Goal: Task Accomplishment & Management: Complete application form

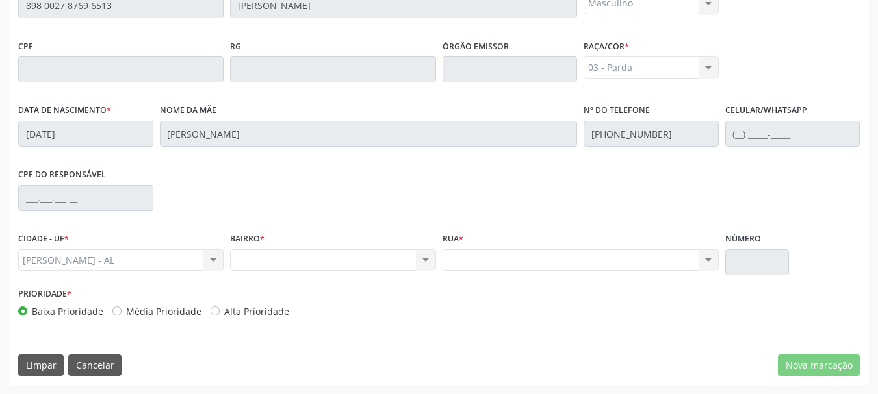
scroll to position [366, 0]
click at [387, 265] on div "Nenhum resultado encontrado para: " " Não há nenhuma opção para ser exibida." at bounding box center [332, 261] width 205 height 22
click at [520, 262] on div "Nenhum resultado encontrado para: " " Não há nenhuma opção para ser exibida." at bounding box center [581, 261] width 276 height 22
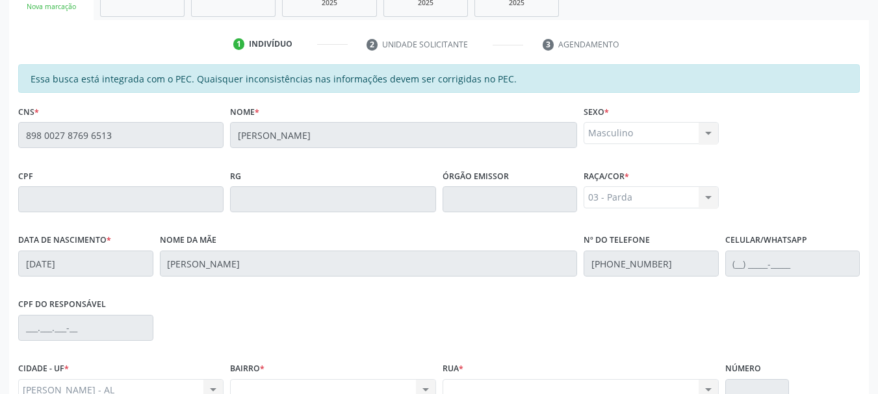
scroll to position [171, 0]
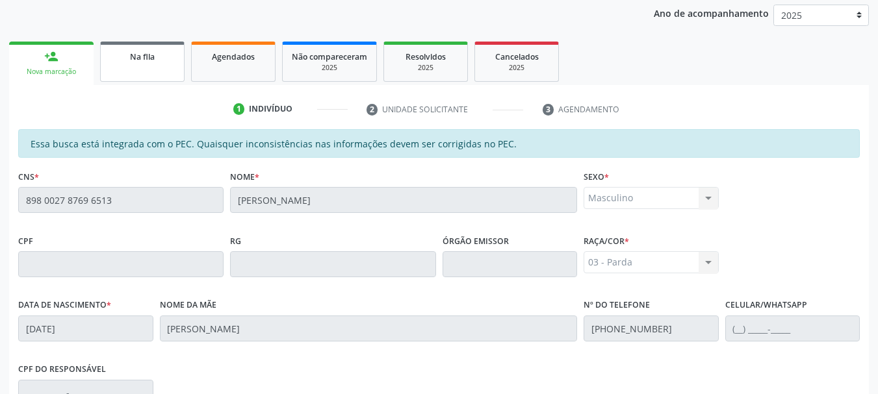
click at [127, 68] on link "Na fila" at bounding box center [142, 62] width 84 height 40
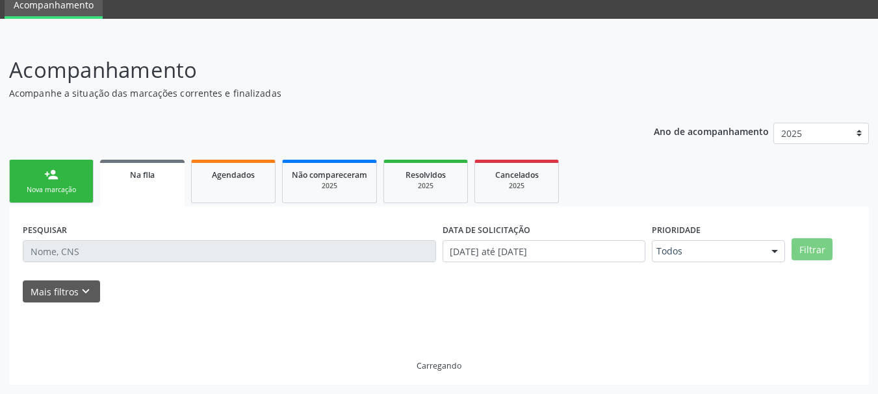
scroll to position [66, 0]
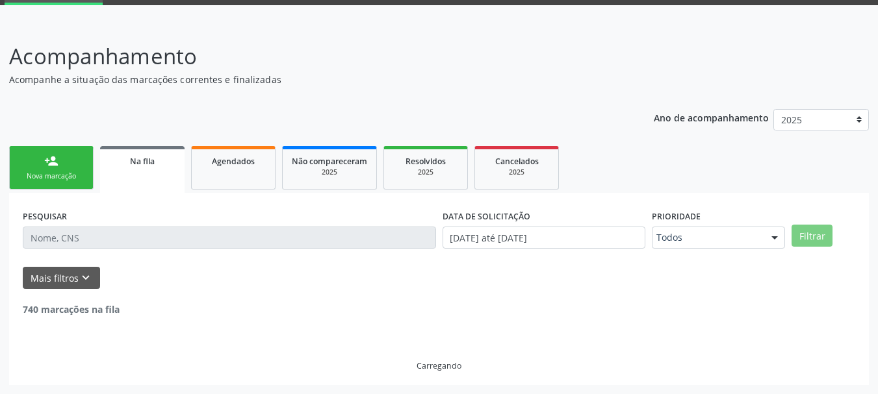
click at [73, 170] on link "person_add Nova marcação" at bounding box center [51, 168] width 84 height 44
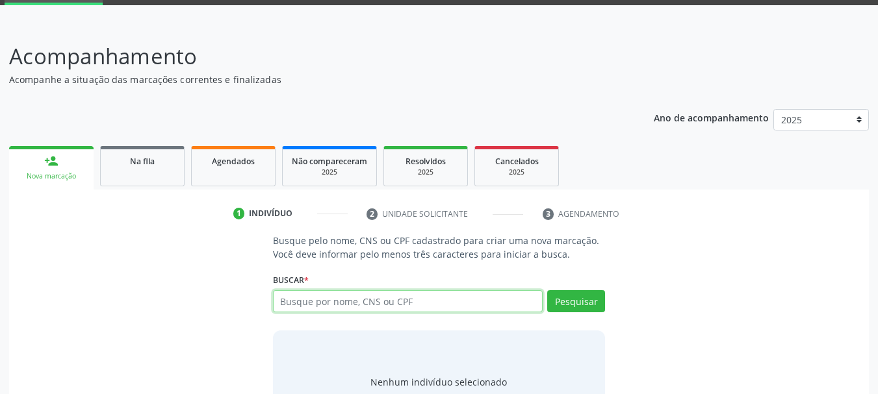
click at [309, 303] on input "text" at bounding box center [408, 302] width 270 height 22
paste input "898 0027 8769 6513"
type input "898 0027 8769 6513"
click at [327, 161] on span "Não compareceram" at bounding box center [329, 161] width 75 height 11
click at [327, 161] on link "Não compareceram 2025" at bounding box center [329, 166] width 95 height 40
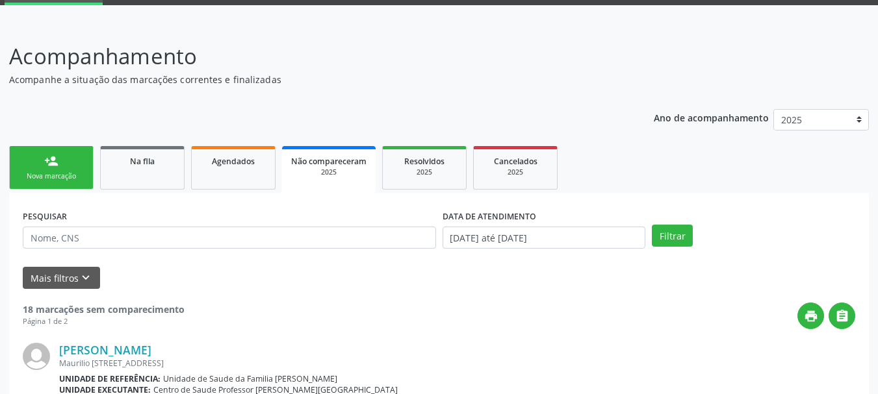
click at [65, 166] on link "person_add Nova marcação" at bounding box center [51, 168] width 84 height 44
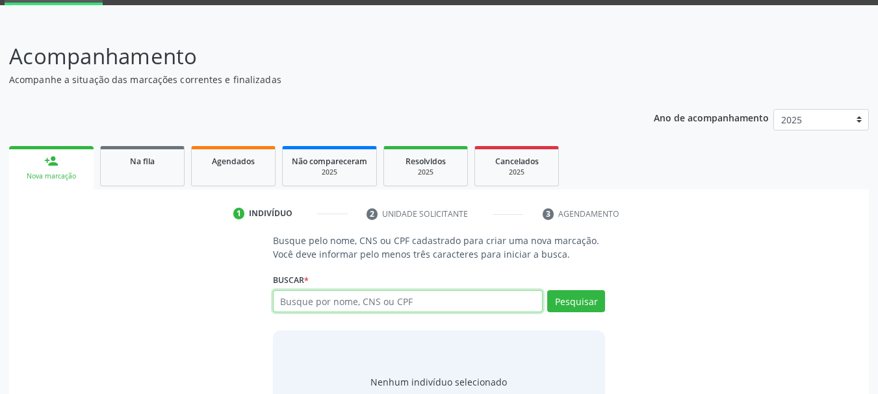
paste input "898 0027 8769 6513"
type input "898 0027 8769 6513"
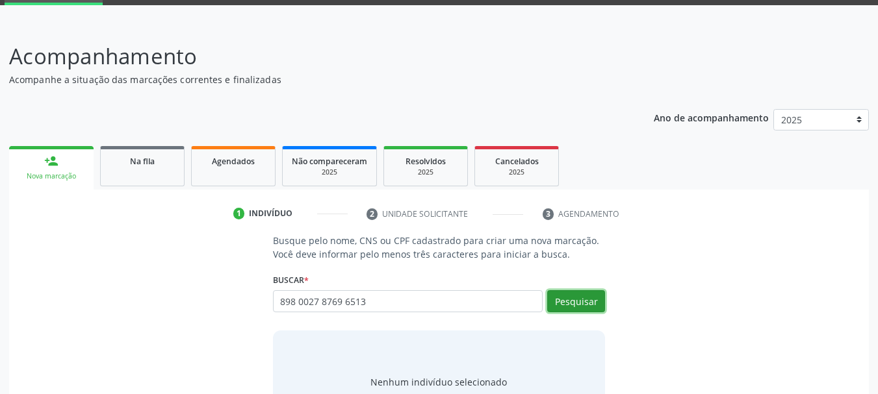
click at [576, 306] on button "Pesquisar" at bounding box center [576, 302] width 58 height 22
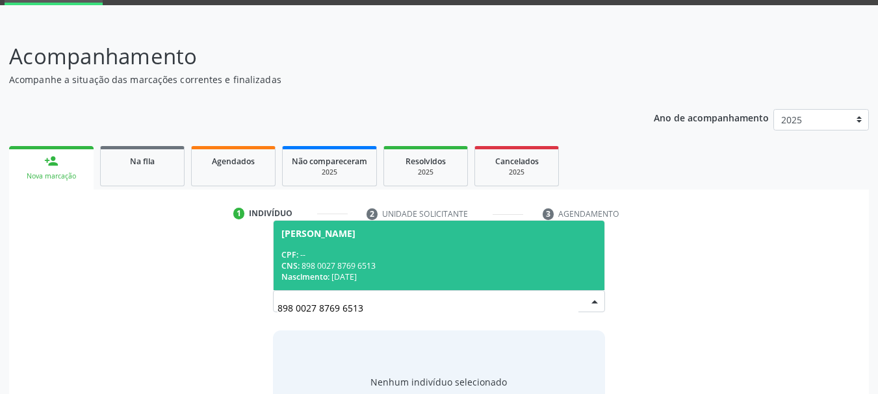
click at [308, 242] on span "Kauã Santos da Silva CPF: -- CNS: 898 0027 8769 6513 Nascimento: 27/06/2008" at bounding box center [439, 256] width 331 height 70
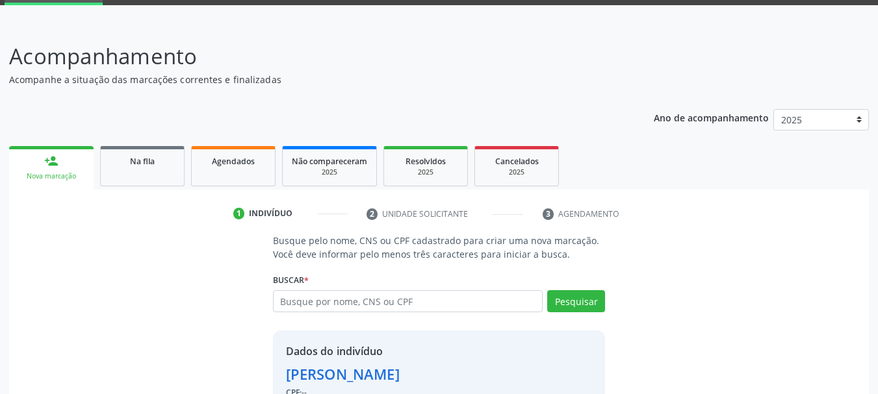
scroll to position [145, 0]
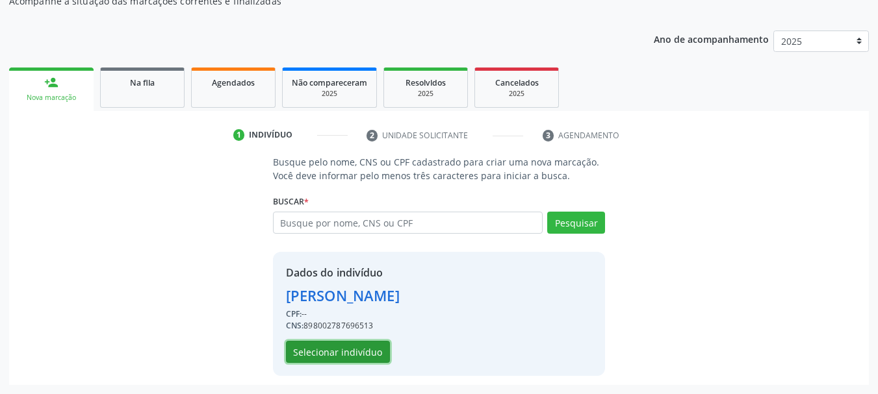
click at [375, 349] on button "Selecionar indivíduo" at bounding box center [338, 352] width 104 height 22
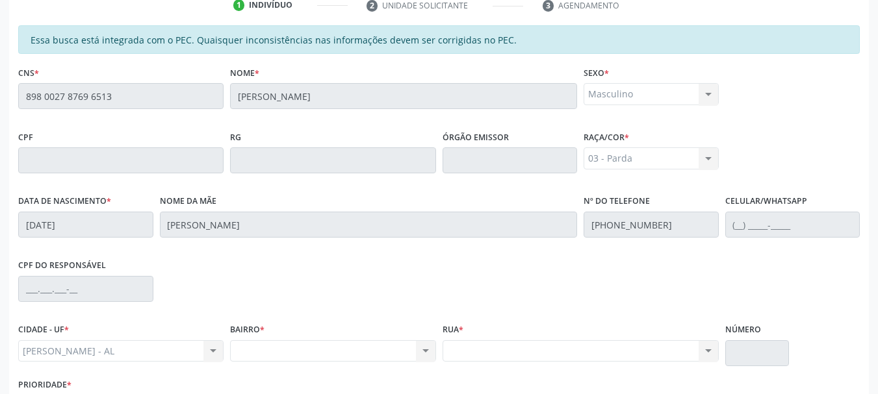
scroll to position [340, 0]
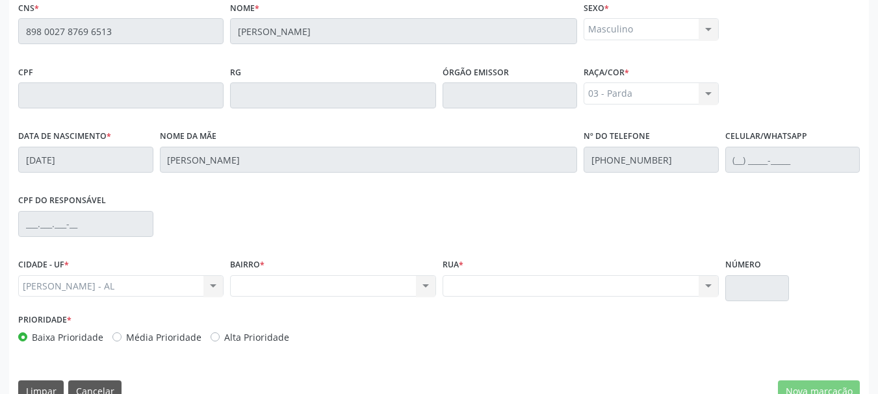
click at [289, 289] on div "Nenhum resultado encontrado para: " " Não há nenhuma opção para ser exibida." at bounding box center [332, 287] width 205 height 22
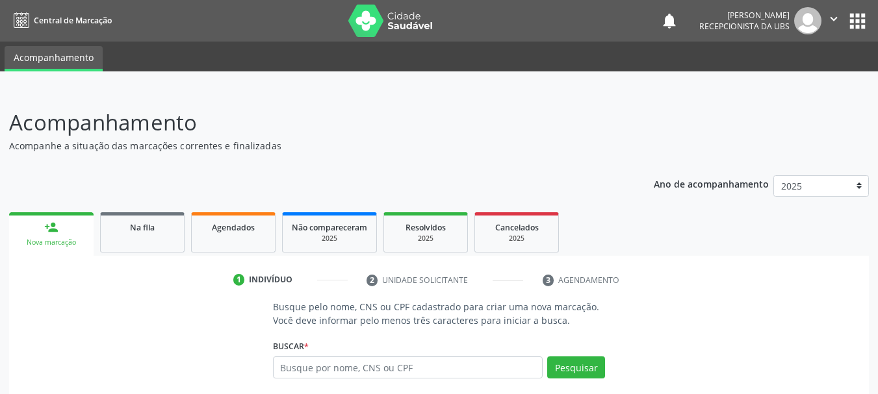
scroll to position [125, 0]
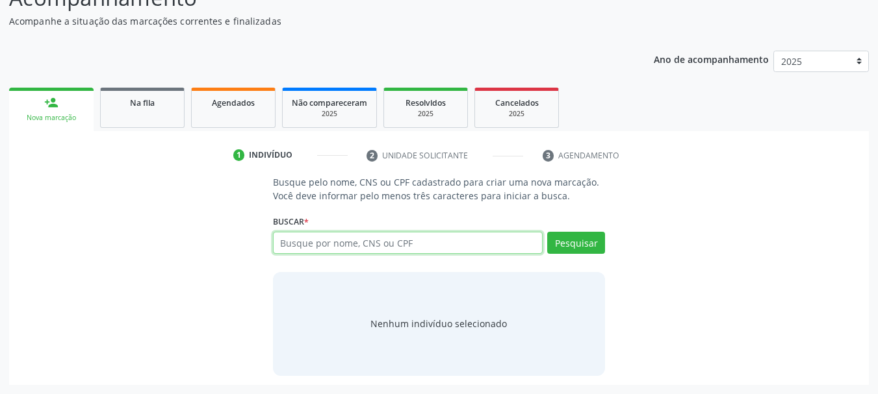
paste input "898 0027 8769 6513"
type input "898 0027 8769 6513"
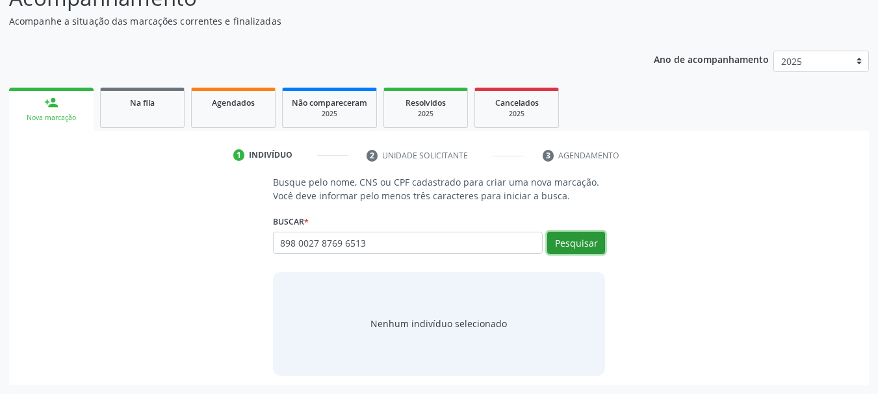
click at [586, 250] on button "Pesquisar" at bounding box center [576, 243] width 58 height 22
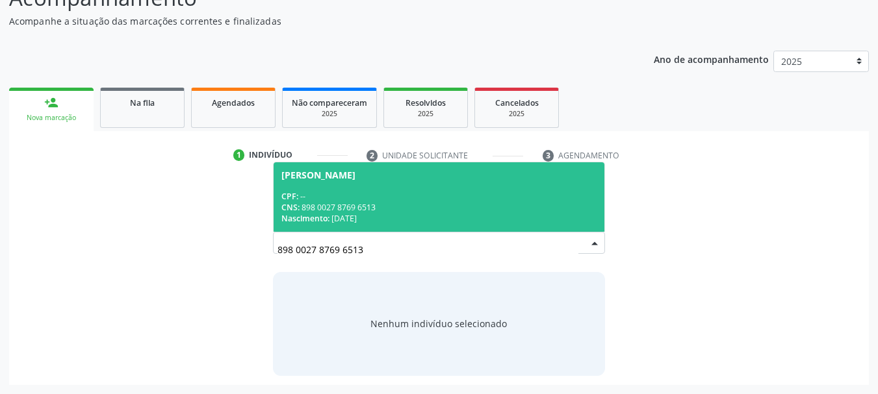
click at [297, 182] on span "Kauã Santos da Silva CPF: -- CNS: 898 0027 8769 6513 Nascimento: 27/06/2008" at bounding box center [439, 197] width 331 height 70
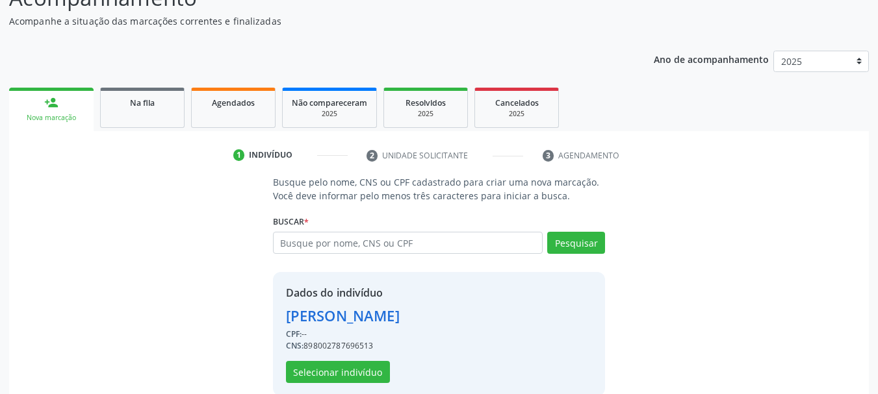
scroll to position [145, 0]
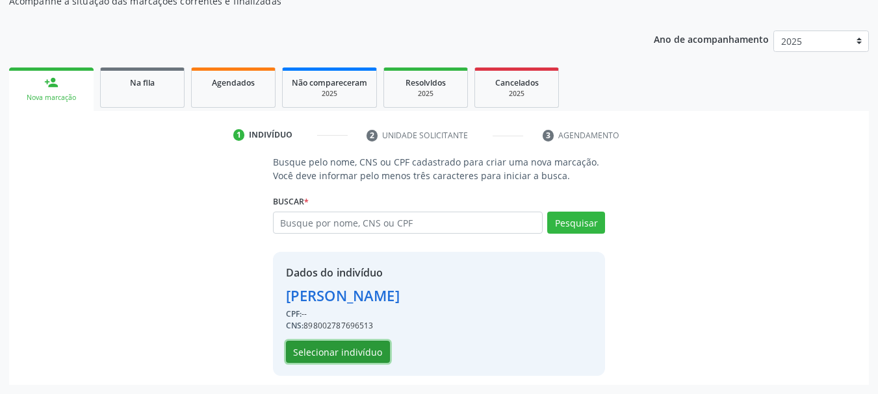
click at [327, 348] on button "Selecionar indivíduo" at bounding box center [338, 352] width 104 height 22
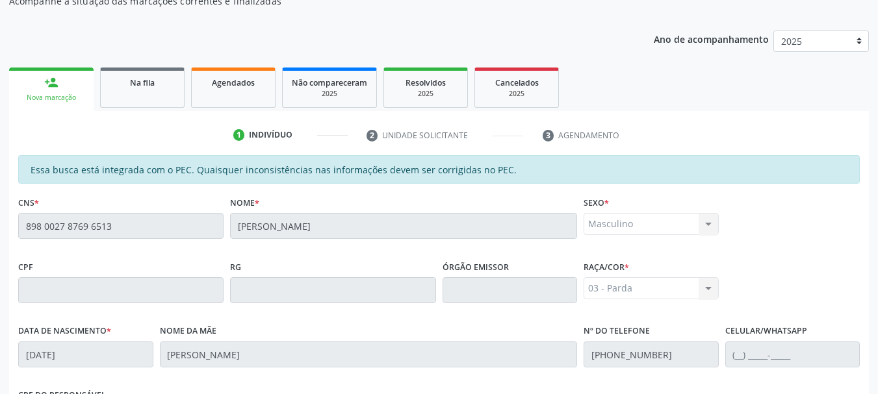
scroll to position [366, 0]
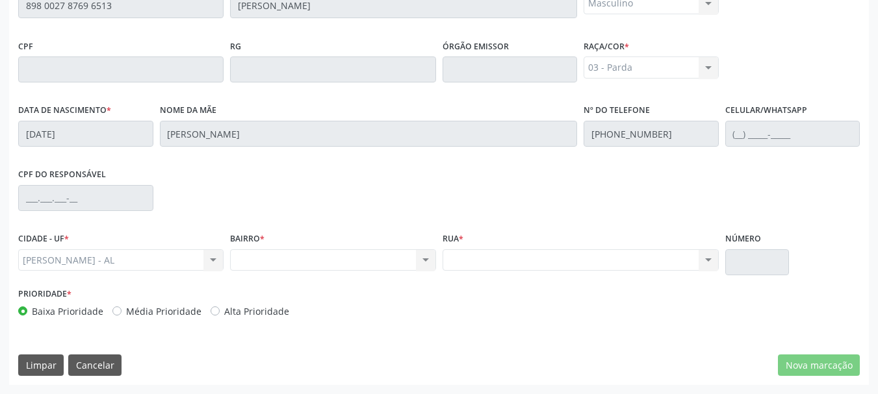
click at [278, 270] on div "Nenhum resultado encontrado para: " " Não há nenhuma opção para ser exibida." at bounding box center [332, 261] width 205 height 22
click at [279, 264] on div "Nenhum resultado encontrado para: " " Não há nenhuma opção para ser exibida." at bounding box center [332, 261] width 205 height 22
click at [422, 258] on div "Nenhum resultado encontrado para: " " Não há nenhuma opção para ser exibida." at bounding box center [332, 261] width 205 height 22
click at [499, 259] on div "Nenhum resultado encontrado para: " " Não há nenhuma opção para ser exibida." at bounding box center [581, 261] width 276 height 22
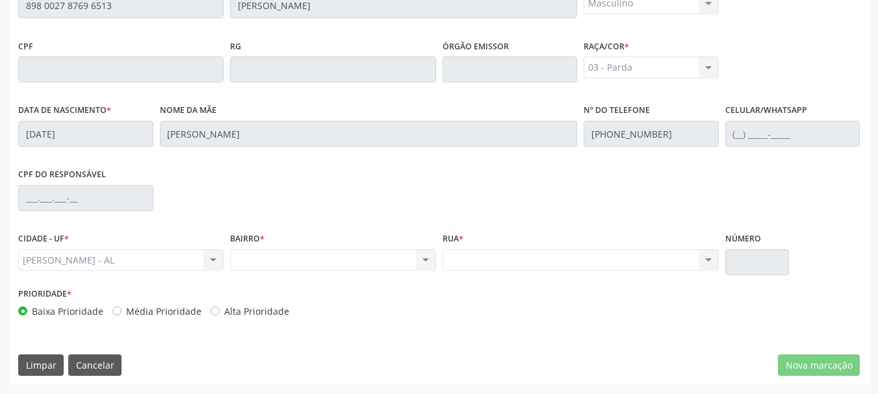
click at [563, 297] on div "Prioridade * Baixa Prioridade Média Prioridade Alta Prioridade" at bounding box center [439, 306] width 848 height 43
click at [361, 265] on div "Nenhum resultado encontrado para: " " Não há nenhuma opção para ser exibida." at bounding box center [332, 261] width 205 height 22
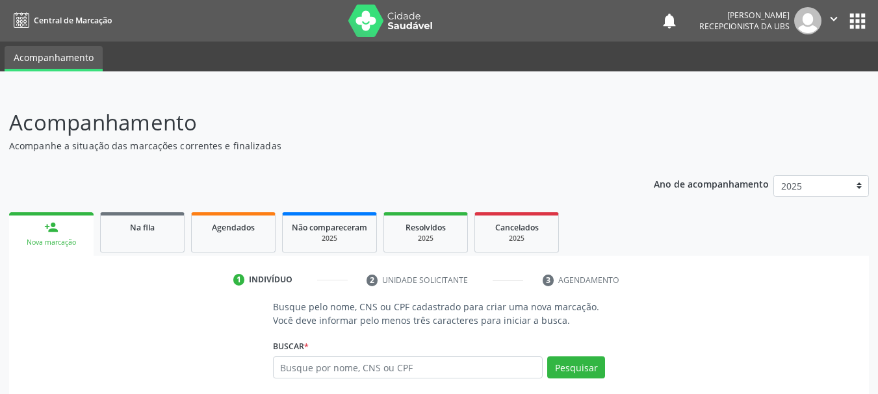
scroll to position [125, 0]
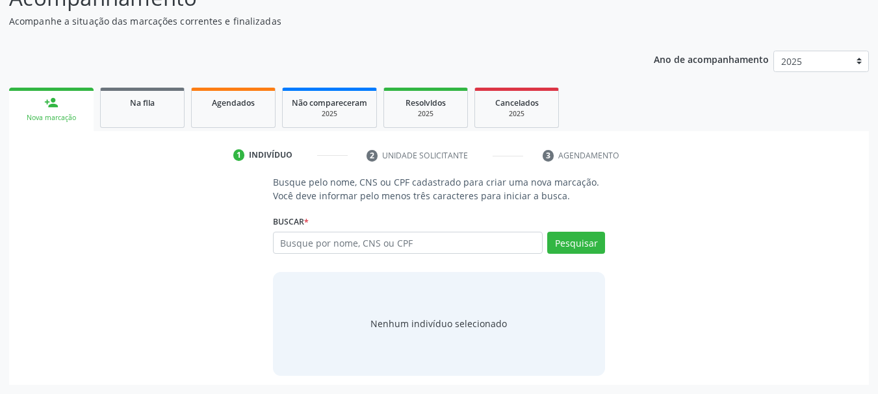
click at [357, 240] on input "text" at bounding box center [408, 243] width 270 height 22
type input "04335692471"
click at [595, 237] on button "Pesquisar" at bounding box center [576, 243] width 58 height 22
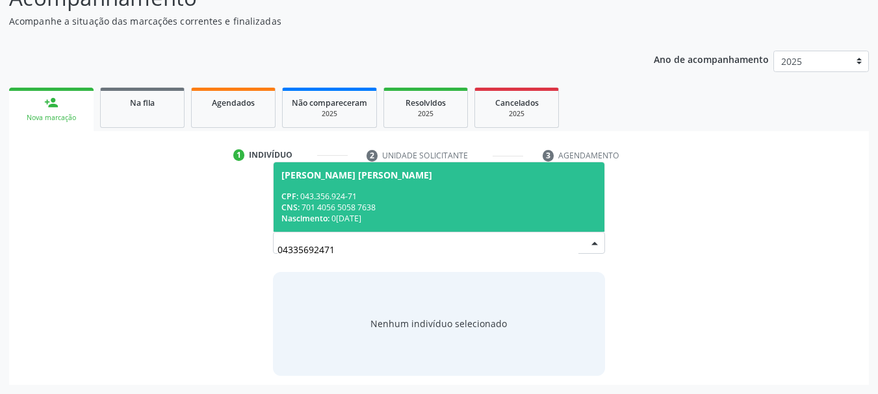
click at [317, 163] on span "[PERSON_NAME] [PERSON_NAME] CPF: 043.356.924-71 CNS: 701 4056 5058 7638 Nascime…" at bounding box center [439, 197] width 331 height 70
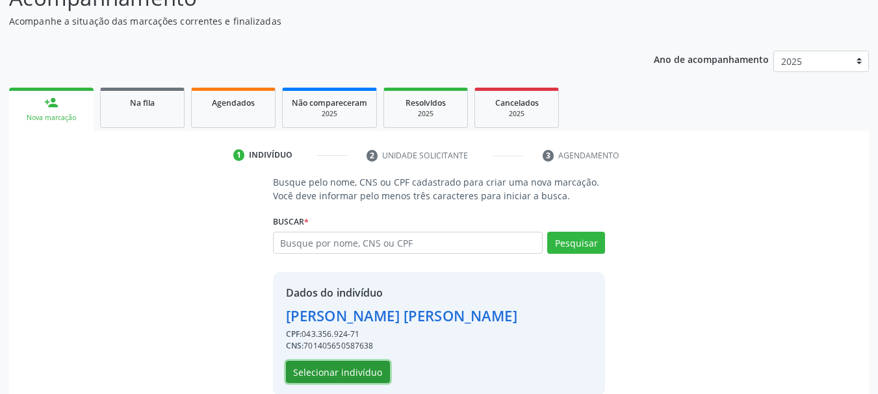
click at [330, 370] on button "Selecionar indivíduo" at bounding box center [338, 372] width 104 height 22
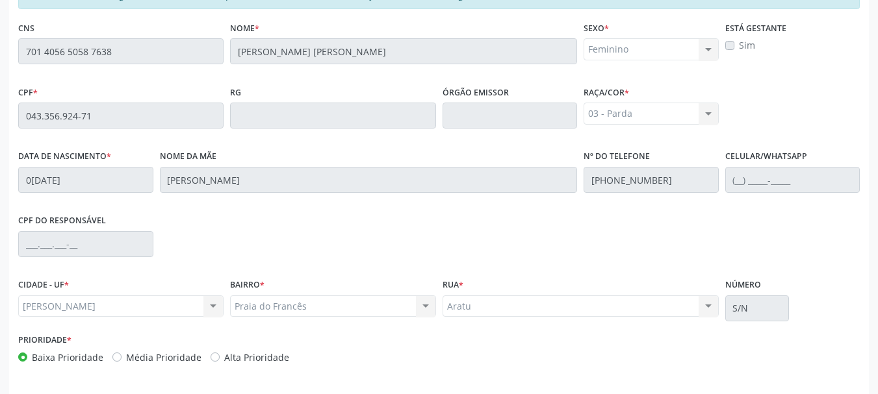
scroll to position [366, 0]
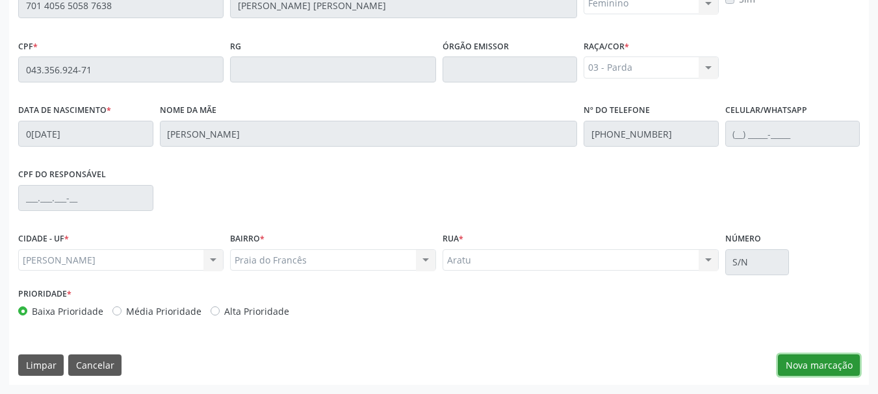
click at [797, 368] on button "Nova marcação" at bounding box center [819, 366] width 82 height 22
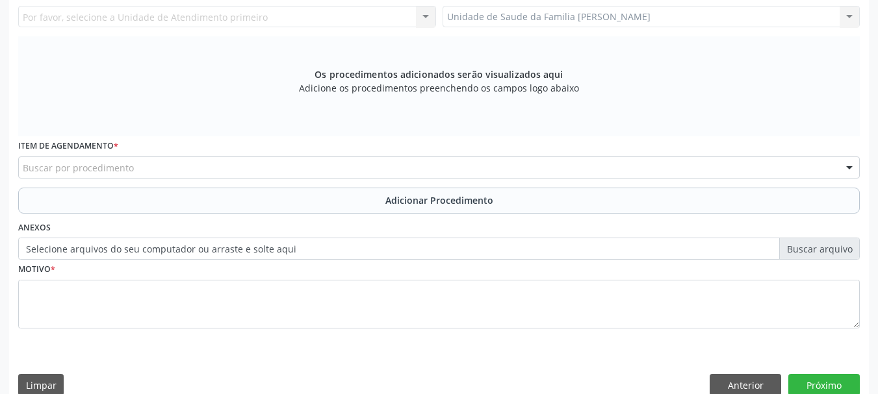
scroll to position [171, 0]
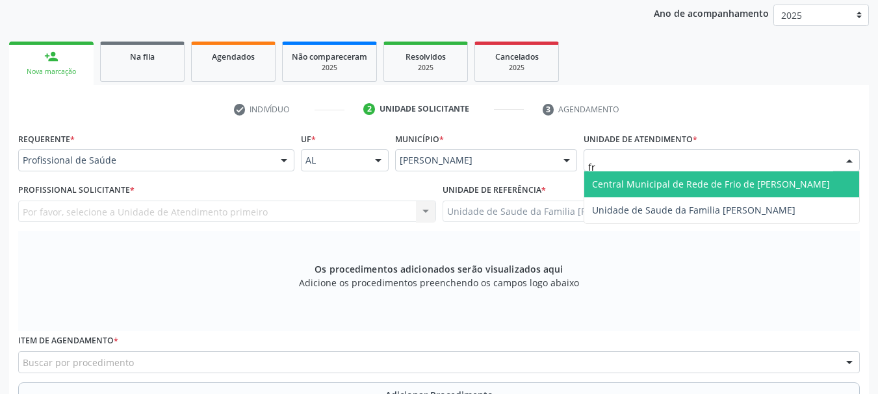
type input "fra"
click at [674, 185] on span "Unidade de Saude da Familia [PERSON_NAME]" at bounding box center [693, 184] width 203 height 12
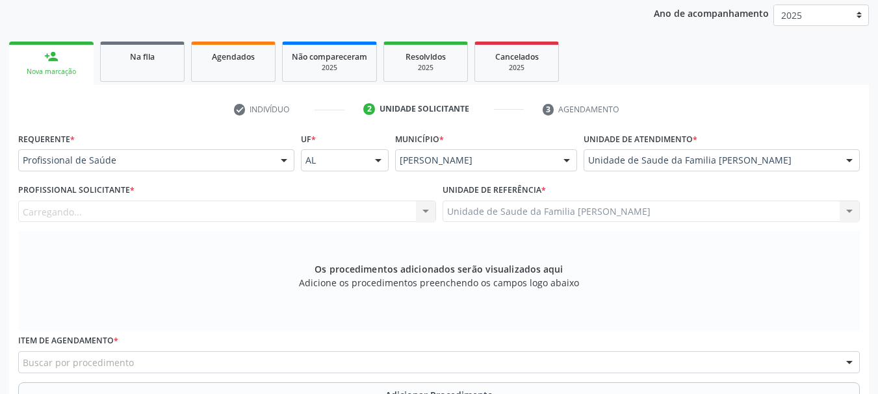
click at [674, 185] on span "Aeronave Baron 58" at bounding box center [746, 185] width 324 height 26
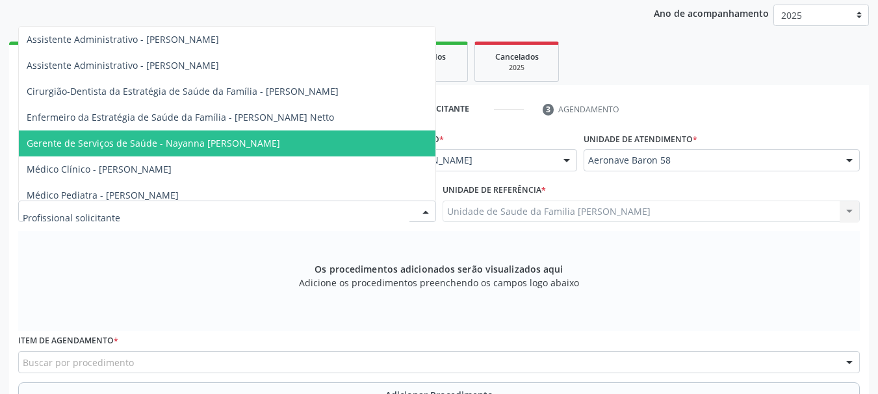
scroll to position [65, 0]
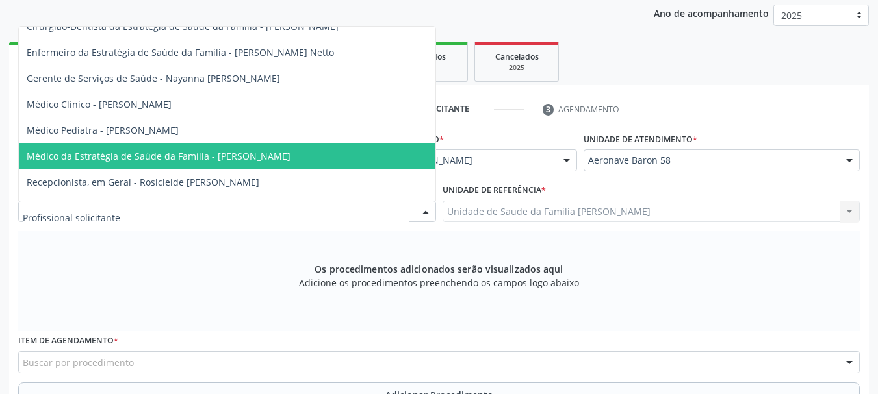
click at [220, 168] on span "Médico da Estratégia de Saúde da Família - [PERSON_NAME]" at bounding box center [227, 157] width 417 height 26
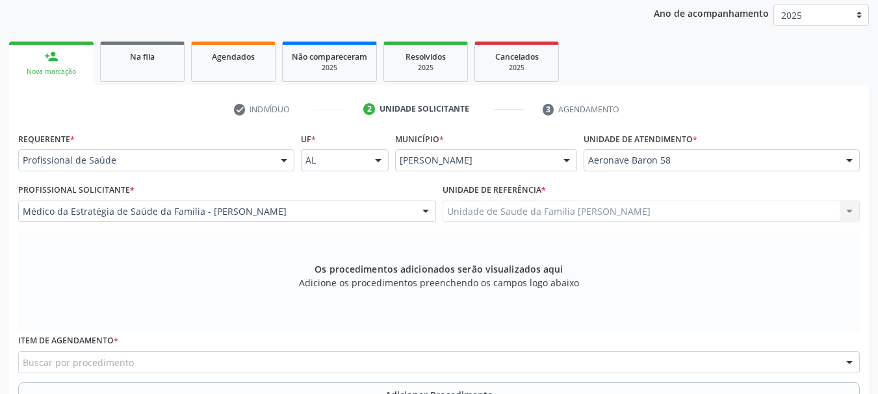
scroll to position [301, 0]
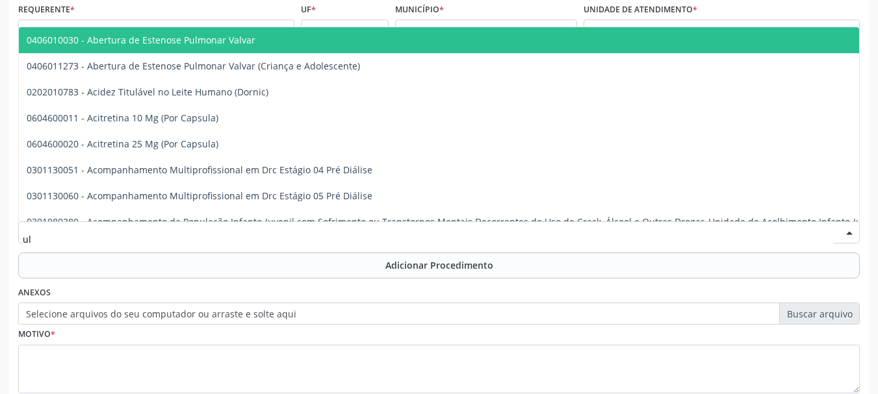
type input "u"
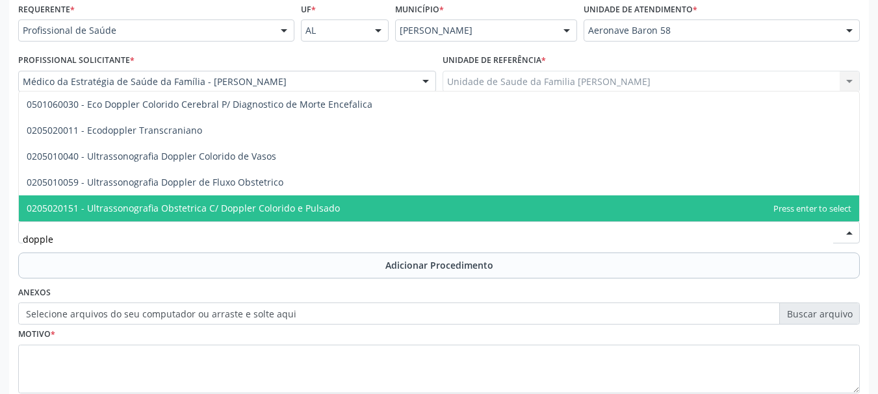
type input "doppler"
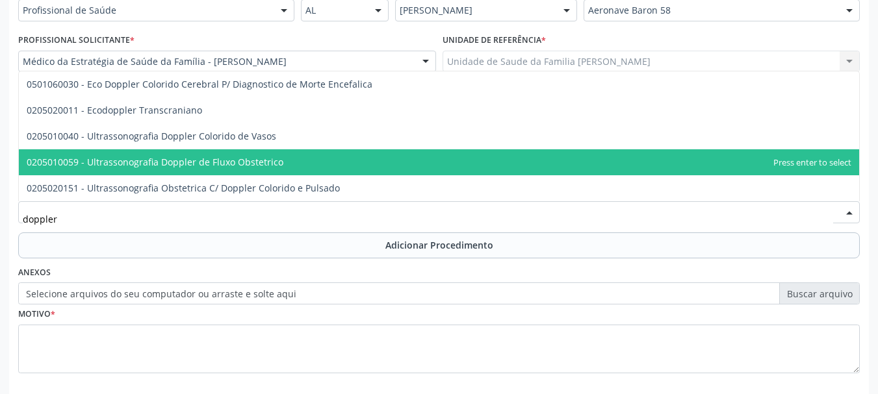
scroll to position [256, 0]
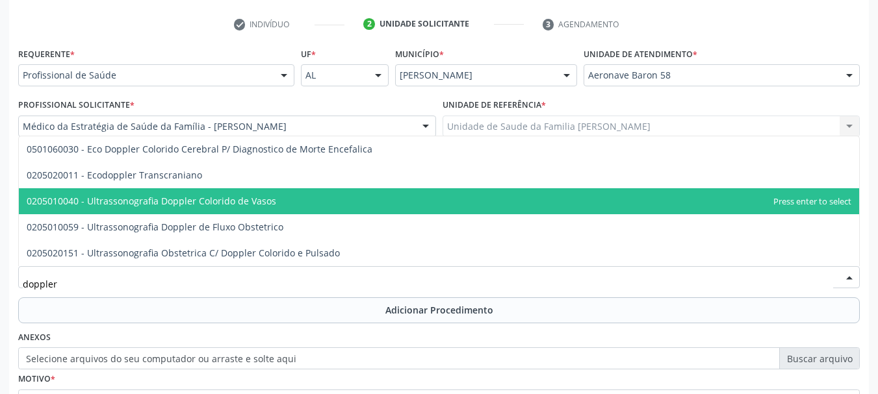
click at [269, 203] on span "0205010040 - Ultrassonografia Doppler Colorido de Vasos" at bounding box center [152, 201] width 250 height 12
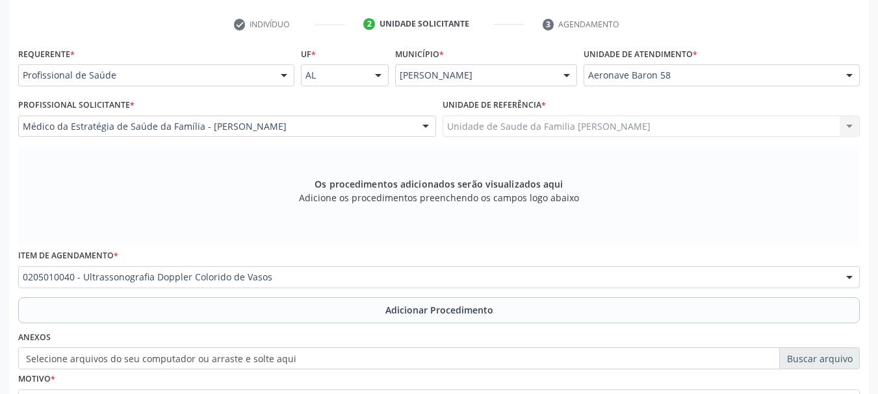
scroll to position [386, 0]
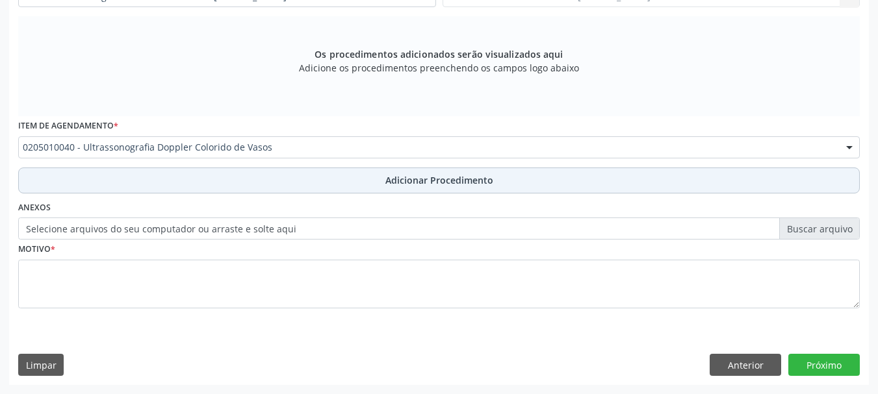
click at [404, 175] on span "Adicionar Procedimento" at bounding box center [439, 181] width 108 height 14
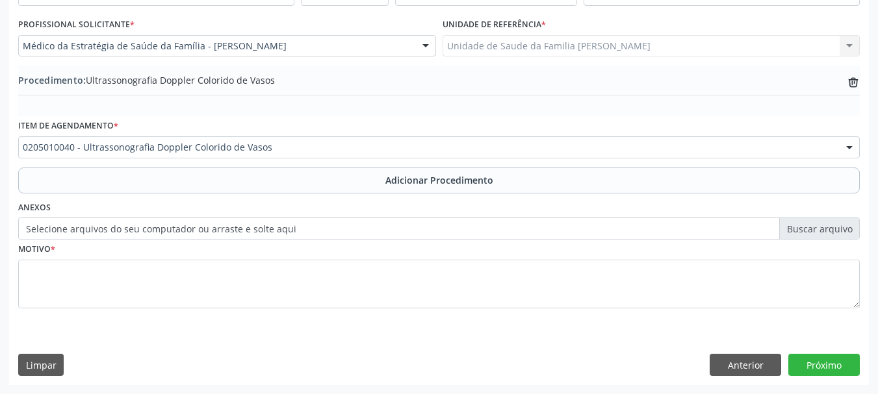
click at [181, 221] on label "Selecione arquivos do seu computador ou arraste e solte aqui" at bounding box center [439, 229] width 842 height 22
click at [181, 221] on input "Selecione arquivos do seu computador ou arraste e solte aqui" at bounding box center [439, 229] width 842 height 22
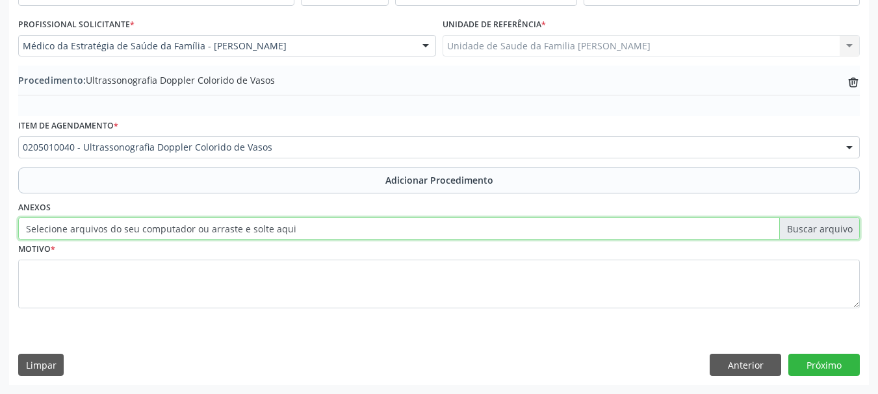
type input "C:\fakepath\[PERSON_NAME].jpeg"
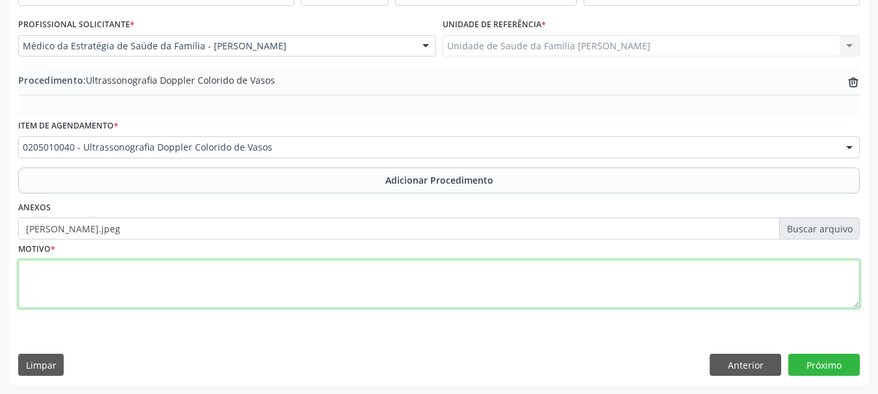
click at [40, 270] on textarea at bounding box center [439, 284] width 842 height 49
click at [53, 271] on textarea "Insufisiencia venosa porofunda" at bounding box center [439, 284] width 842 height 49
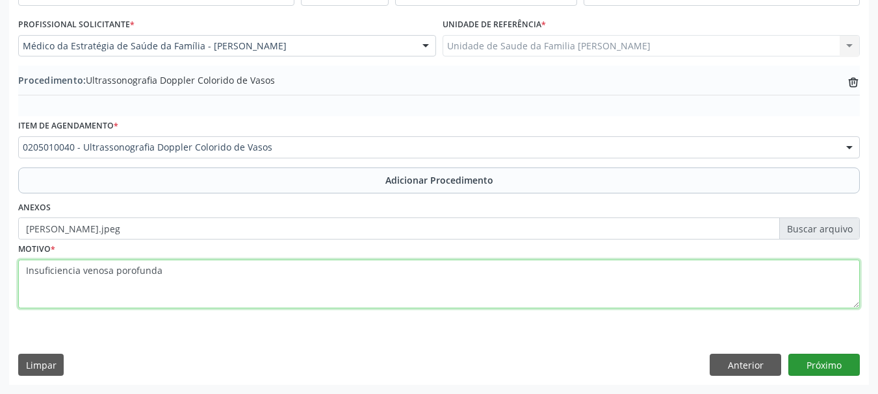
type textarea "Insuficiencia venosa porofunda"
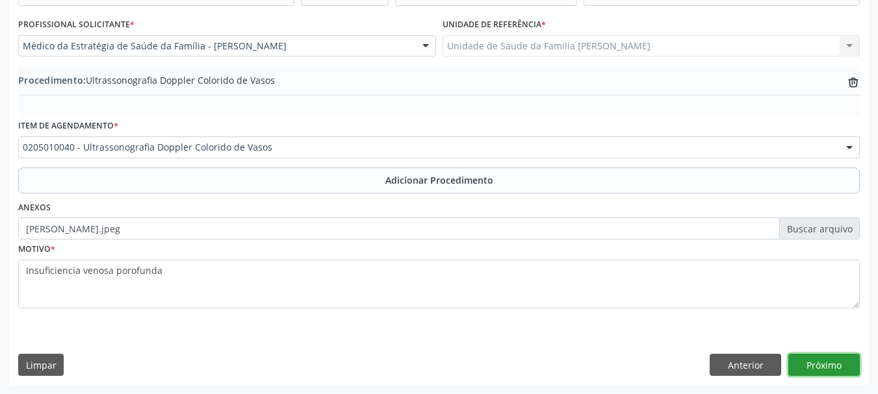
click at [816, 373] on button "Próximo" at bounding box center [823, 365] width 71 height 22
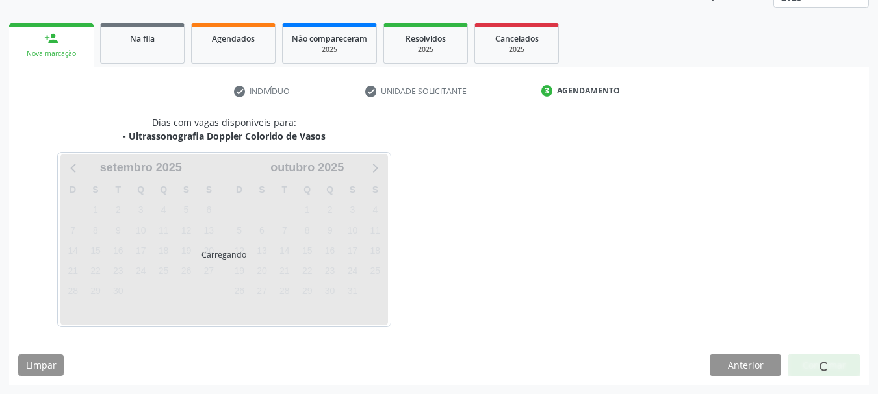
scroll to position [227, 0]
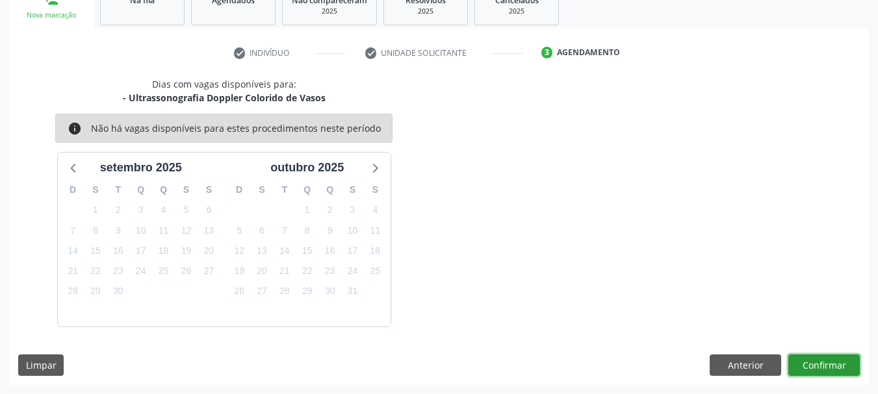
click at [801, 367] on button "Confirmar" at bounding box center [823, 366] width 71 height 22
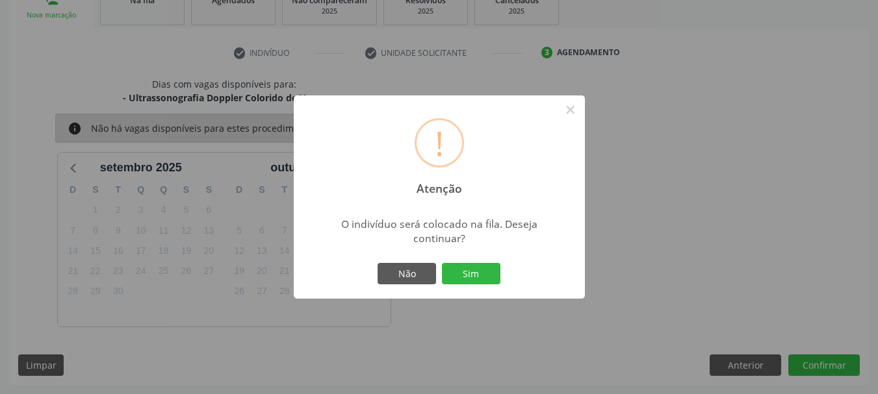
click at [463, 261] on div "Não Sim" at bounding box center [439, 274] width 129 height 27
click at [463, 270] on button "Sim" at bounding box center [471, 274] width 58 height 22
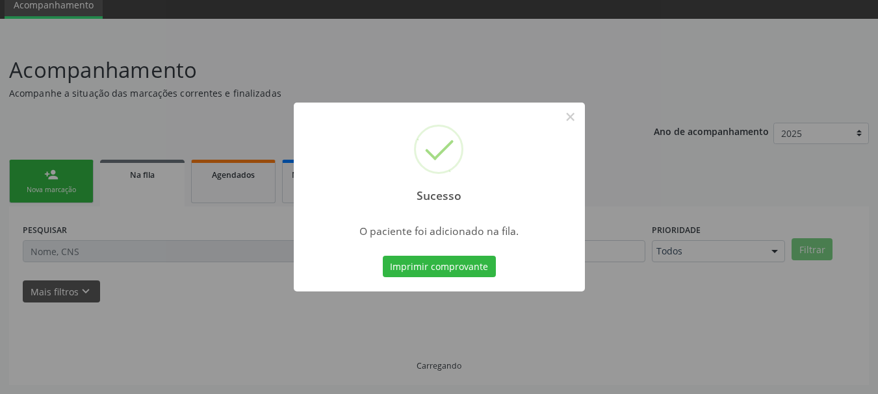
scroll to position [53, 0]
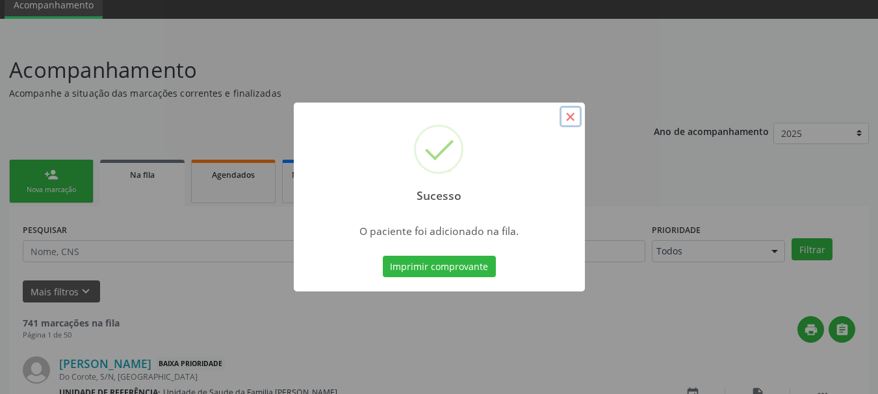
click at [570, 123] on button "×" at bounding box center [571, 117] width 22 height 22
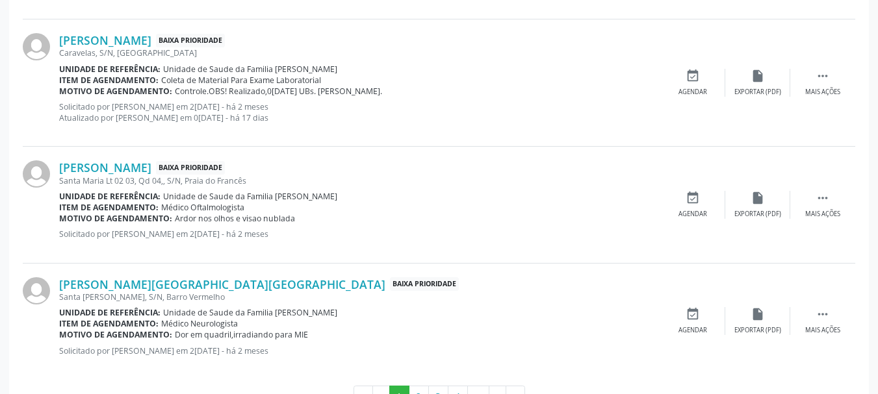
scroll to position [1852, 0]
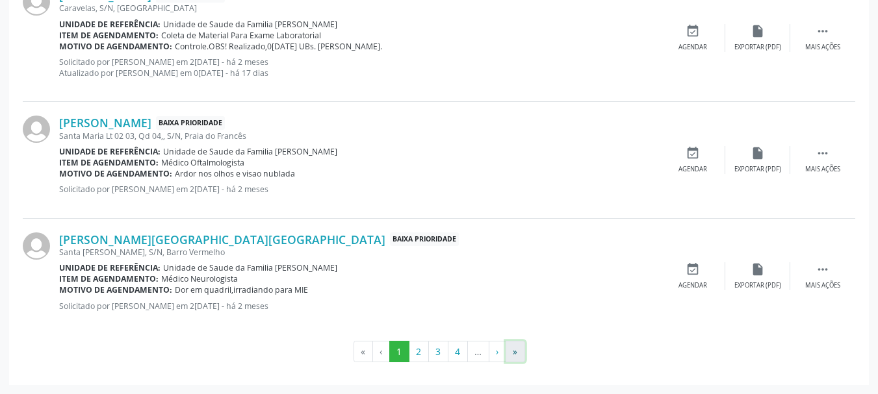
click at [516, 357] on button "»" at bounding box center [515, 352] width 19 height 22
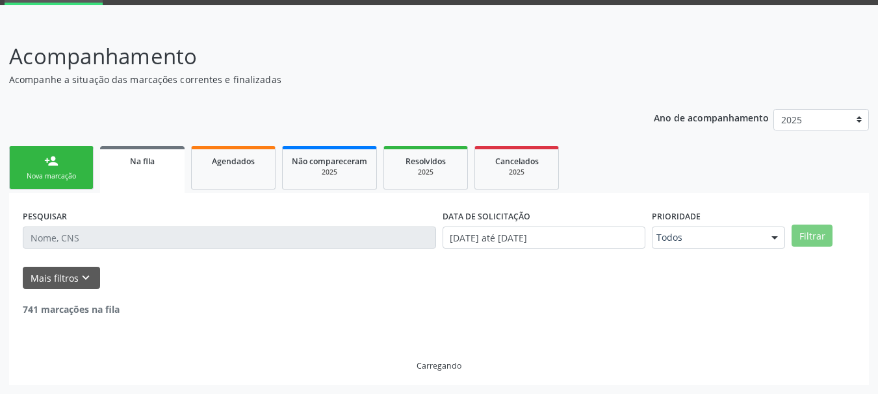
scroll to position [21, 0]
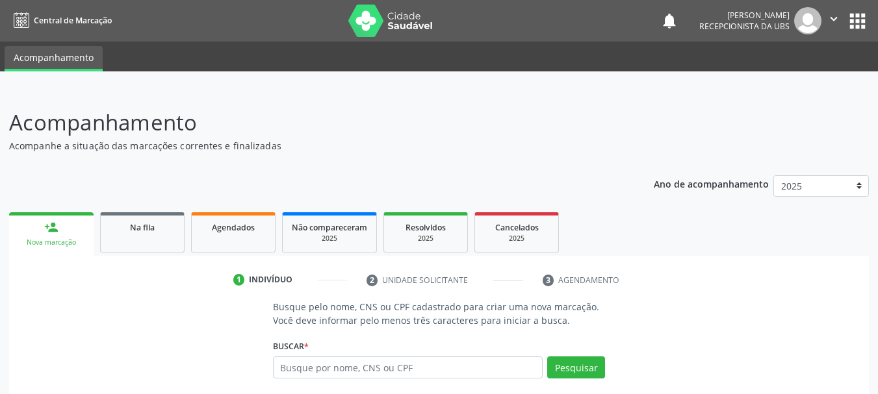
scroll to position [125, 0]
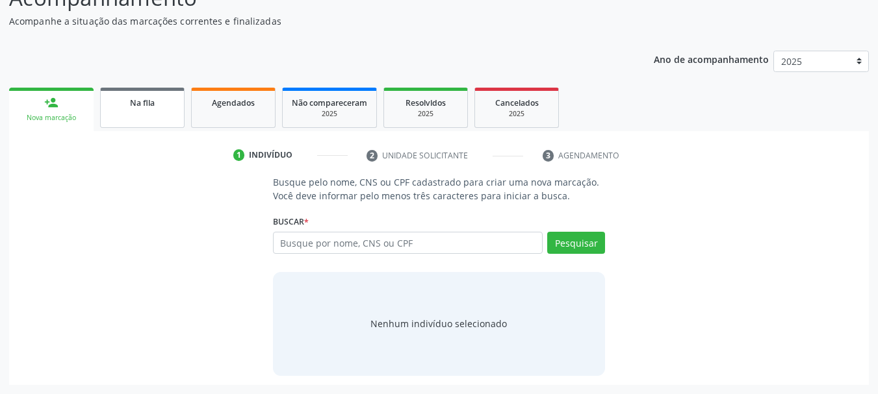
click at [145, 109] on link "Na fila" at bounding box center [142, 108] width 84 height 40
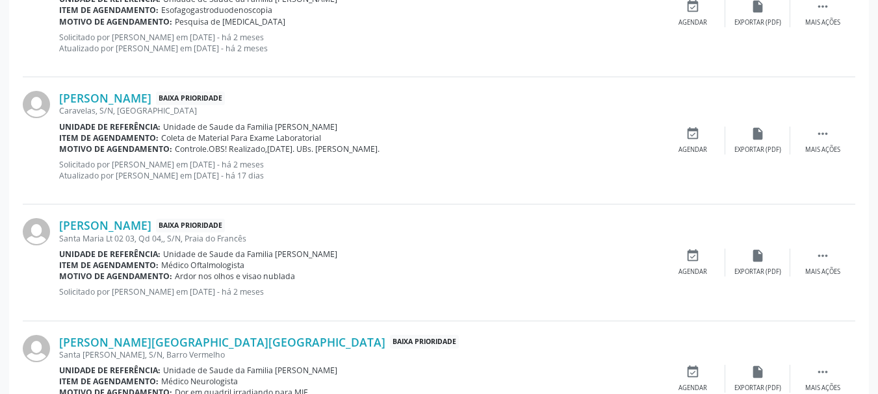
scroll to position [1852, 0]
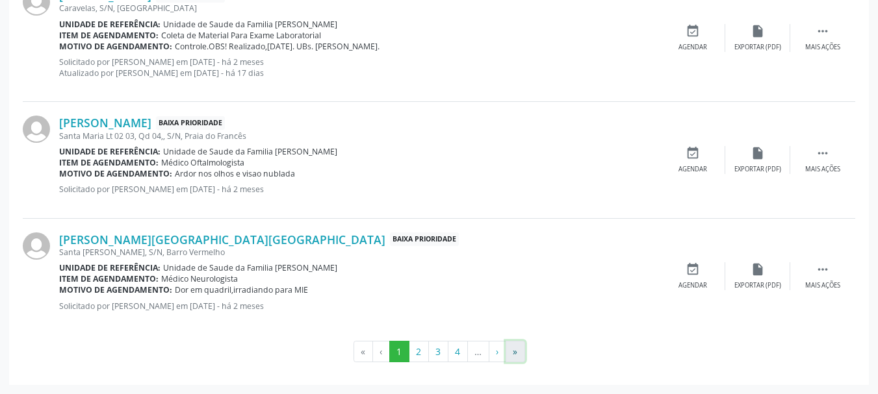
click at [517, 350] on button "»" at bounding box center [515, 352] width 19 height 22
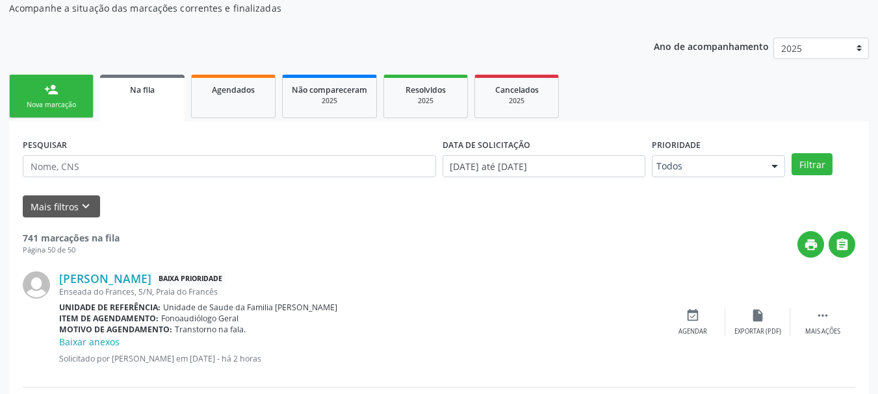
scroll to position [0, 0]
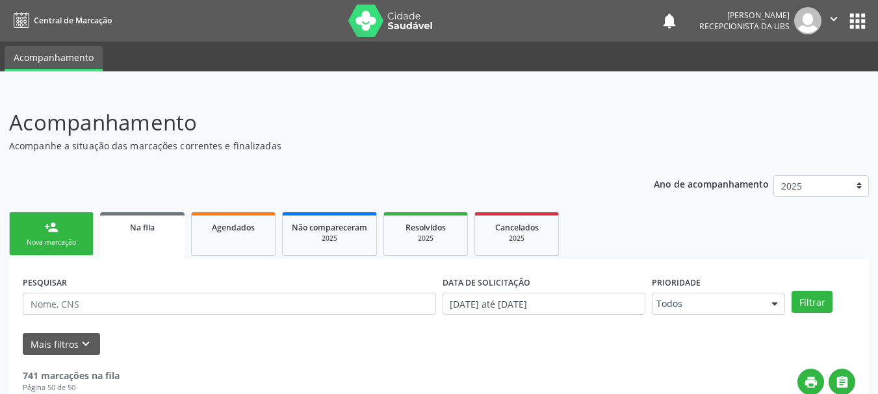
click at [51, 242] on div "Nova marcação" at bounding box center [51, 243] width 65 height 10
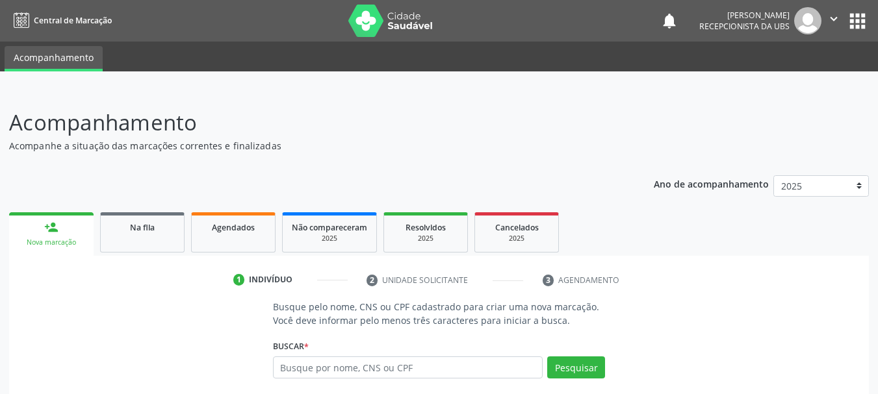
scroll to position [125, 0]
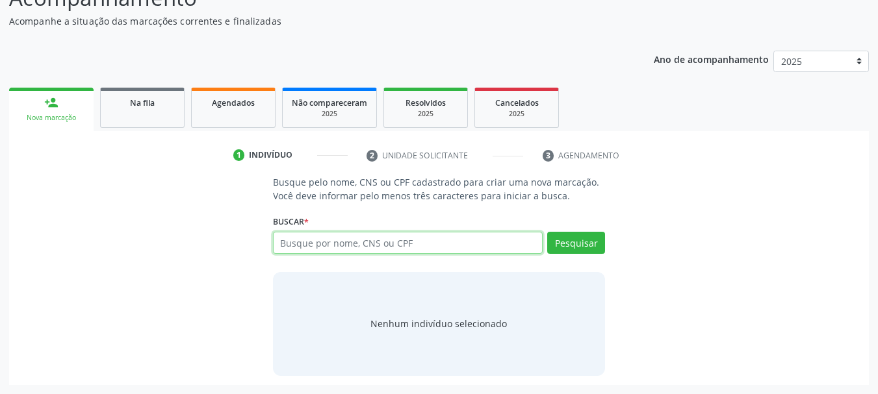
click at [310, 246] on input "text" at bounding box center [408, 243] width 270 height 22
type input "04335692471"
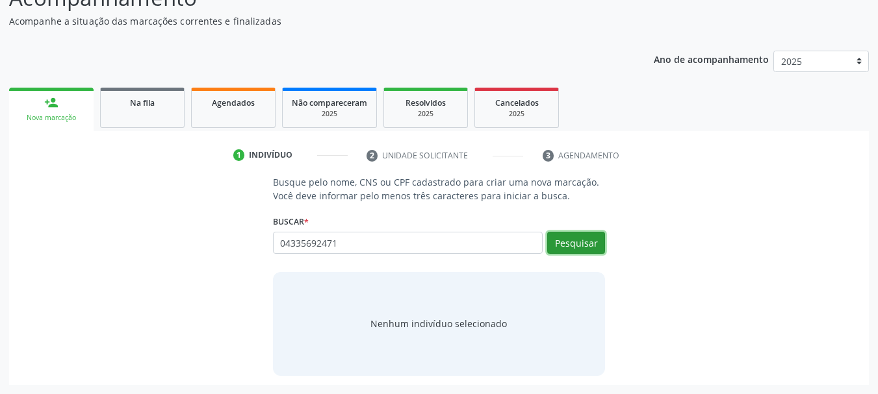
click at [573, 246] on button "Pesquisar" at bounding box center [576, 243] width 58 height 22
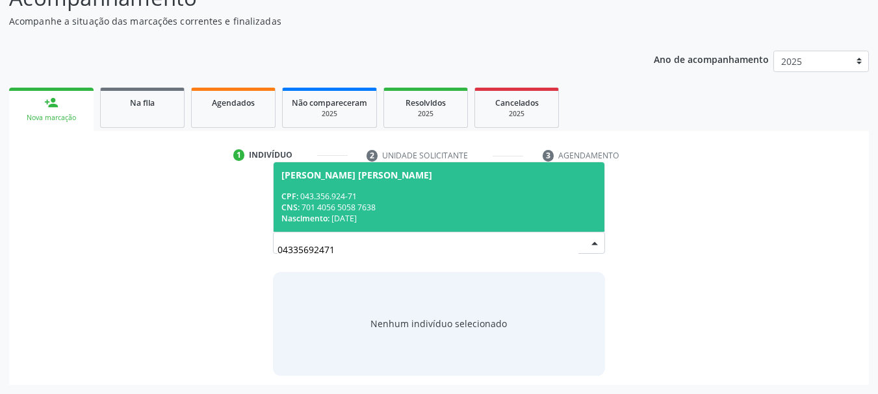
click at [301, 183] on span "[PERSON_NAME] [PERSON_NAME] CPF: 043.356.924-71 CNS: 701 4056 5058 7638 Nascime…" at bounding box center [439, 197] width 331 height 70
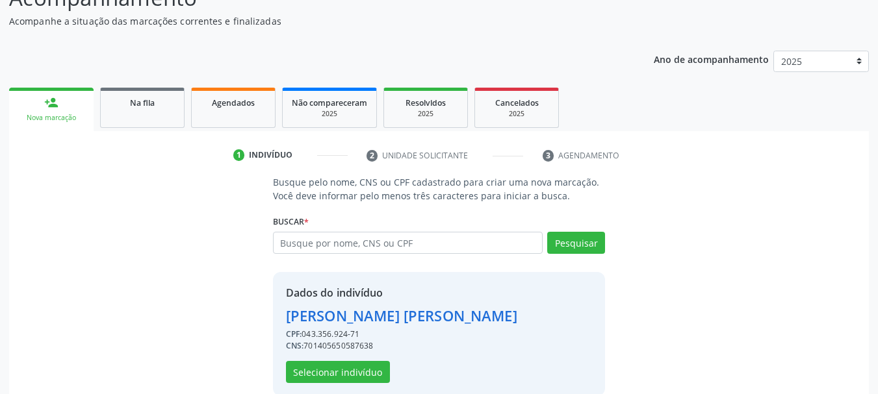
scroll to position [145, 0]
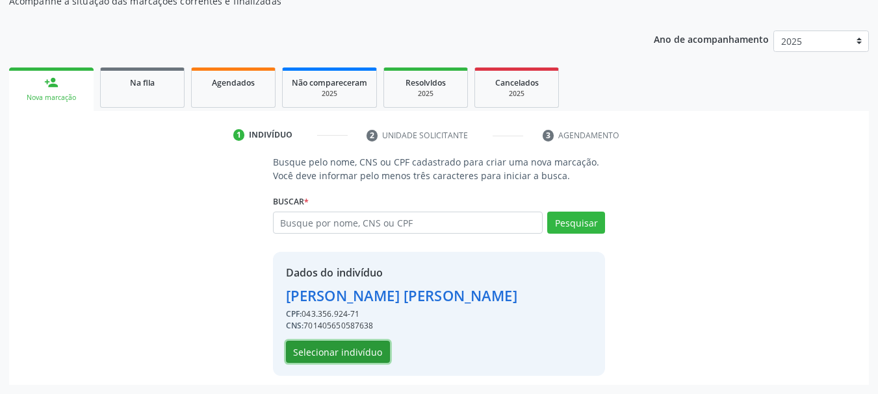
click at [354, 354] on button "Selecionar indivíduo" at bounding box center [338, 352] width 104 height 22
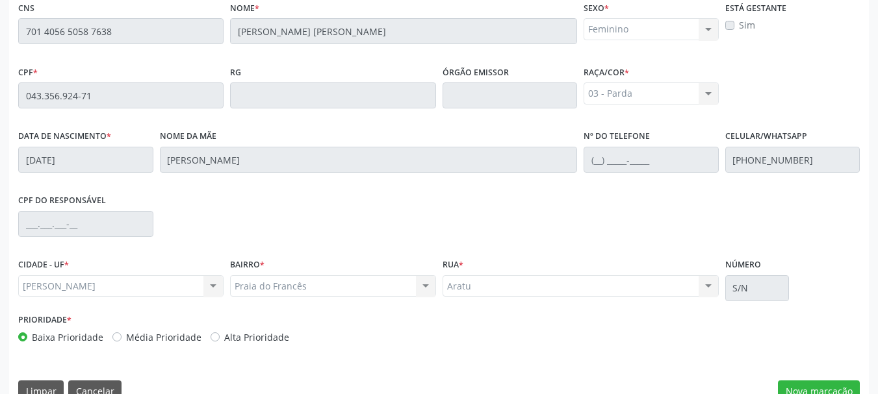
scroll to position [366, 0]
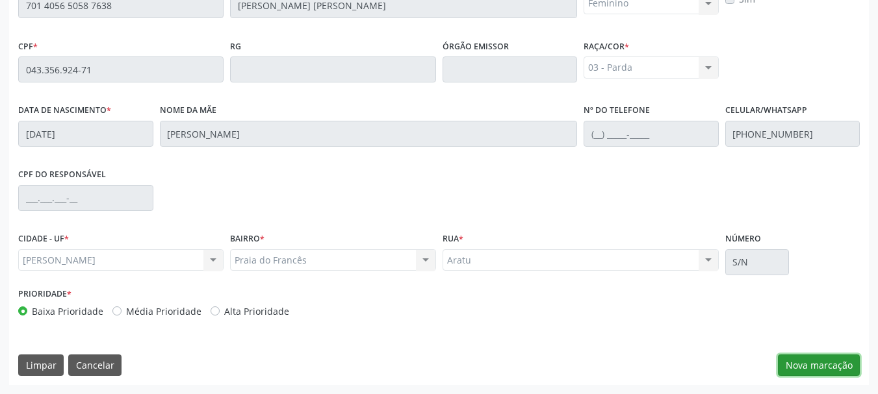
click at [804, 371] on button "Nova marcação" at bounding box center [819, 366] width 82 height 22
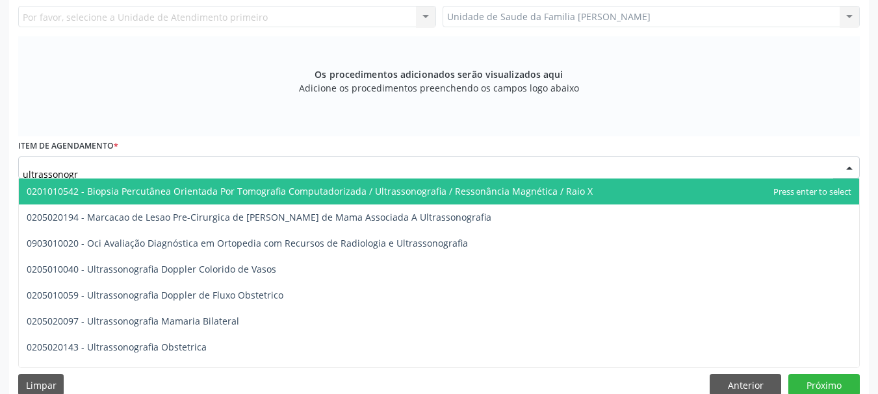
type input "ultrassonogra"
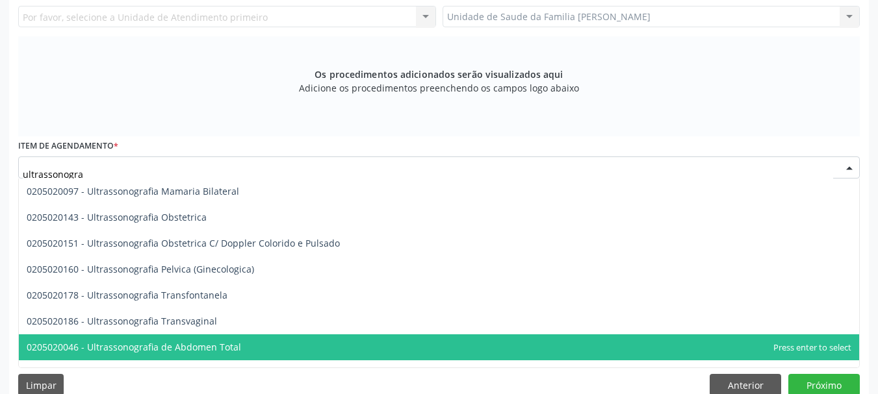
scroll to position [195, 0]
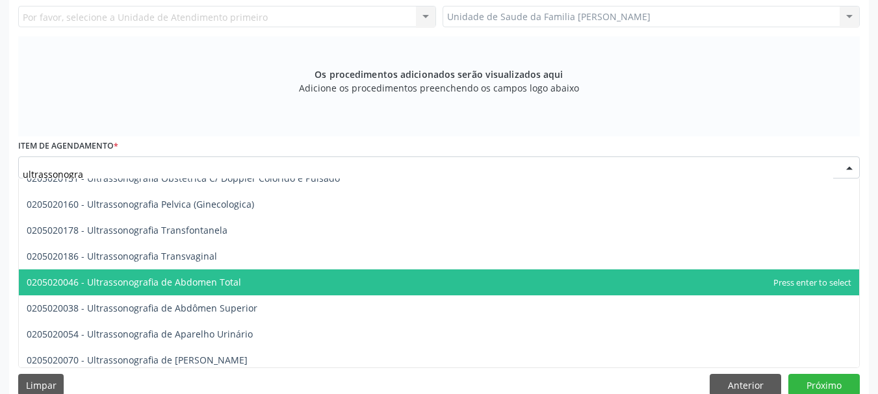
click at [225, 279] on span "0205020046 - Ultrassonografia de Abdomen Total" at bounding box center [134, 282] width 214 height 12
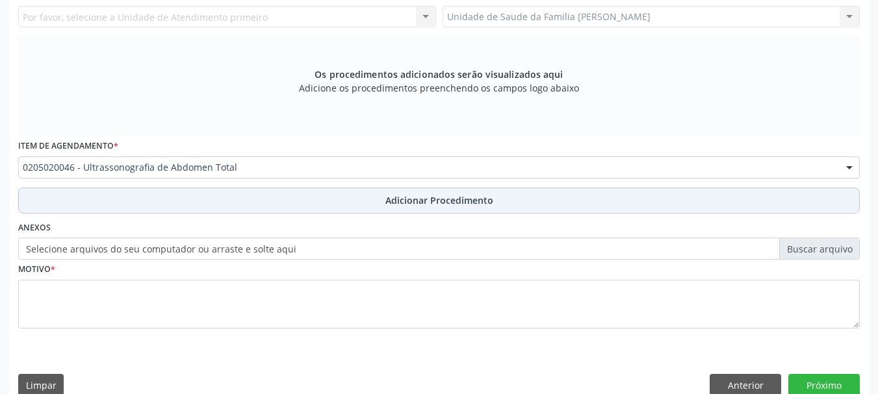
click at [406, 211] on button "Adicionar Procedimento" at bounding box center [439, 201] width 842 height 26
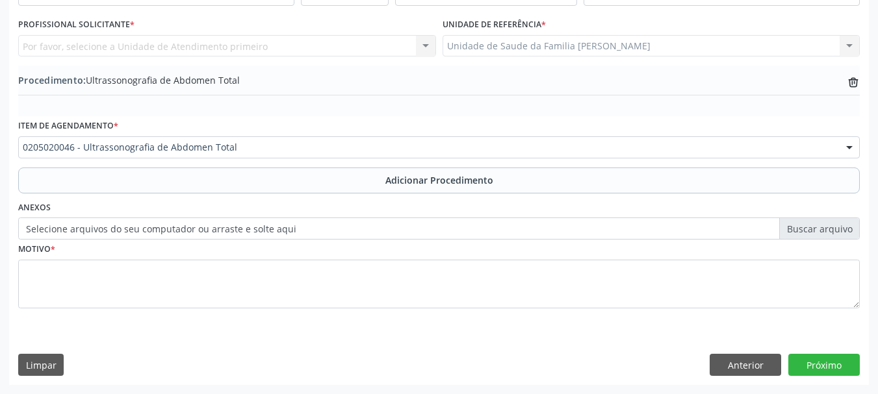
click at [244, 229] on label "Selecione arquivos do seu computador ou arraste e solte aqui" at bounding box center [439, 229] width 842 height 22
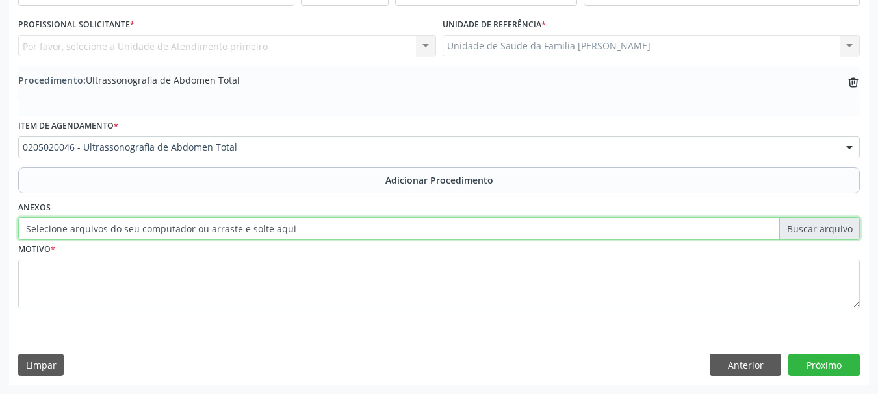
click at [244, 229] on input "Selecione arquivos do seu computador ou arraste e solte aqui" at bounding box center [439, 229] width 842 height 22
type input "C:\fakepath\gregorio.jpeg"
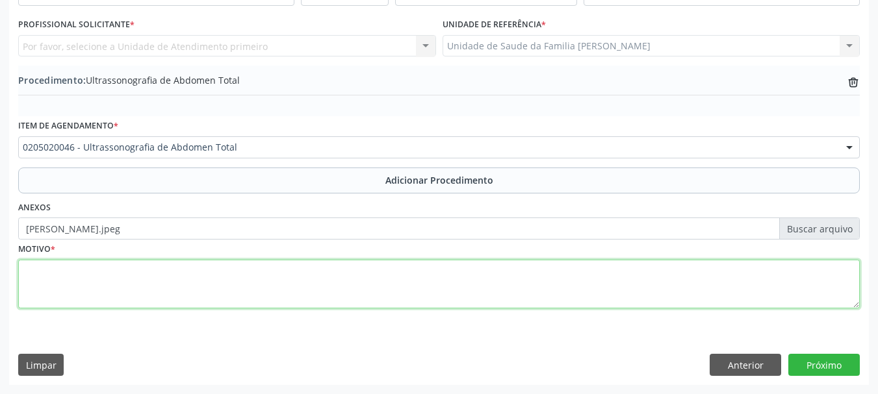
click at [81, 289] on textarea at bounding box center [439, 284] width 842 height 49
type textarea "Dor abdominal difusa"
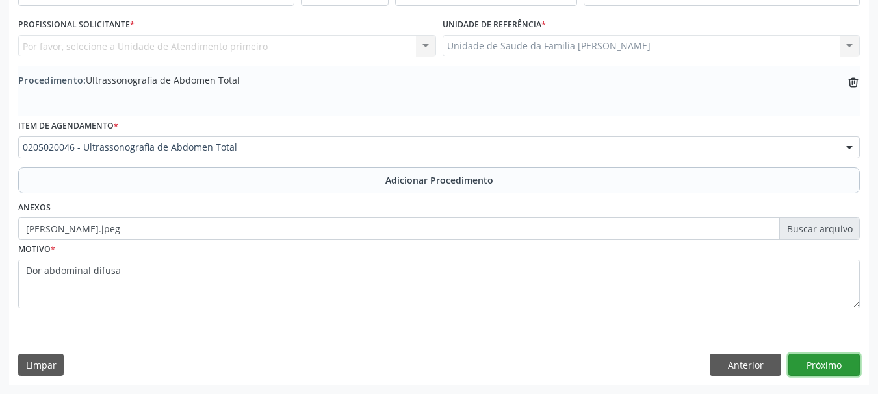
click at [810, 369] on button "Próximo" at bounding box center [823, 365] width 71 height 22
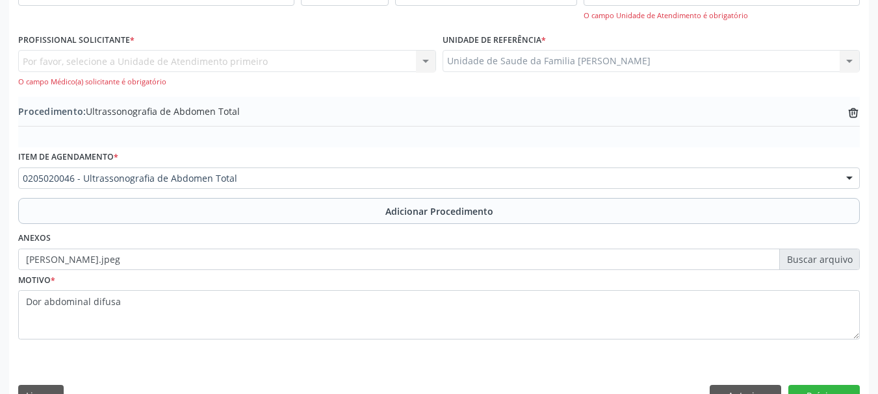
click at [194, 57] on div "Por favor, selecione a Unidade de Atendimento primeiro Nenhum resultado encontr…" at bounding box center [227, 68] width 418 height 37
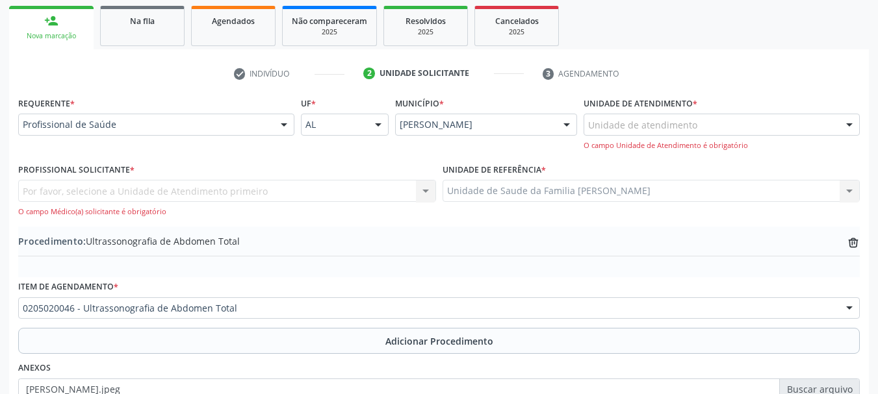
scroll to position [142, 0]
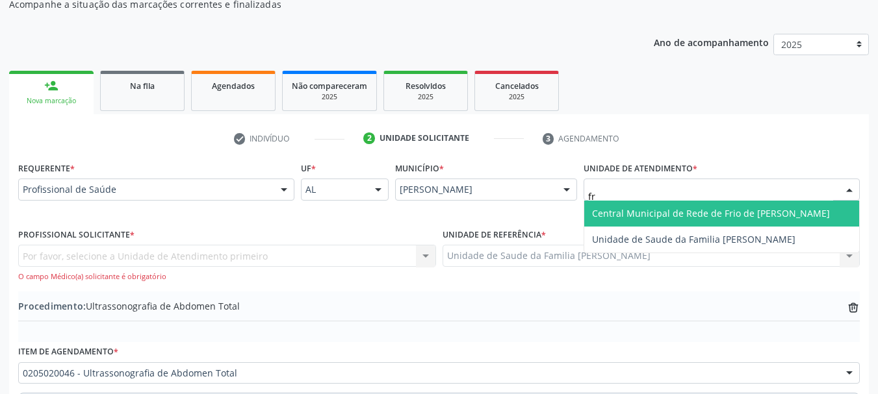
type input "fra"
click at [638, 203] on span "Unidade de Saude da Familia [PERSON_NAME]" at bounding box center [721, 214] width 275 height 26
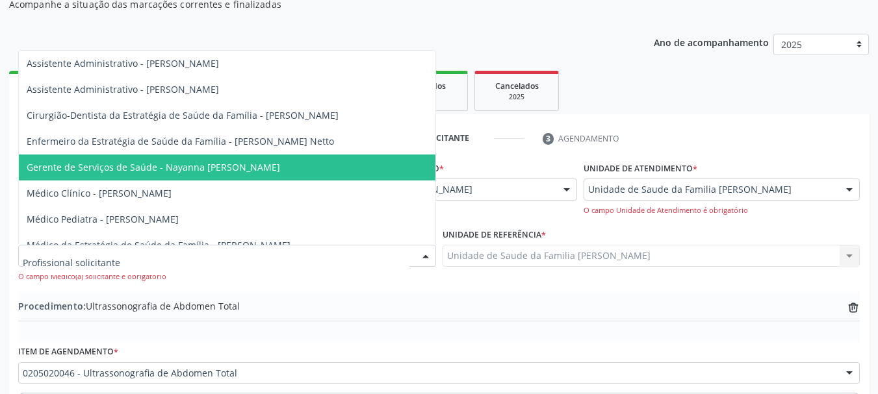
scroll to position [65, 0]
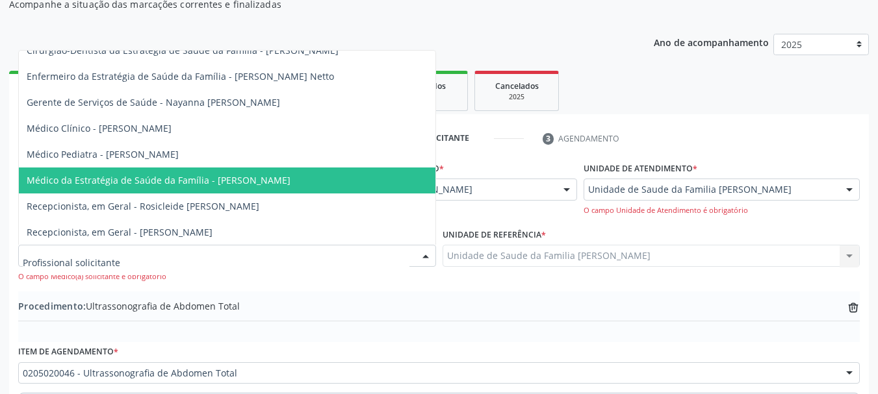
click at [244, 172] on span "Médico da Estratégia de Saúde da Família - [PERSON_NAME]" at bounding box center [227, 181] width 417 height 26
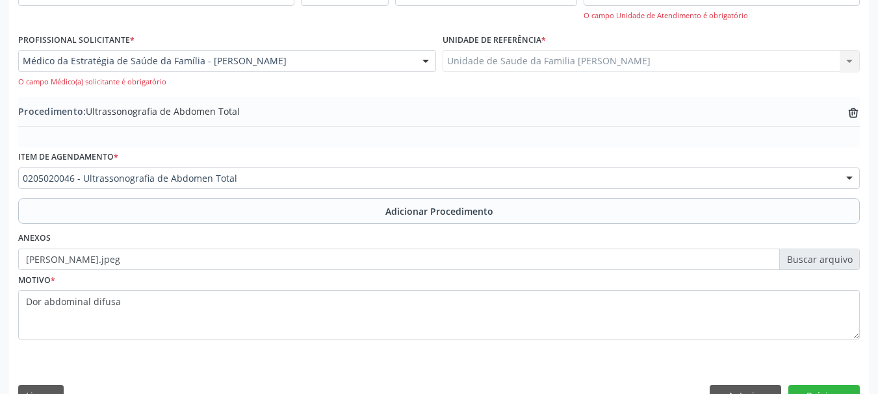
scroll to position [367, 0]
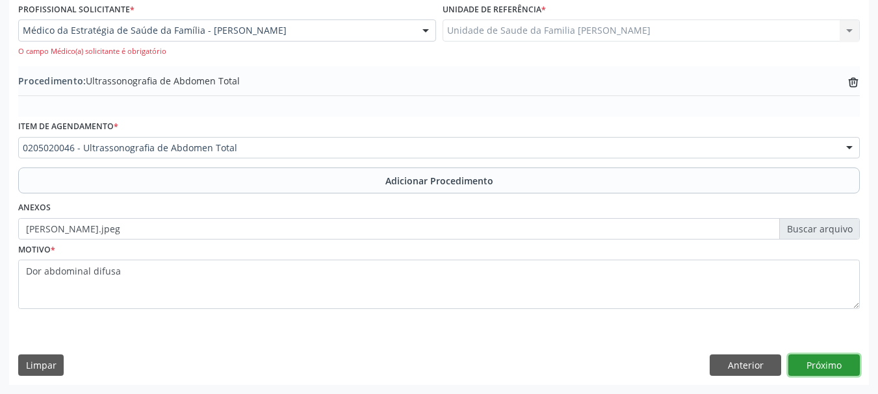
click at [822, 362] on button "Próximo" at bounding box center [823, 366] width 71 height 22
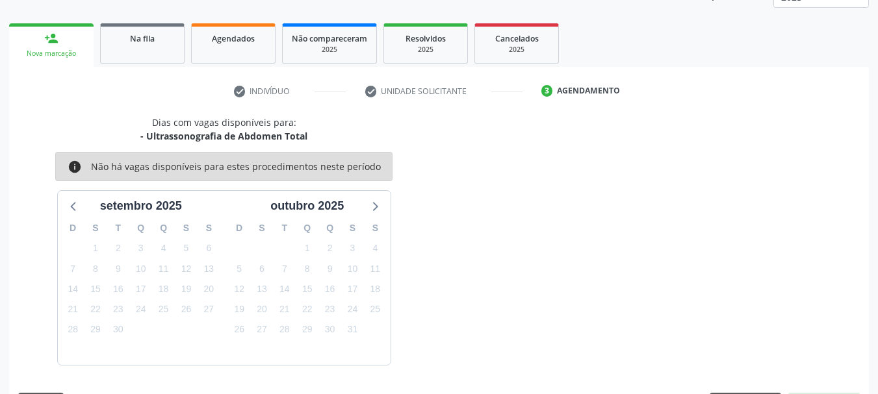
scroll to position [227, 0]
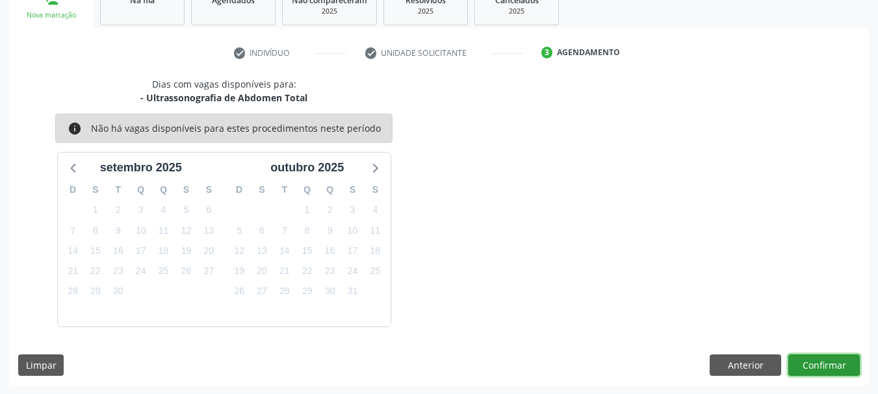
click at [822, 361] on button "Confirmar" at bounding box center [823, 366] width 71 height 22
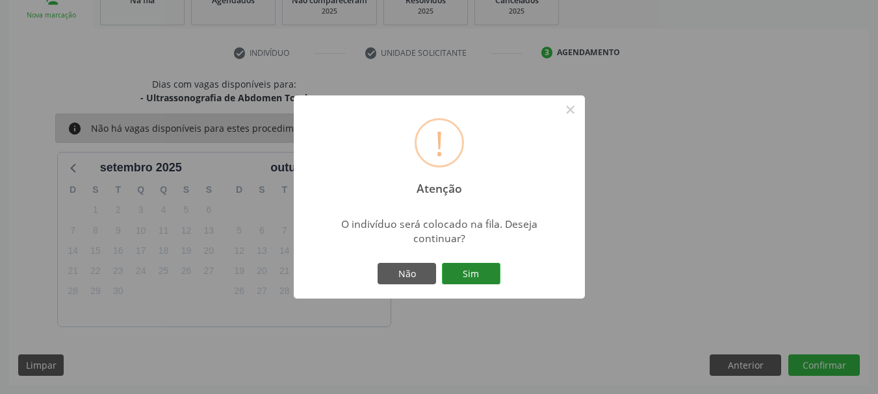
click at [472, 268] on button "Sim" at bounding box center [471, 274] width 58 height 22
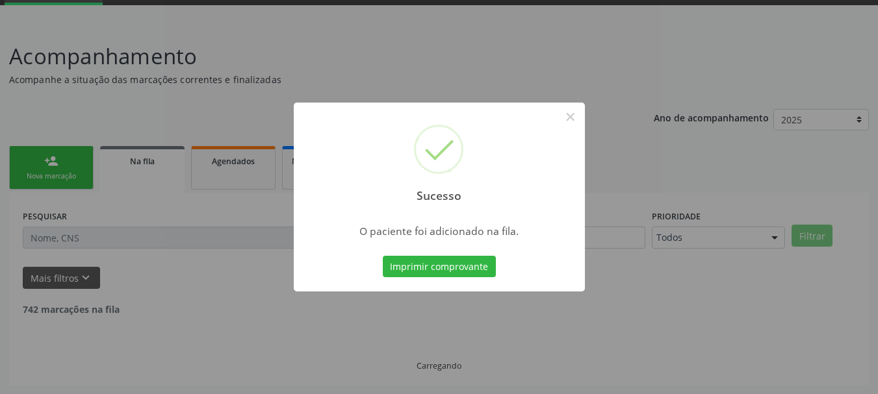
scroll to position [53, 0]
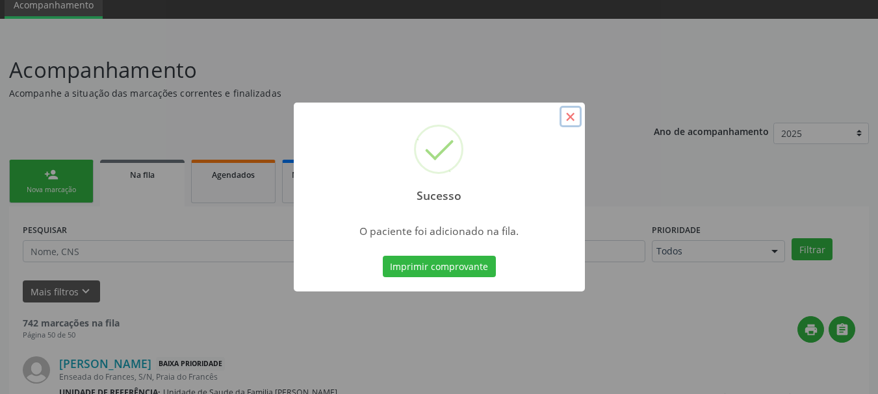
click at [562, 116] on button "×" at bounding box center [571, 117] width 22 height 22
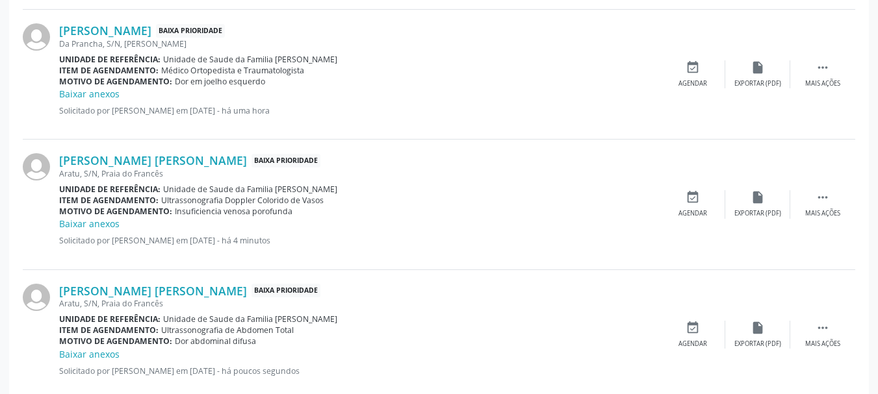
scroll to position [983, 0]
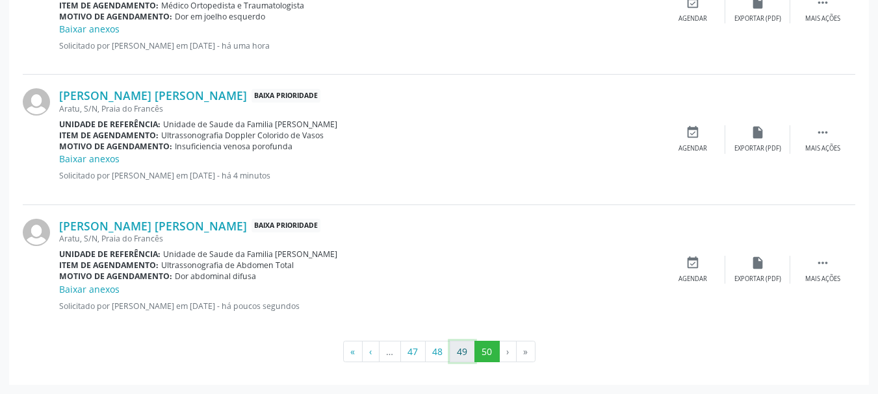
click at [459, 354] on button "49" at bounding box center [462, 352] width 25 height 22
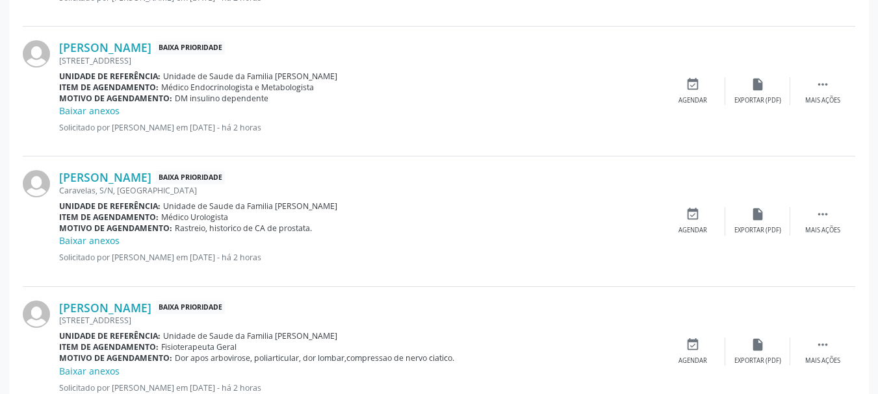
scroll to position [2057, 0]
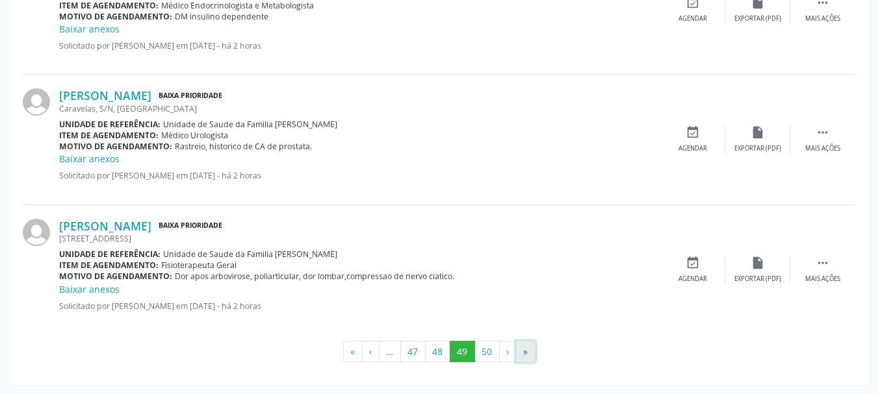
click at [533, 348] on button "»" at bounding box center [525, 352] width 19 height 22
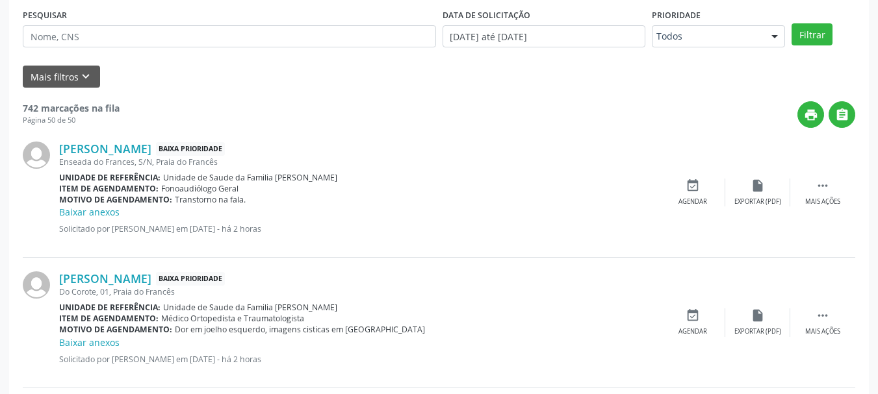
scroll to position [73, 0]
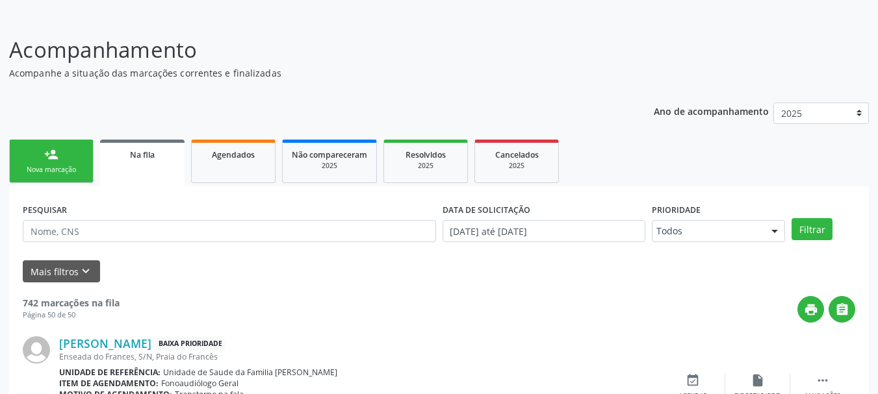
click at [45, 151] on div "person_add" at bounding box center [51, 155] width 14 height 14
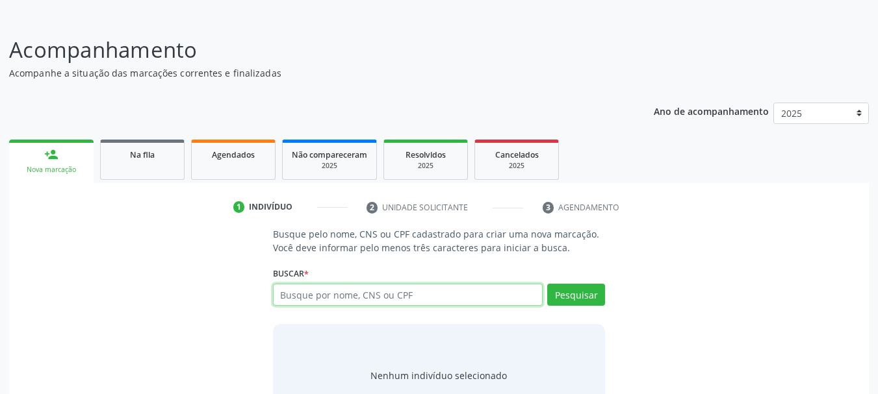
click at [373, 298] on input "text" at bounding box center [408, 295] width 270 height 22
type input "25871282857"
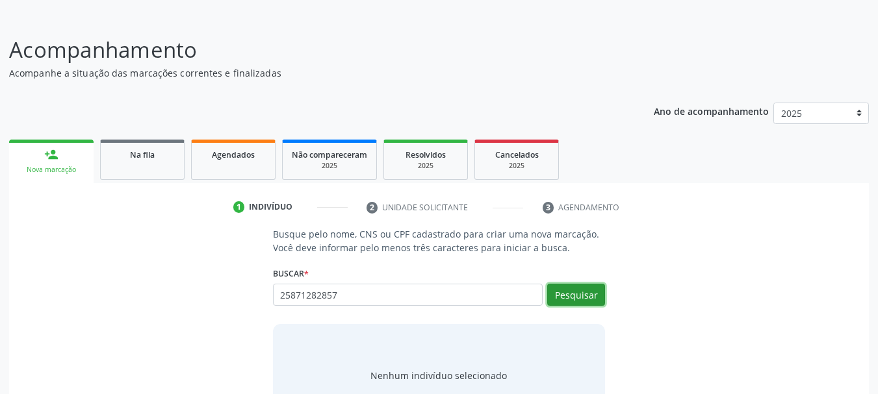
click at [575, 294] on button "Pesquisar" at bounding box center [576, 295] width 58 height 22
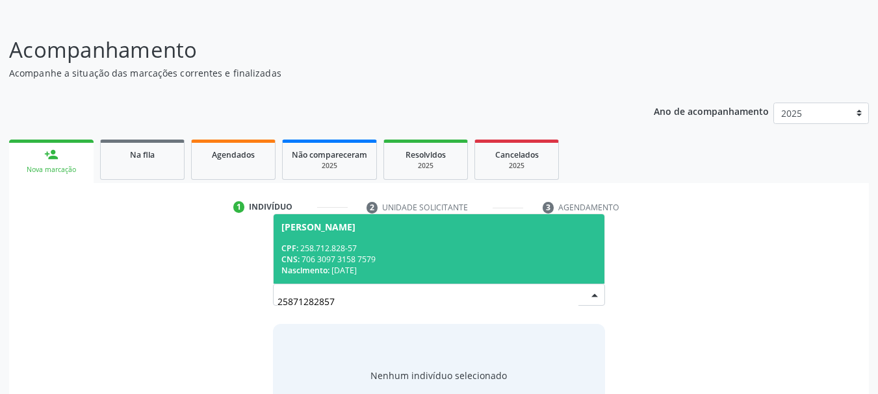
click at [305, 239] on span "Noemia Maria Pereira da Silva CPF: 258.712.828-57 CNS: 706 3097 3158 7579 Nasci…" at bounding box center [439, 249] width 331 height 70
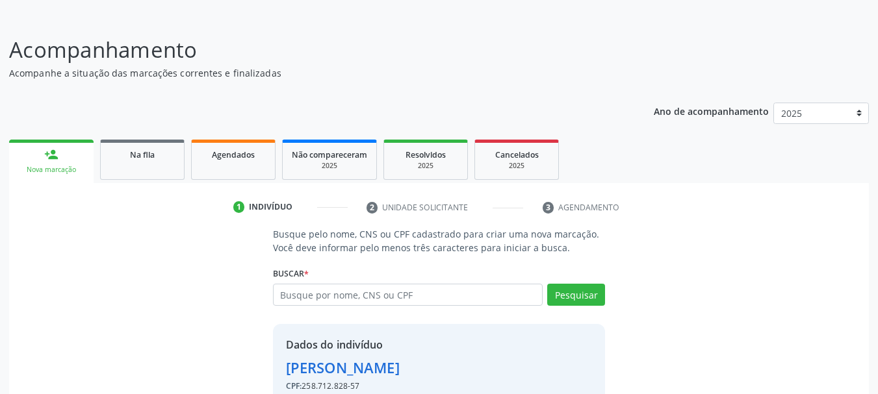
scroll to position [145, 0]
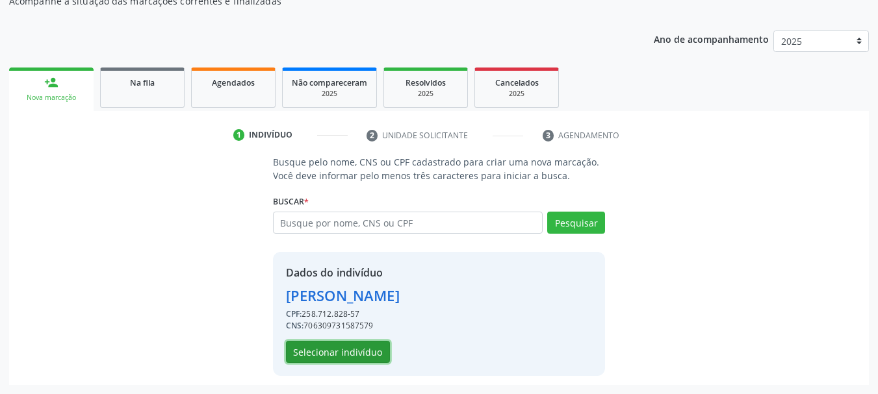
click at [318, 352] on button "Selecionar indivíduo" at bounding box center [338, 352] width 104 height 22
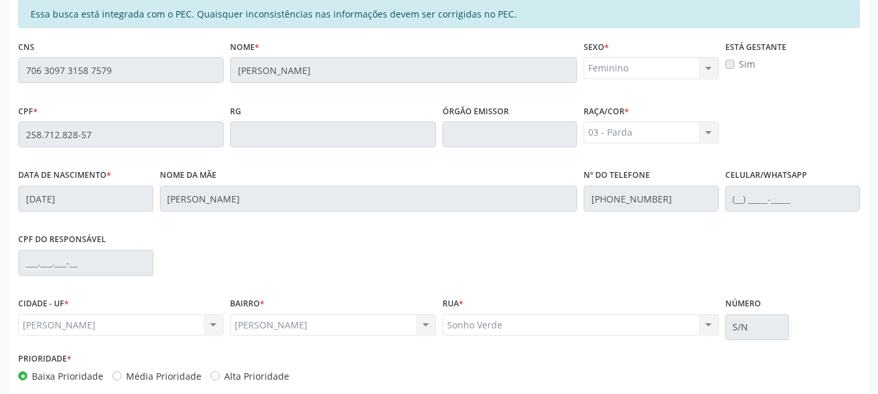
scroll to position [366, 0]
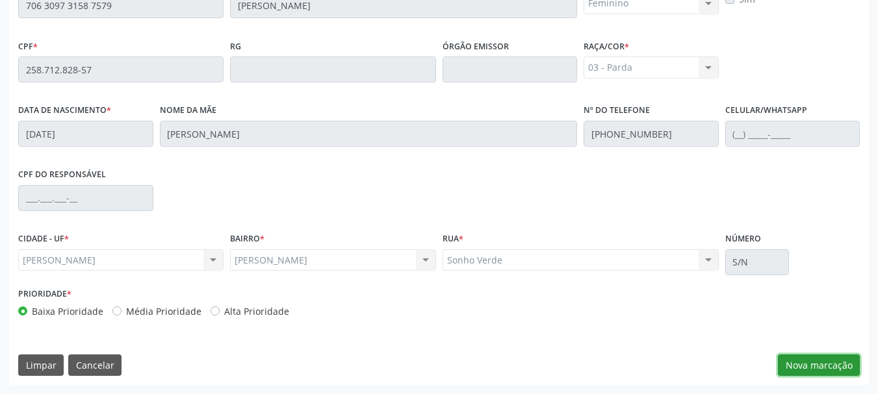
click at [807, 362] on button "Nova marcação" at bounding box center [819, 366] width 82 height 22
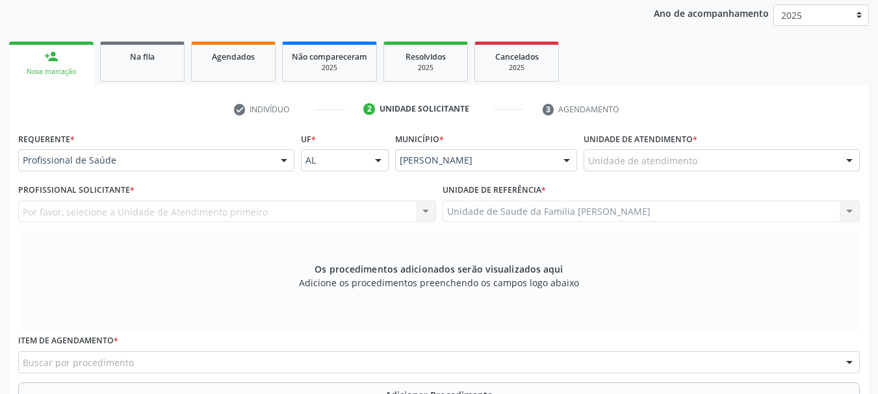
scroll to position [106, 0]
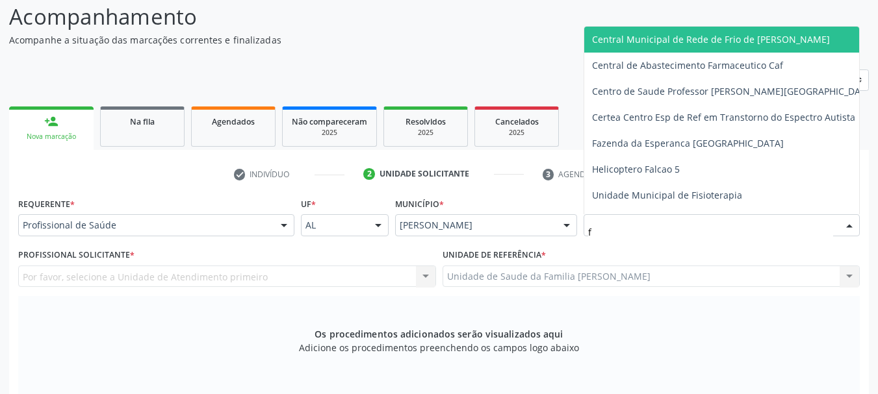
type input "fr"
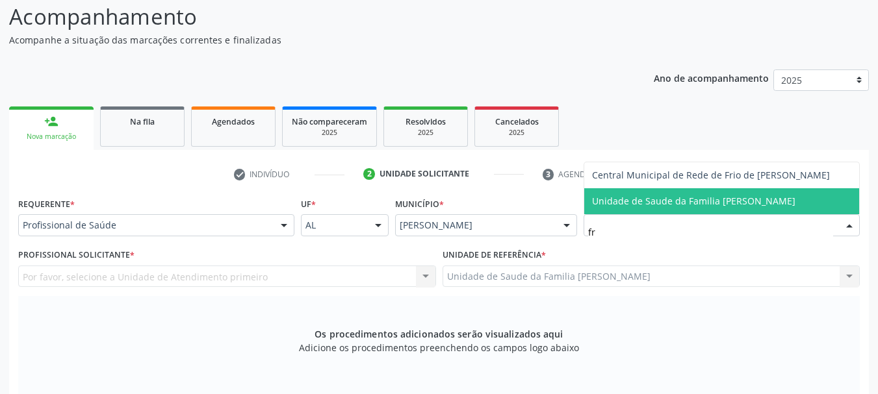
click at [654, 202] on span "Unidade de Saude da Familia [PERSON_NAME]" at bounding box center [693, 201] width 203 height 12
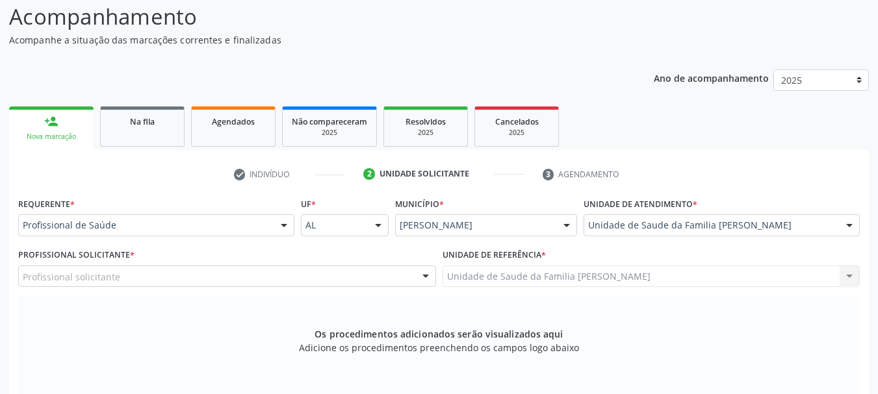
click at [49, 268] on div "Profissional solicitante" at bounding box center [227, 277] width 418 height 22
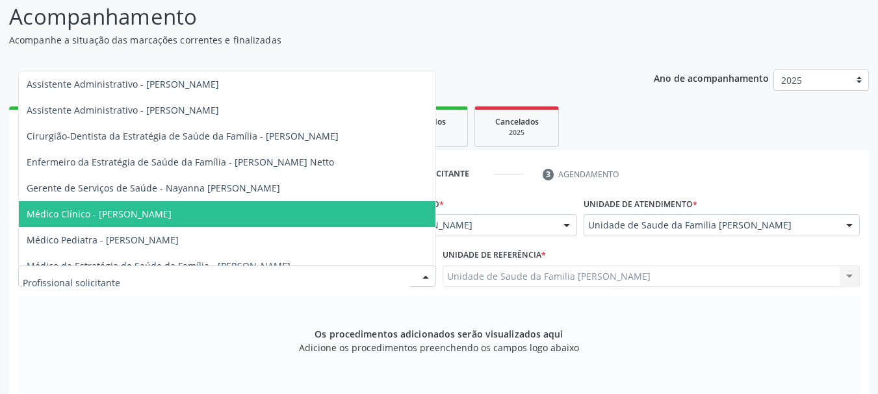
scroll to position [75, 0]
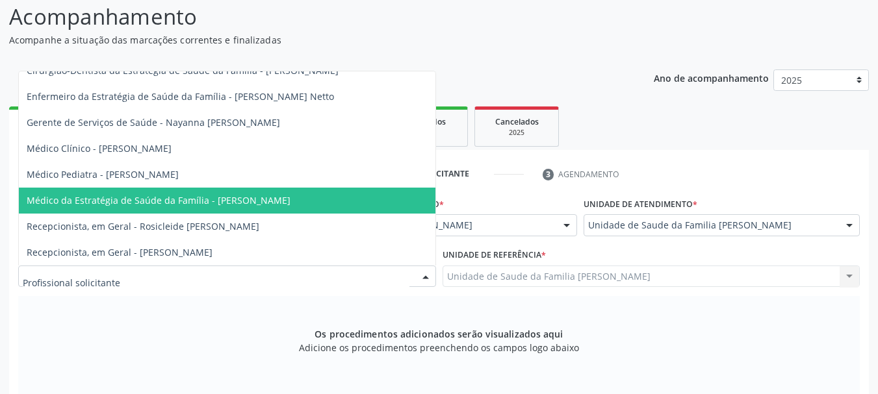
click at [181, 200] on span "Médico da Estratégia de Saúde da Família - [PERSON_NAME]" at bounding box center [227, 201] width 417 height 26
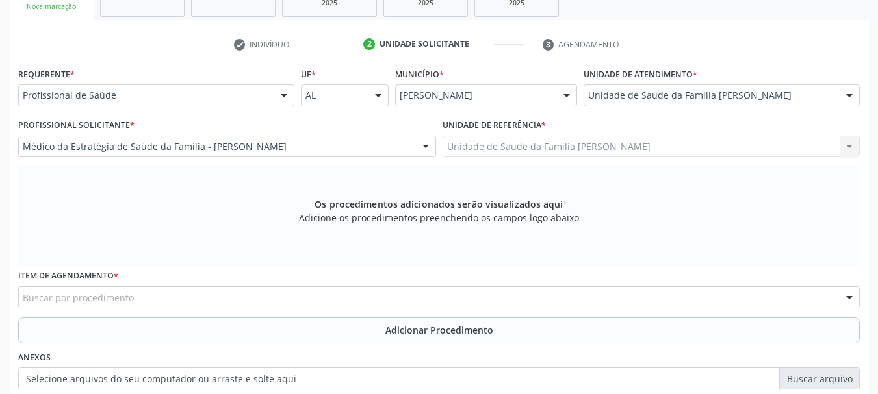
scroll to position [366, 0]
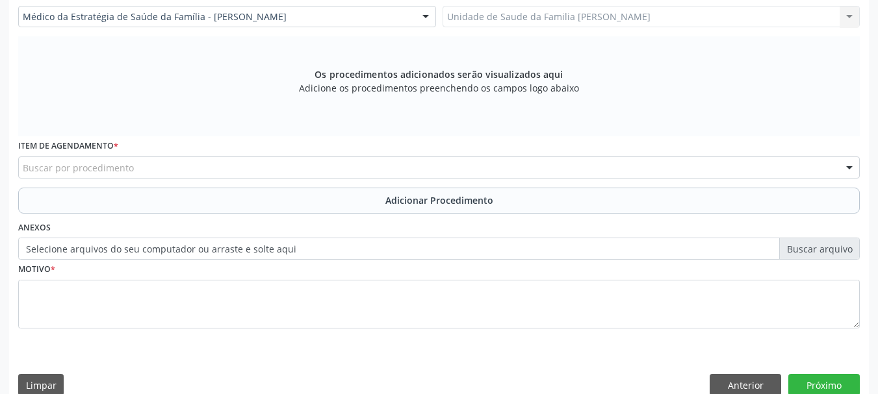
click at [389, 170] on div "Buscar por procedimento" at bounding box center [439, 168] width 842 height 22
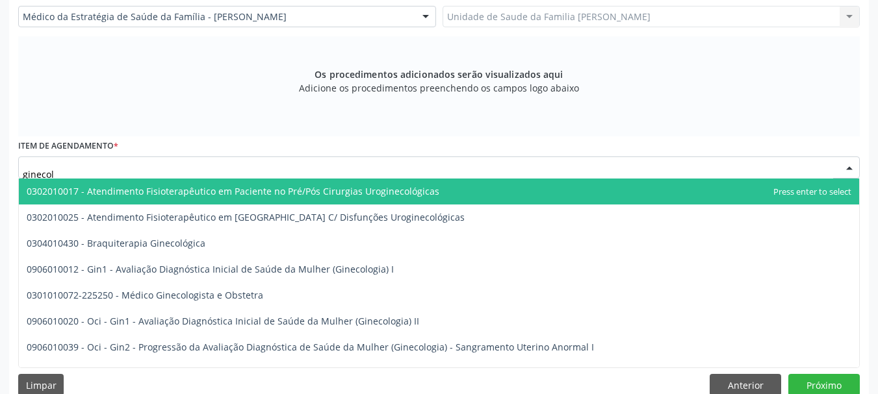
type input "ginecolo"
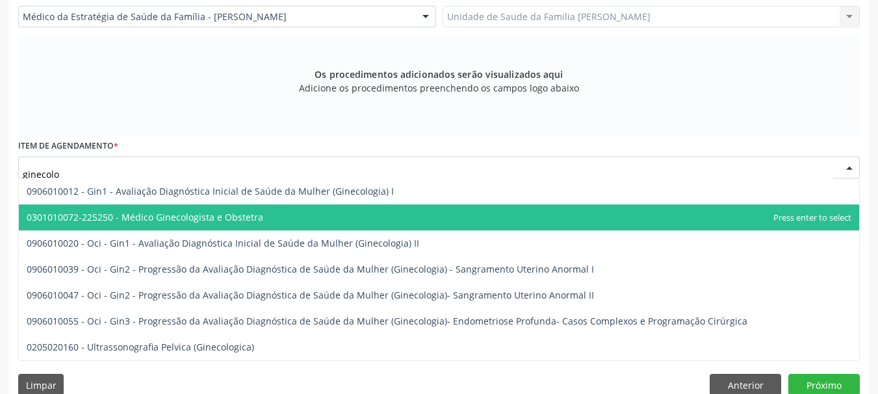
click at [207, 207] on span "0301010072-225250 - Médico Ginecologista e Obstetra" at bounding box center [439, 218] width 840 height 26
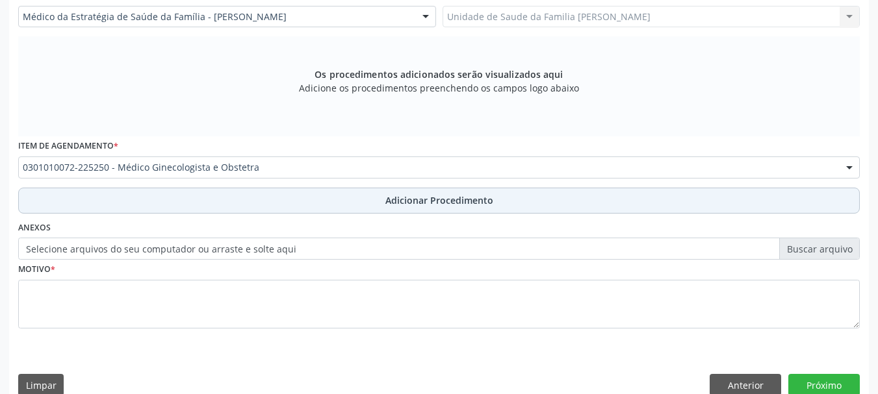
click at [427, 206] on span "Adicionar Procedimento" at bounding box center [439, 201] width 108 height 14
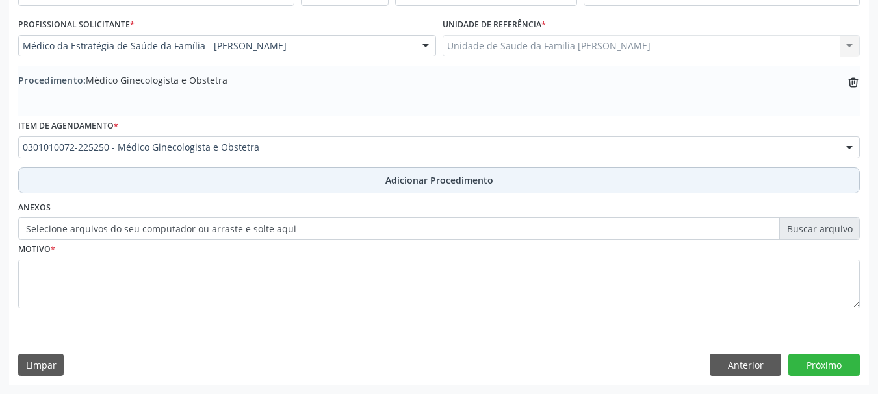
scroll to position [337, 0]
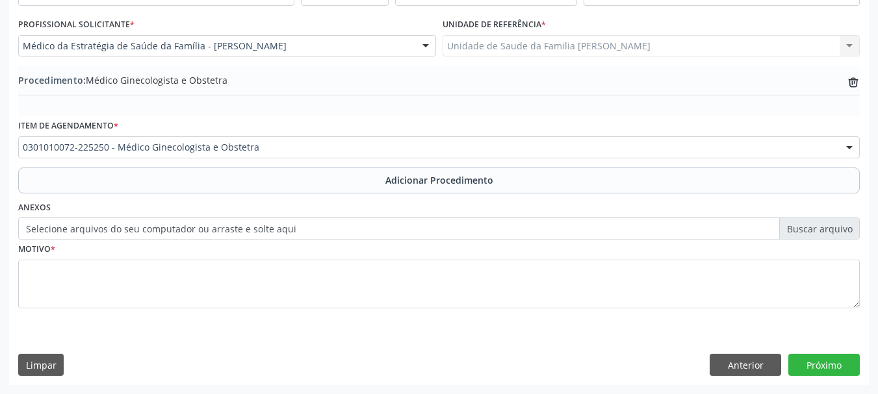
click at [57, 231] on label "Selecione arquivos do seu computador ou arraste e solte aqui" at bounding box center [439, 229] width 842 height 22
click at [57, 231] on input "Selecione arquivos do seu computador ou arraste e solte aqui" at bounding box center [439, 229] width 842 height 22
click at [183, 225] on label "Selecione arquivos do seu computador ou arraste e solte aqui" at bounding box center [439, 229] width 842 height 22
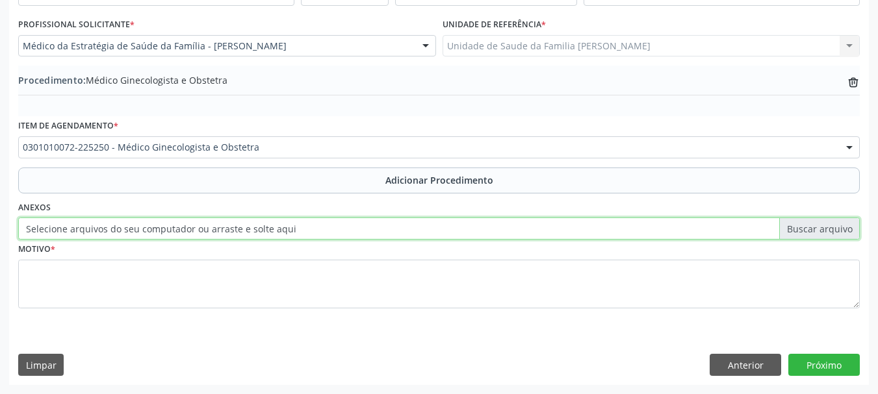
click at [183, 225] on input "Selecione arquivos do seu computador ou arraste e solte aqui" at bounding box center [439, 229] width 842 height 22
type input "C:\fakepath\Pereira.jpeg"
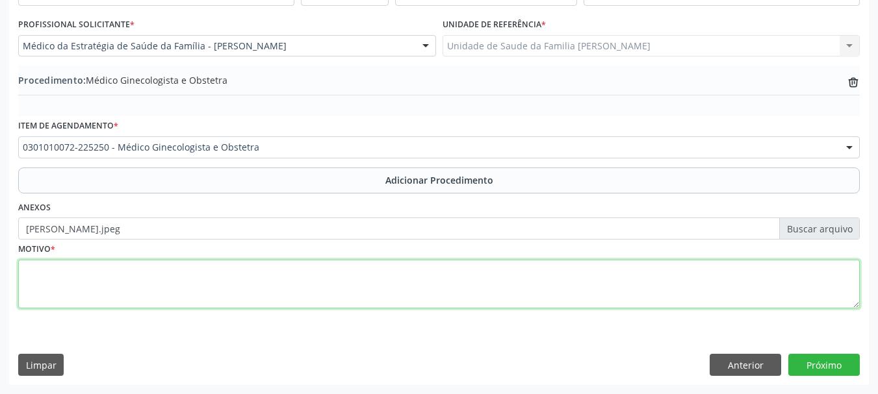
click at [66, 281] on textarea at bounding box center [439, 284] width 842 height 49
type textarea "Climaterio"
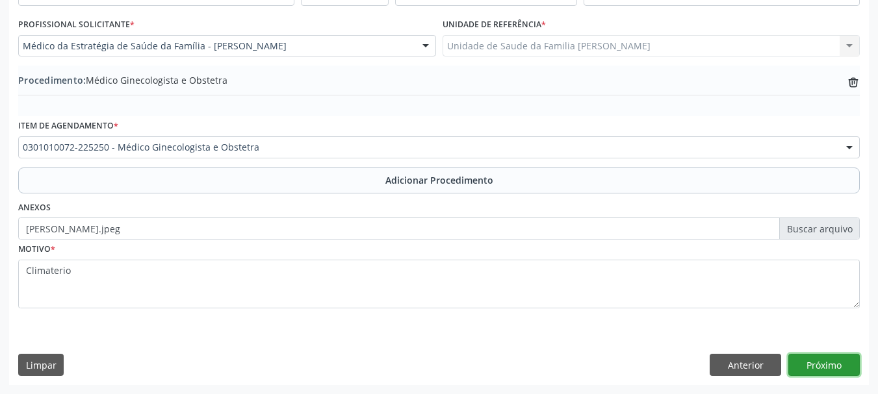
click at [825, 374] on button "Próximo" at bounding box center [823, 365] width 71 height 22
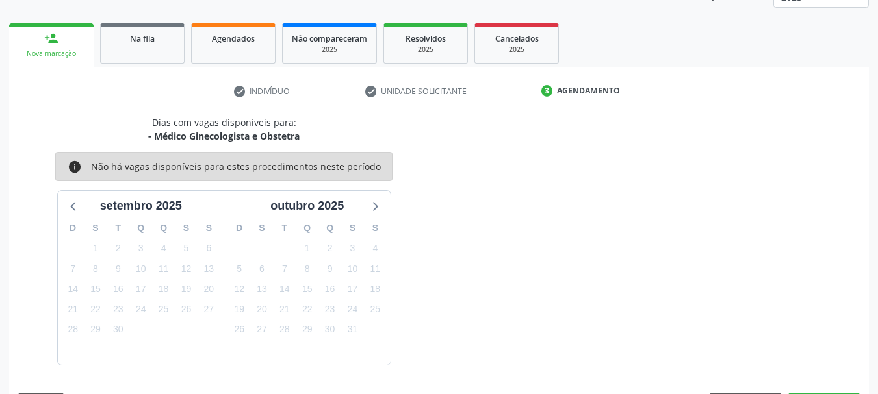
scroll to position [227, 0]
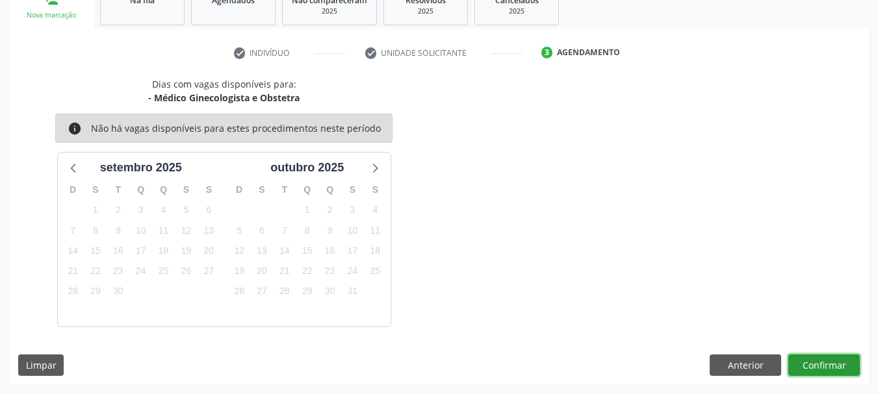
click at [803, 367] on button "Confirmar" at bounding box center [823, 366] width 71 height 22
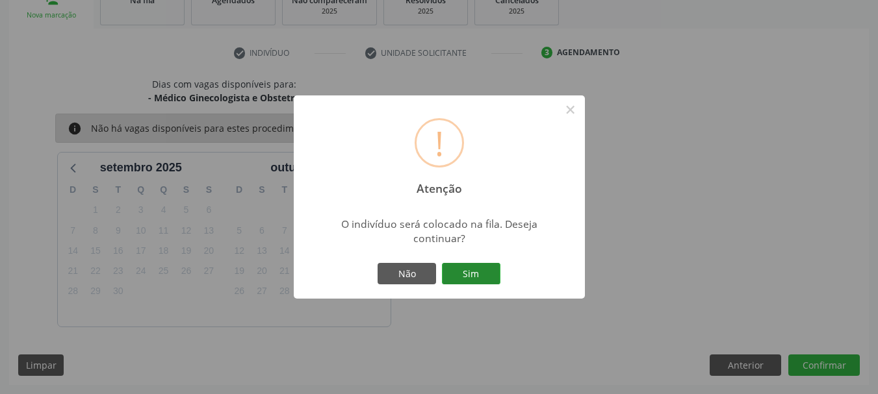
click at [493, 273] on button "Sim" at bounding box center [471, 274] width 58 height 22
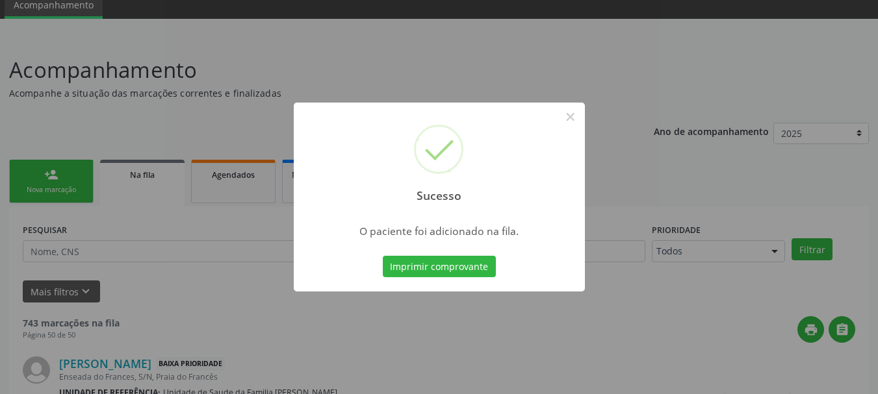
scroll to position [183, 0]
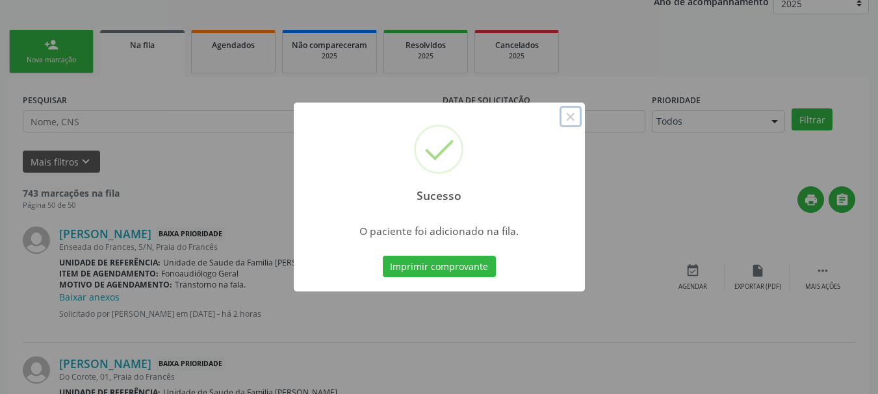
drag, startPoint x: 569, startPoint y: 110, endPoint x: 608, endPoint y: 192, distance: 89.8
click at [569, 111] on button "×" at bounding box center [571, 117] width 22 height 22
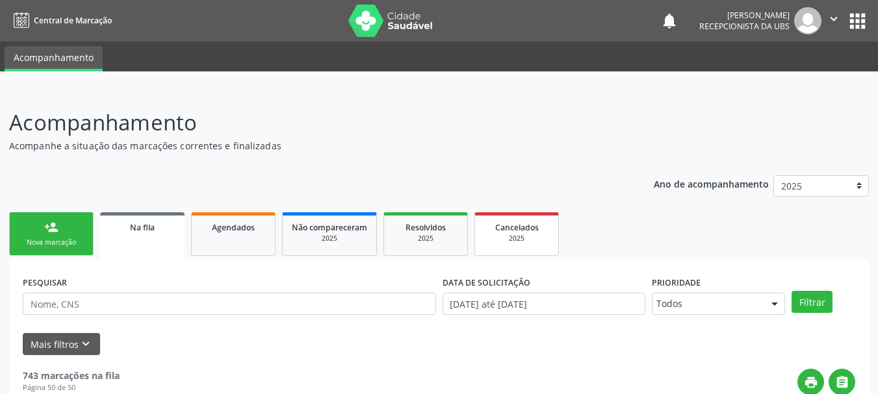
scroll to position [65, 0]
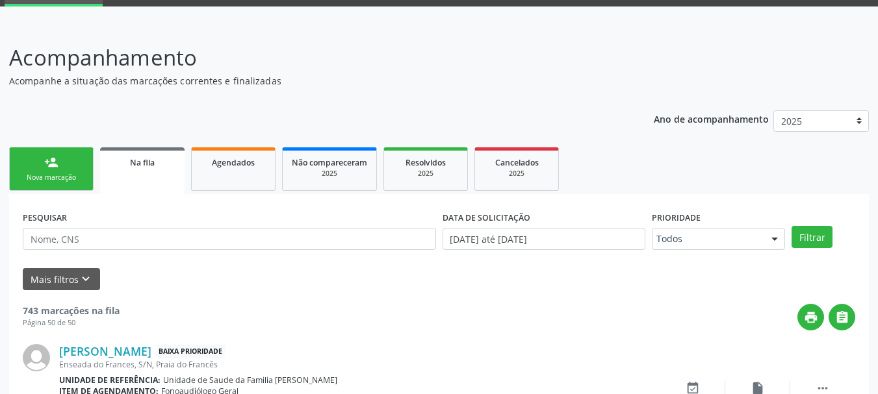
click at [60, 183] on link "person_add Nova marcação" at bounding box center [51, 170] width 84 height 44
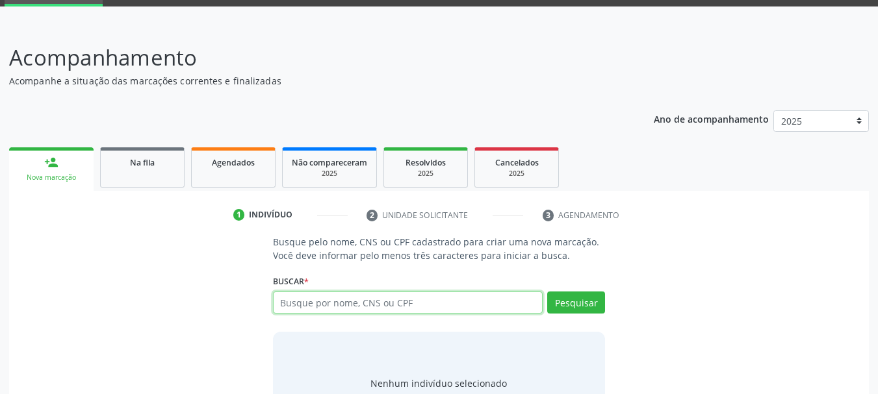
click at [343, 302] on input "text" at bounding box center [408, 303] width 270 height 22
click at [328, 299] on input "text" at bounding box center [408, 303] width 270 height 22
paste input "258.712.828-57"
type input "258.712.828-57"
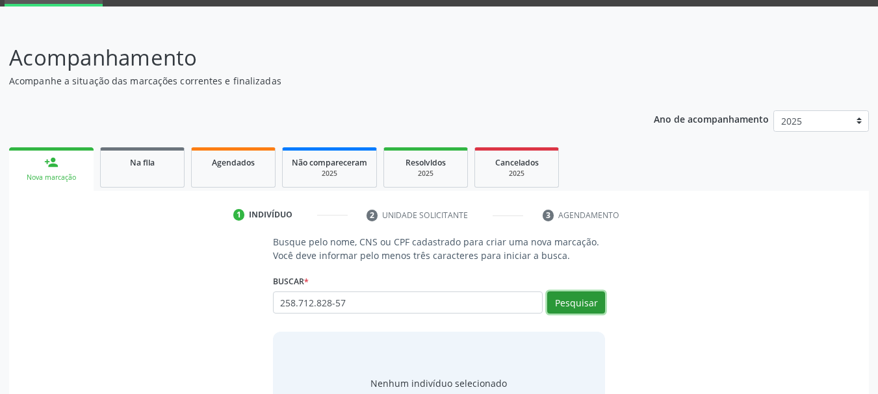
click at [589, 312] on button "Pesquisar" at bounding box center [576, 303] width 58 height 22
type input "258.712.828-57"
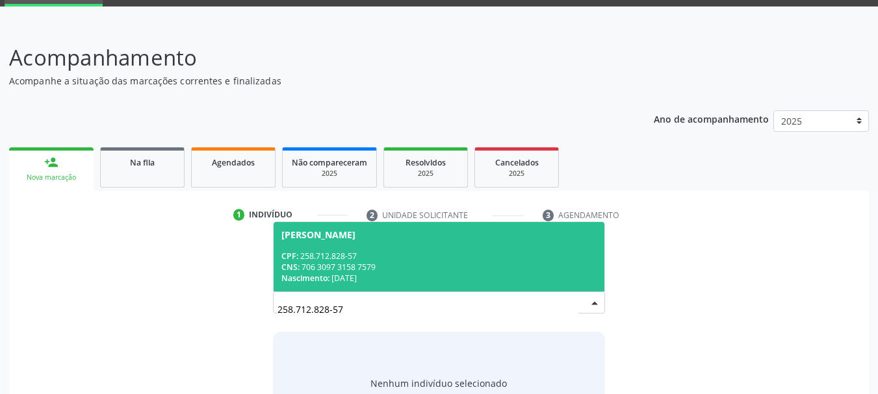
click at [300, 253] on div "CPF: 258.712.828-57" at bounding box center [439, 256] width 316 height 11
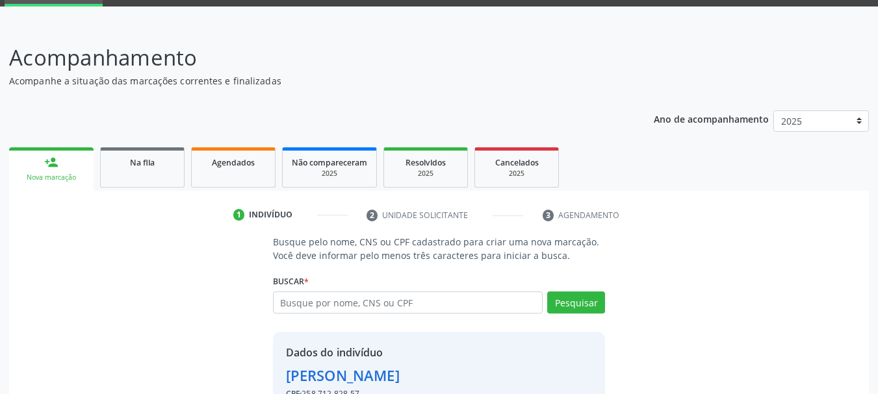
scroll to position [145, 0]
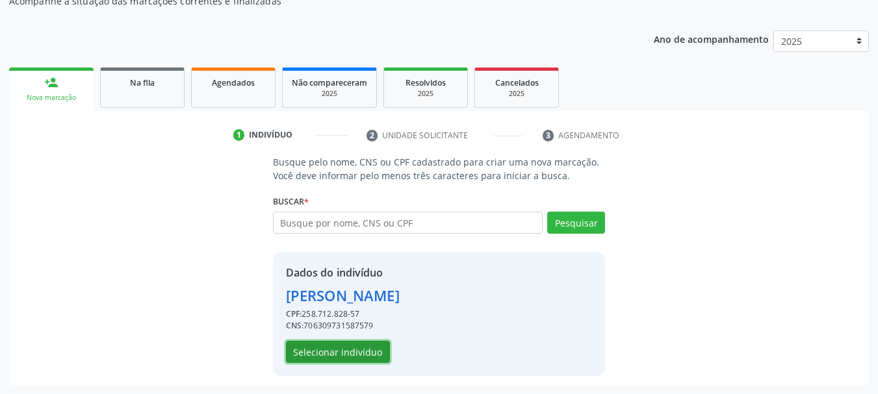
click at [309, 341] on button "Selecionar indivíduo" at bounding box center [338, 352] width 104 height 22
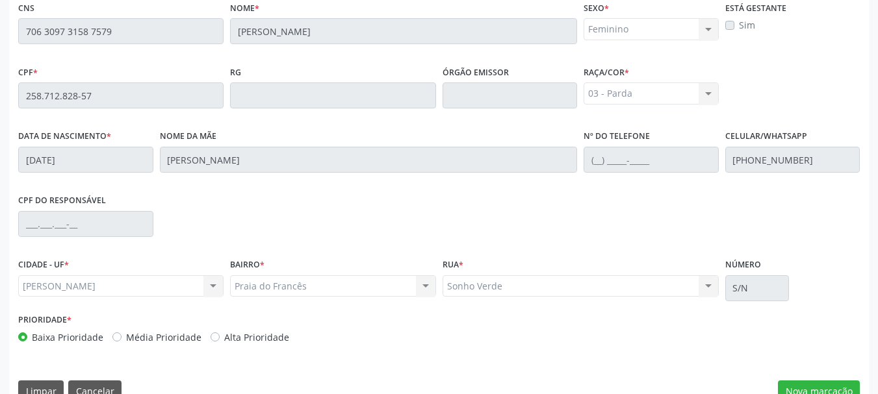
scroll to position [366, 0]
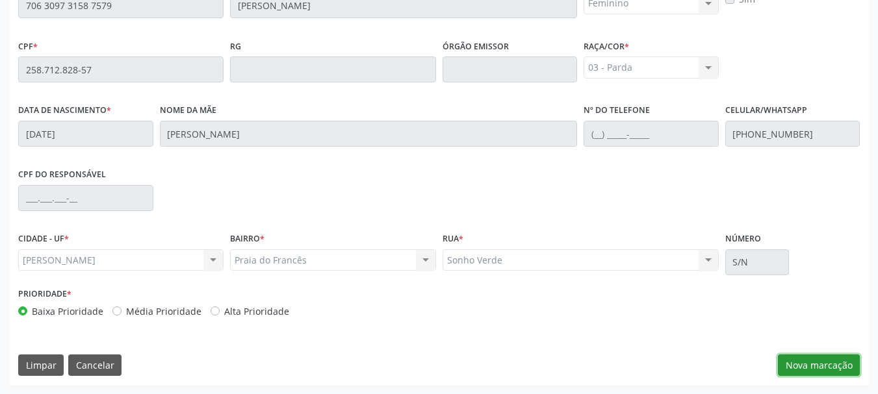
click at [821, 375] on button "Nova marcação" at bounding box center [819, 366] width 82 height 22
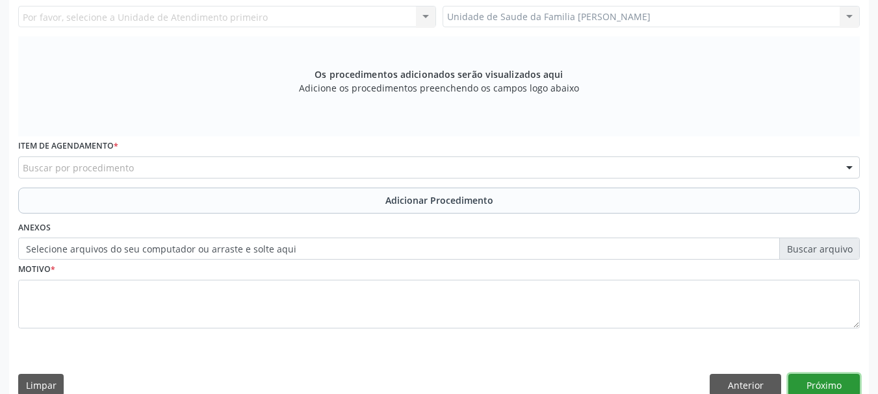
click at [821, 375] on button "Próximo" at bounding box center [823, 385] width 71 height 22
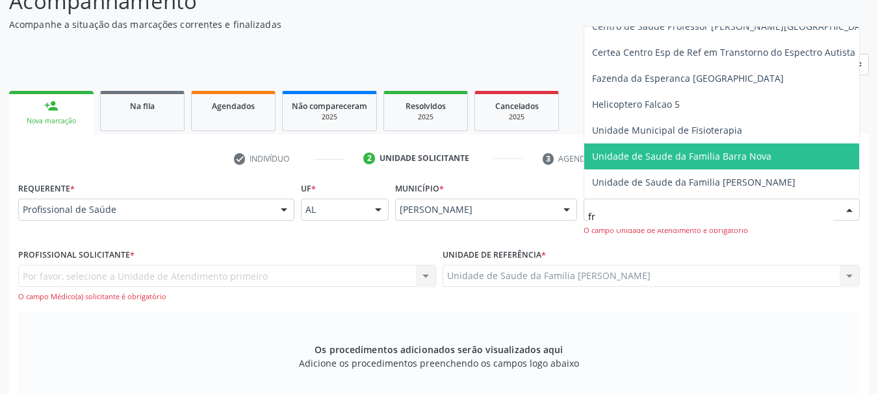
scroll to position [0, 0]
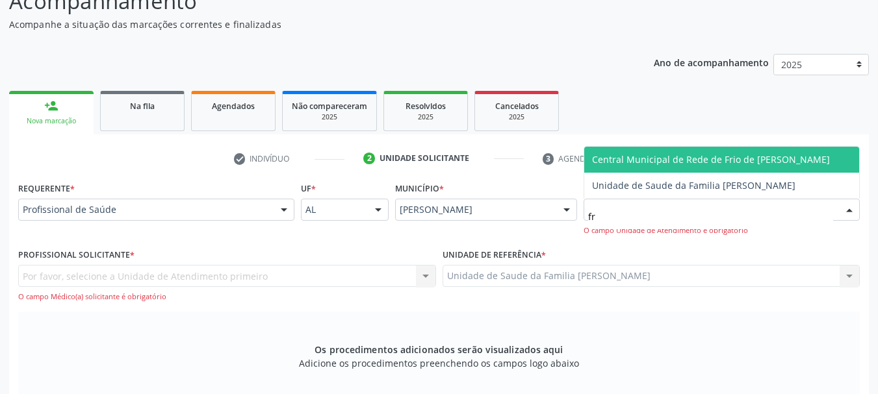
type input "fra"
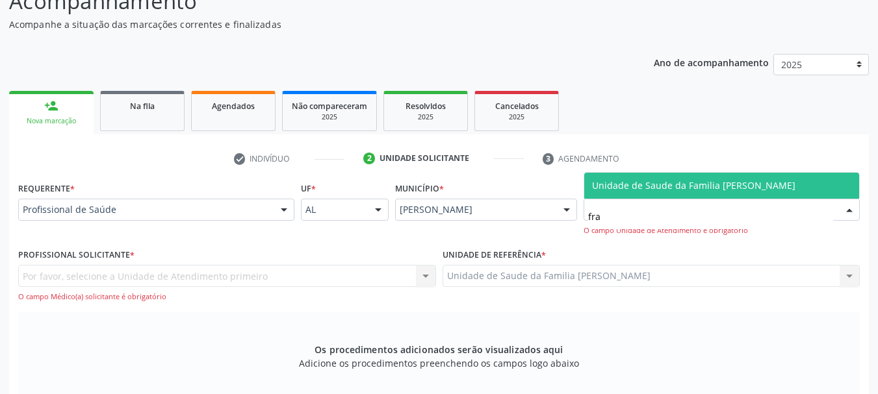
click at [633, 178] on span "Unidade de Saude da Familia [PERSON_NAME]" at bounding box center [721, 186] width 275 height 26
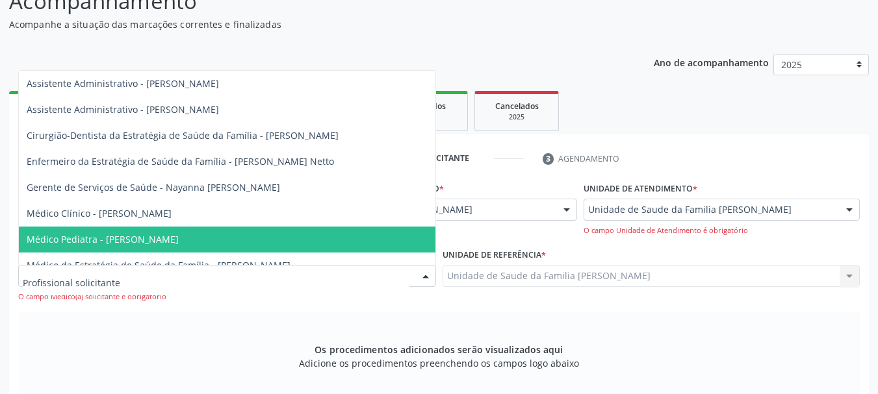
scroll to position [65, 0]
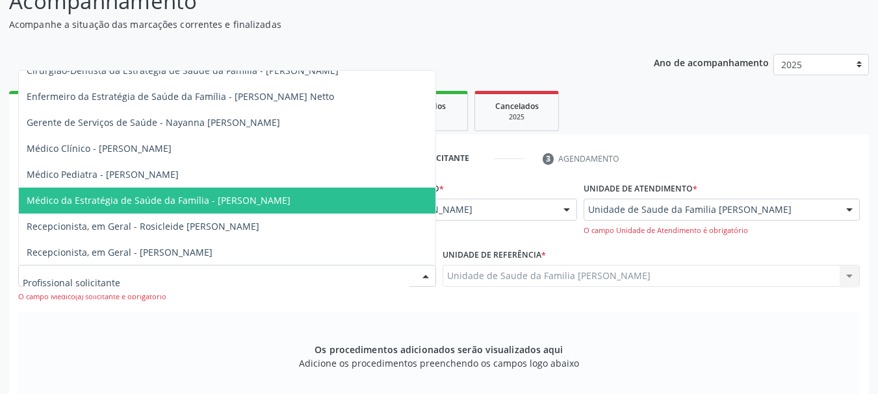
click at [222, 204] on span "Médico da Estratégia de Saúde da Família - Arthur Cunha de Mendonca Fragoso" at bounding box center [159, 200] width 264 height 12
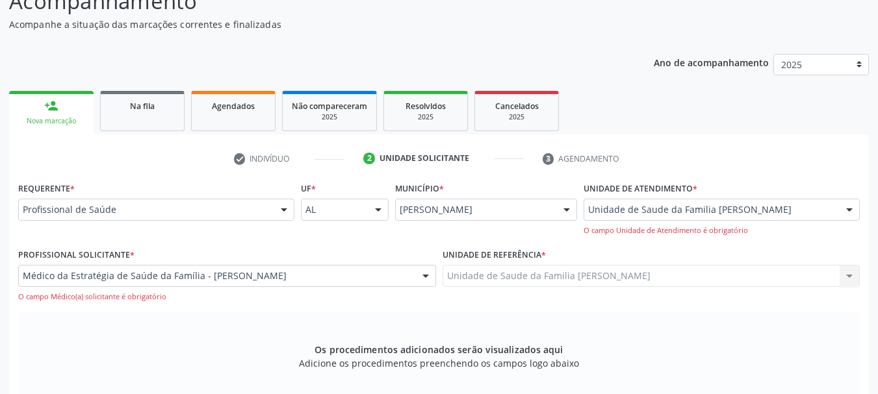
scroll to position [317, 0]
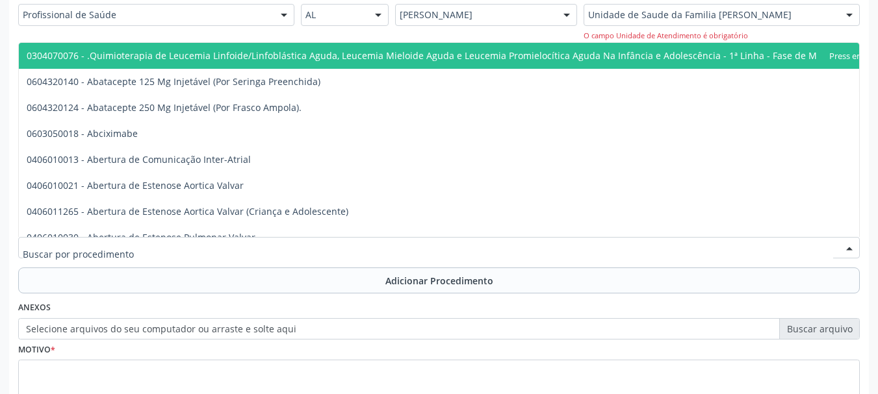
click at [157, 249] on div at bounding box center [439, 248] width 842 height 22
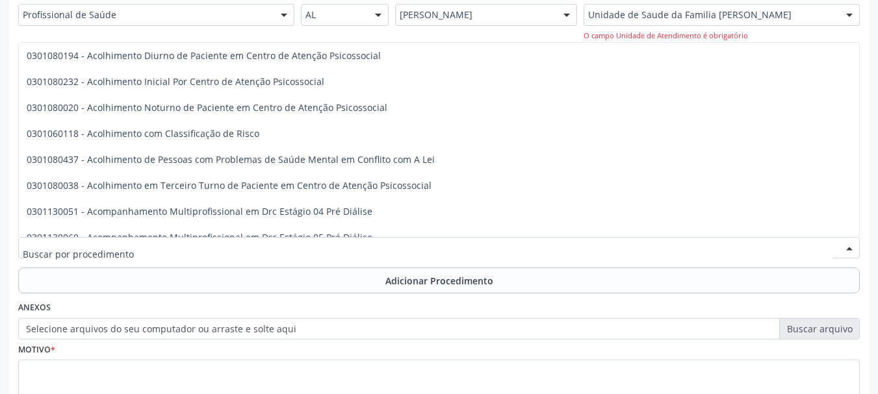
scroll to position [520, 0]
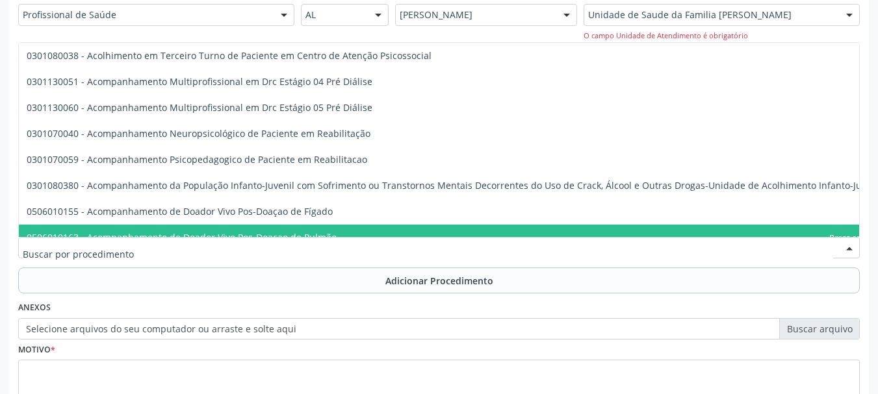
click at [90, 259] on input "text" at bounding box center [428, 255] width 810 height 26
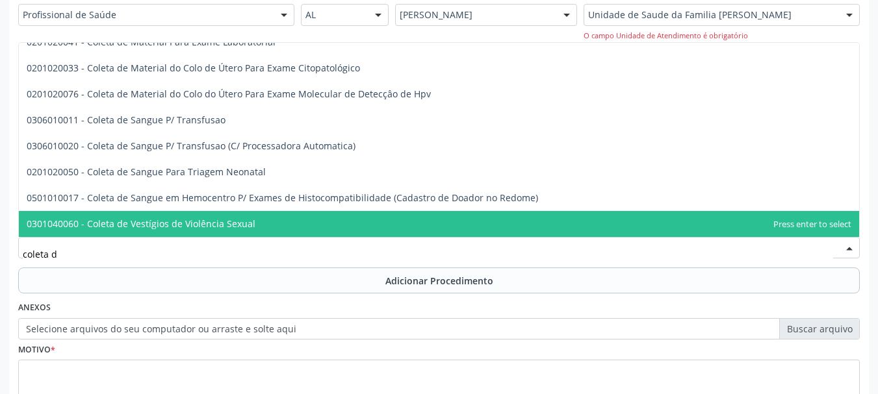
scroll to position [66, 0]
type input "coleta de"
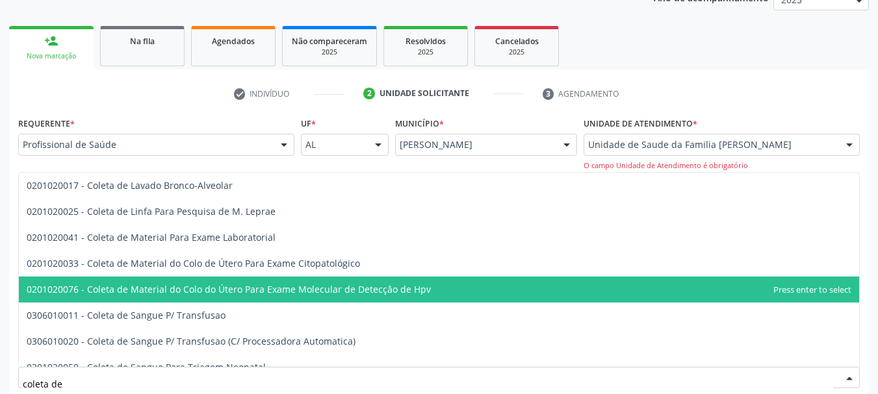
scroll to position [122, 0]
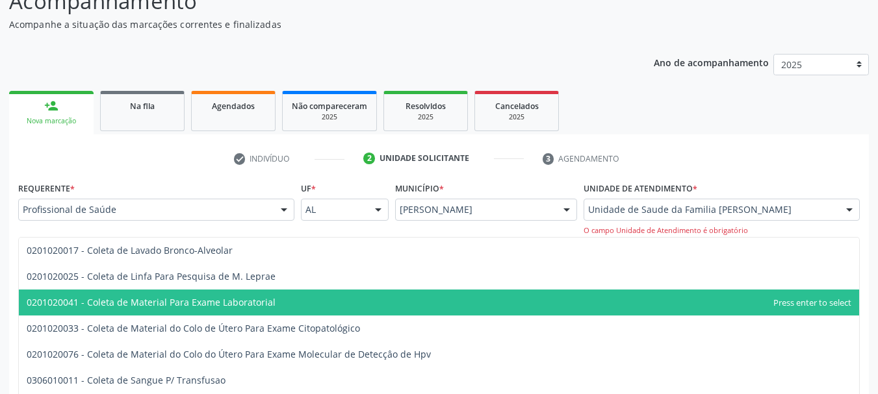
click at [246, 302] on span "0201020041 - Coleta de Material Para Exame Laboratorial" at bounding box center [151, 302] width 249 height 12
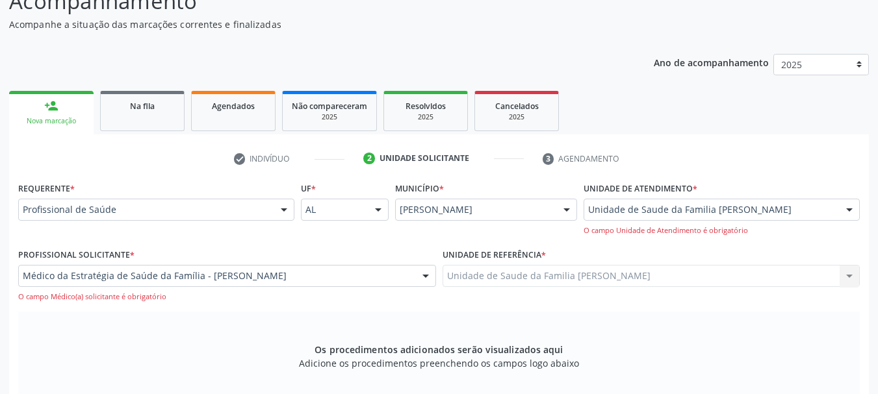
scroll to position [317, 0]
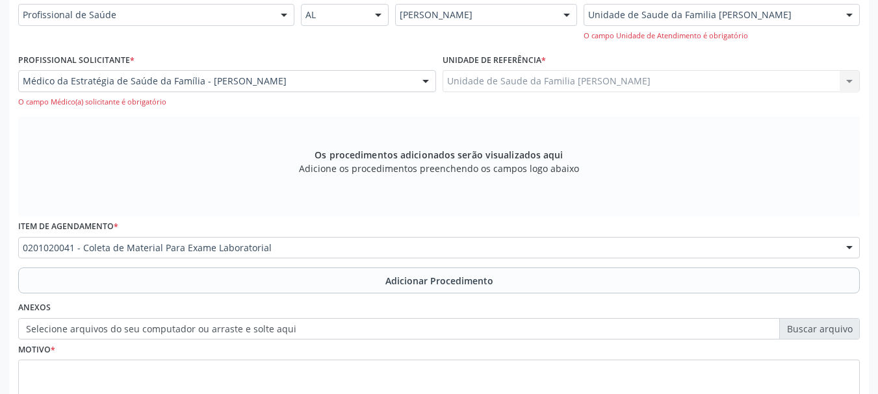
click at [420, 172] on span "Adicione os procedimentos preenchendo os campos logo abaixo" at bounding box center [439, 169] width 280 height 14
click at [420, 166] on span "Adicione os procedimentos preenchendo os campos logo abaixo" at bounding box center [439, 169] width 280 height 14
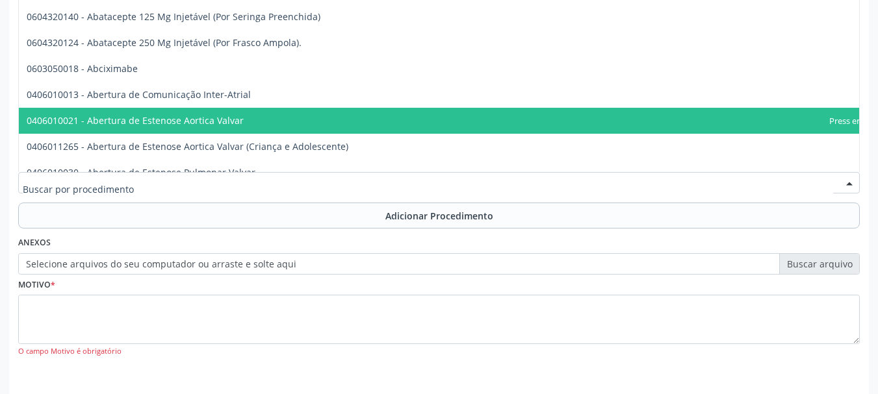
scroll to position [430, 0]
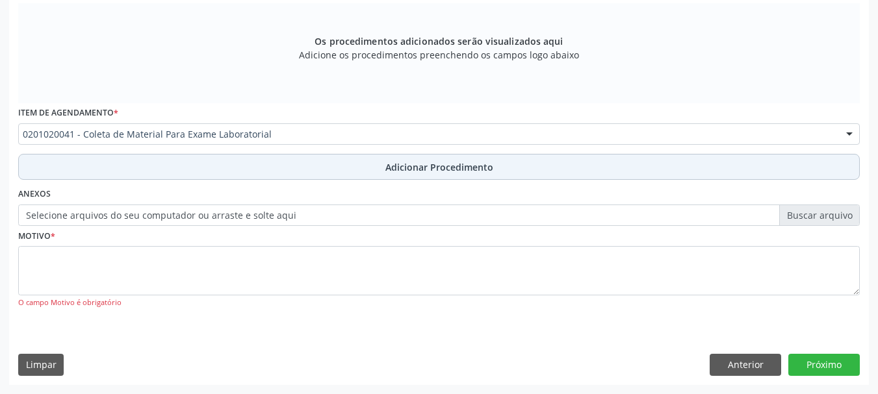
click at [107, 172] on button "Adicionar Procedimento" at bounding box center [439, 167] width 842 height 26
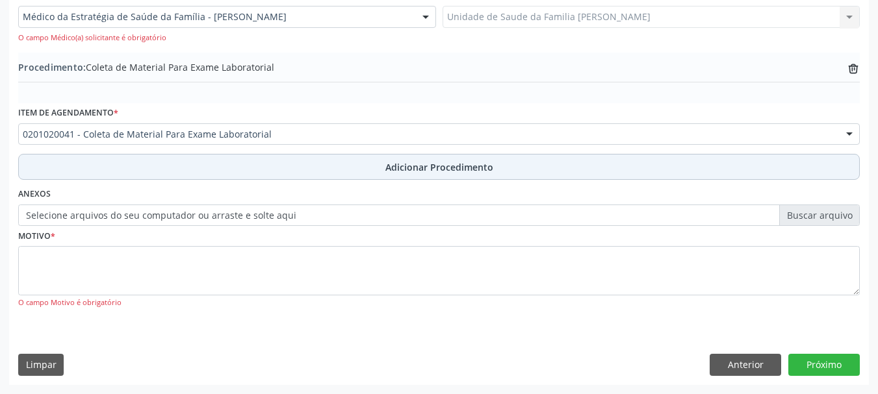
scroll to position [381, 0]
click at [68, 173] on button "Adicionar Procedimento" at bounding box center [439, 167] width 842 height 26
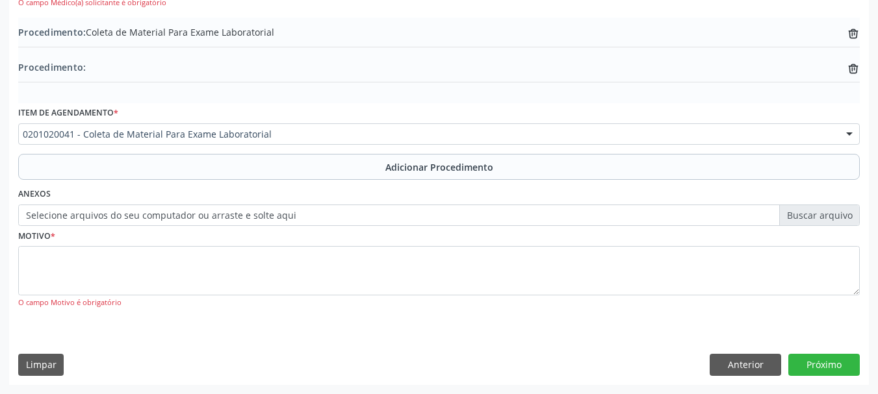
click at [155, 104] on div "Item de agendamento * 0201020041 - Coleta de Material Para Exame Laboratorial 0…" at bounding box center [439, 124] width 842 height 42
click at [162, 210] on label "Selecione arquivos do seu computador ou arraste e solte aqui" at bounding box center [439, 216] width 842 height 22
click at [162, 210] on input "Selecione arquivos do seu computador ou arraste e solte aqui" at bounding box center [439, 216] width 842 height 22
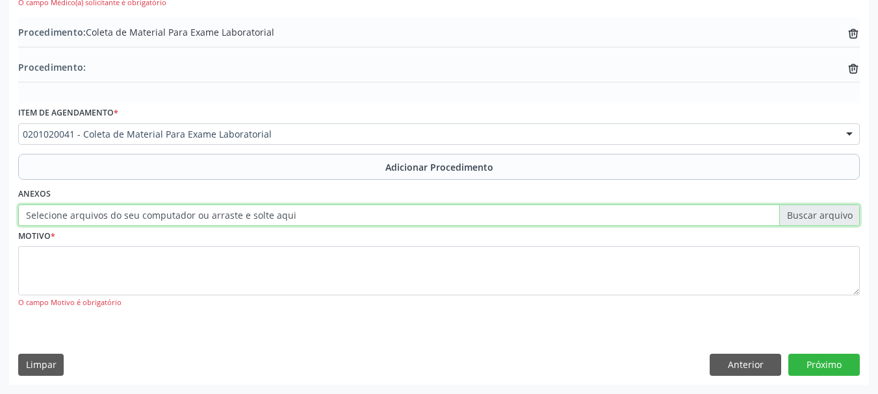
type input "C:\fakepath\Pereira.jpeg"
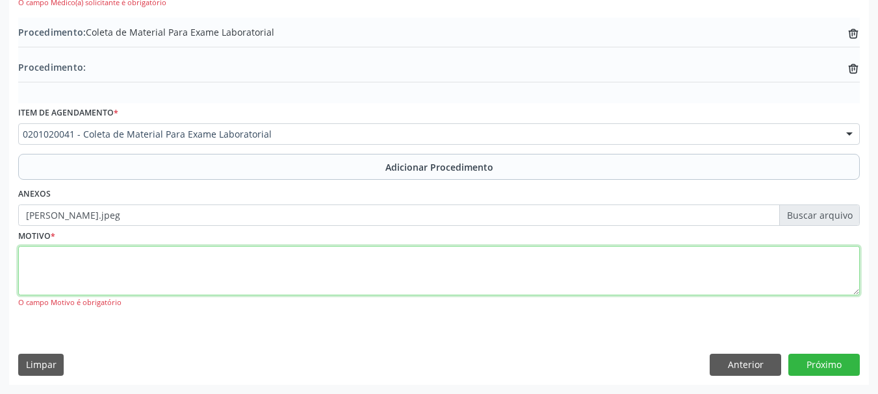
click at [42, 288] on textarea at bounding box center [439, 270] width 842 height 49
type textarea "l"
type textarea "Climaterio"
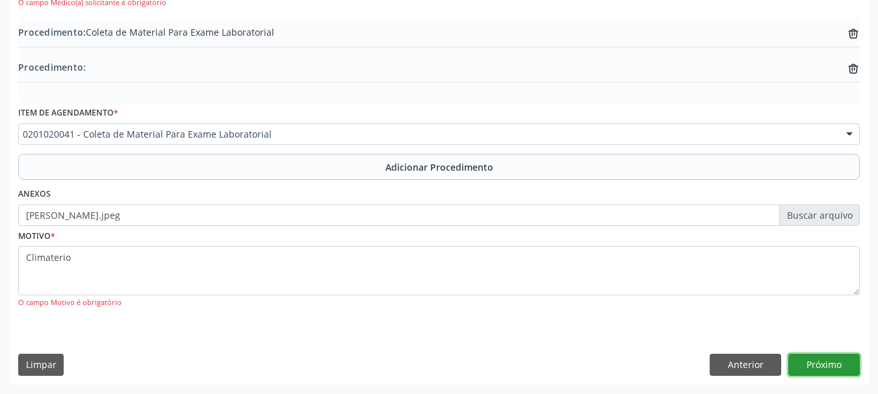
click at [814, 365] on button "Próximo" at bounding box center [823, 365] width 71 height 22
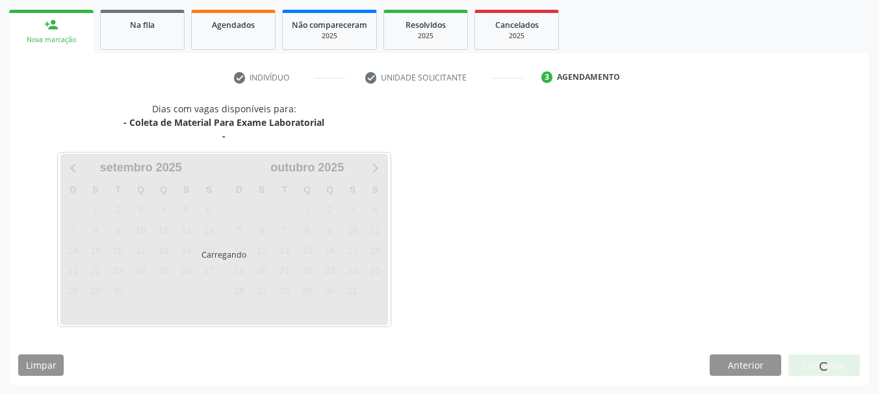
scroll to position [241, 0]
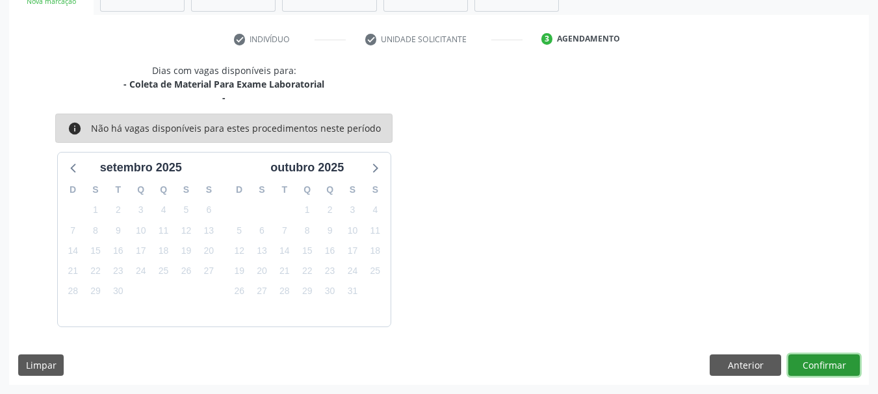
click at [818, 367] on button "Confirmar" at bounding box center [823, 366] width 71 height 22
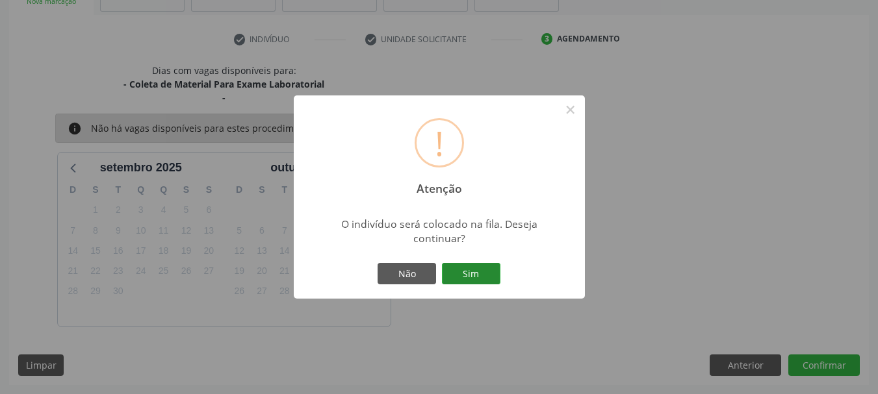
click at [462, 270] on button "Sim" at bounding box center [471, 274] width 58 height 22
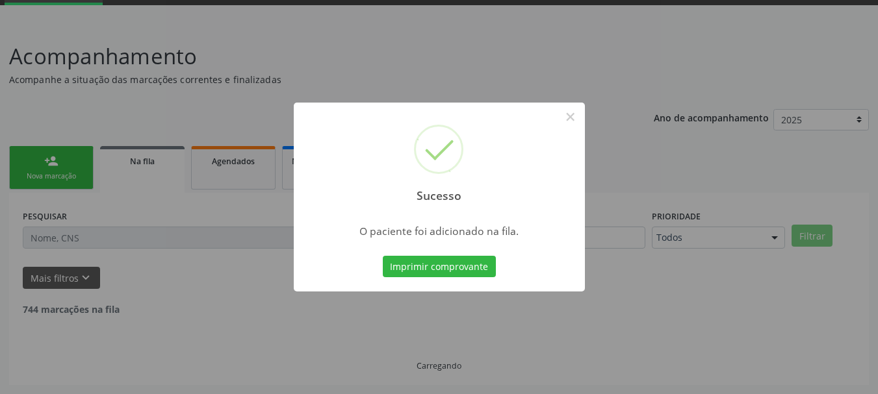
scroll to position [53, 0]
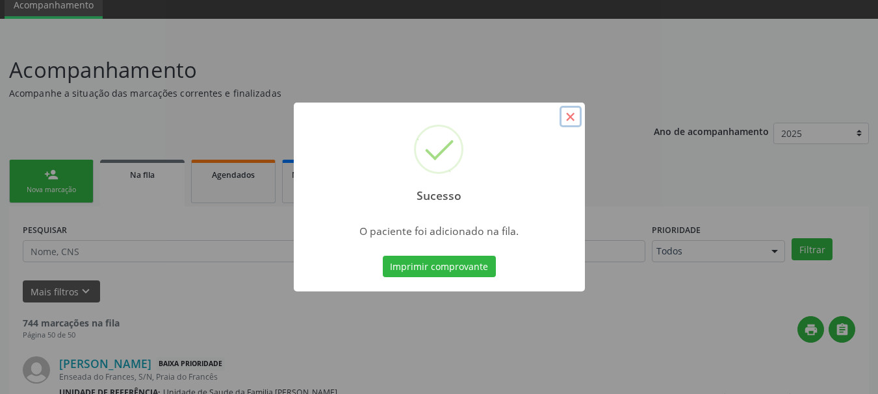
click at [568, 114] on button "×" at bounding box center [571, 117] width 22 height 22
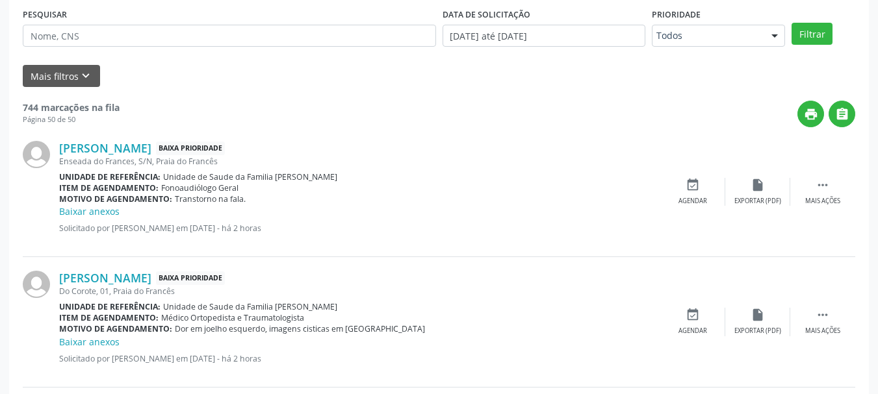
scroll to position [203, 0]
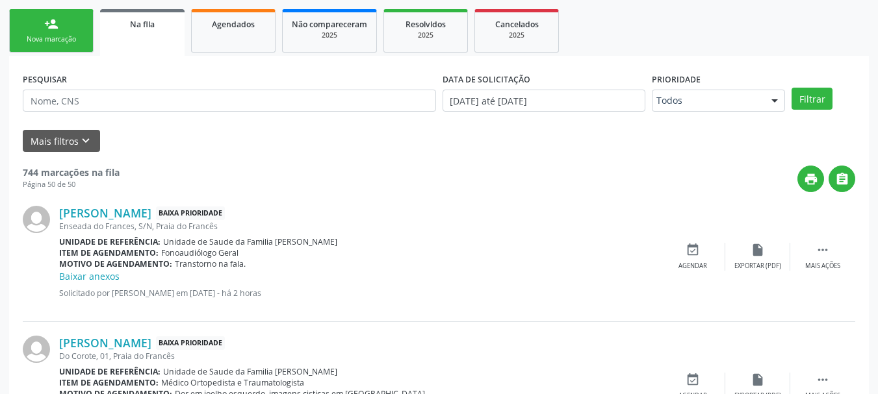
click at [67, 47] on link "person_add Nova marcação" at bounding box center [51, 31] width 84 height 44
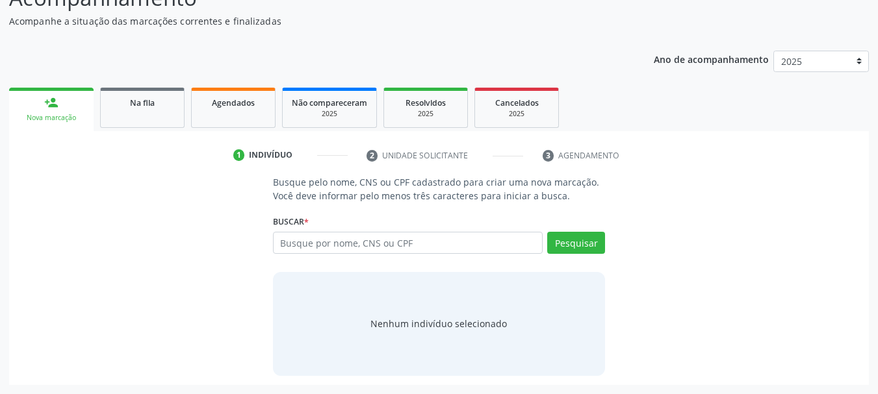
scroll to position [125, 0]
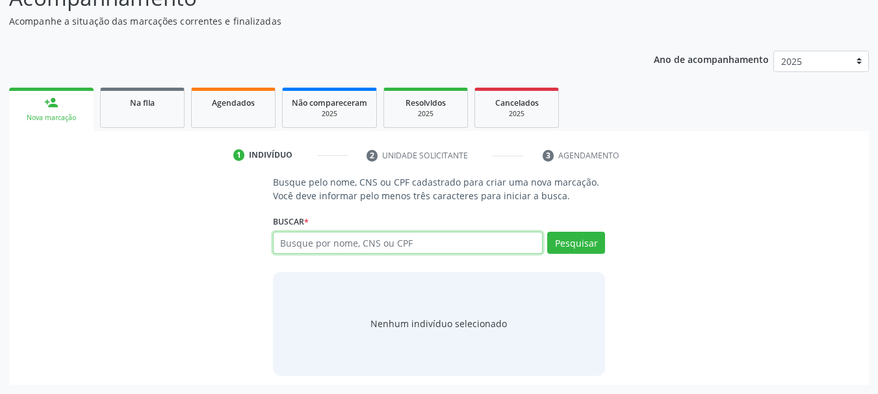
click at [341, 242] on input "text" at bounding box center [408, 243] width 270 height 22
type input "06694972318"
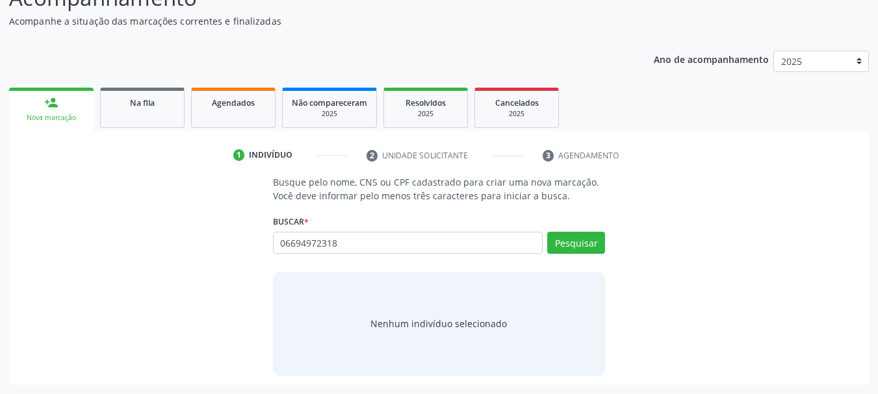
click at [570, 259] on div "Pesquisar" at bounding box center [574, 247] width 62 height 31
click at [570, 249] on button "Pesquisar" at bounding box center [576, 243] width 58 height 22
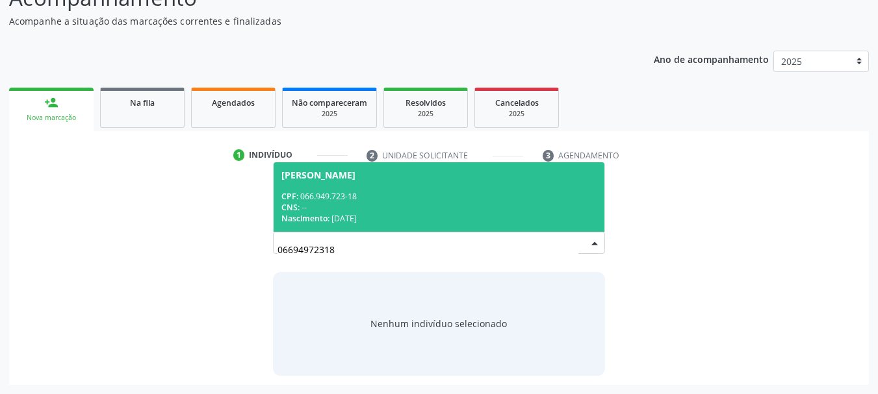
click at [323, 198] on div "CPF: 066.949.723-18" at bounding box center [439, 196] width 316 height 11
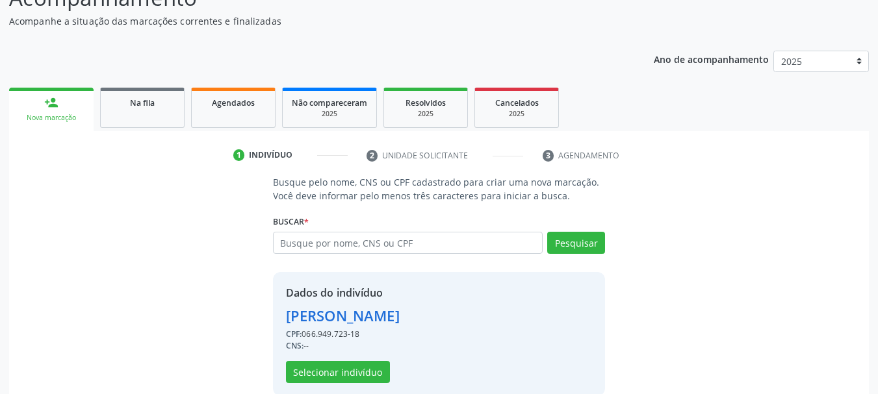
scroll to position [145, 0]
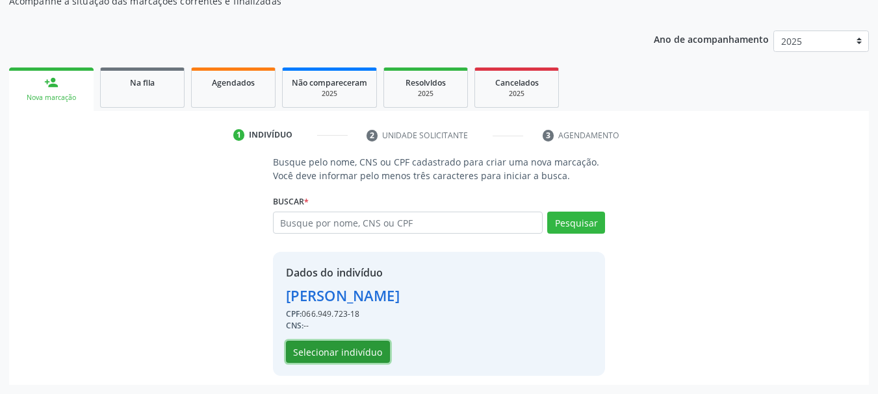
click at [294, 359] on button "Selecionar indivíduo" at bounding box center [338, 352] width 104 height 22
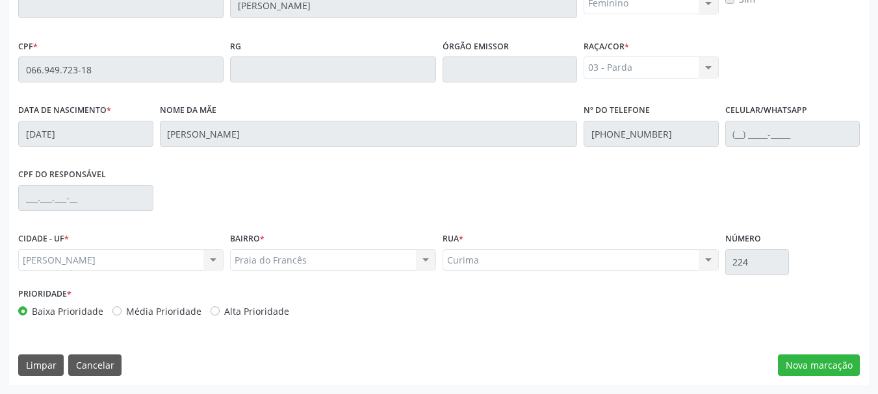
scroll to position [236, 0]
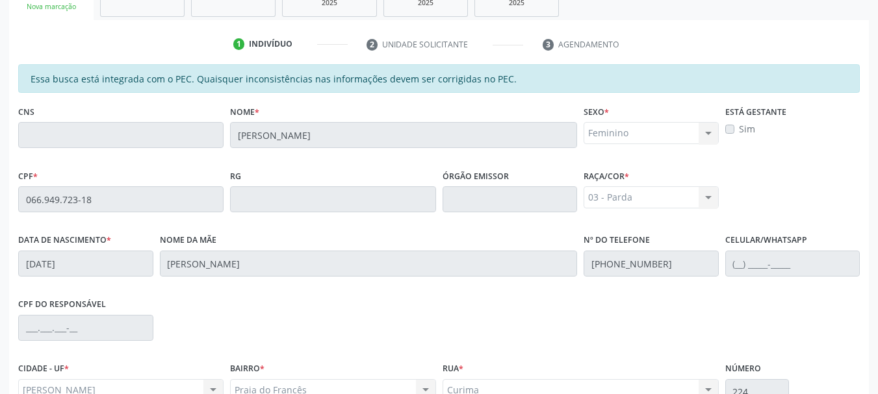
click at [361, 222] on fieldset "RG" at bounding box center [332, 193] width 205 height 55
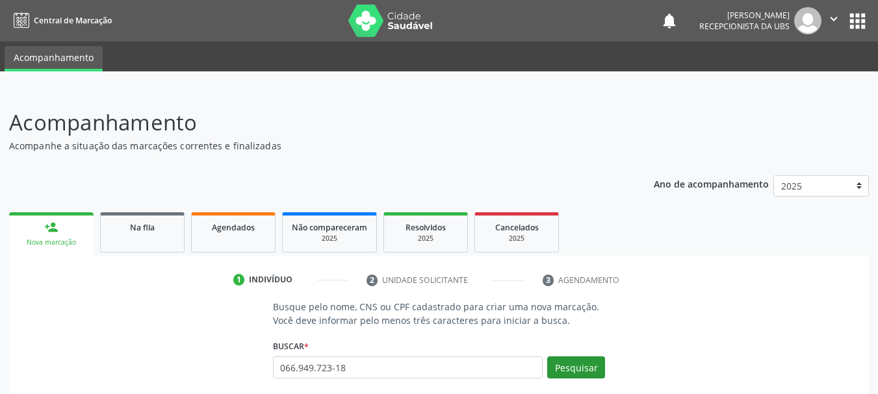
type input "066.949.723-18"
click at [582, 370] on button "Pesquisar" at bounding box center [576, 368] width 58 height 22
type input "066.949.723-18"
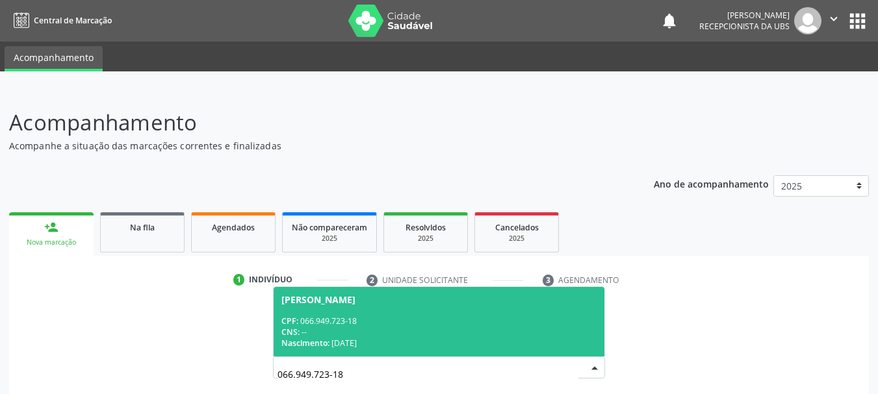
click at [361, 308] on span "[PERSON_NAME] CPF: 066.949.723-18 CNS: -- Nascimento: [DATE]" at bounding box center [439, 322] width 331 height 70
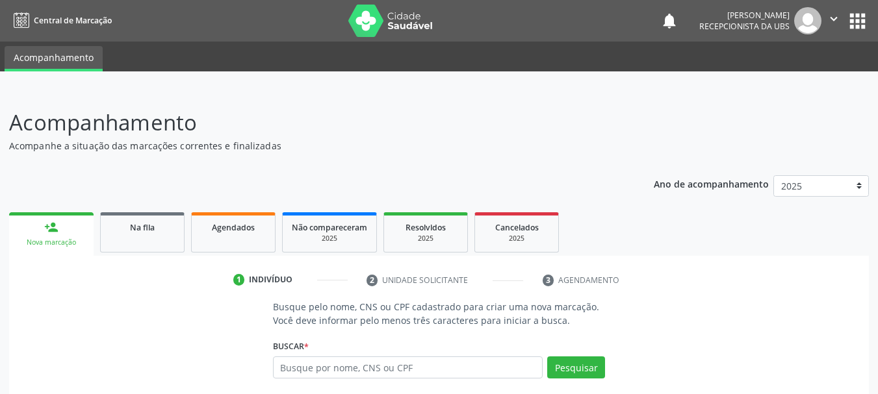
scroll to position [145, 0]
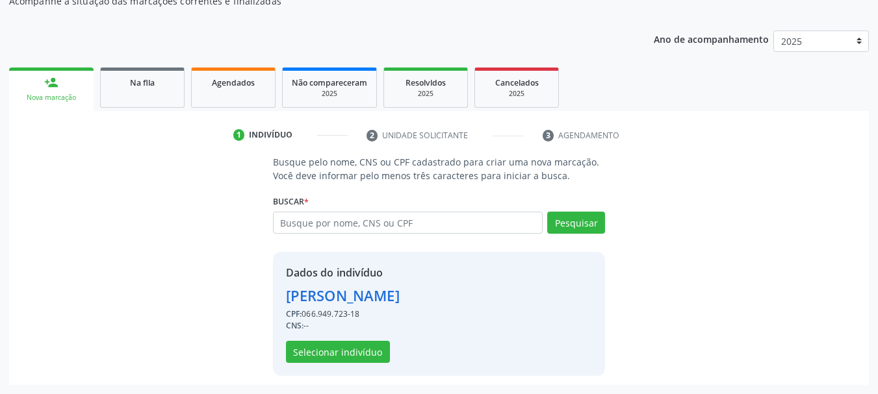
click at [379, 363] on div "Dados do indivíduo Maria Nataly Silvacda Costa CPF: 066.949.723-18 CNS: -- Sele…" at bounding box center [439, 314] width 333 height 124
click at [369, 356] on button "Selecionar indivíduo" at bounding box center [338, 352] width 104 height 22
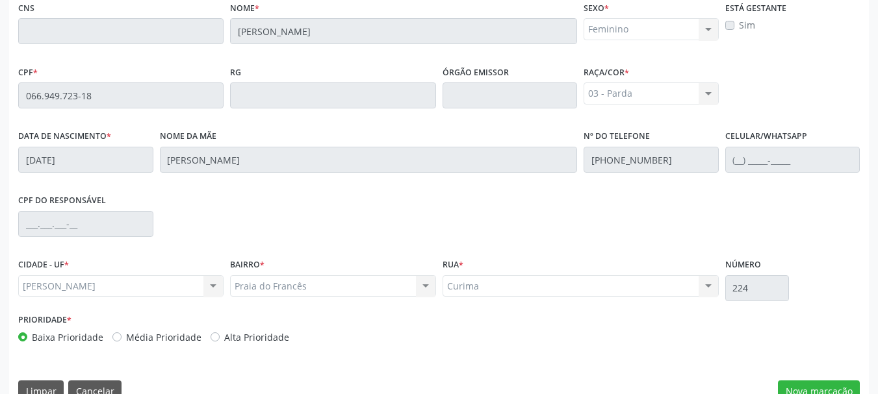
scroll to position [366, 0]
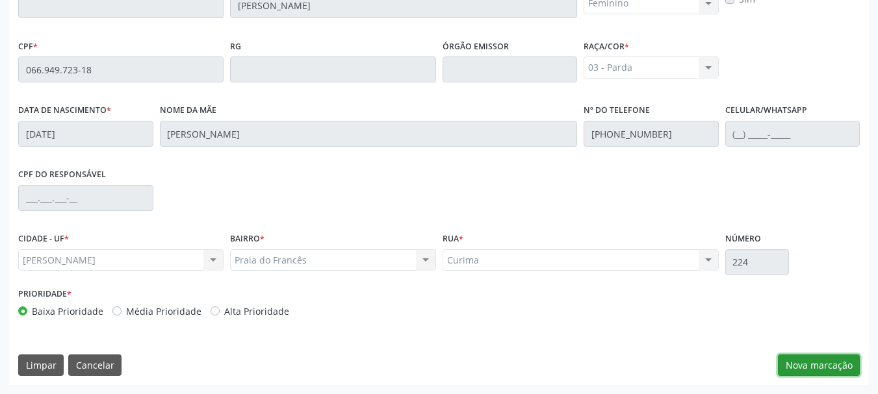
click at [784, 364] on button "Nova marcação" at bounding box center [819, 366] width 82 height 22
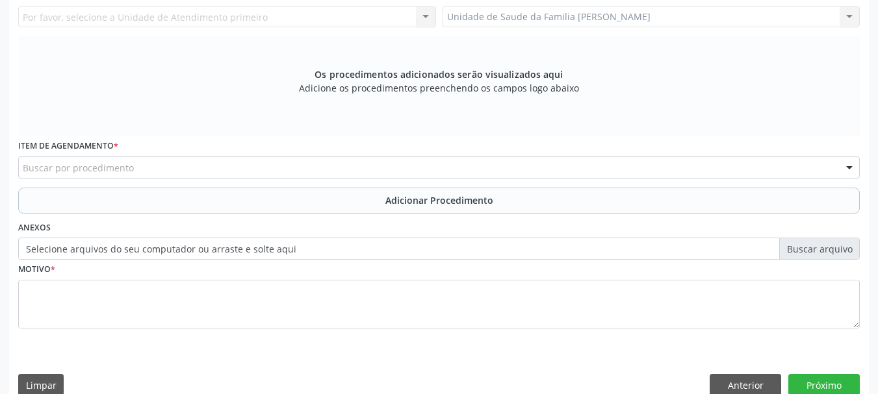
scroll to position [236, 0]
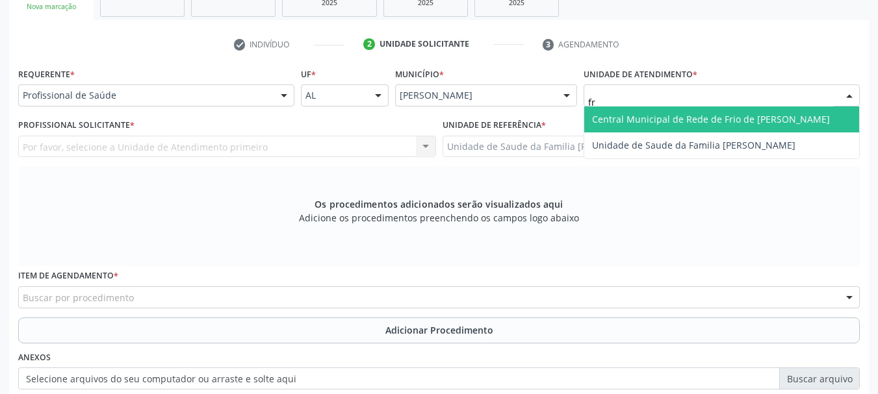
type input "fra"
click at [718, 105] on input "fra" at bounding box center [710, 102] width 245 height 26
click at [716, 109] on span "Unidade de Saude da Familia [PERSON_NAME]" at bounding box center [721, 120] width 275 height 26
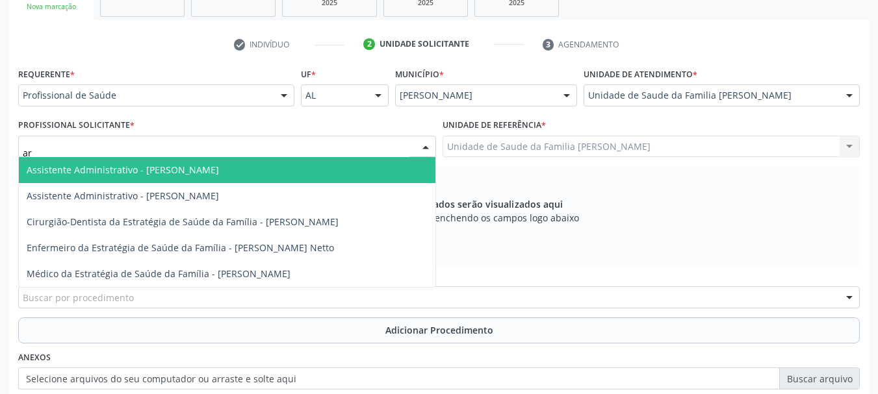
type input "art"
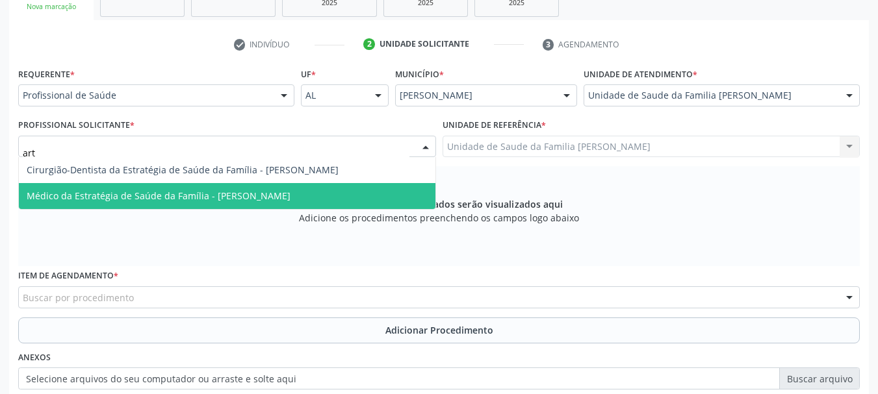
click at [185, 202] on span "Médico da Estratégia de Saúde da Família - [PERSON_NAME]" at bounding box center [159, 196] width 264 height 12
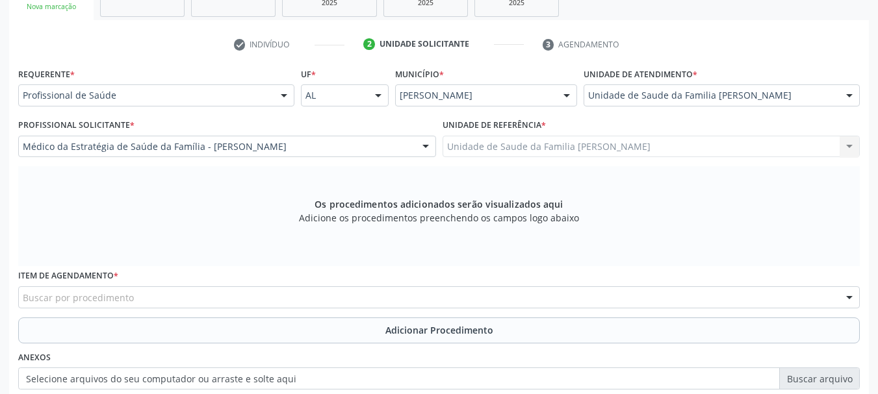
click at [185, 202] on div "Os procedimentos adicionados serão visualizados aqui Adicione os procedimentos …" at bounding box center [439, 216] width 842 height 100
click at [321, 205] on span "Os procedimentos adicionados serão visualizados aqui" at bounding box center [439, 205] width 248 height 14
click at [247, 160] on div "Profissional Solicitante * Médico da Estratégia de Saúde da Família - Arthur Cu…" at bounding box center [227, 141] width 424 height 51
click at [181, 287] on div "Buscar por procedimento" at bounding box center [439, 298] width 842 height 22
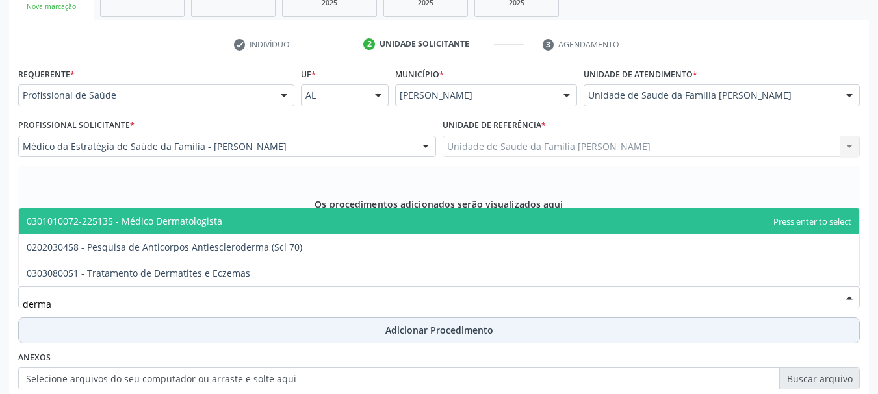
type input "dermat"
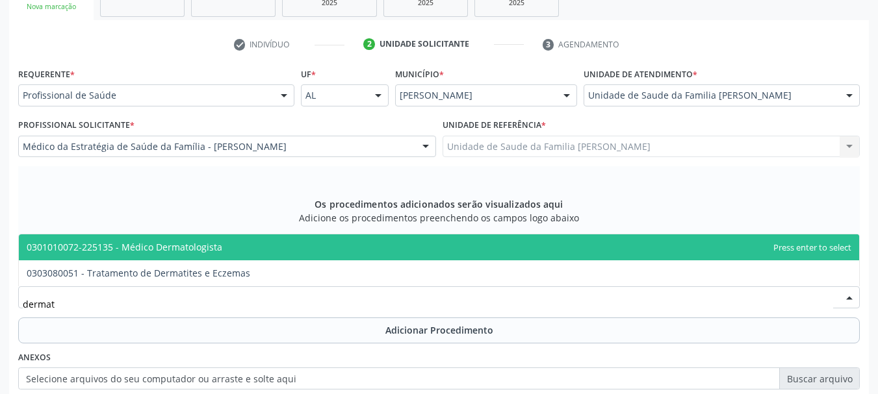
click at [187, 255] on span "0301010072-225135 - Médico Dermatologista" at bounding box center [439, 248] width 840 height 26
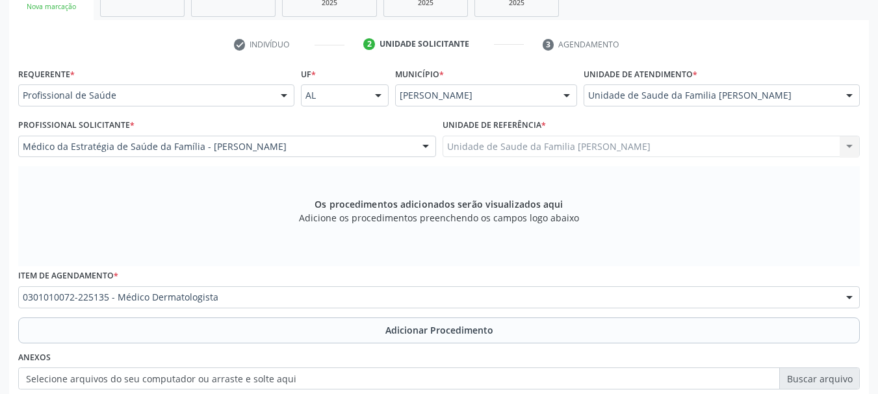
scroll to position [366, 0]
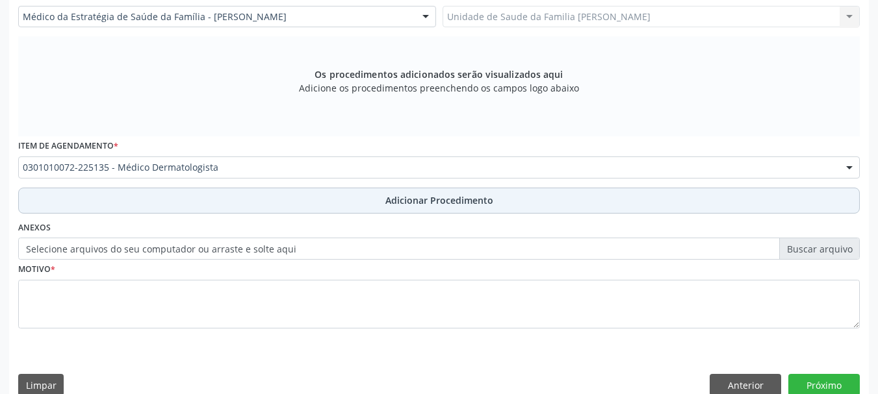
click at [443, 205] on span "Adicionar Procedimento" at bounding box center [439, 201] width 108 height 14
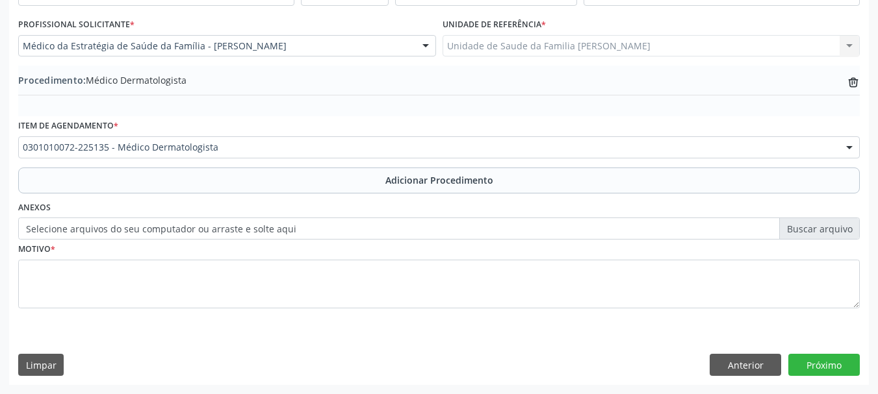
click at [821, 226] on label "Selecione arquivos do seu computador ou arraste e solte aqui" at bounding box center [439, 229] width 842 height 22
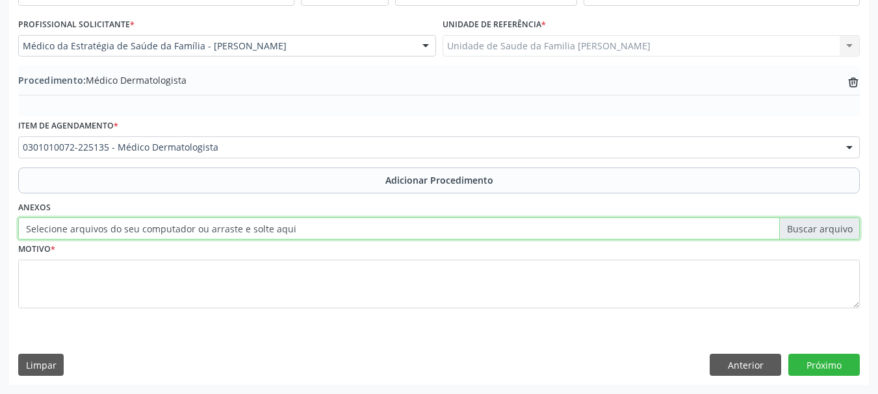
click at [821, 226] on input "Selecione arquivos do seu computador ou arraste e solte aqui" at bounding box center [439, 229] width 842 height 22
type input "C:\fakepath\nataly.jpeg"
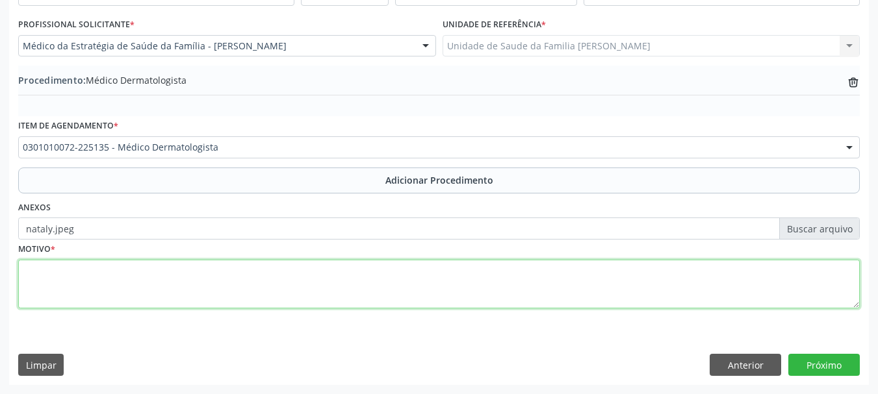
click at [30, 287] on textarea at bounding box center [439, 284] width 842 height 49
type textarea "Cisto sebaceo"
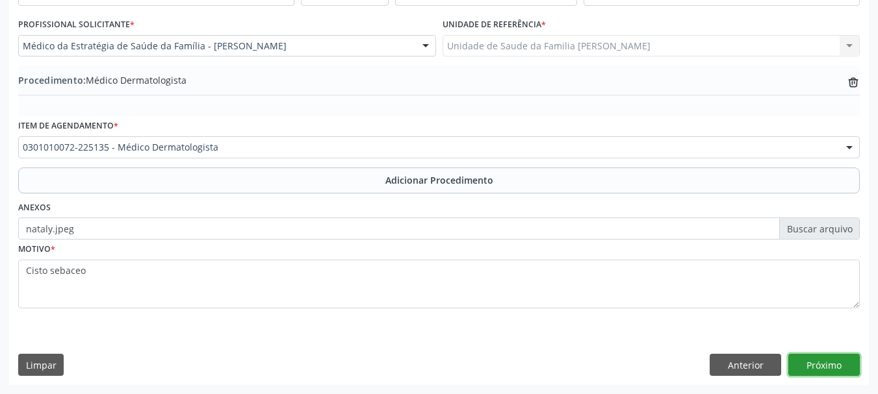
click at [806, 367] on button "Próximo" at bounding box center [823, 365] width 71 height 22
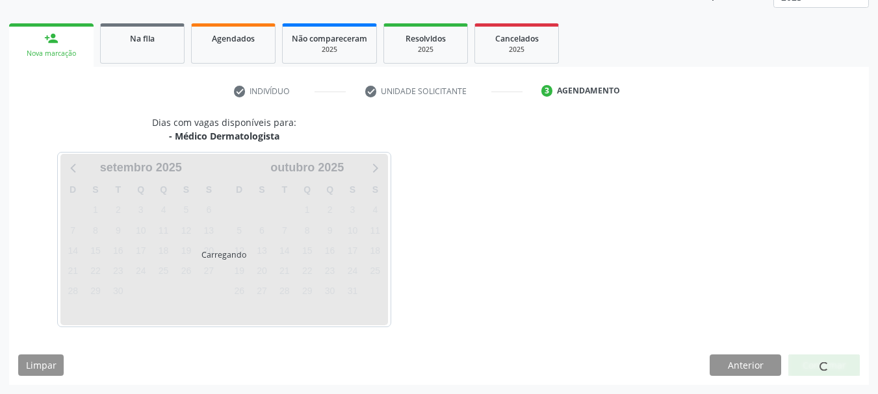
scroll to position [227, 0]
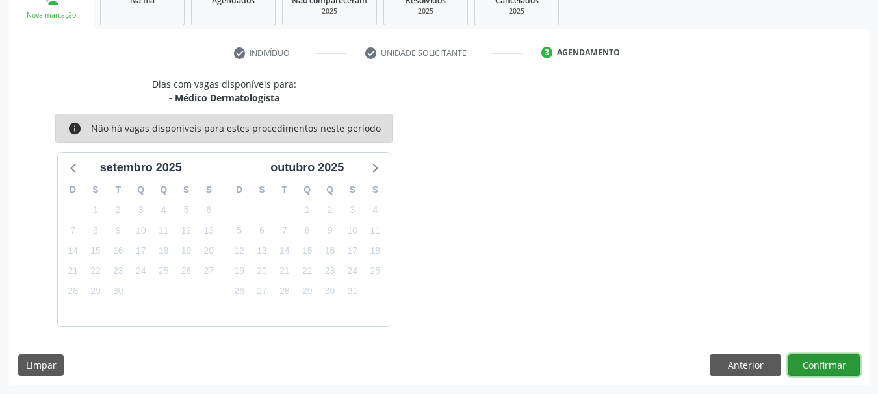
click at [842, 368] on button "Confirmar" at bounding box center [823, 366] width 71 height 22
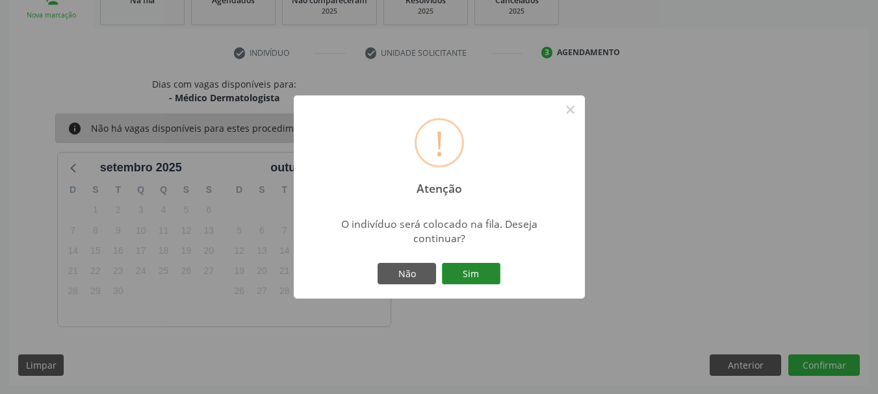
click at [471, 272] on button "Sim" at bounding box center [471, 274] width 58 height 22
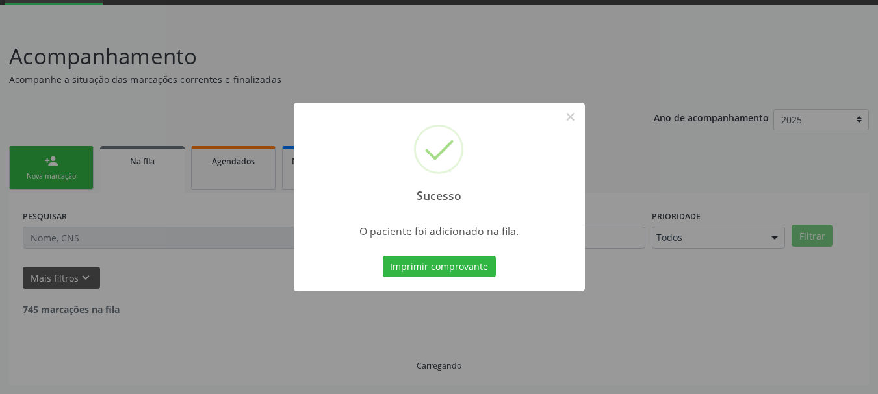
scroll to position [53, 0]
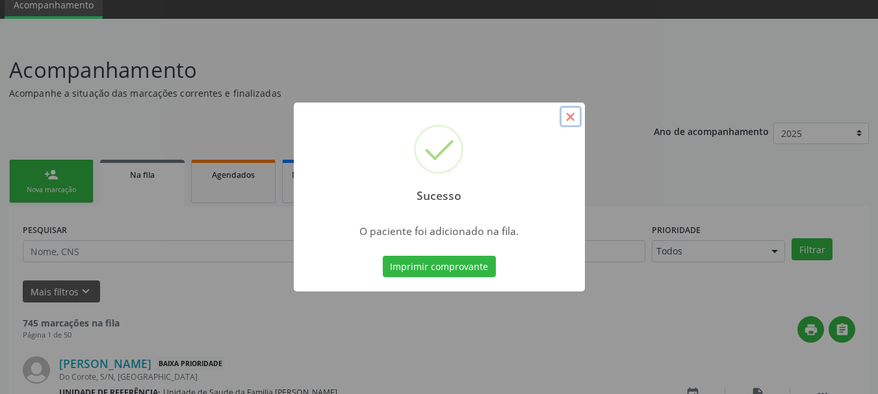
click at [565, 113] on button "×" at bounding box center [571, 117] width 22 height 22
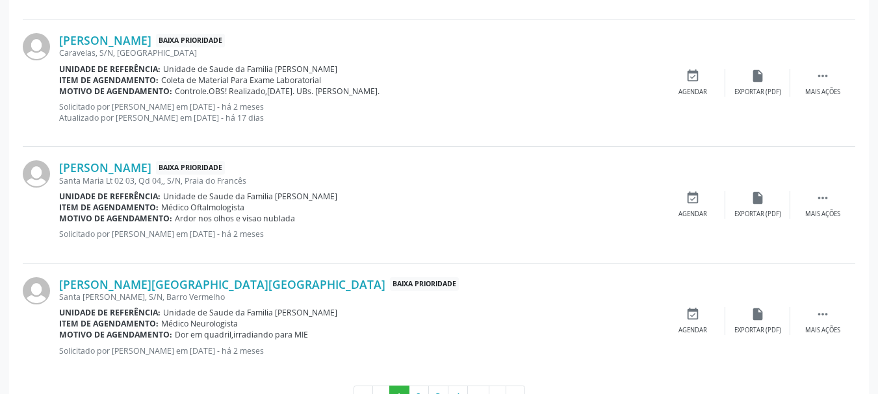
scroll to position [1852, 0]
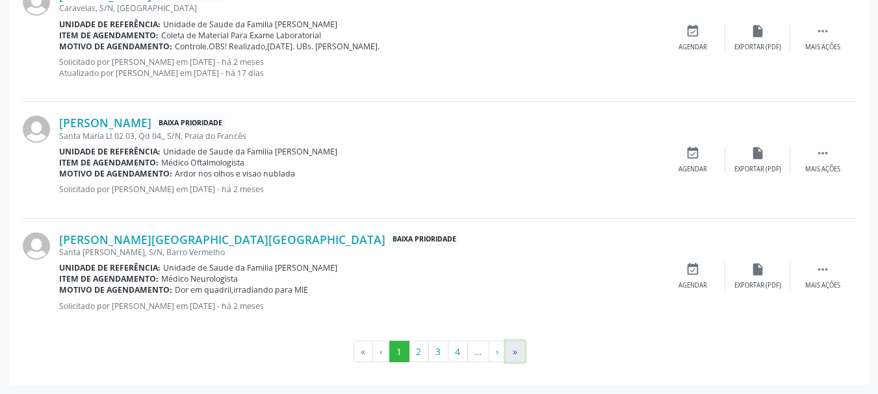
click at [524, 356] on button "»" at bounding box center [515, 352] width 19 height 22
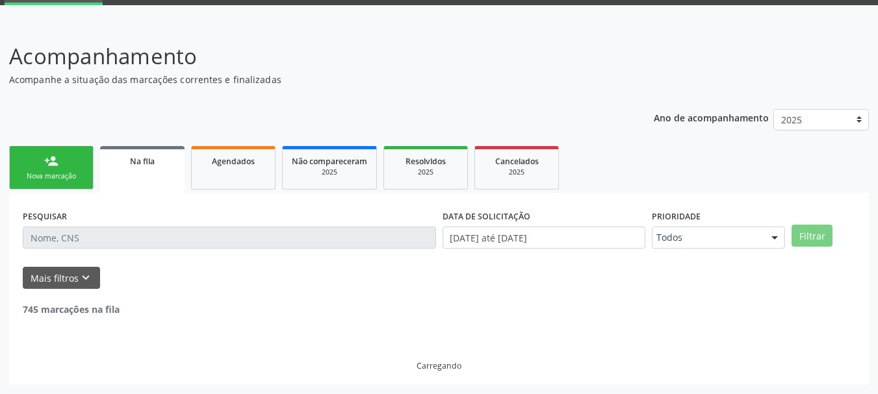
scroll to position [21, 0]
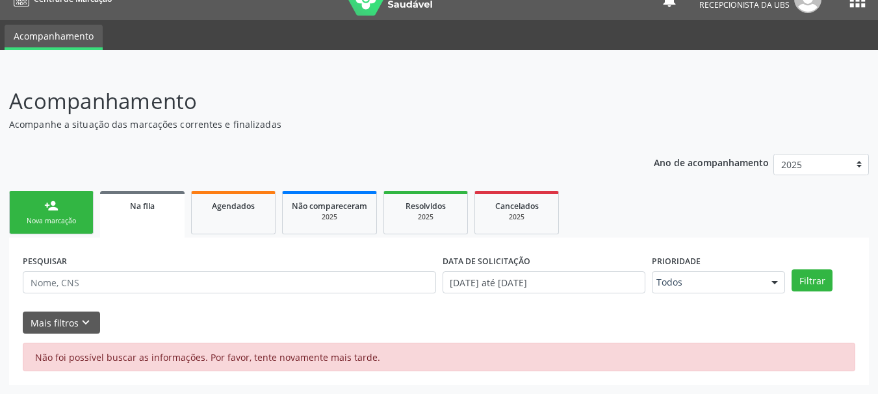
click at [52, 216] on div "Nova marcação" at bounding box center [51, 221] width 65 height 10
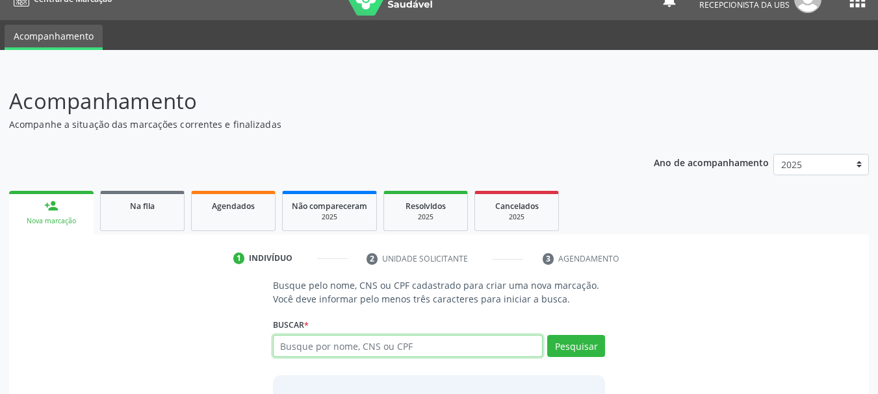
click at [356, 344] on input "text" at bounding box center [408, 346] width 270 height 22
click at [326, 354] on input "text" at bounding box center [408, 346] width 270 height 22
paste input "702306171749115"
type input "702306171749115"
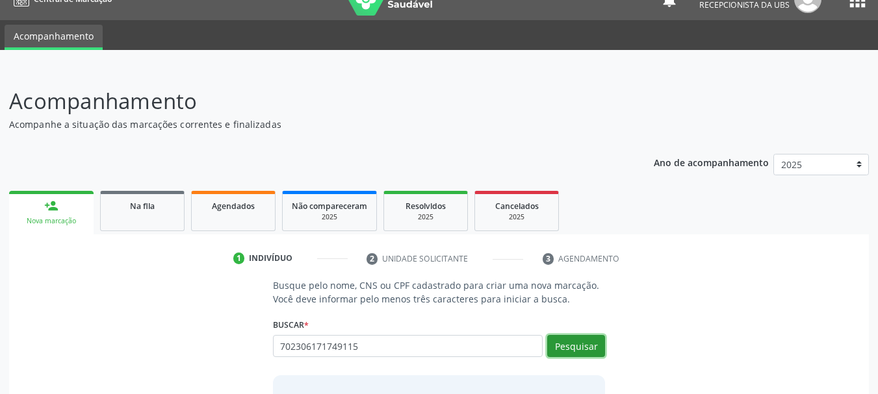
drag, startPoint x: 592, startPoint y: 354, endPoint x: 605, endPoint y: 354, distance: 13.0
click at [593, 354] on button "Pesquisar" at bounding box center [576, 346] width 58 height 22
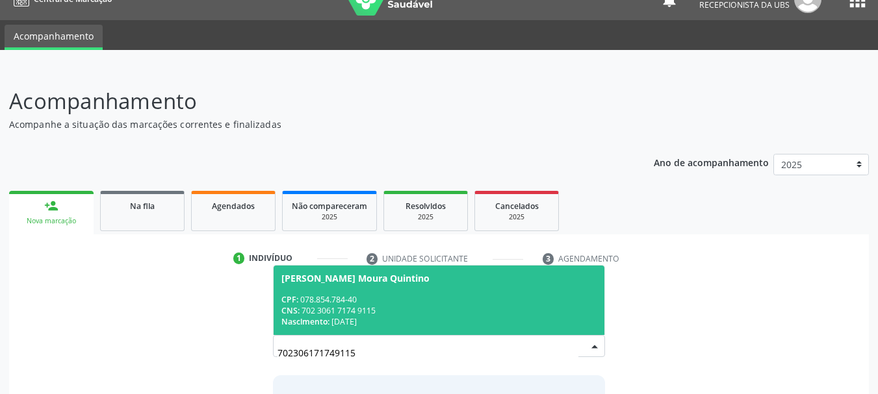
scroll to position [86, 0]
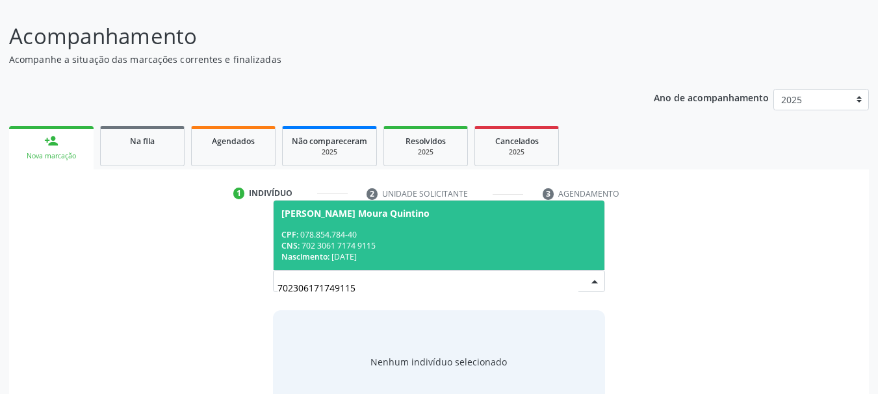
click at [326, 239] on div "CPF: 078.854.784-40" at bounding box center [439, 234] width 316 height 11
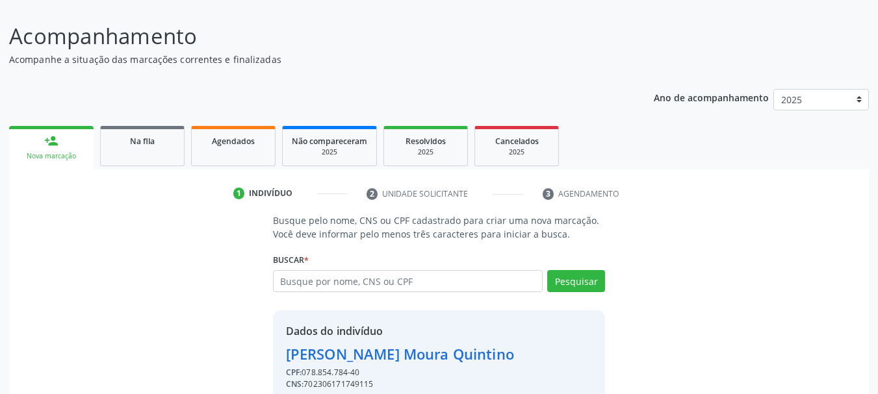
scroll to position [145, 0]
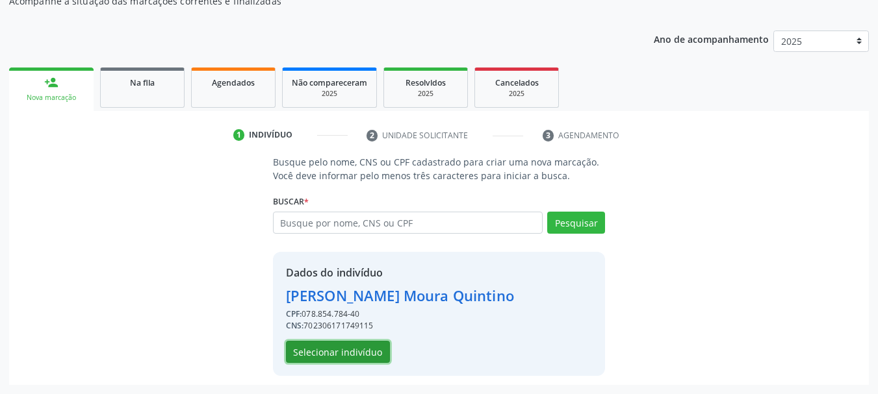
click at [320, 353] on button "Selecionar indivíduo" at bounding box center [338, 352] width 104 height 22
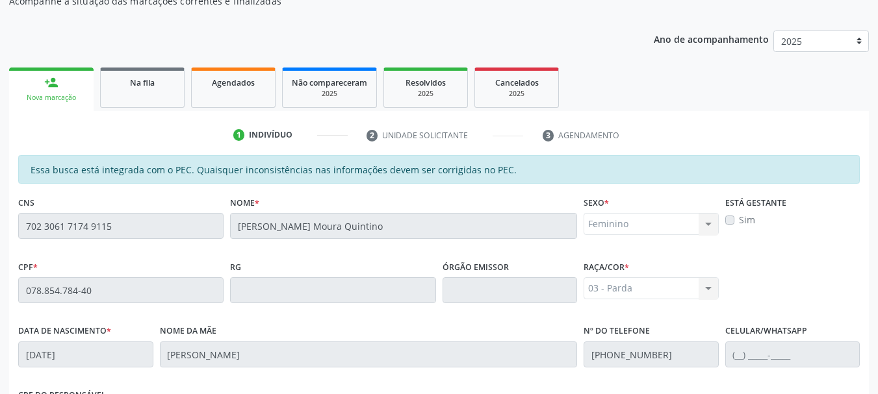
scroll to position [366, 0]
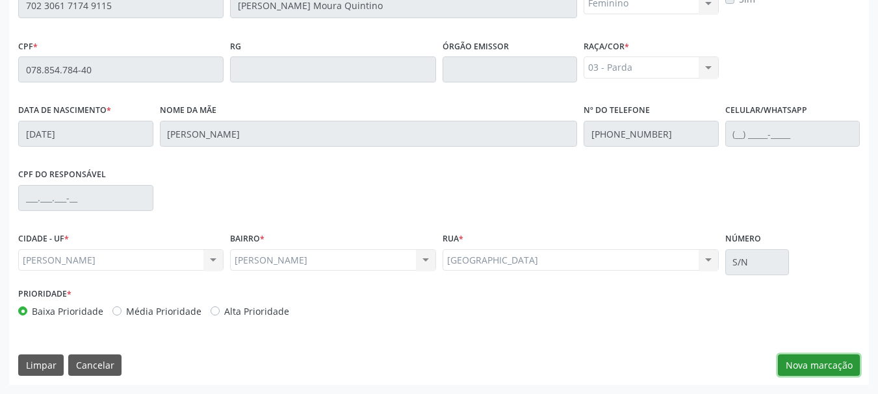
click at [837, 360] on button "Nova marcação" at bounding box center [819, 366] width 82 height 22
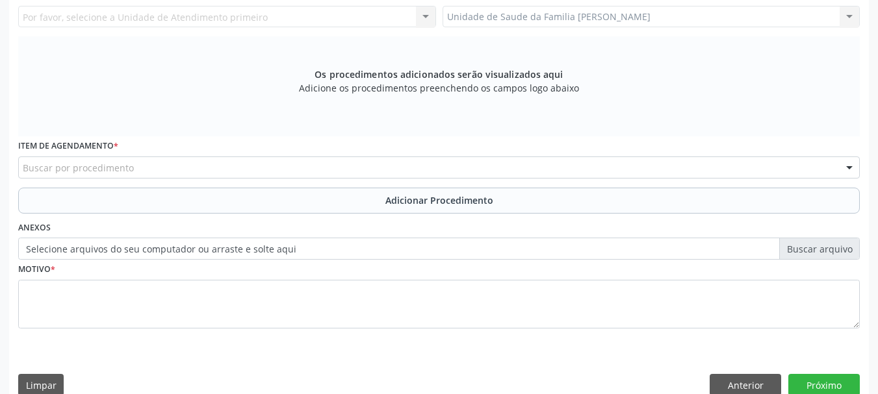
scroll to position [171, 0]
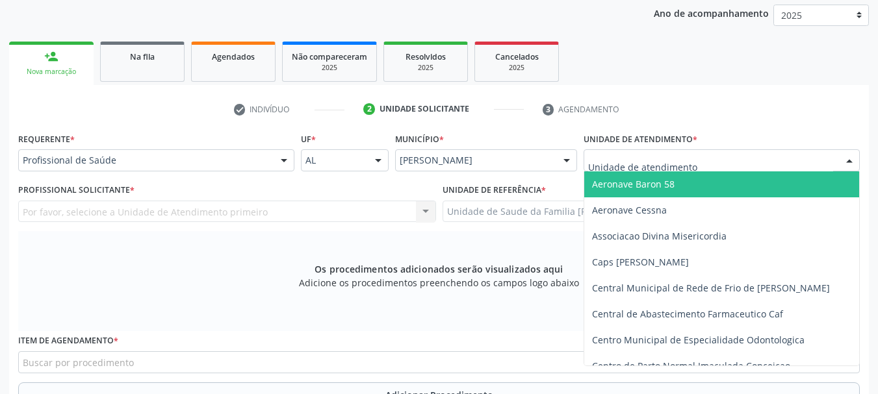
click at [626, 150] on div at bounding box center [722, 160] width 276 height 22
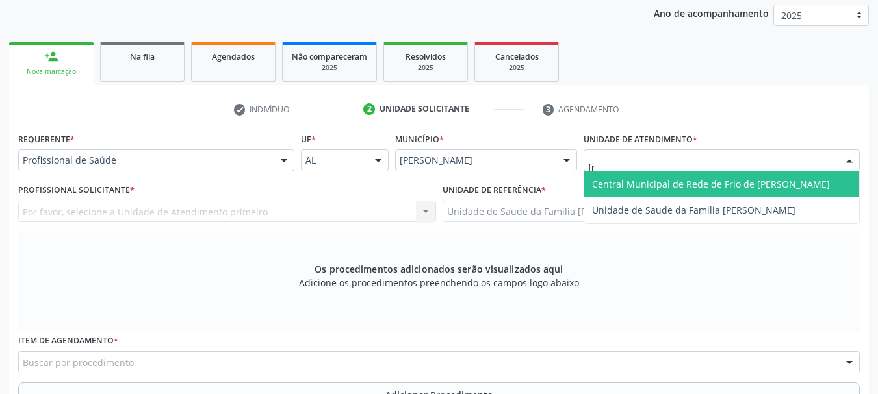
type input "fra"
click at [630, 191] on span "Unidade de Saude da Familia [PERSON_NAME]" at bounding box center [721, 185] width 275 height 26
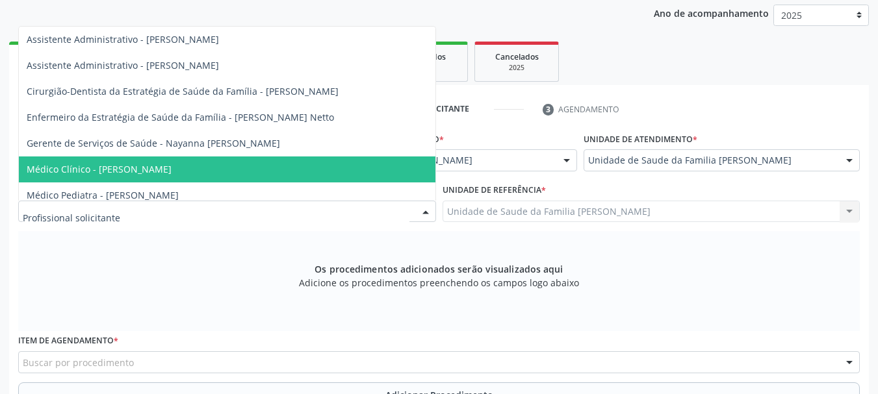
scroll to position [65, 0]
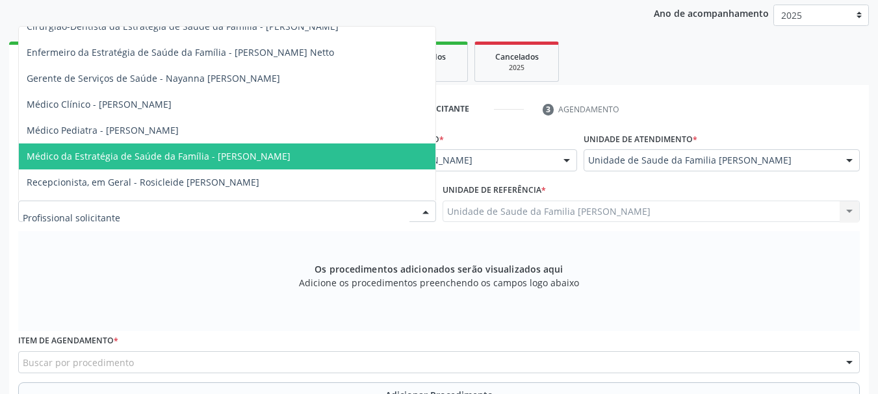
click at [222, 156] on span "Médico da Estratégia de Saúde da Família - Arthur Cunha de Mendonca Fragoso" at bounding box center [159, 156] width 264 height 12
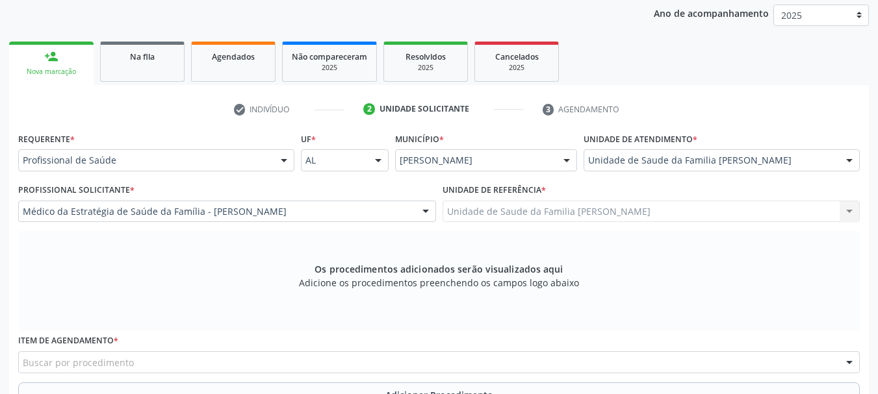
scroll to position [301, 0]
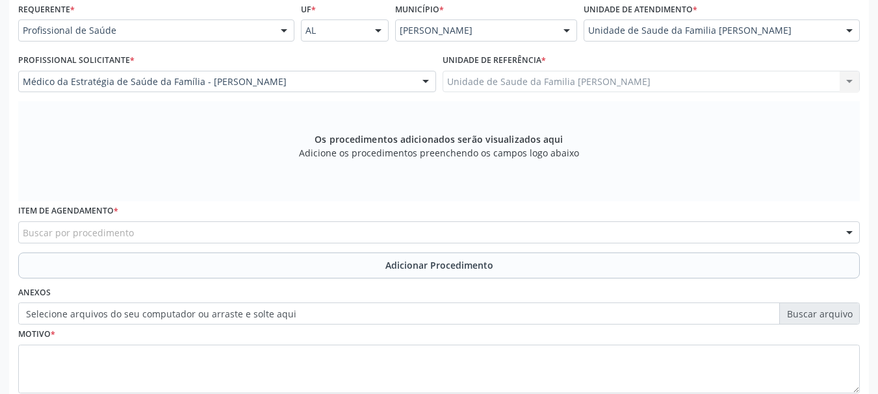
click at [23, 235] on input "text" at bounding box center [23, 239] width 0 height 26
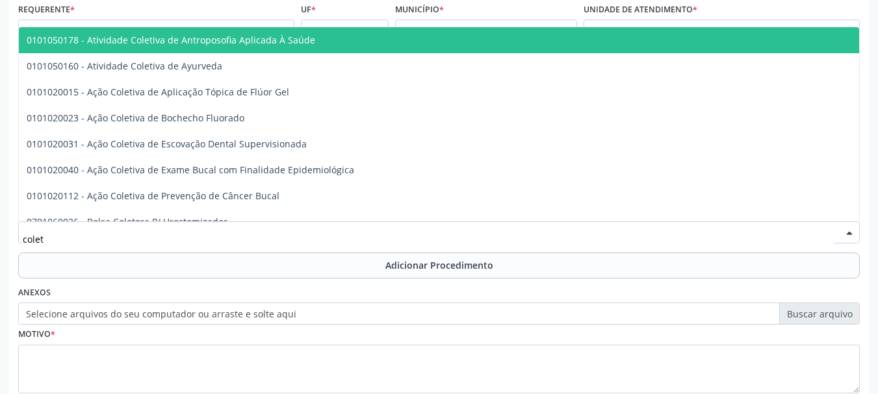
type input "coleta"
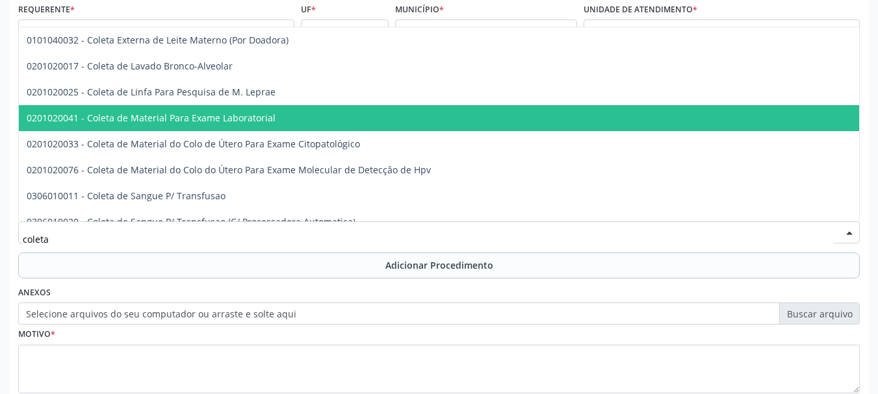
click at [177, 125] on span "0201020041 - Coleta de Material Para Exame Laboratorial" at bounding box center [487, 118] width 937 height 26
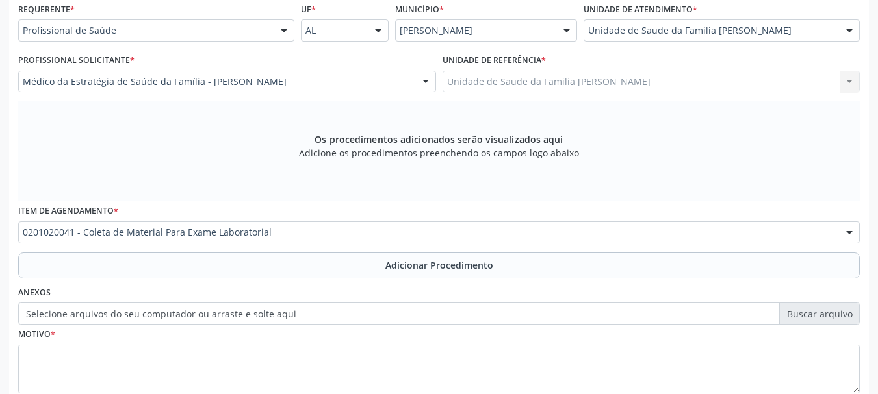
click at [440, 262] on span "Adicionar Procedimento" at bounding box center [439, 266] width 108 height 14
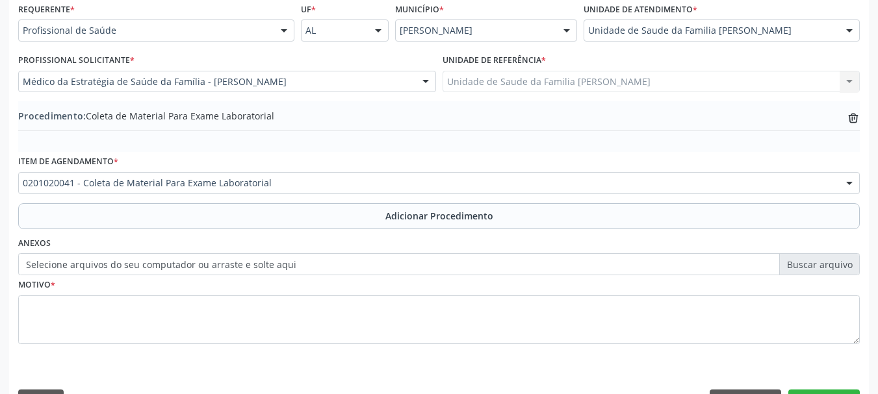
scroll to position [337, 0]
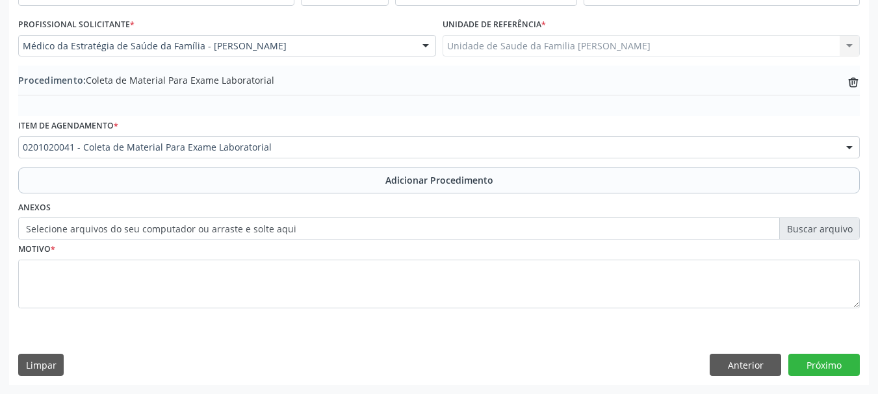
click at [122, 226] on label "Selecione arquivos do seu computador ou arraste e solte aqui" at bounding box center [439, 229] width 842 height 22
click at [122, 226] on input "Selecione arquivos do seu computador ou arraste e solte aqui" at bounding box center [439, 229] width 842 height 22
click at [133, 237] on label "Selecione arquivos do seu computador ou arraste e solte aqui" at bounding box center [439, 229] width 842 height 22
click at [133, 237] on input "Selecione arquivos do seu computador ou arraste e solte aqui" at bounding box center [439, 229] width 842 height 22
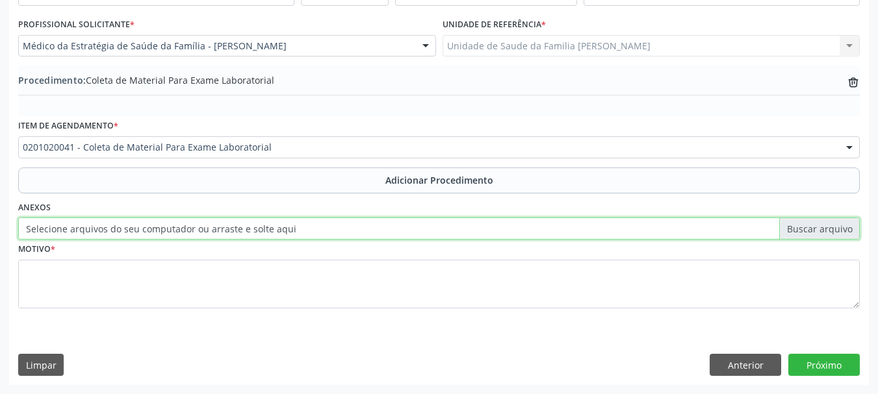
type input "C:\fakepath\sarcha.jpeg"
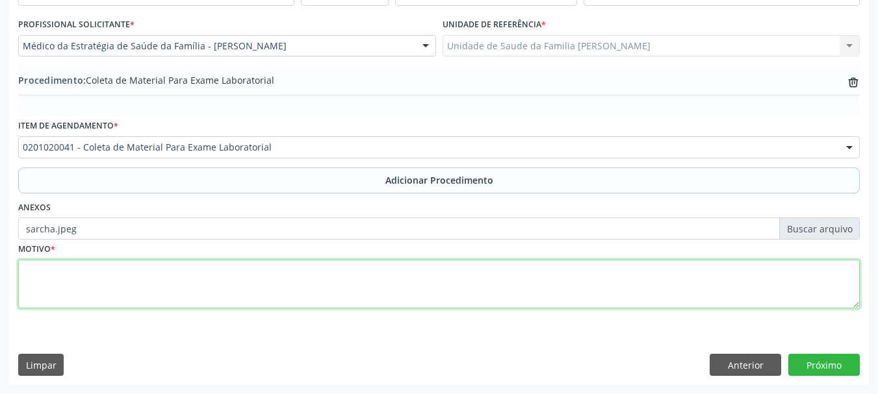
click at [31, 287] on textarea at bounding box center [439, 284] width 842 height 49
type textarea "Avaliacao clinica"
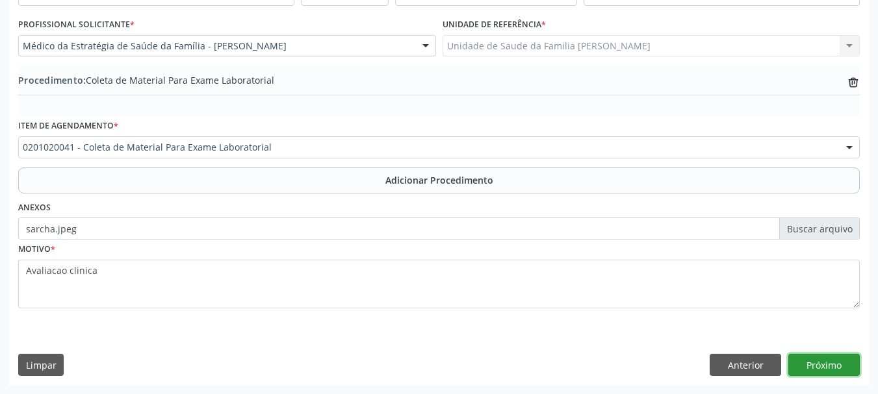
click at [841, 367] on button "Próximo" at bounding box center [823, 365] width 71 height 22
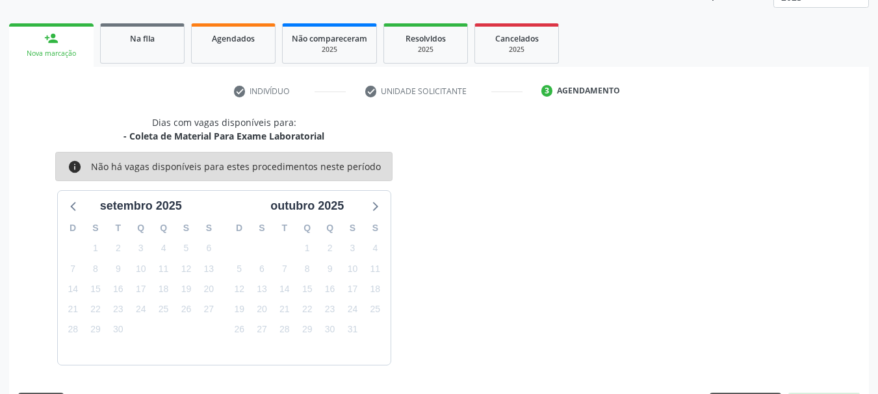
scroll to position [227, 0]
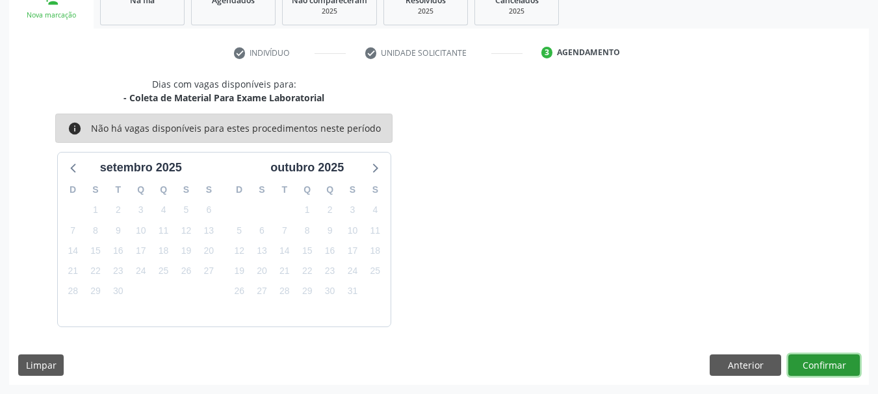
click at [832, 361] on button "Confirmar" at bounding box center [823, 366] width 71 height 22
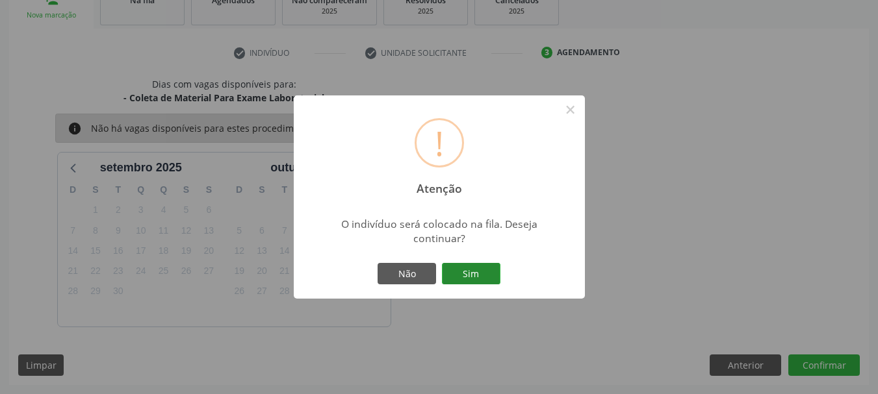
click at [462, 273] on button "Sim" at bounding box center [471, 274] width 58 height 22
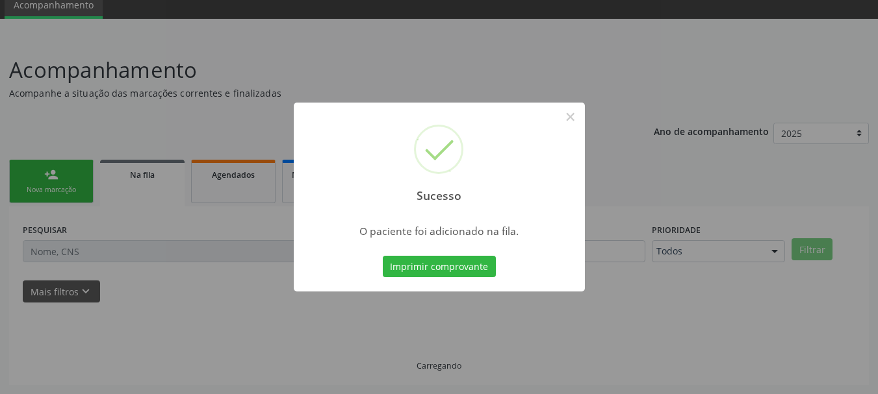
scroll to position [53, 0]
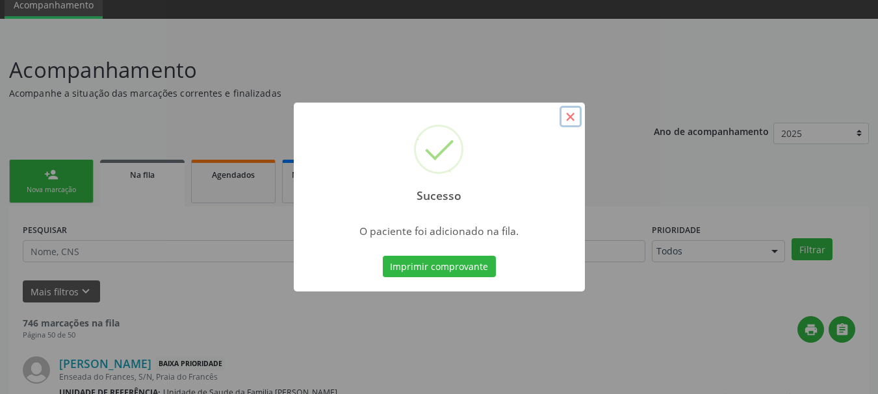
click at [568, 110] on button "×" at bounding box center [571, 117] width 22 height 22
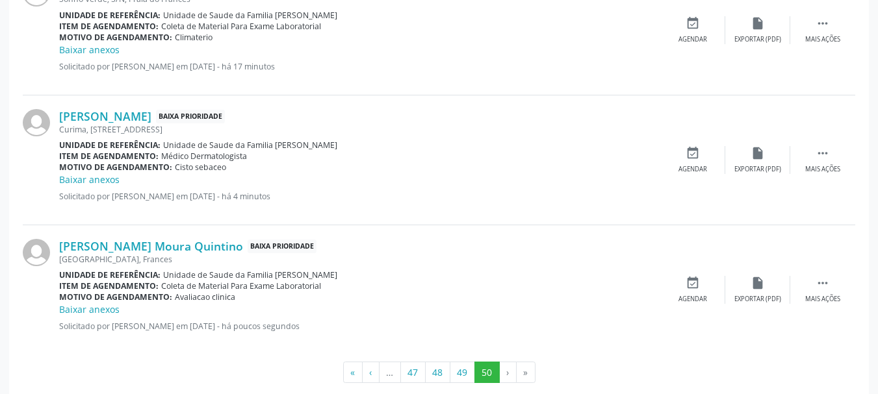
scroll to position [1503, 0]
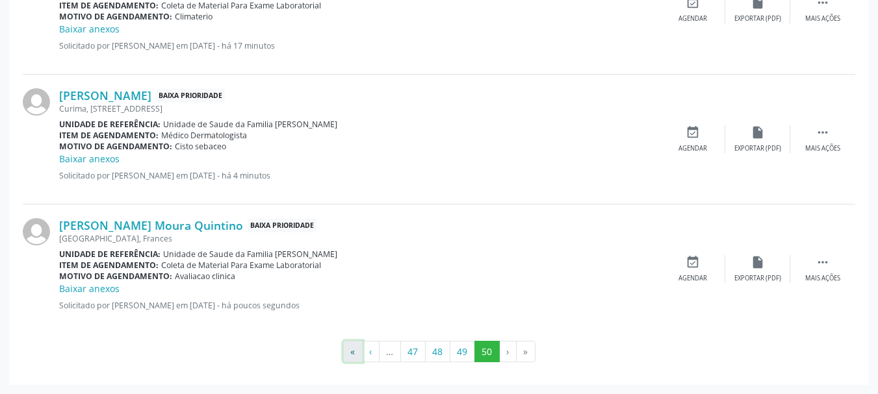
click at [348, 345] on button "«" at bounding box center [352, 352] width 19 height 22
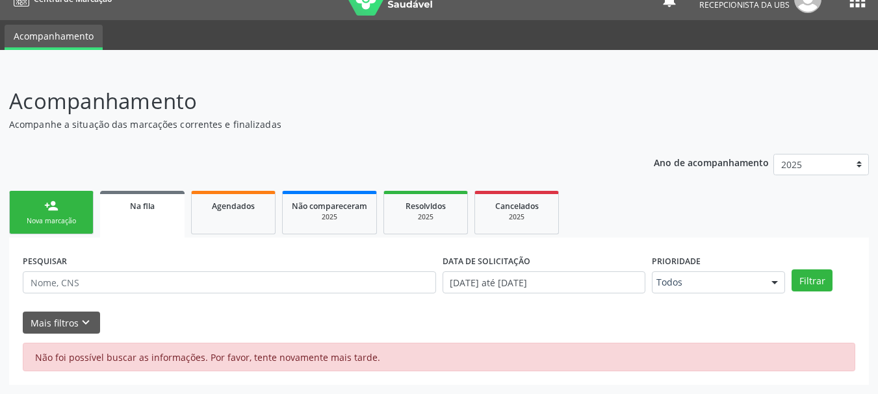
scroll to position [21, 0]
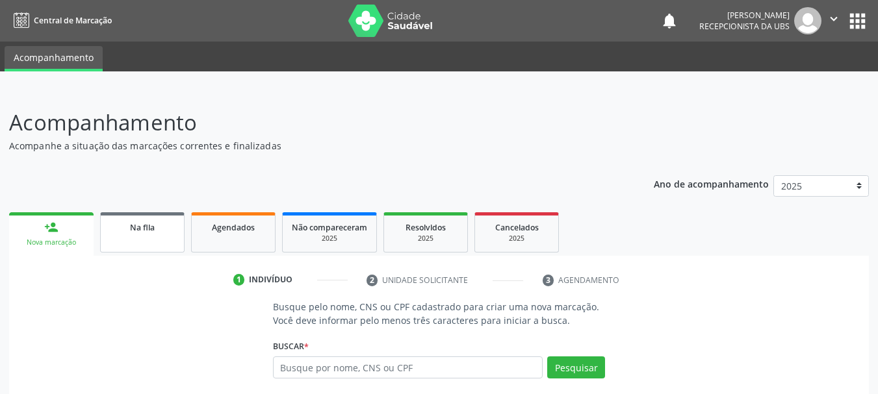
click at [153, 229] on span "Na fila" at bounding box center [142, 227] width 25 height 11
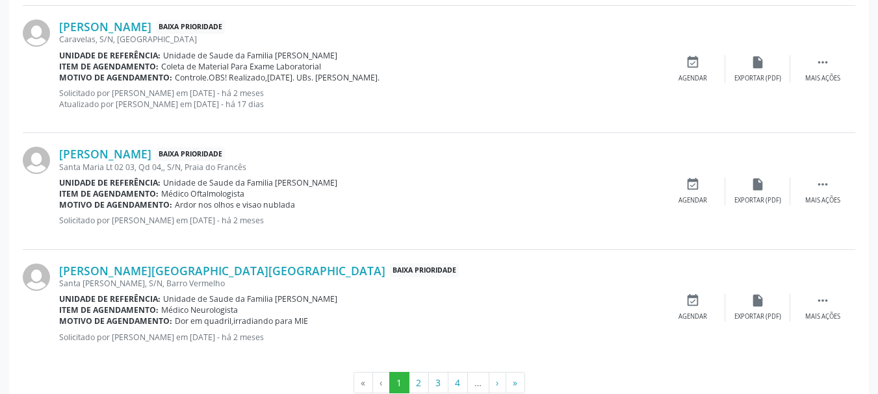
scroll to position [1852, 0]
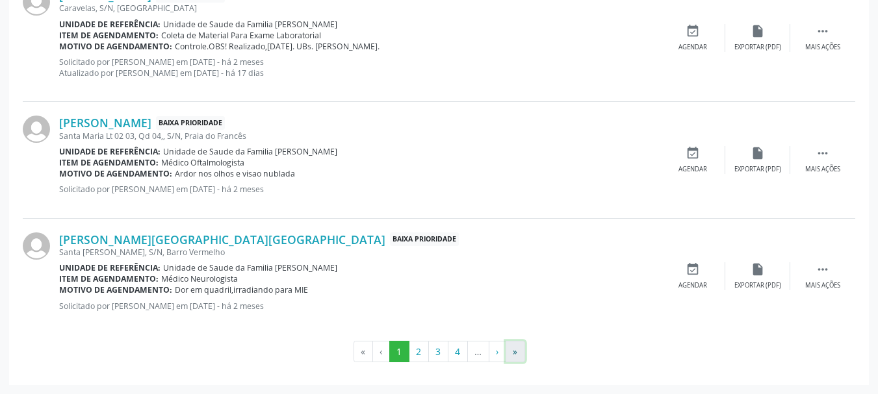
click at [509, 345] on button "»" at bounding box center [515, 352] width 19 height 22
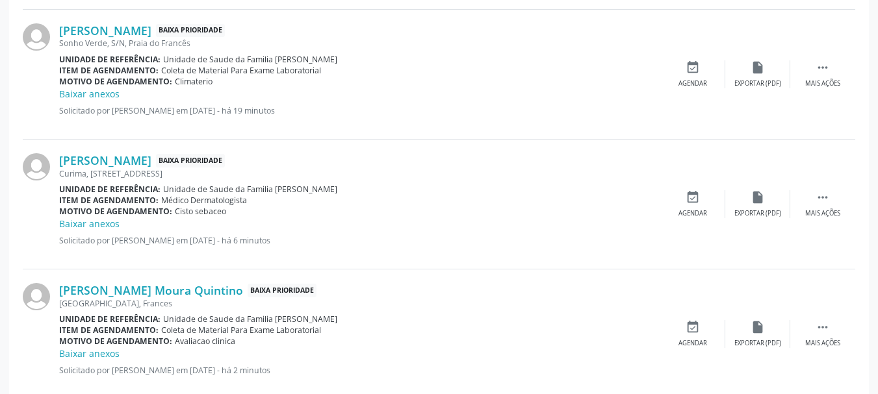
scroll to position [1503, 0]
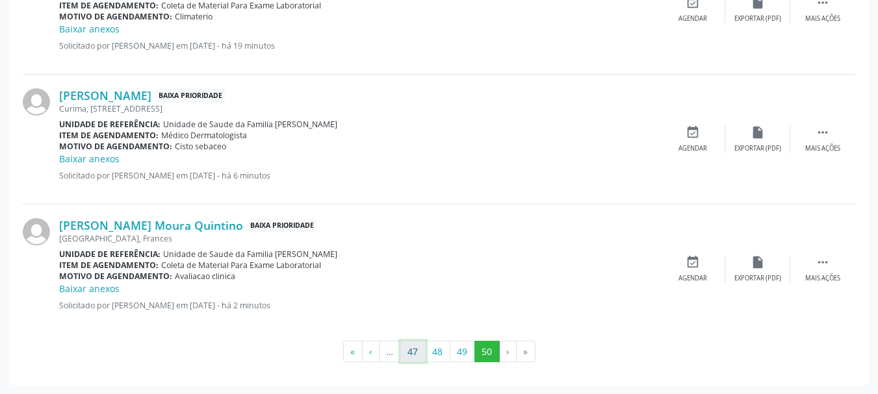
click at [413, 352] on button "47" at bounding box center [412, 352] width 25 height 22
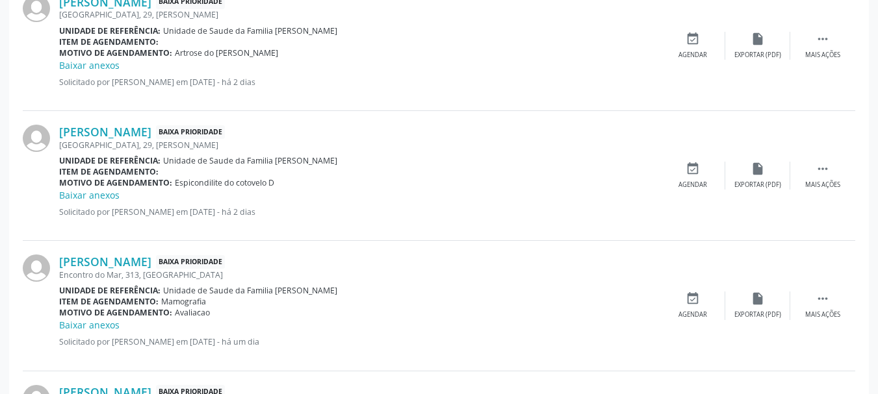
scroll to position [1651, 0]
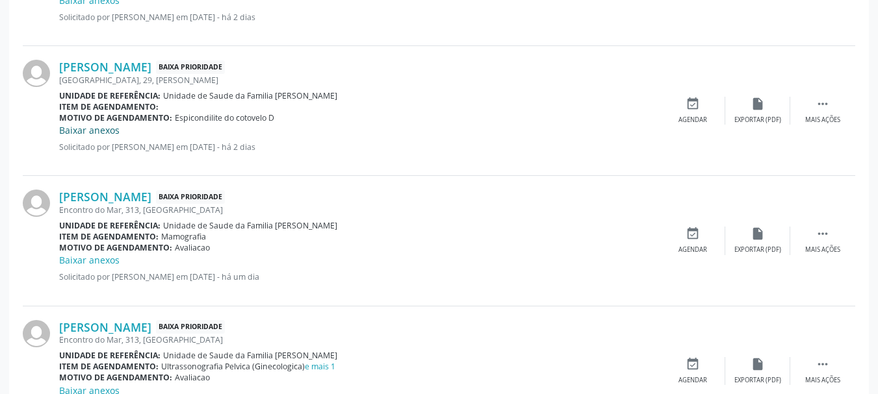
click at [80, 130] on link "Baixar anexos" at bounding box center [89, 130] width 60 height 12
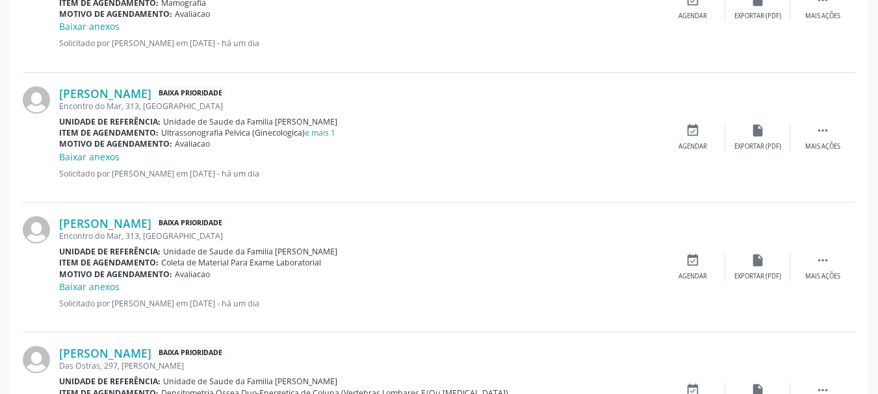
scroll to position [2013, 0]
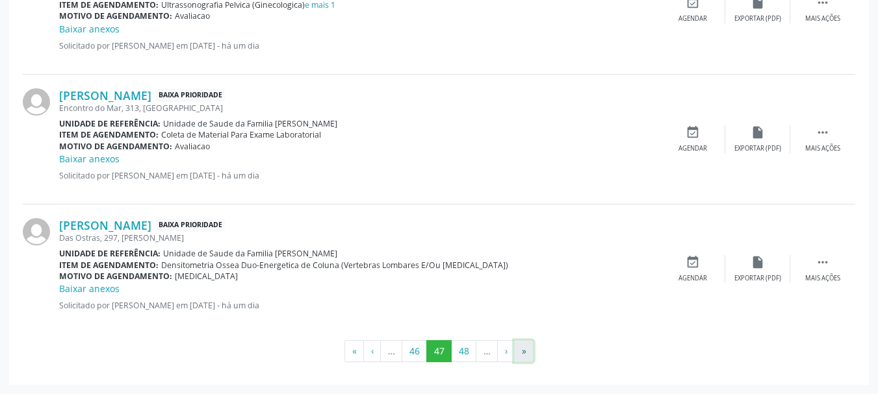
click at [519, 357] on button "»" at bounding box center [523, 352] width 19 height 22
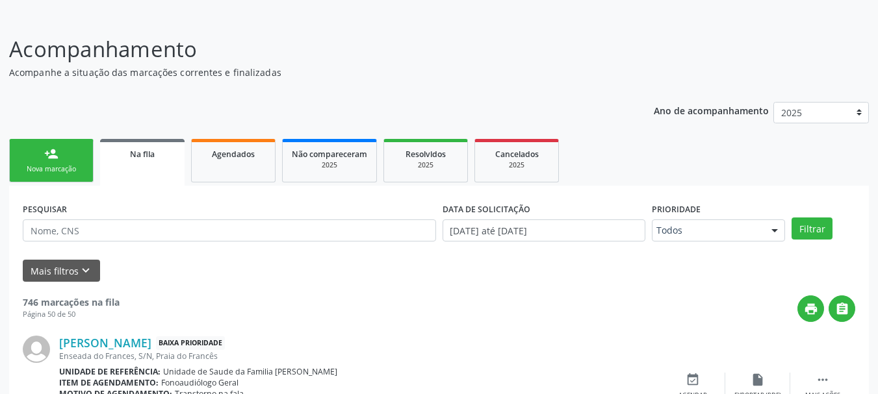
scroll to position [8, 0]
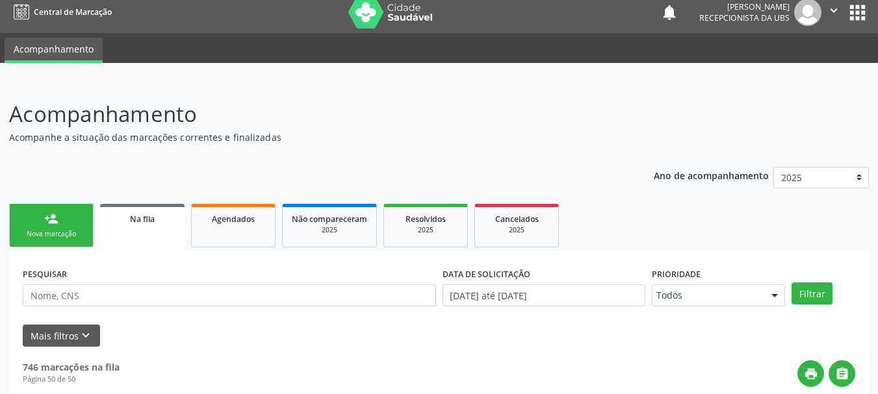
click at [30, 240] on link "person_add Nova marcação" at bounding box center [51, 226] width 84 height 44
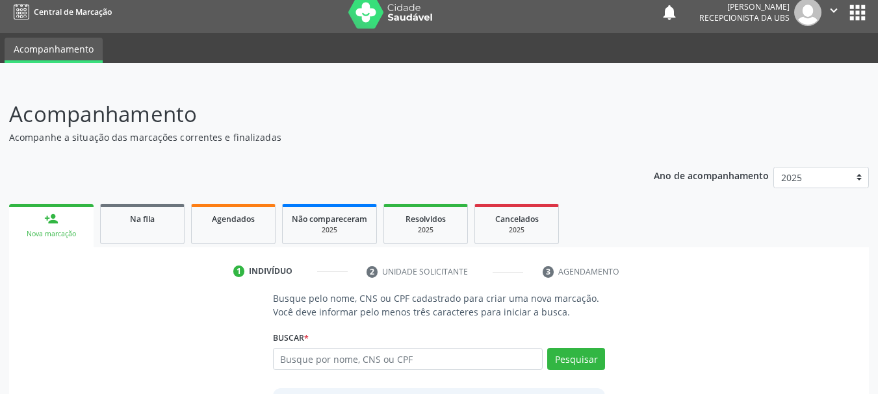
scroll to position [125, 0]
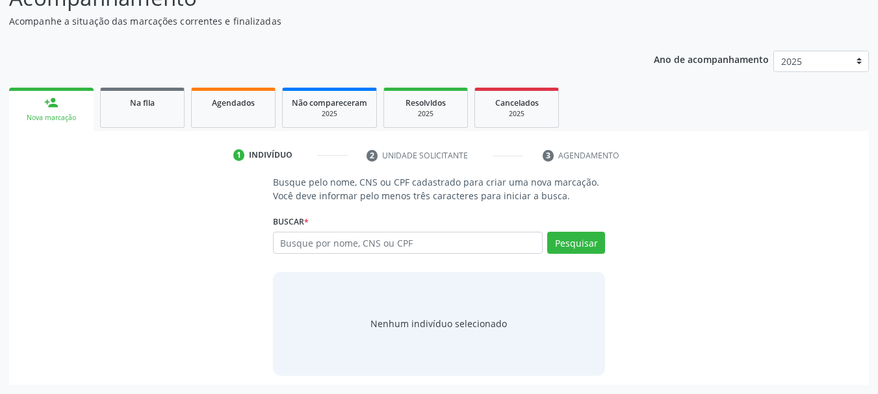
click at [321, 227] on div "Buscar * Busque por nome, CNS ou CPF Nenhum resultado encontrado para: " " Digi…" at bounding box center [439, 237] width 333 height 51
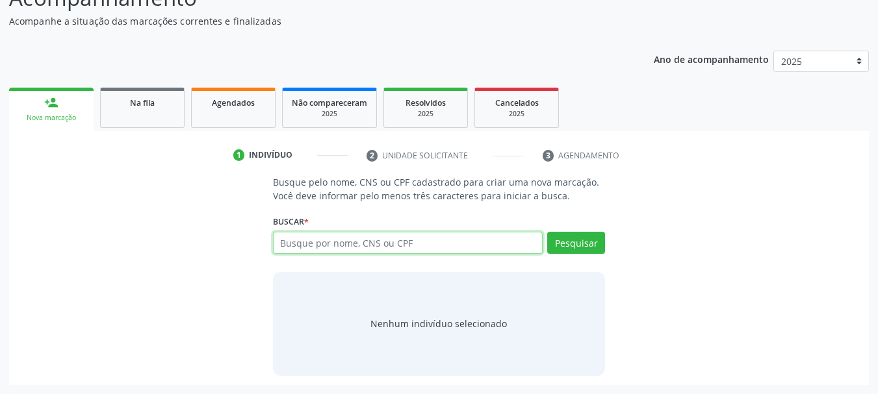
click at [321, 242] on input "text" at bounding box center [408, 243] width 270 height 22
paste input "702306171749115"
type input "702306171749115"
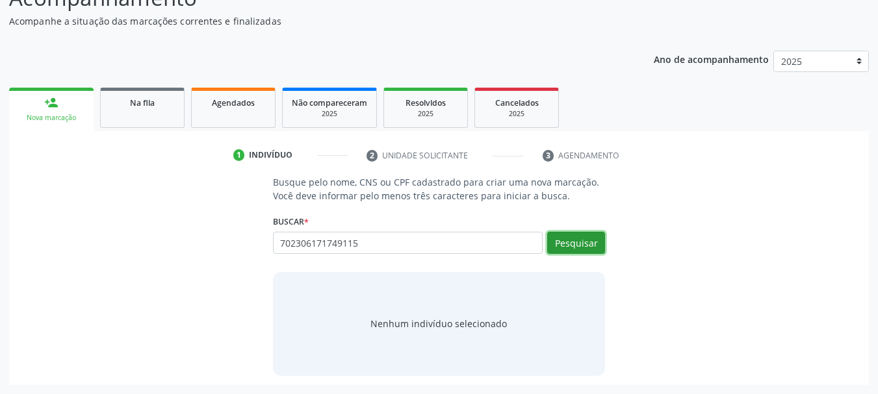
click at [584, 238] on button "Pesquisar" at bounding box center [576, 243] width 58 height 22
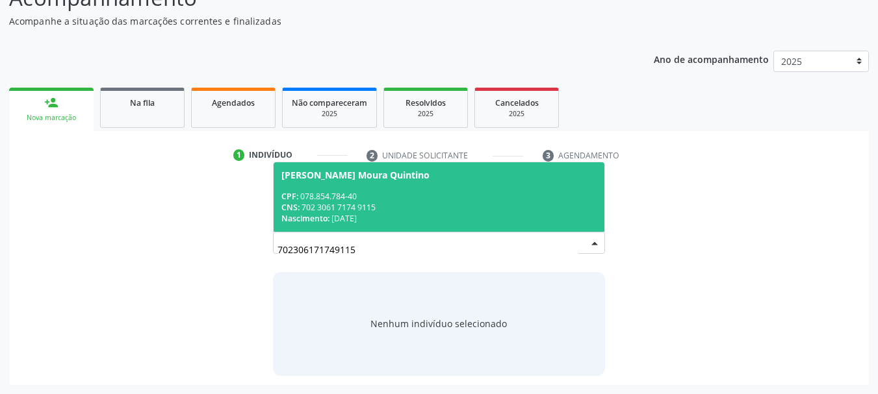
click at [322, 215] on span "Nascimento:" at bounding box center [305, 218] width 48 height 11
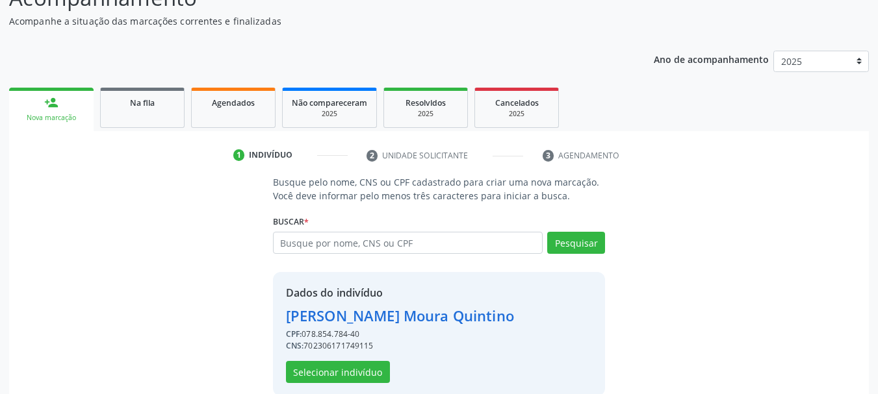
scroll to position [145, 0]
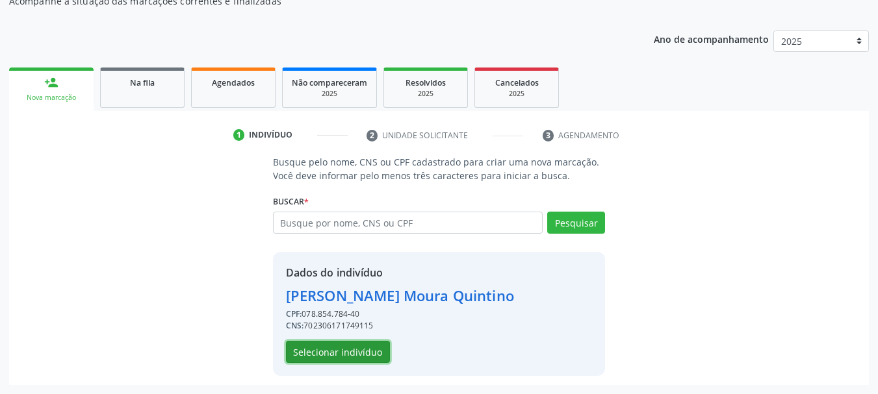
click at [340, 345] on button "Selecionar indivíduo" at bounding box center [338, 352] width 104 height 22
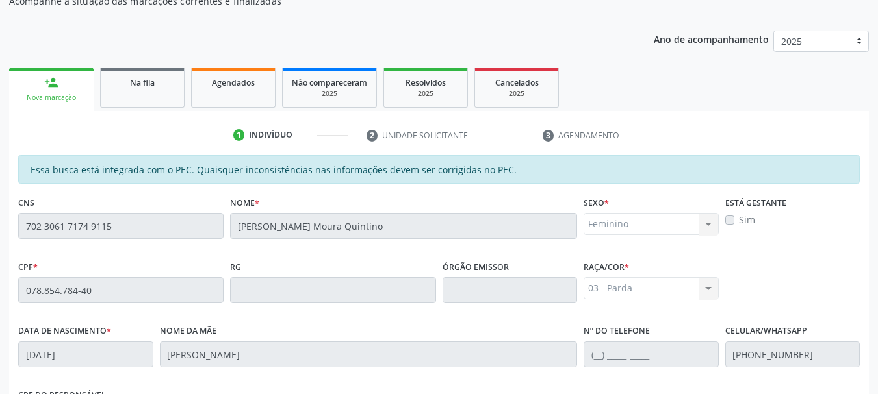
scroll to position [366, 0]
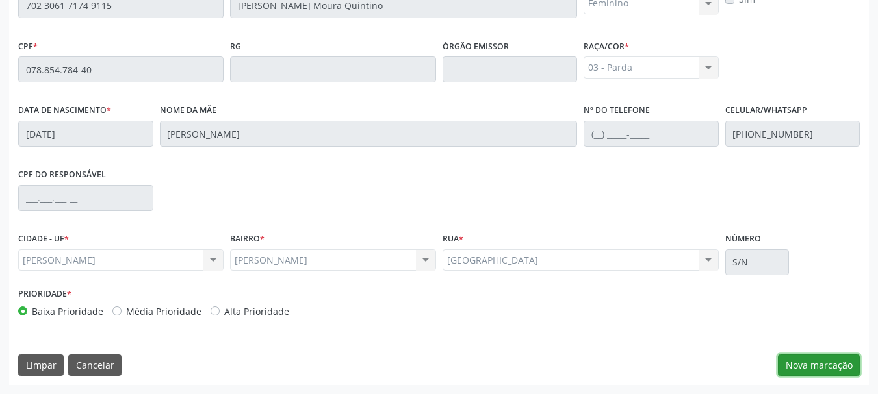
click at [828, 365] on button "Nova marcação" at bounding box center [819, 366] width 82 height 22
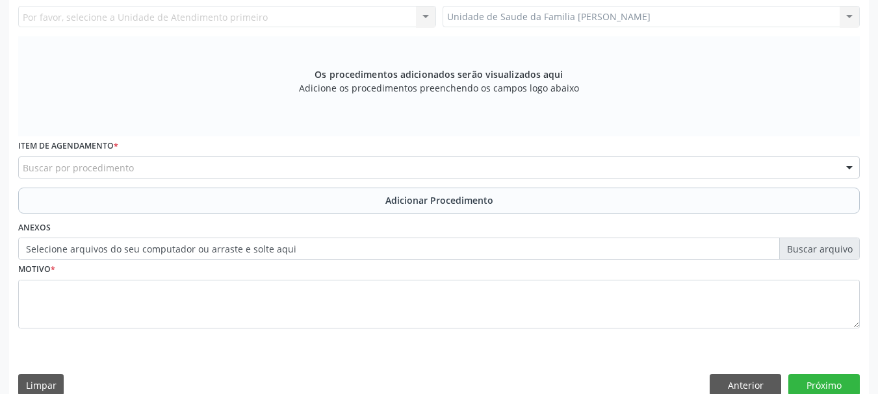
scroll to position [171, 0]
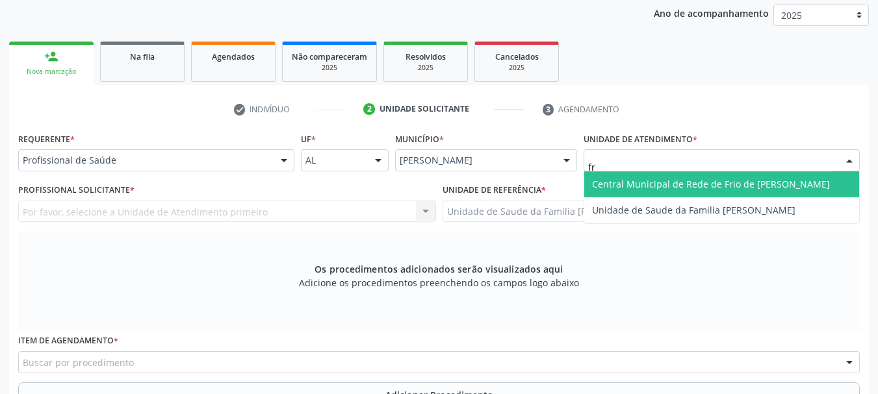
type input "fra"
click at [623, 186] on span "Unidade de Saude da Familia [PERSON_NAME]" at bounding box center [693, 184] width 203 height 12
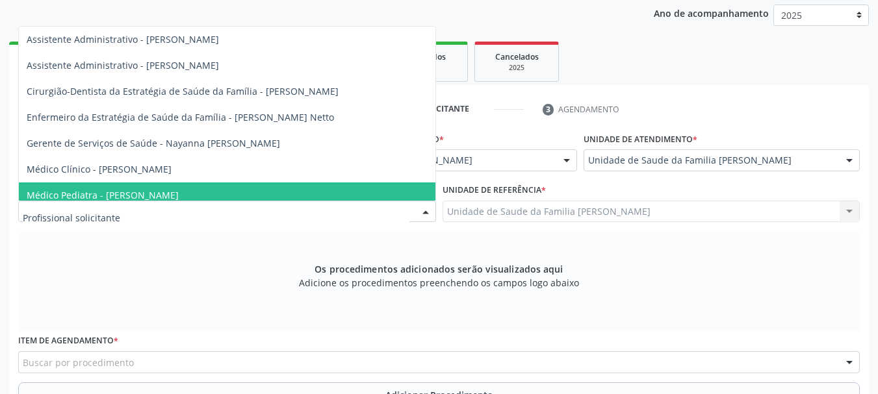
scroll to position [65, 0]
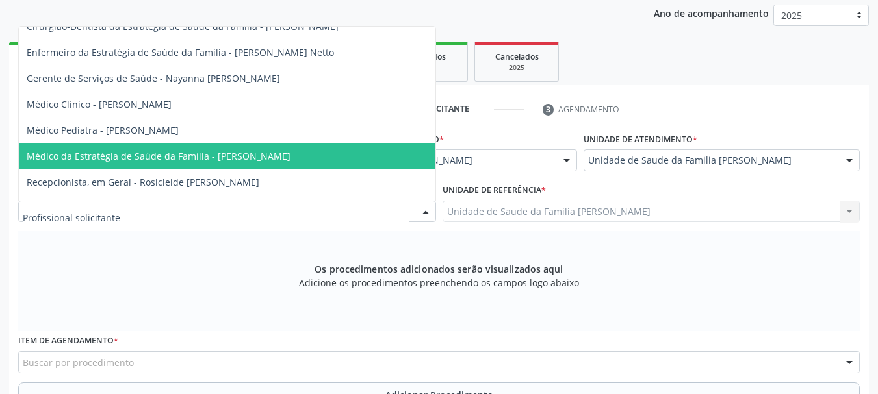
click at [251, 148] on span "Médico da Estratégia de Saúde da Família - [PERSON_NAME]" at bounding box center [227, 157] width 417 height 26
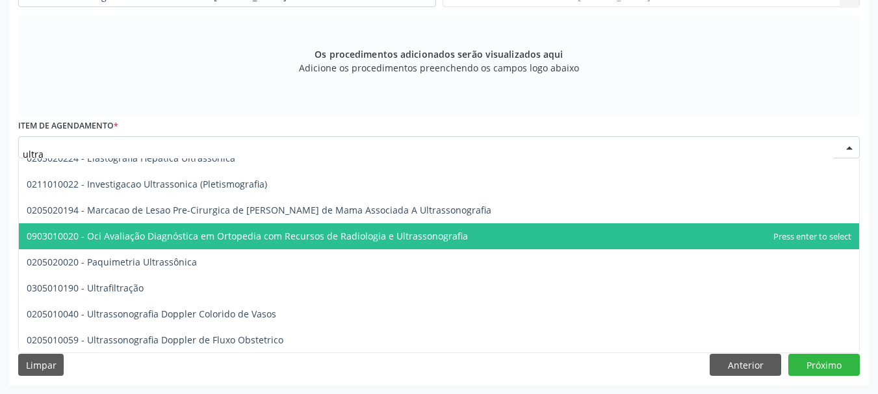
scroll to position [195, 0]
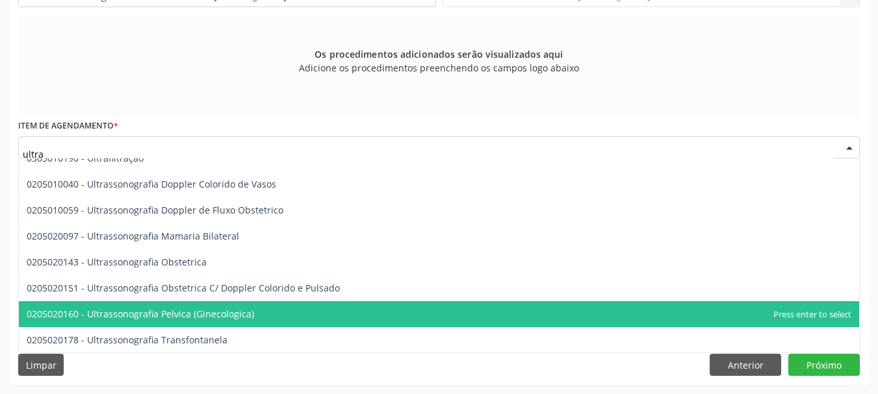
click at [224, 308] on span "0205020160 - Ultrassonografia Pelvica (Ginecologica)" at bounding box center [140, 314] width 227 height 12
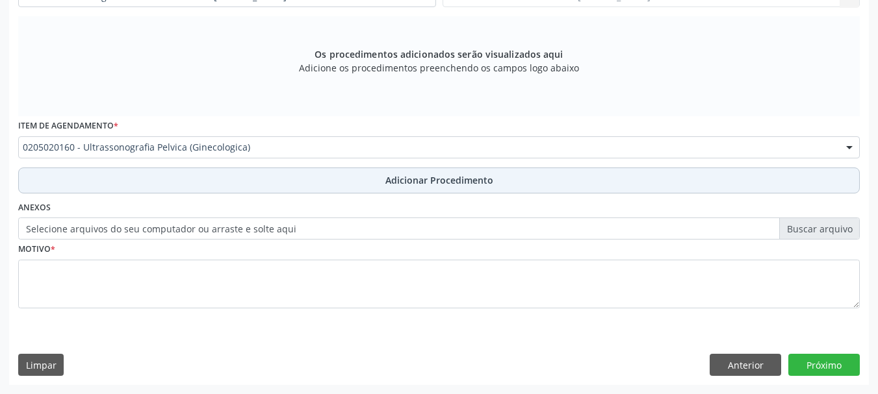
click at [414, 186] on span "Adicionar Procedimento" at bounding box center [439, 181] width 108 height 14
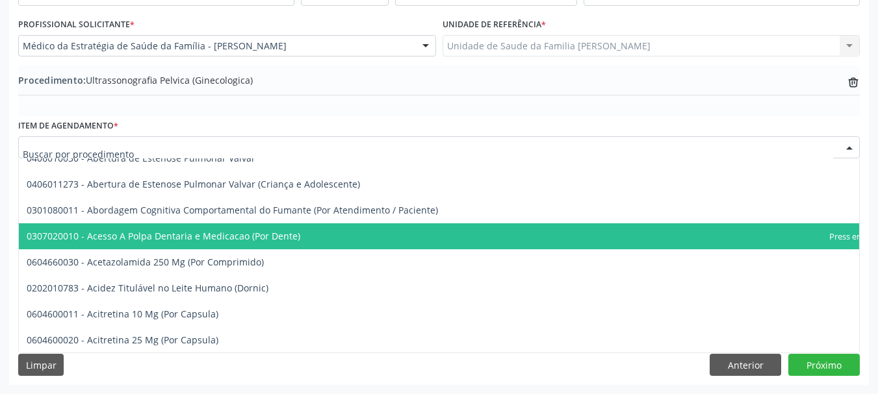
scroll to position [325, 0]
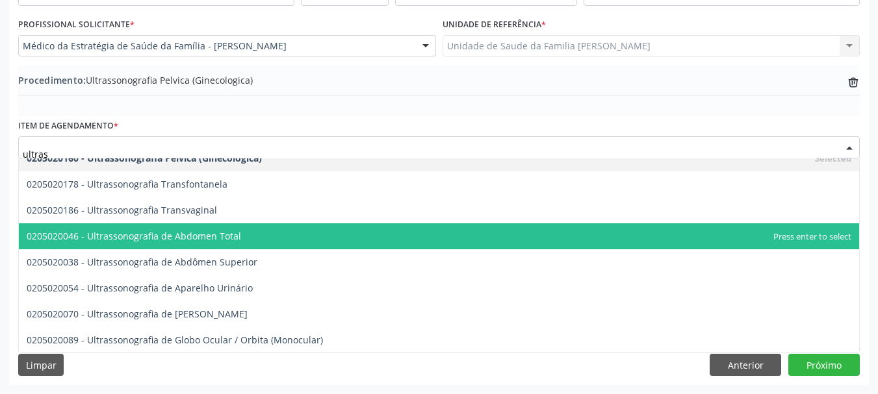
type input "ultrass"
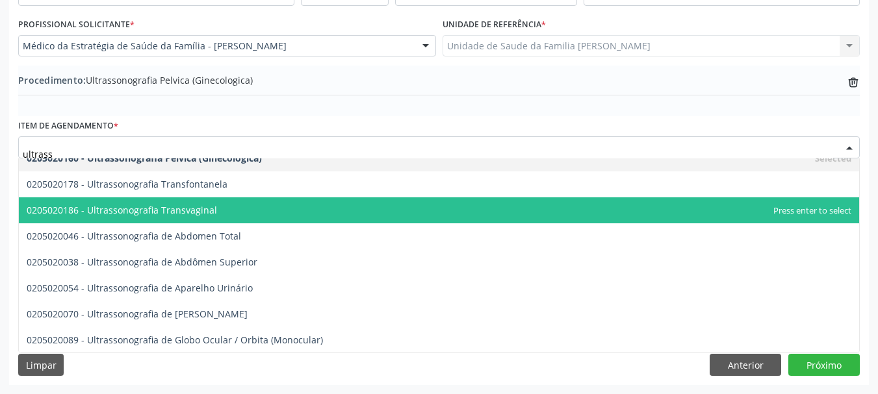
click at [196, 214] on span "0205020186 - Ultrassonografia Transvaginal" at bounding box center [122, 210] width 190 height 12
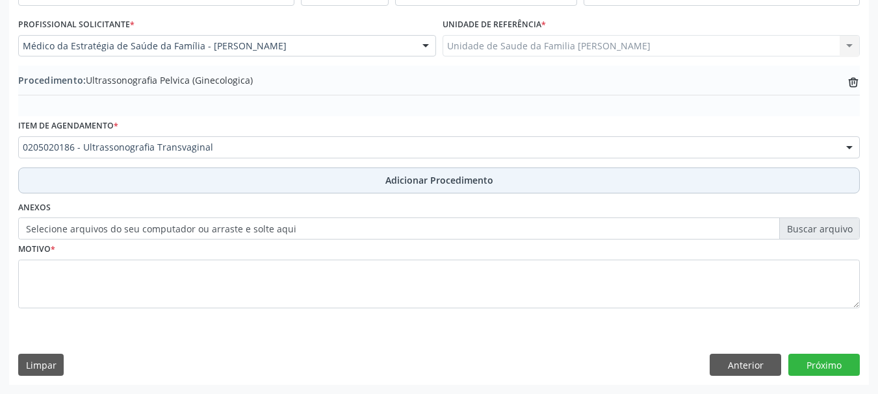
click at [483, 176] on span "Adicionar Procedimento" at bounding box center [439, 181] width 108 height 14
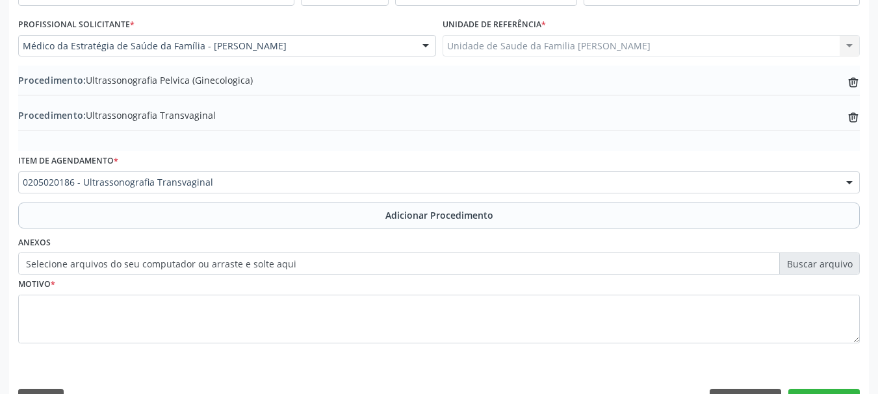
click at [128, 264] on label "Selecione arquivos do seu computador ou arraste e solte aqui" at bounding box center [439, 264] width 842 height 22
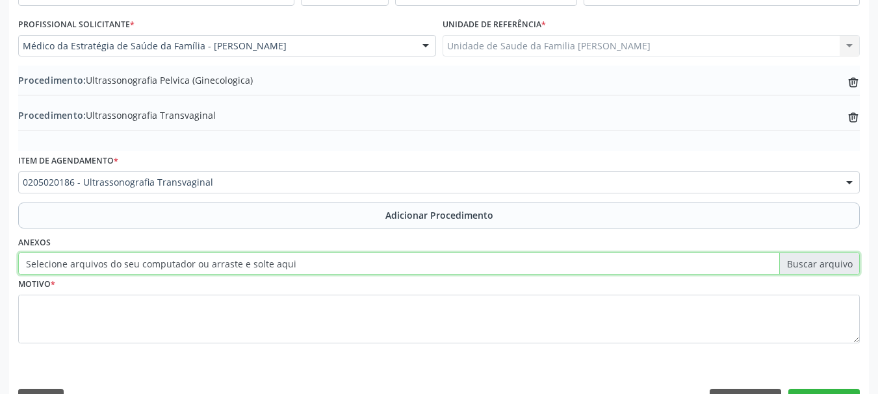
click at [128, 264] on input "Selecione arquivos do seu computador ou arraste e solte aqui" at bounding box center [439, 264] width 842 height 22
type input "C:\fakepath\sarcha.jpeg"
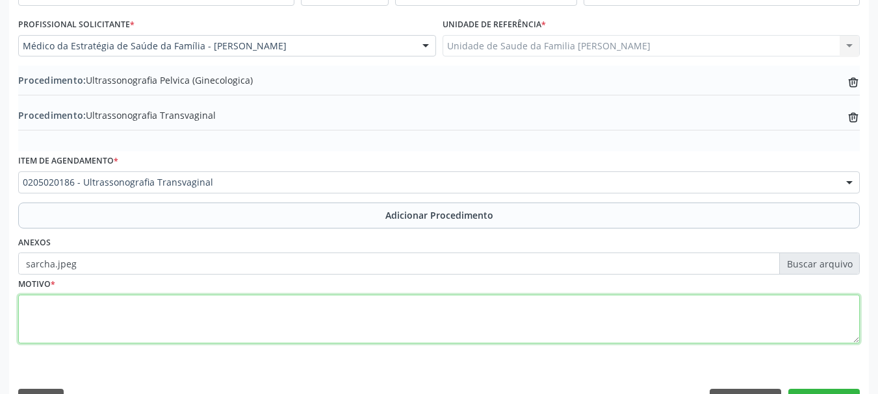
click at [32, 316] on textarea at bounding box center [439, 319] width 842 height 49
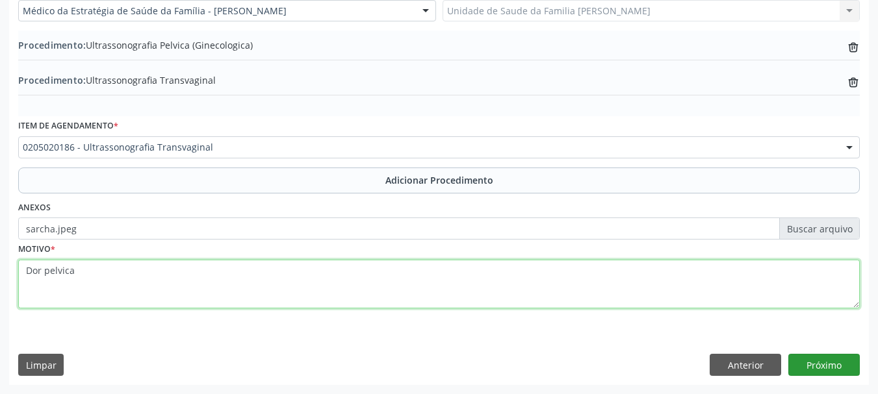
type textarea "Dor pelvica"
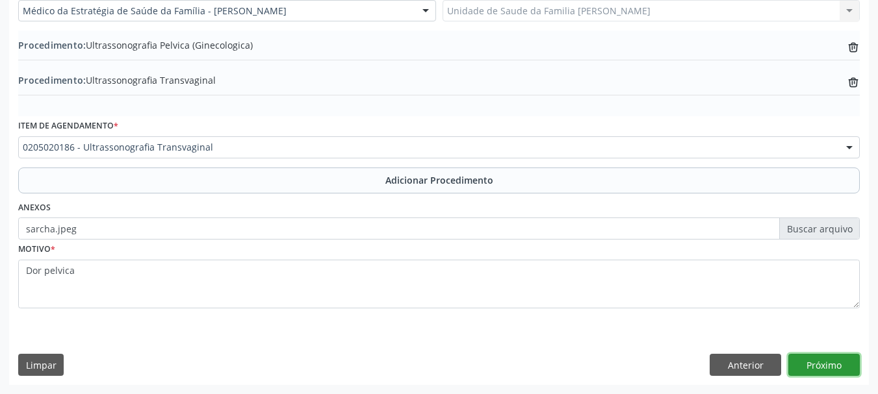
click at [810, 372] on button "Próximo" at bounding box center [823, 365] width 71 height 22
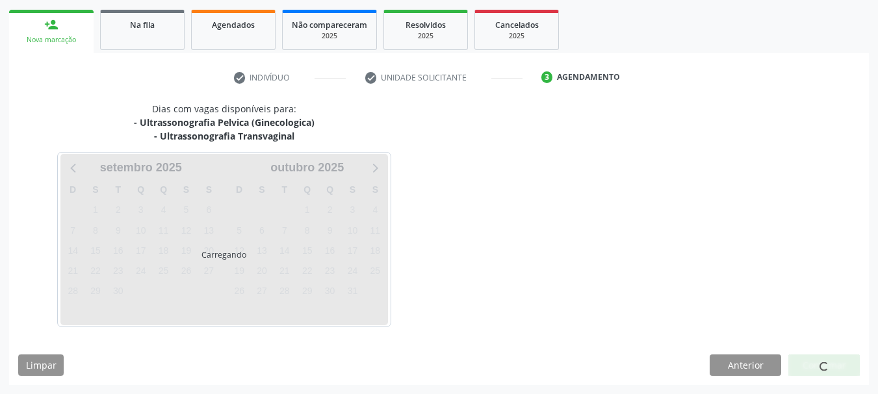
scroll to position [241, 0]
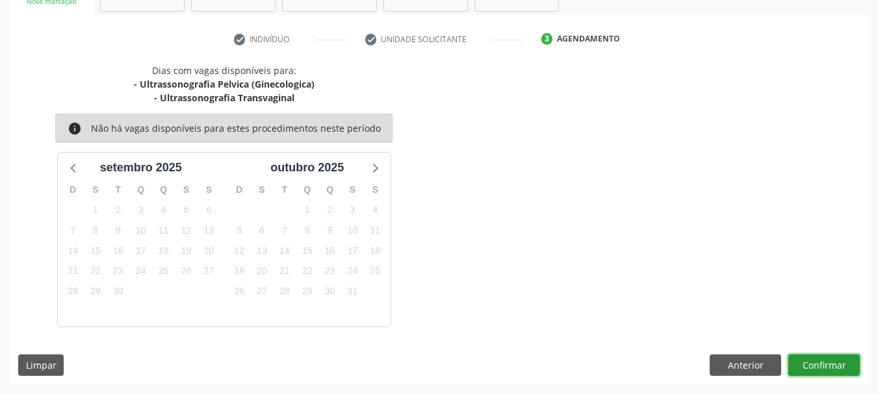
click at [818, 365] on button "Confirmar" at bounding box center [823, 366] width 71 height 22
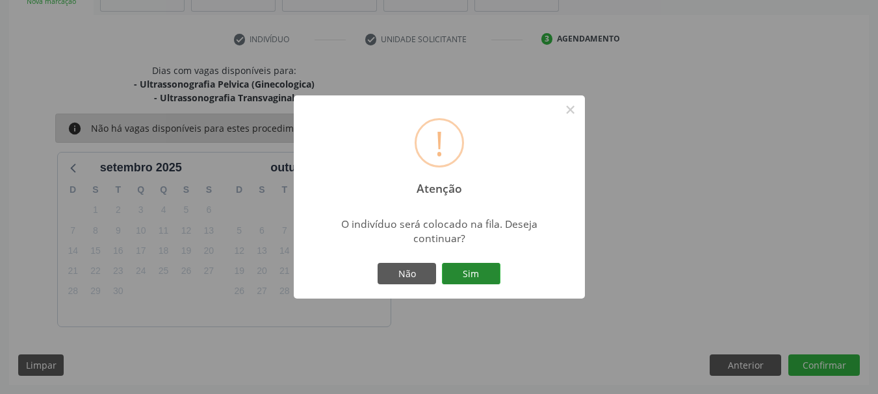
click at [464, 276] on button "Sim" at bounding box center [471, 274] width 58 height 22
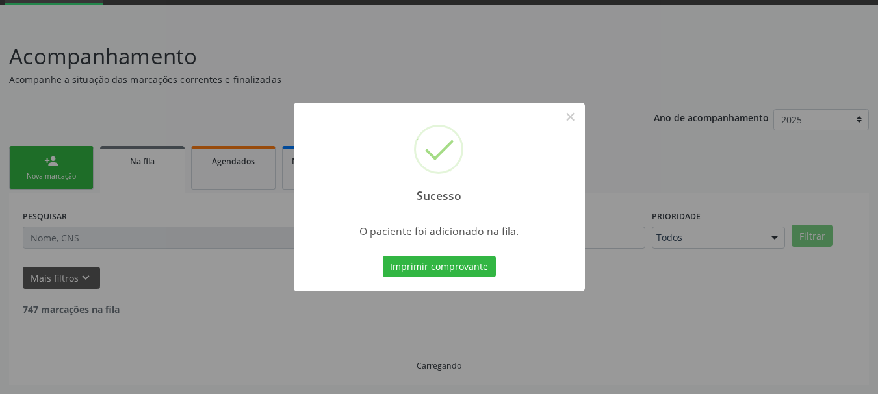
scroll to position [53, 0]
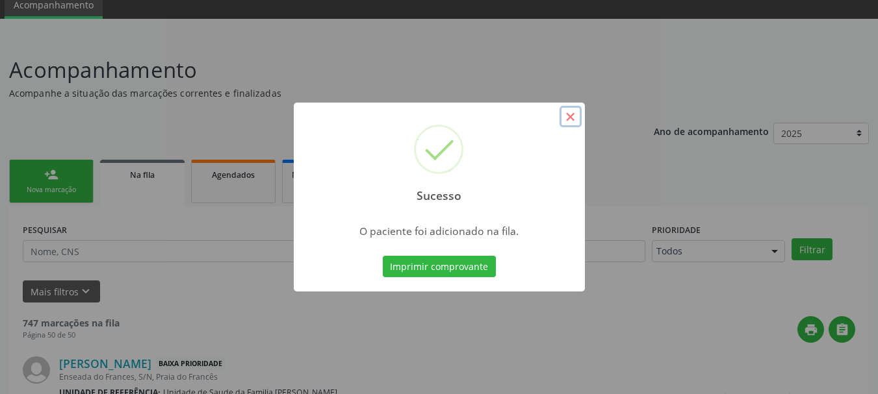
click at [571, 112] on button "×" at bounding box center [571, 117] width 22 height 22
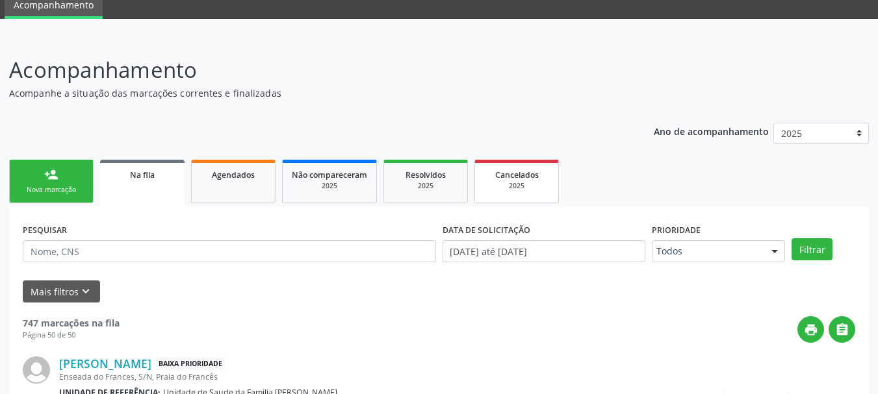
scroll to position [118, 0]
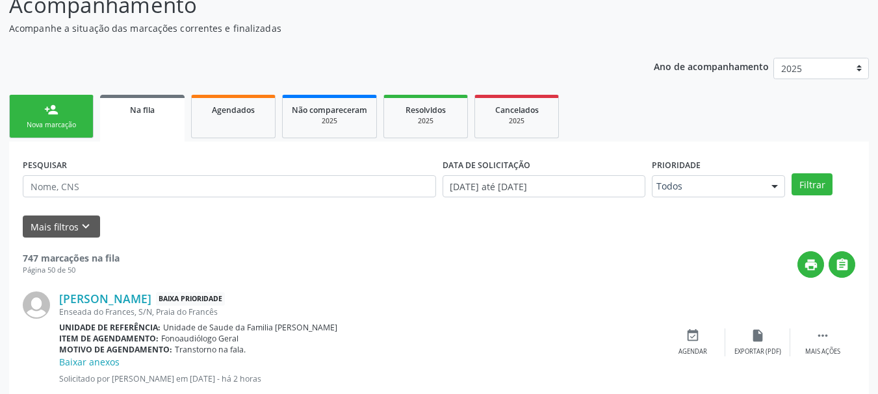
click at [32, 105] on link "person_add Nova marcação" at bounding box center [51, 117] width 84 height 44
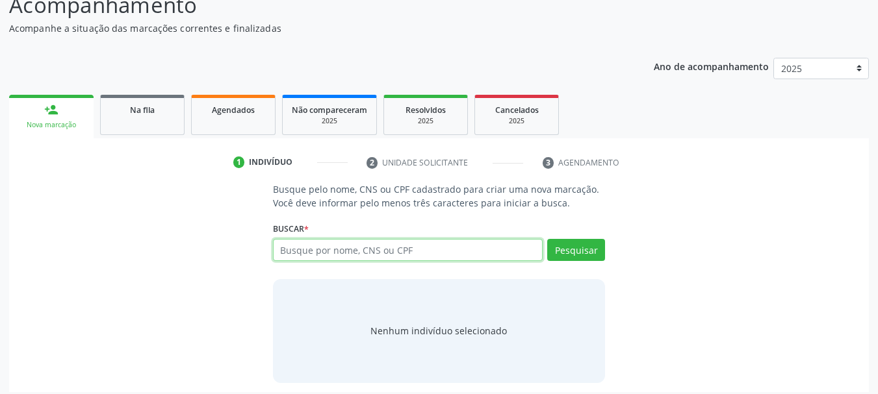
click at [346, 255] on input "text" at bounding box center [408, 250] width 270 height 22
click at [320, 248] on input "text" at bounding box center [408, 250] width 270 height 22
paste input "705009057591451"
type input "705009057591451"
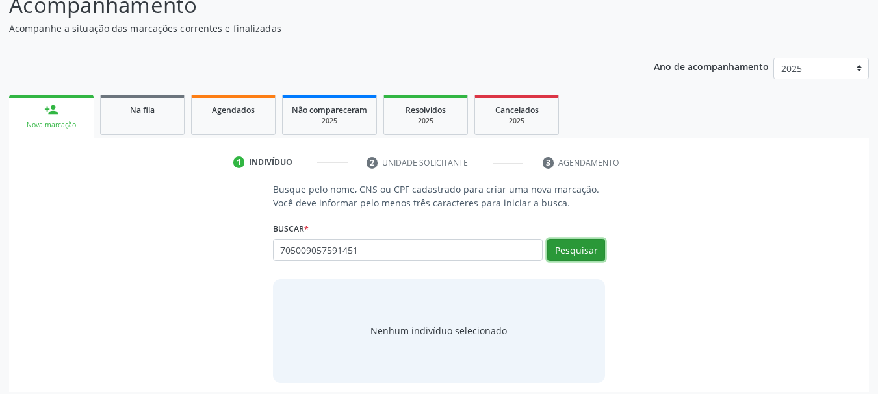
click at [583, 248] on button "Pesquisar" at bounding box center [576, 250] width 58 height 22
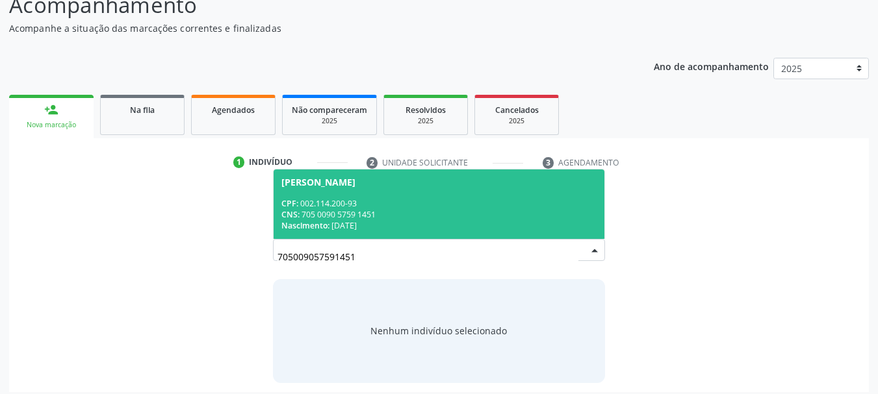
click at [298, 208] on span "CPF:" at bounding box center [289, 203] width 17 height 11
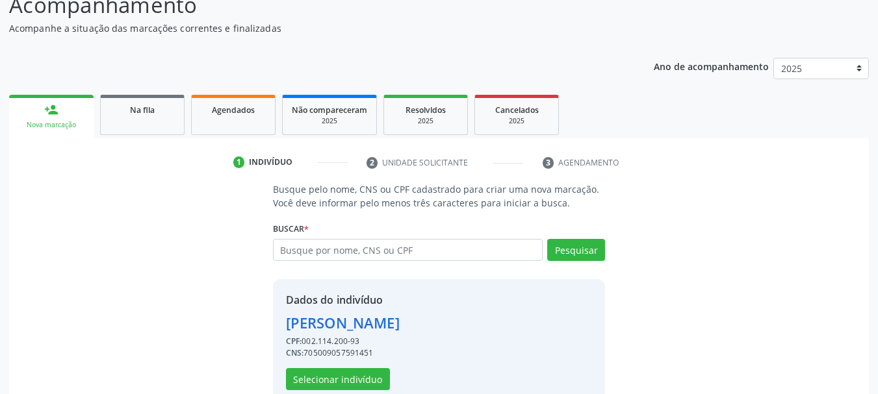
scroll to position [145, 0]
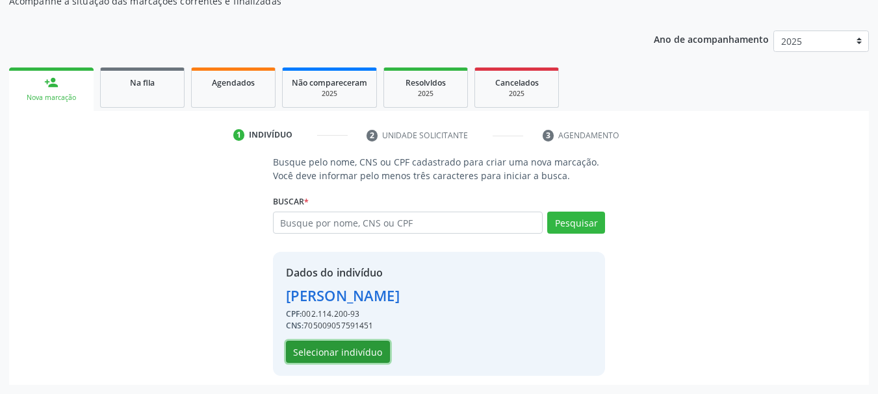
click at [340, 349] on button "Selecionar indivíduo" at bounding box center [338, 352] width 104 height 22
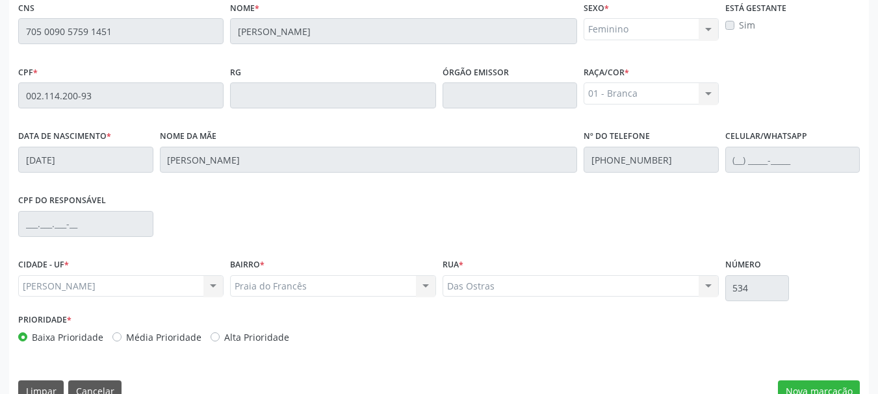
scroll to position [366, 0]
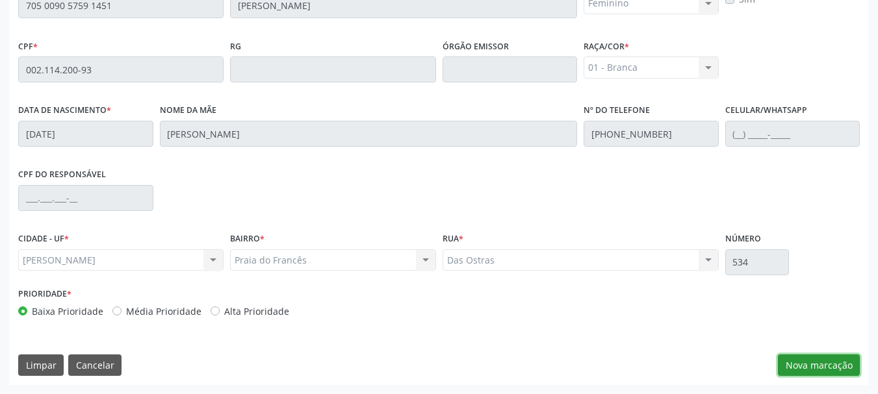
click at [836, 363] on button "Nova marcação" at bounding box center [819, 366] width 82 height 22
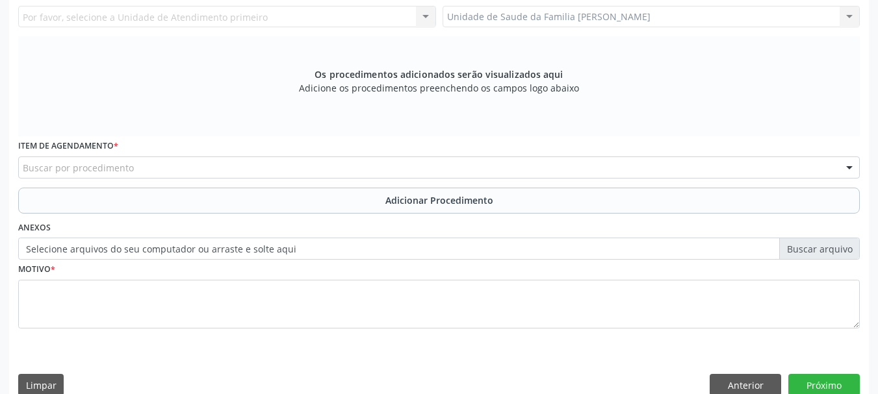
scroll to position [106, 0]
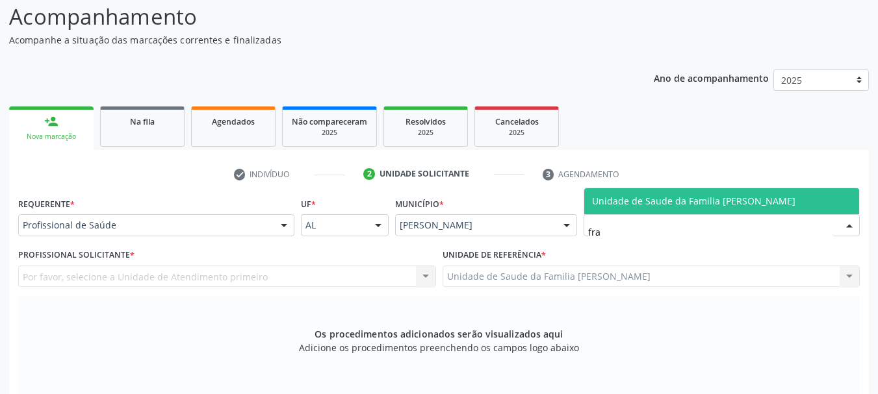
type input "fra"
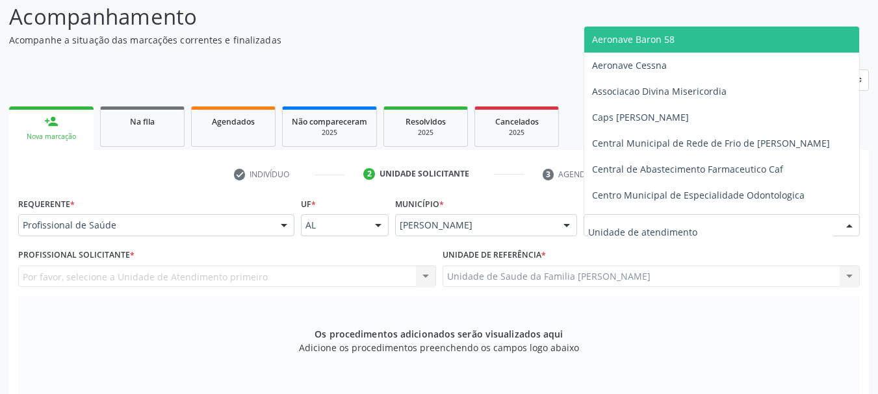
click at [617, 216] on div at bounding box center [722, 225] width 276 height 22
click at [618, 229] on input "text" at bounding box center [710, 232] width 245 height 26
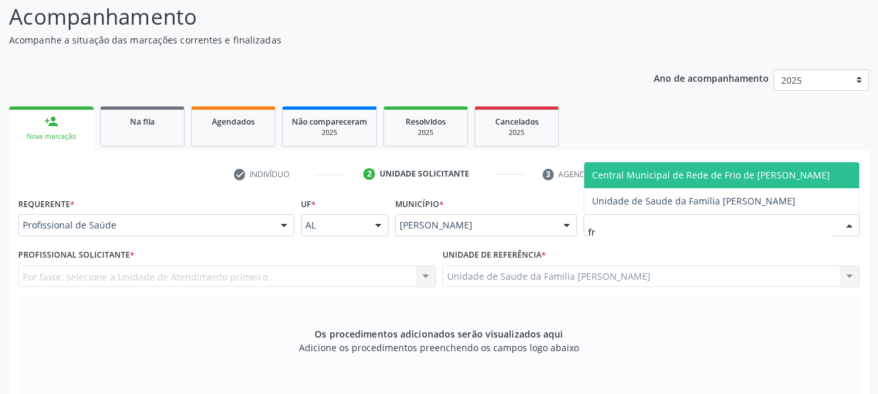
type input "fra"
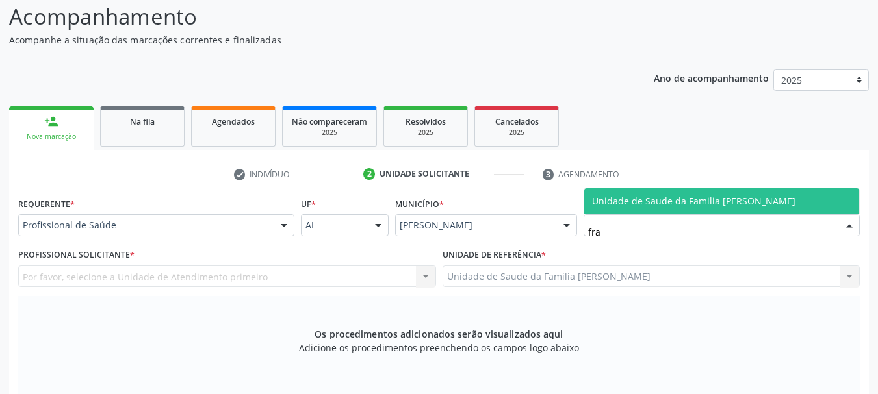
click at [617, 210] on span "Unidade de Saude da Familia [PERSON_NAME]" at bounding box center [721, 201] width 275 height 26
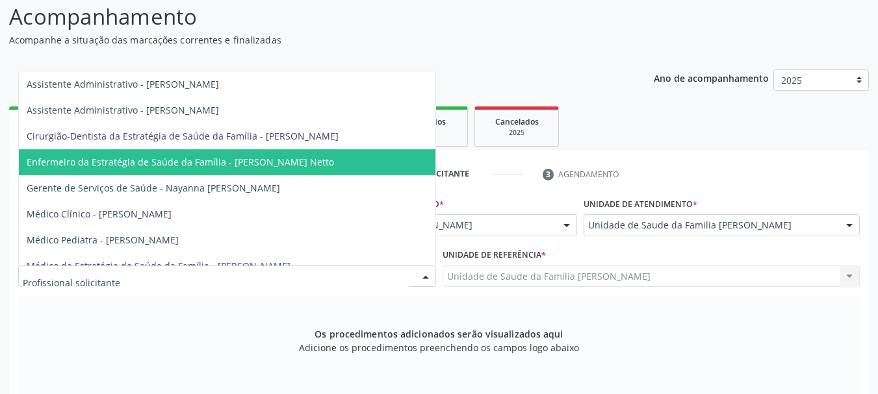
scroll to position [65, 0]
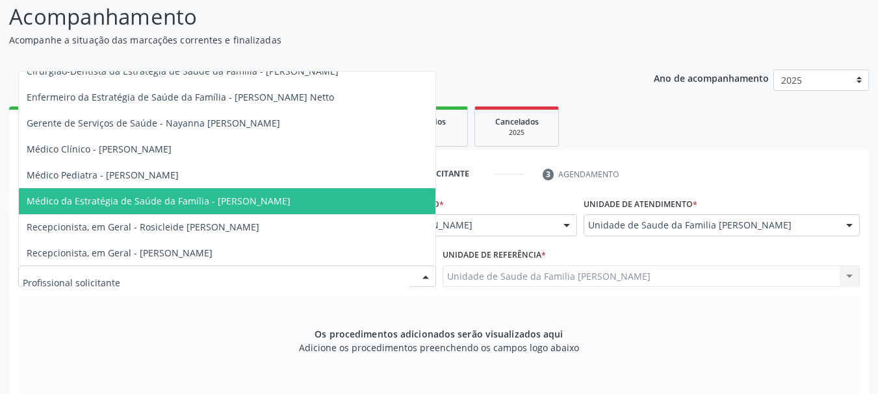
click at [278, 209] on span "Médico da Estratégia de Saúde da Família - Arthur Cunha de Mendonca Fragoso" at bounding box center [227, 201] width 417 height 26
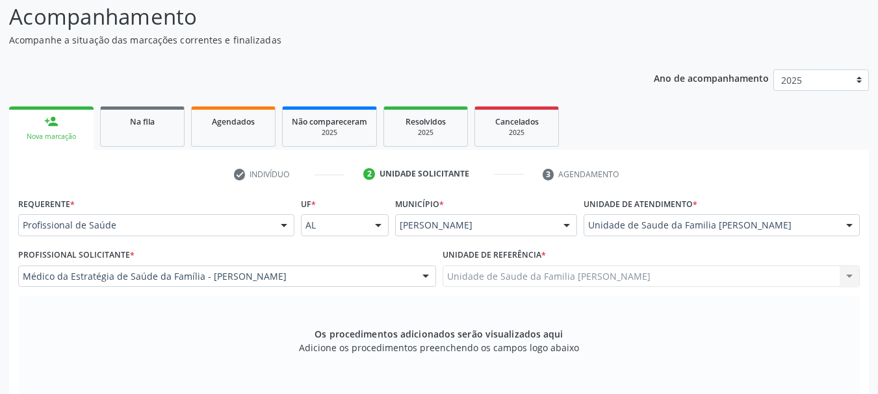
click at [278, 209] on span "Médico da Estratégia de Saúde da Família - Arthur Cunha de Mendonca Fragoso" at bounding box center [227, 201] width 417 height 26
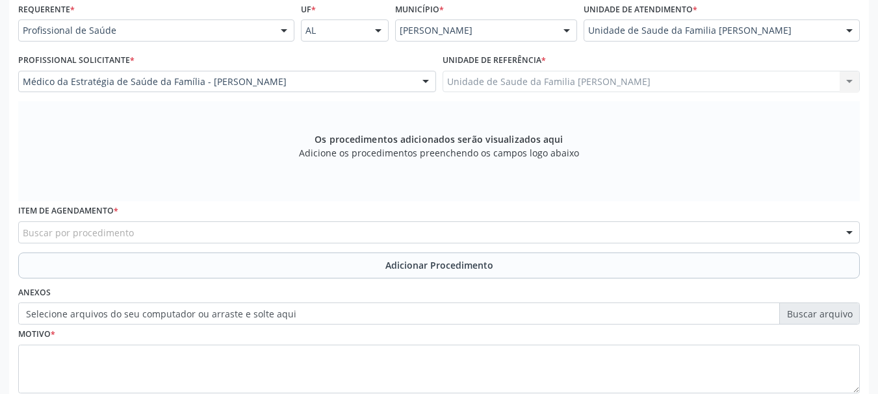
click at [170, 246] on div "Item de agendamento * Buscar por procedimento 0304070076 - .Quimioterapia de Le…" at bounding box center [439, 226] width 848 height 51
click at [170, 236] on div "Buscar por procedimento" at bounding box center [439, 233] width 842 height 22
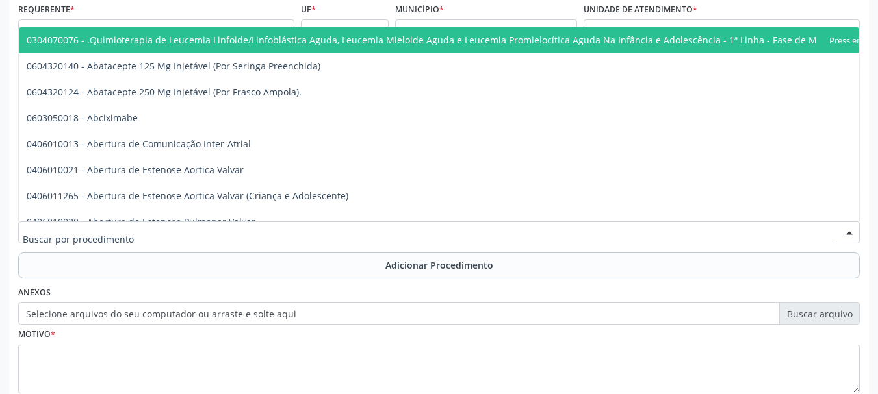
click at [174, 232] on input "text" at bounding box center [428, 239] width 810 height 26
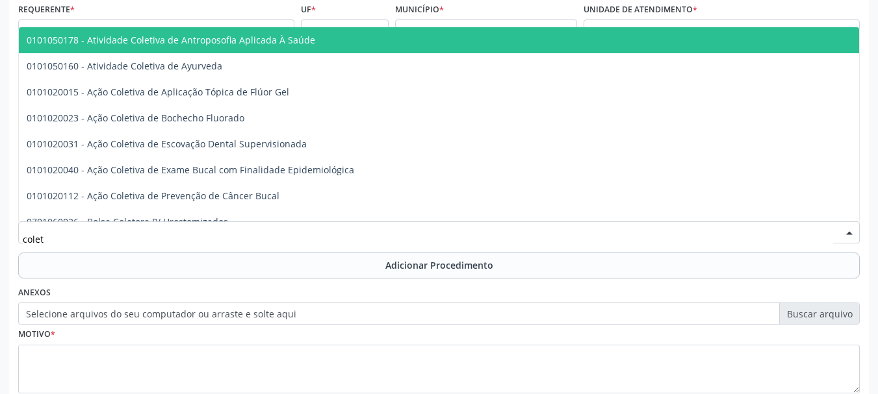
type input "coleta"
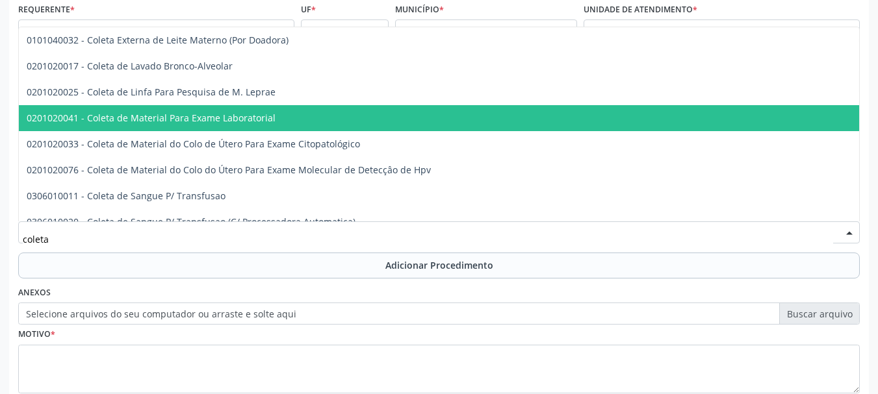
click at [252, 109] on span "0201020041 - Coleta de Material Para Exame Laboratorial" at bounding box center [487, 118] width 937 height 26
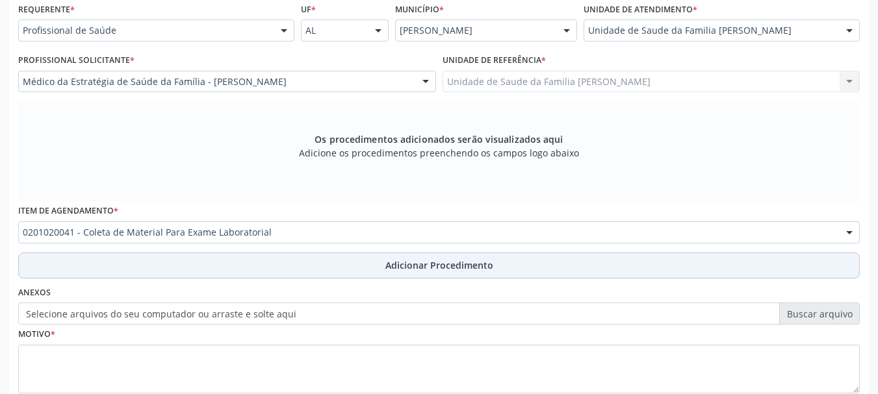
click at [392, 269] on span "Adicionar Procedimento" at bounding box center [439, 266] width 108 height 14
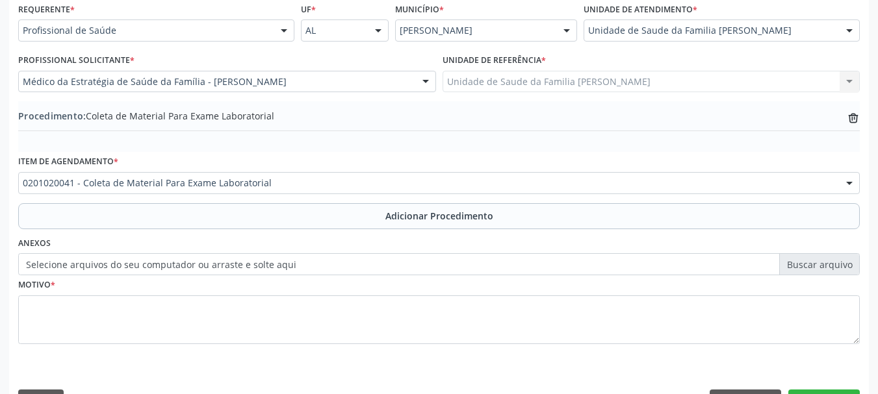
scroll to position [337, 0]
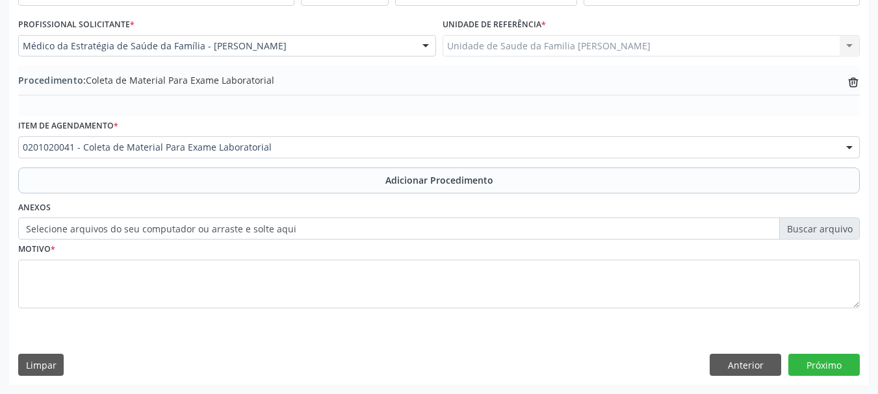
click at [190, 231] on label "Selecione arquivos do seu computador ou arraste e solte aqui" at bounding box center [439, 229] width 842 height 22
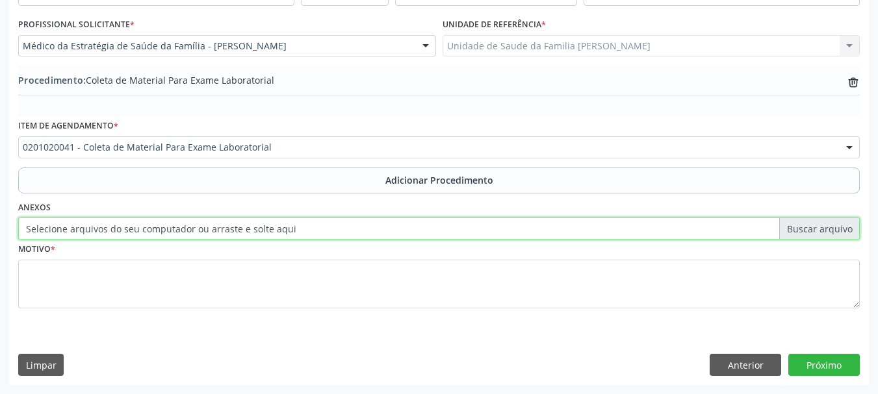
click at [190, 231] on input "Selecione arquivos do seu computador ou arraste e solte aqui" at bounding box center [439, 229] width 842 height 22
type input "C:\fakepath\vieira.jpeg"
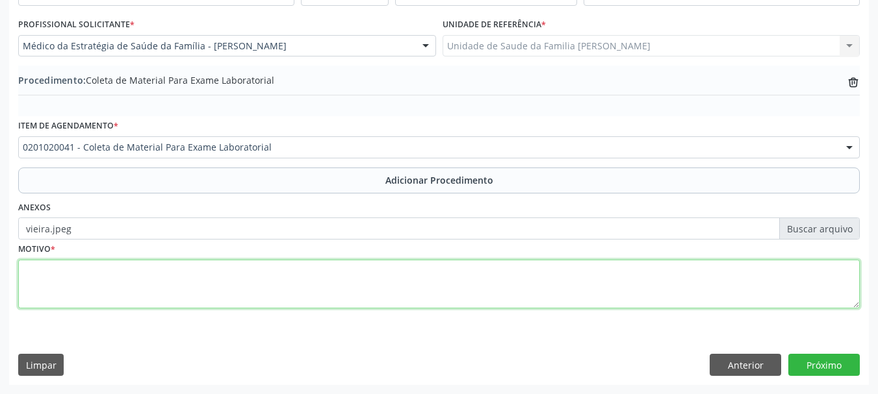
click at [64, 292] on textarea at bounding box center [439, 284] width 842 height 49
type textarea "Avaliacao clinica, astenia,"
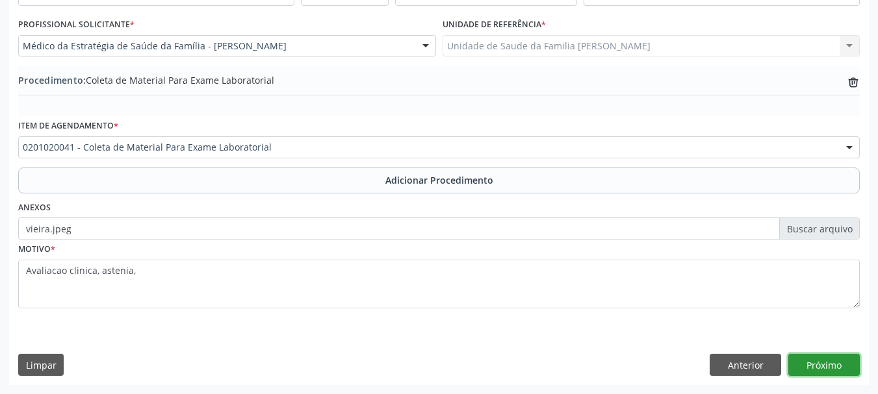
click at [853, 373] on button "Próximo" at bounding box center [823, 365] width 71 height 22
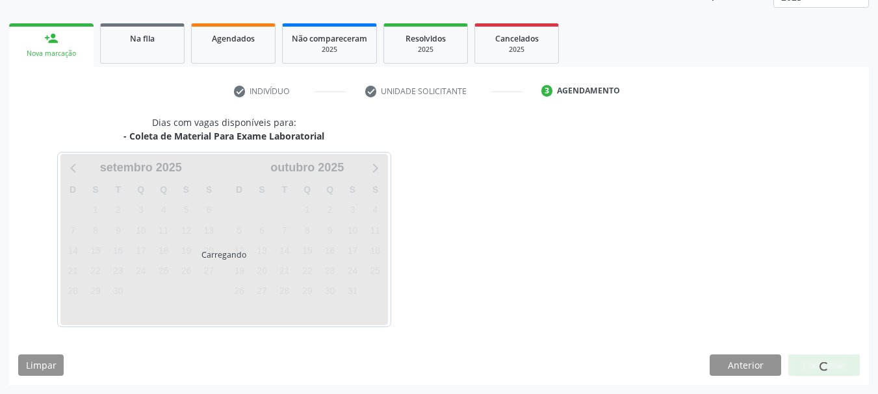
scroll to position [227, 0]
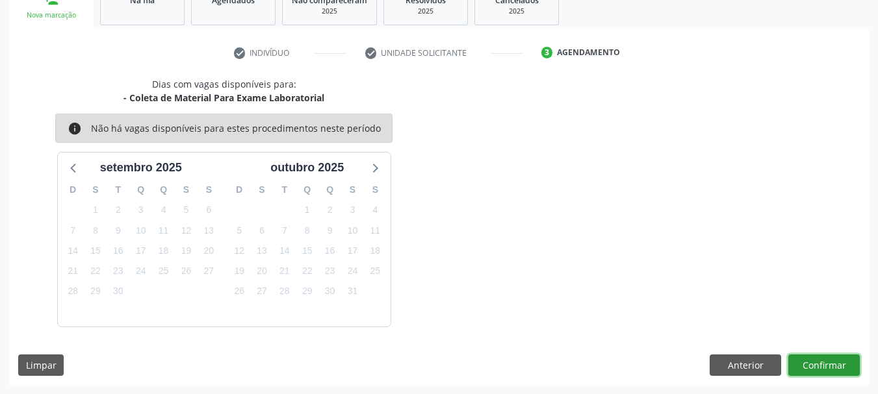
click at [853, 373] on button "Confirmar" at bounding box center [823, 366] width 71 height 22
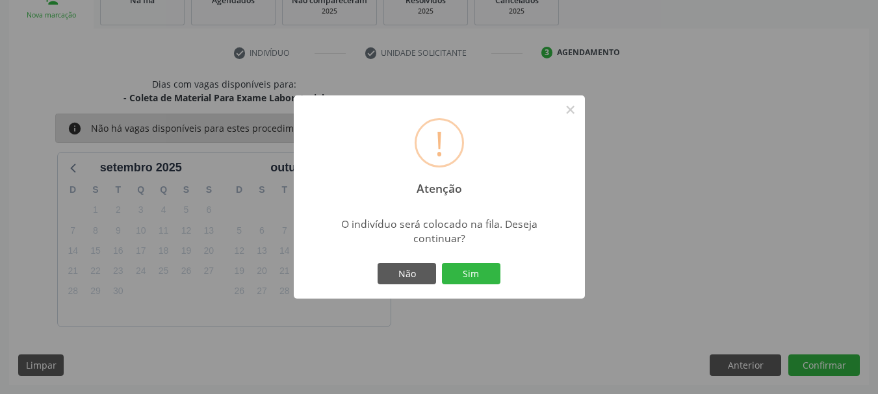
drag, startPoint x: 484, startPoint y: 279, endPoint x: 545, endPoint y: 294, distance: 62.9
click at [484, 279] on button "Sim" at bounding box center [471, 274] width 58 height 22
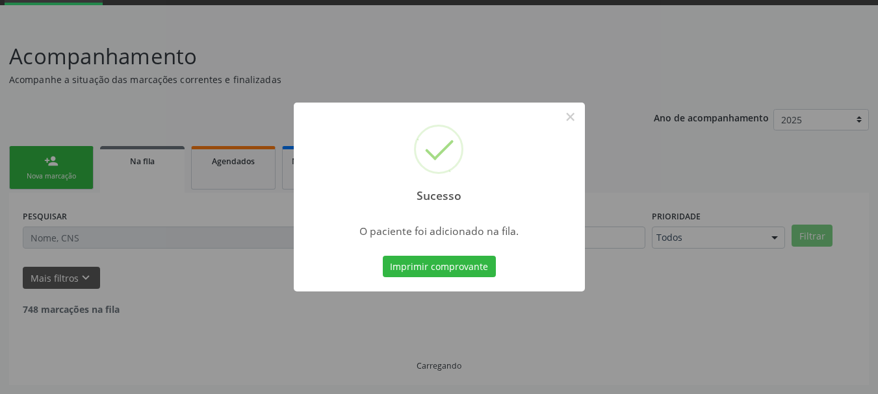
scroll to position [53, 0]
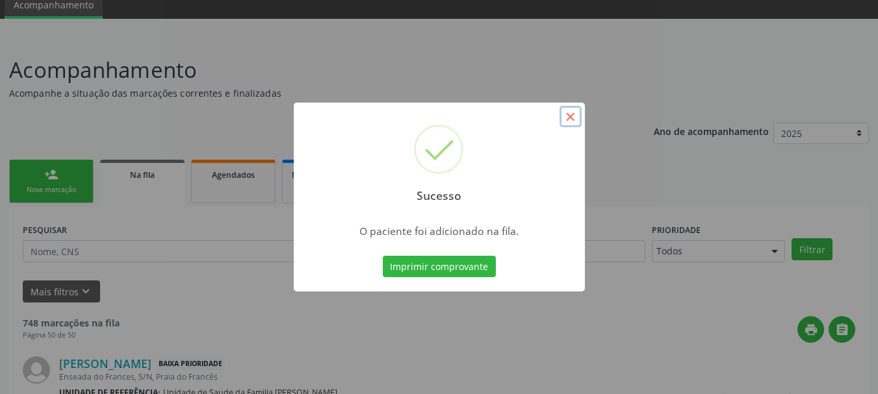
click at [572, 118] on button "×" at bounding box center [571, 117] width 22 height 22
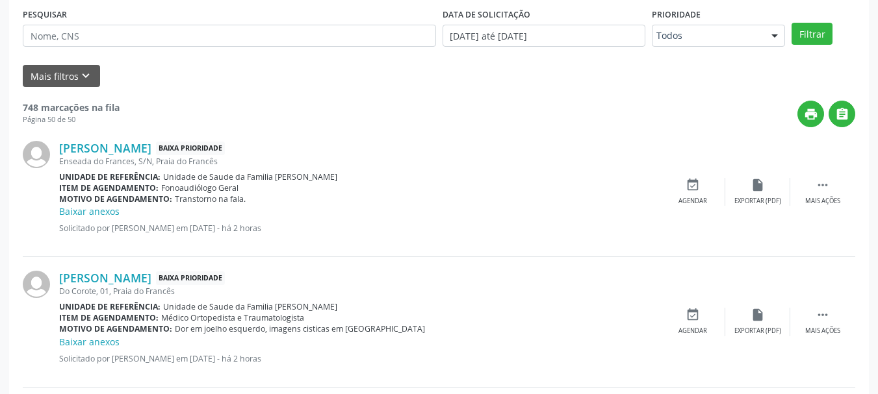
scroll to position [203, 0]
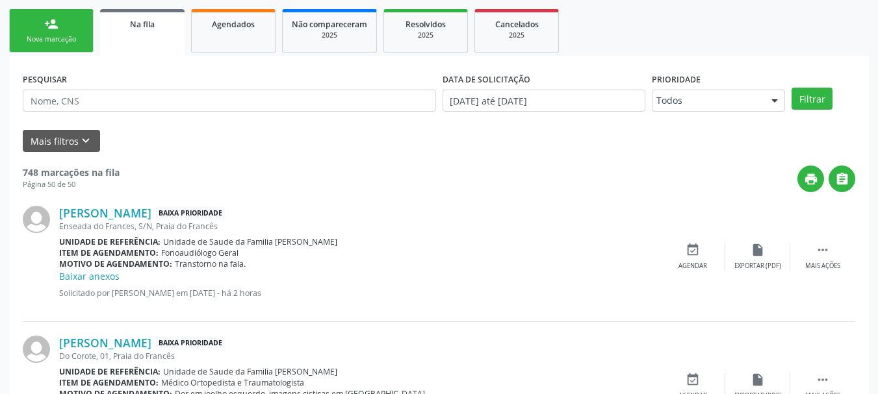
click at [51, 36] on div "Nova marcação" at bounding box center [51, 39] width 65 height 10
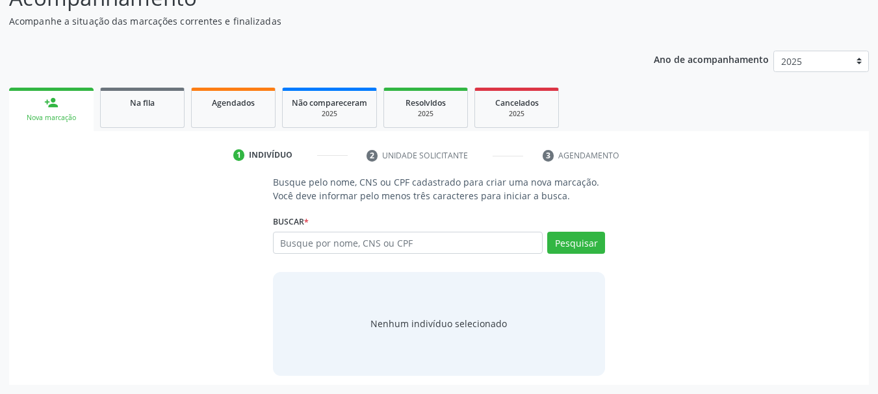
scroll to position [125, 0]
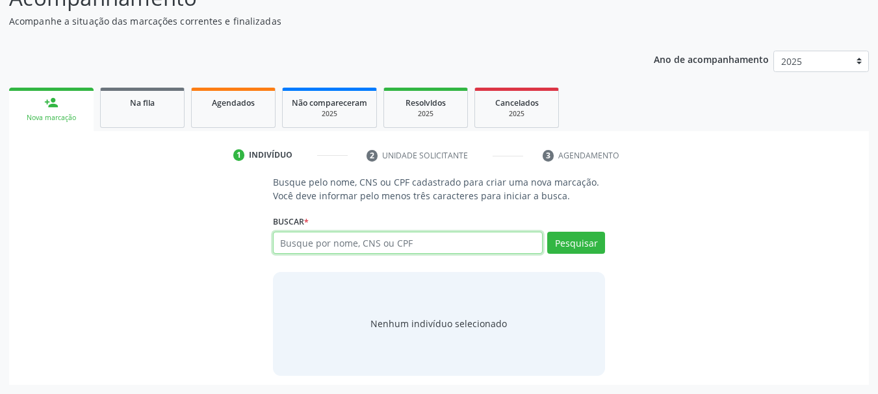
click at [331, 238] on input "text" at bounding box center [408, 243] width 270 height 22
paste input "705009057591451"
type input "705009057591451"
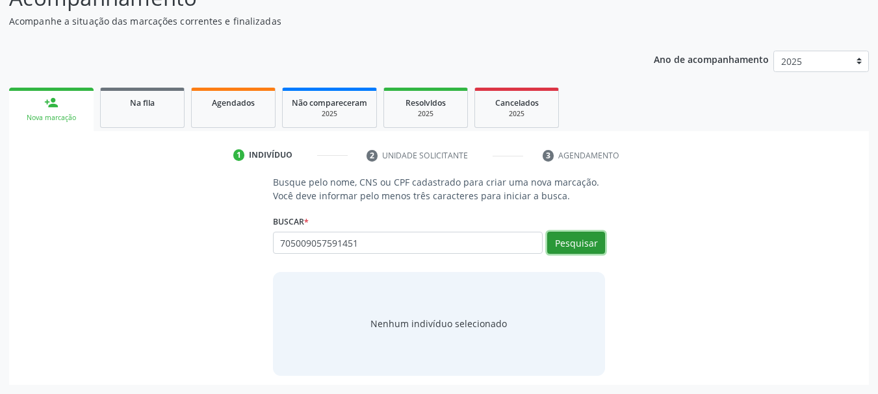
click at [557, 248] on button "Pesquisar" at bounding box center [576, 243] width 58 height 22
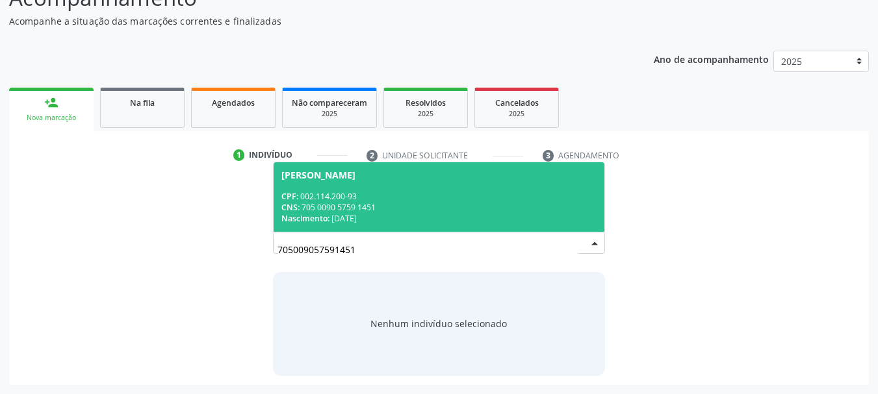
click at [335, 192] on div "CPF: 002.114.200-93" at bounding box center [439, 196] width 316 height 11
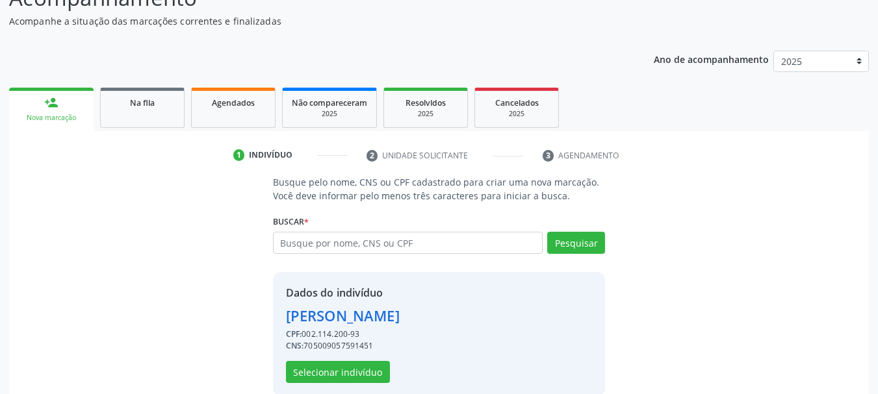
scroll to position [145, 0]
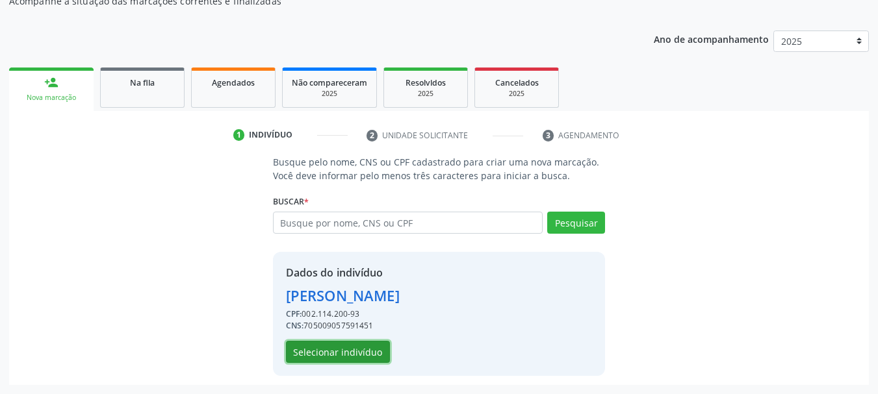
click at [341, 343] on button "Selecionar indivíduo" at bounding box center [338, 352] width 104 height 22
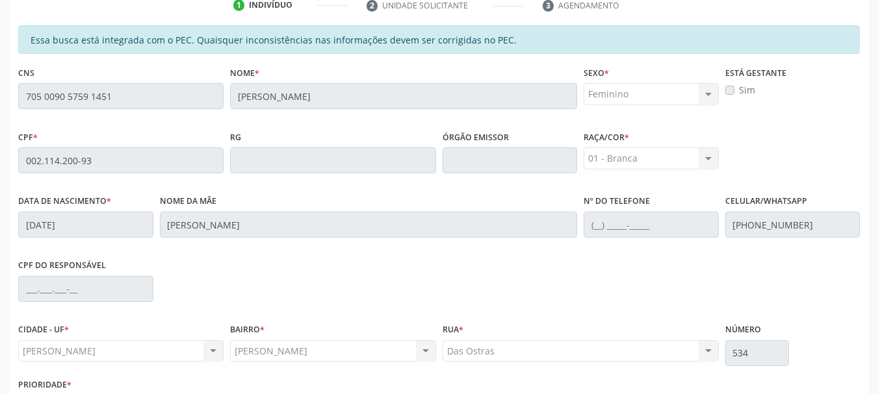
scroll to position [366, 0]
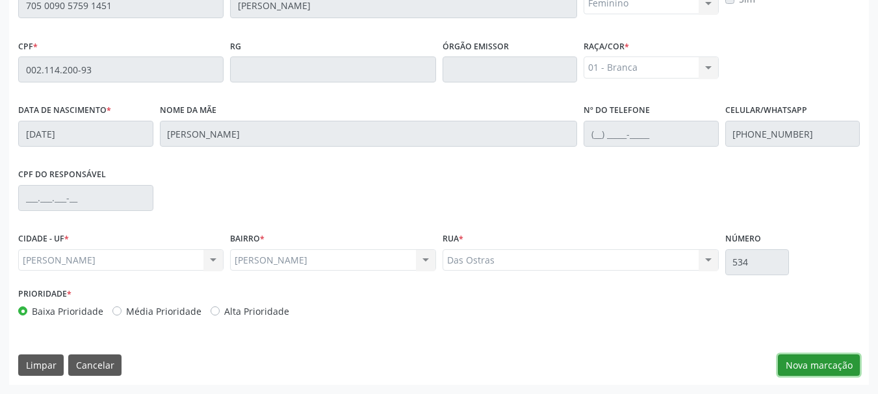
click at [822, 366] on button "Nova marcação" at bounding box center [819, 366] width 82 height 22
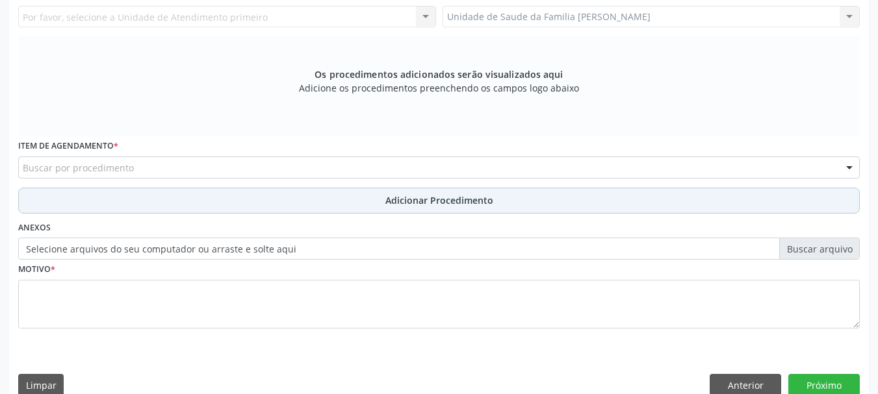
scroll to position [301, 0]
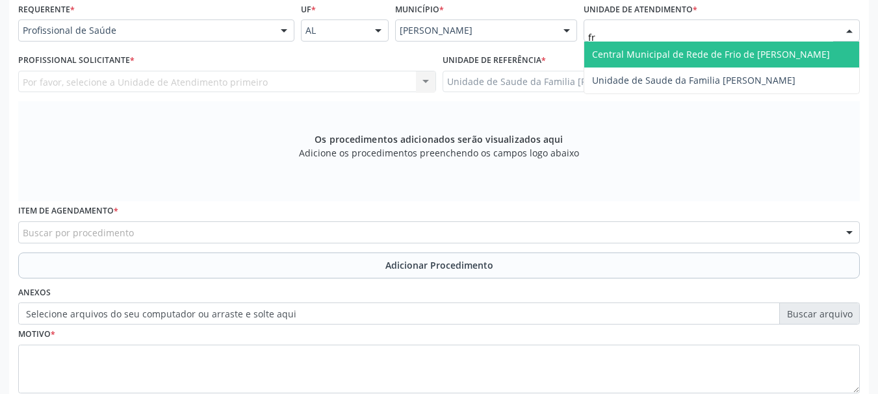
type input "fra"
click at [624, 50] on span "Unidade de Saude da Familia [PERSON_NAME]" at bounding box center [693, 54] width 203 height 12
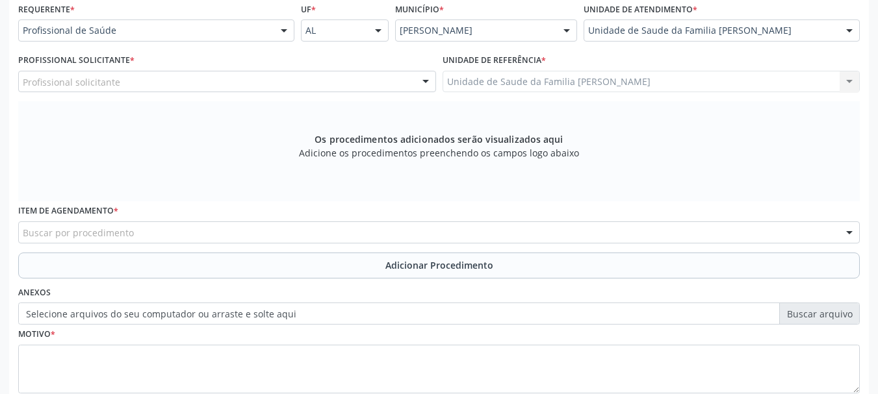
click at [44, 72] on div "Profissional solicitante Assistente Administrativo - Maria Jose da Silva Santos…" at bounding box center [227, 82] width 418 height 22
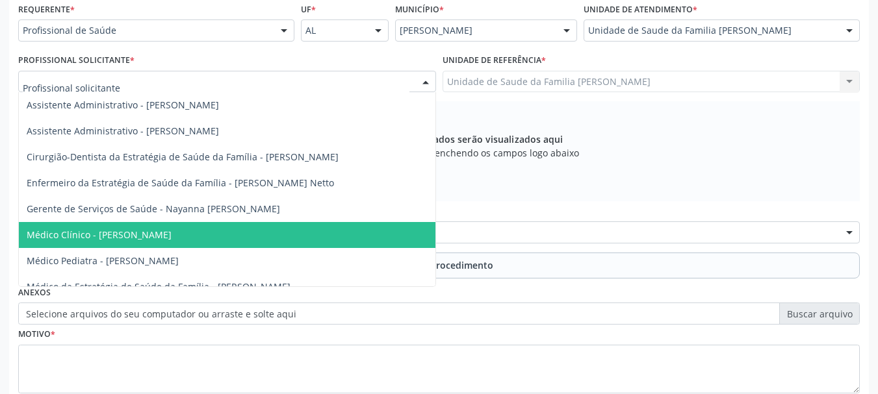
scroll to position [75, 0]
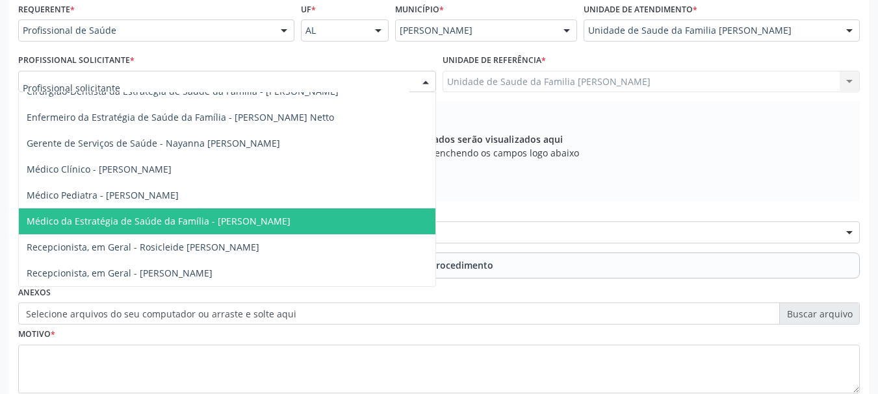
drag, startPoint x: 188, startPoint y: 211, endPoint x: 207, endPoint y: 211, distance: 18.9
click at [190, 215] on span "Médico da Estratégia de Saúde da Família - Arthur Cunha de Mendonca Fragoso" at bounding box center [159, 221] width 264 height 12
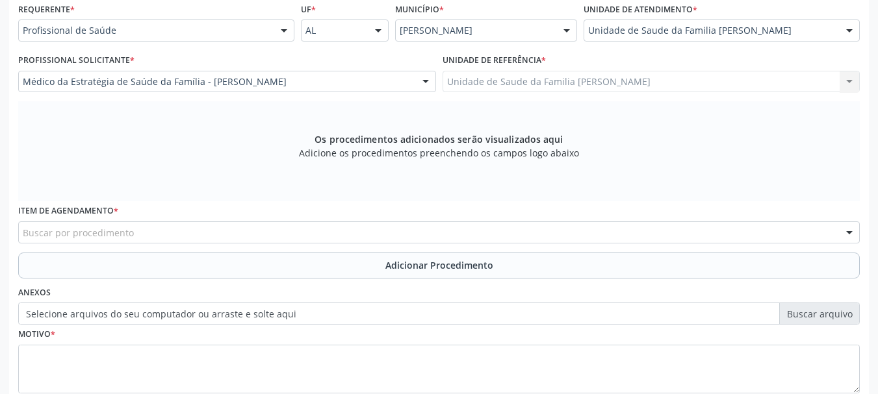
scroll to position [366, 0]
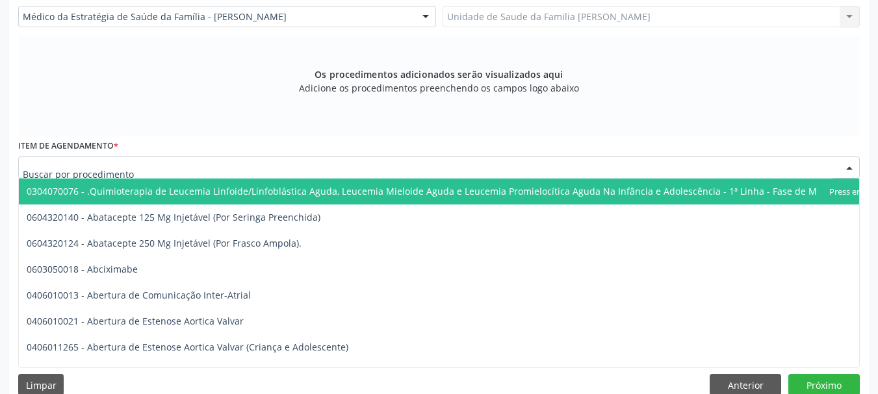
click at [275, 169] on div at bounding box center [439, 168] width 842 height 22
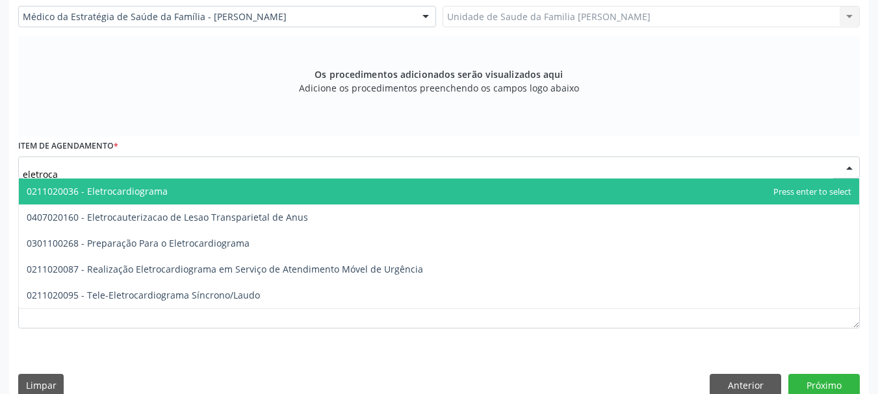
type input "eletrocar"
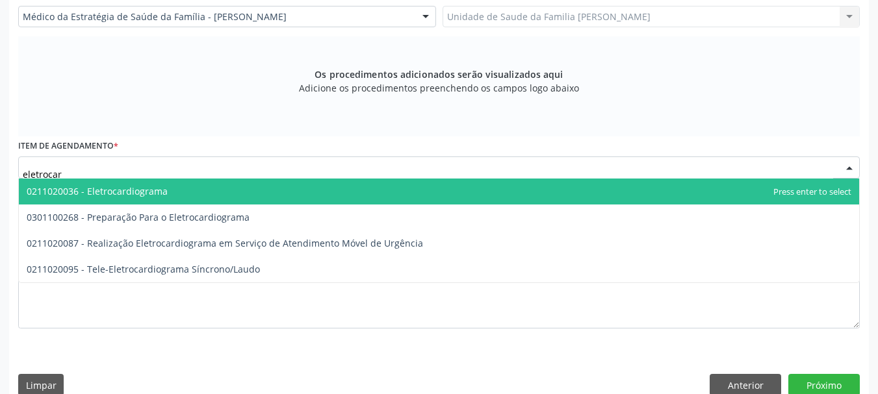
click at [123, 184] on span "0211020036 - Eletrocardiograma" at bounding box center [439, 192] width 840 height 26
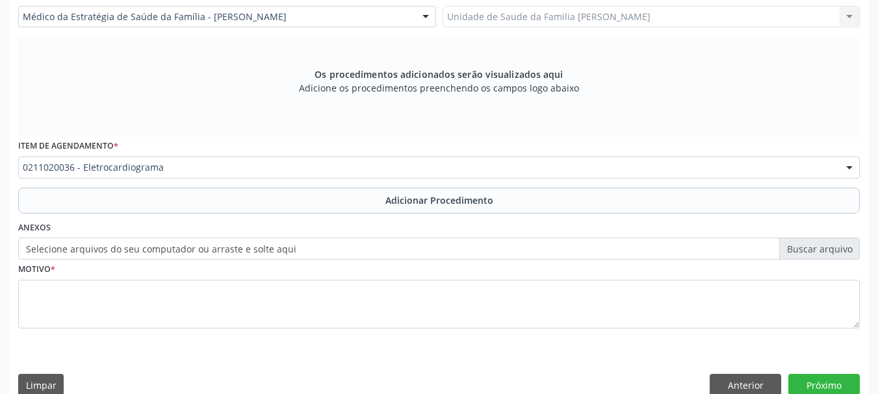
click at [414, 195] on span "Adicionar Procedimento" at bounding box center [439, 201] width 108 height 14
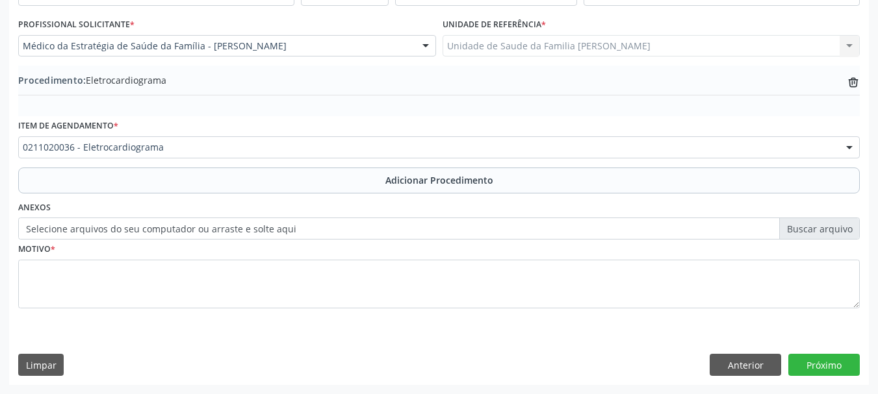
scroll to position [337, 0]
click at [49, 227] on label "Selecione arquivos do seu computador ou arraste e solte aqui" at bounding box center [439, 229] width 842 height 22
click at [49, 227] on input "Selecione arquivos do seu computador ou arraste e solte aqui" at bounding box center [439, 229] width 842 height 22
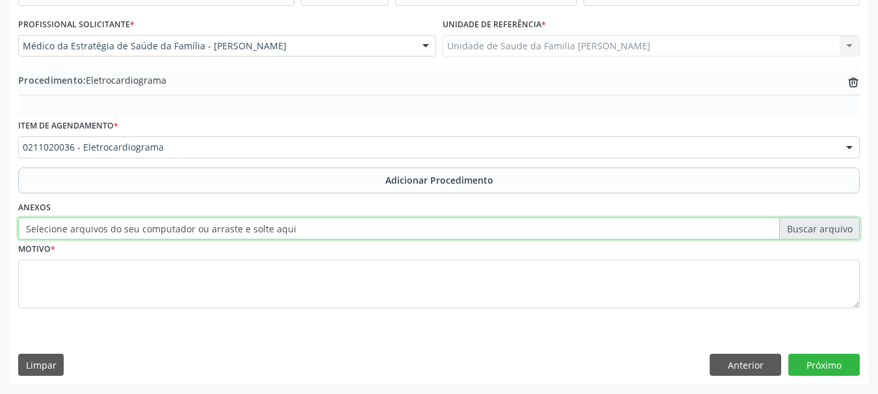
type input "C:\fakepath\vieira.jpeg"
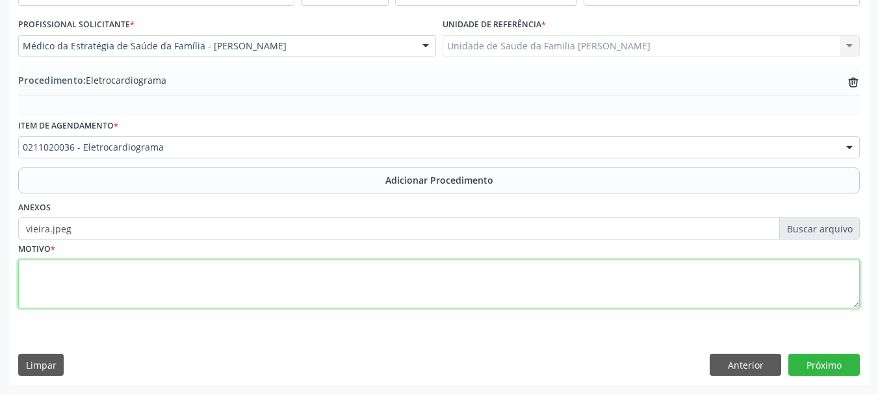
click at [34, 292] on textarea at bounding box center [439, 284] width 842 height 49
type textarea "Palpitacoes"
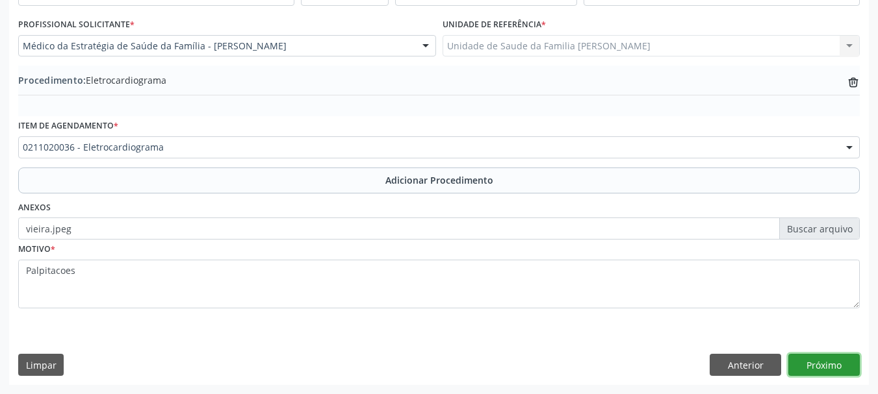
click at [829, 372] on button "Próximo" at bounding box center [823, 365] width 71 height 22
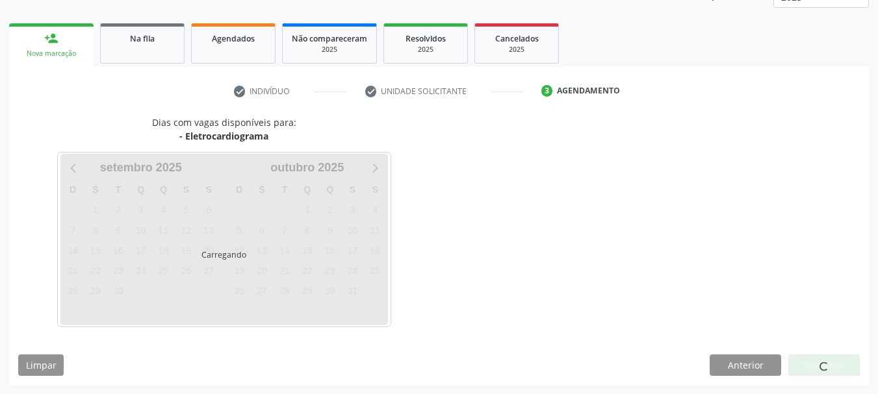
scroll to position [227, 0]
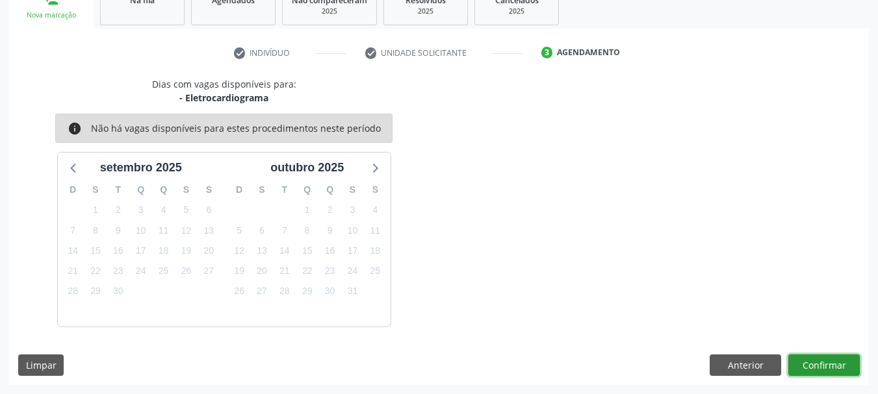
click at [829, 371] on button "Confirmar" at bounding box center [823, 366] width 71 height 22
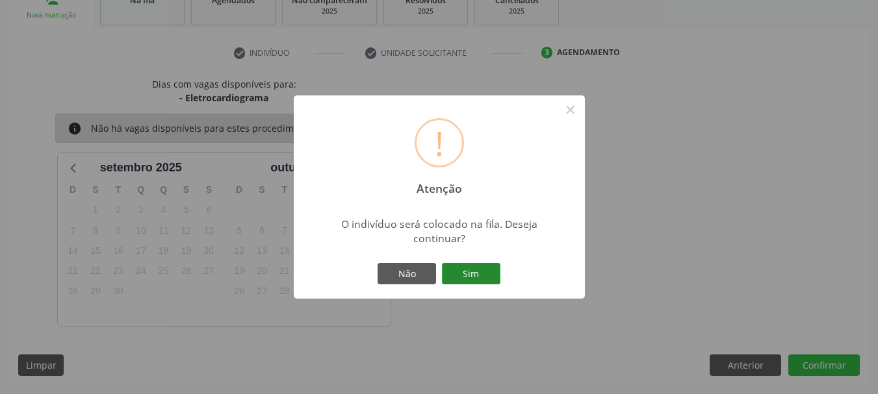
click at [474, 275] on button "Sim" at bounding box center [471, 274] width 58 height 22
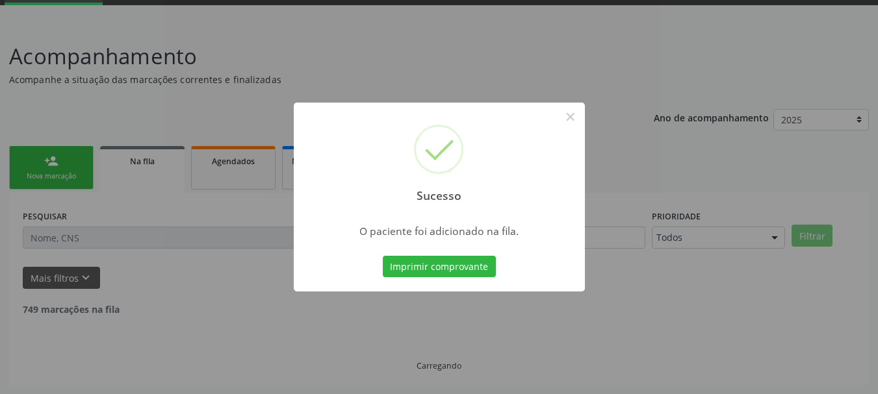
scroll to position [53, 0]
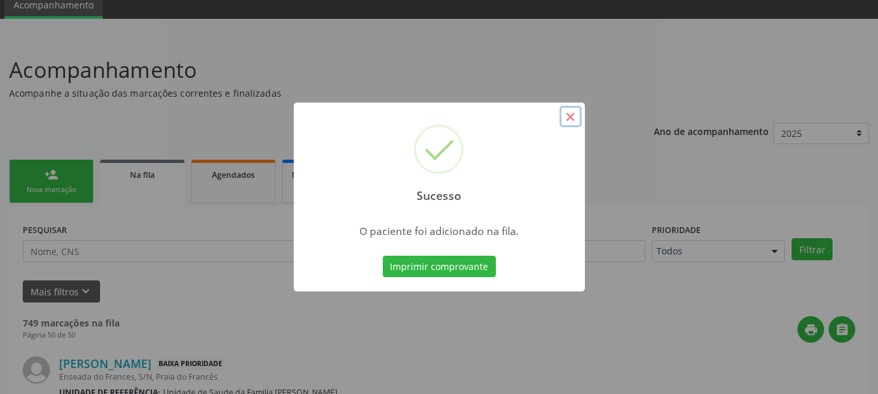
click at [568, 115] on button "×" at bounding box center [571, 117] width 22 height 22
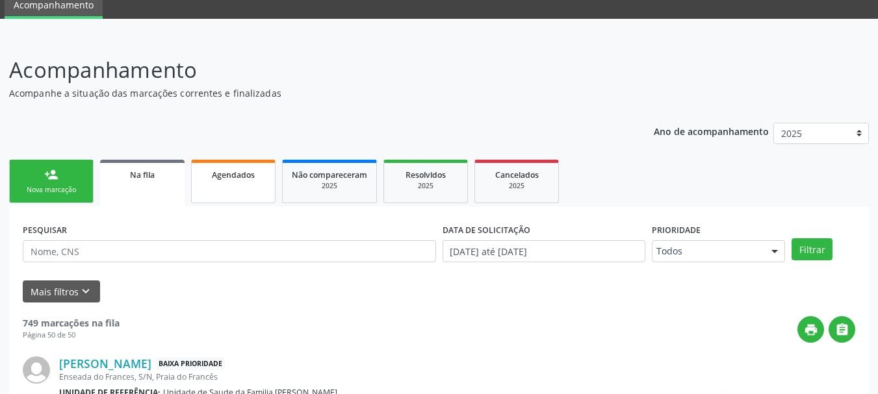
click at [229, 170] on span "Agendados" at bounding box center [233, 175] width 43 height 11
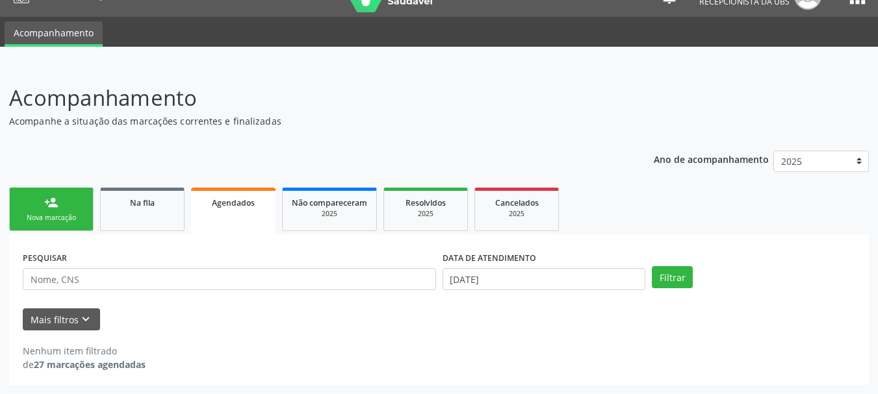
scroll to position [25, 0]
click at [690, 276] on button "Filtrar" at bounding box center [672, 277] width 41 height 22
click at [569, 276] on input "26/09/2025" at bounding box center [544, 279] width 203 height 22
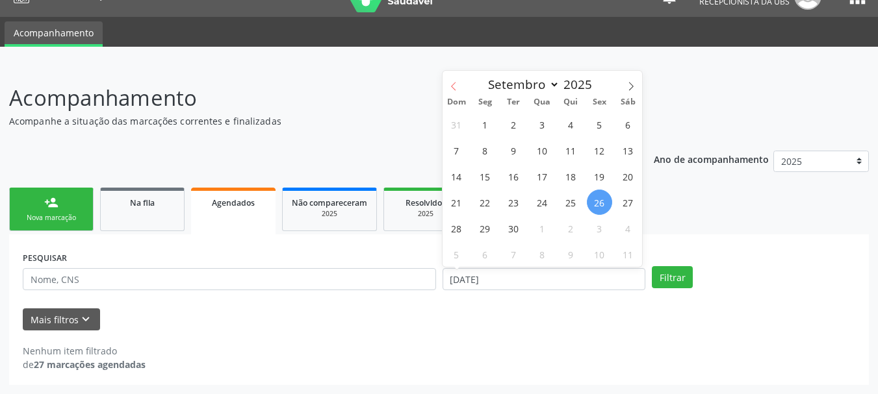
click at [445, 90] on span at bounding box center [454, 82] width 22 height 22
select select "6"
click at [517, 123] on span "1" at bounding box center [513, 124] width 25 height 25
type input "01/07/2025"
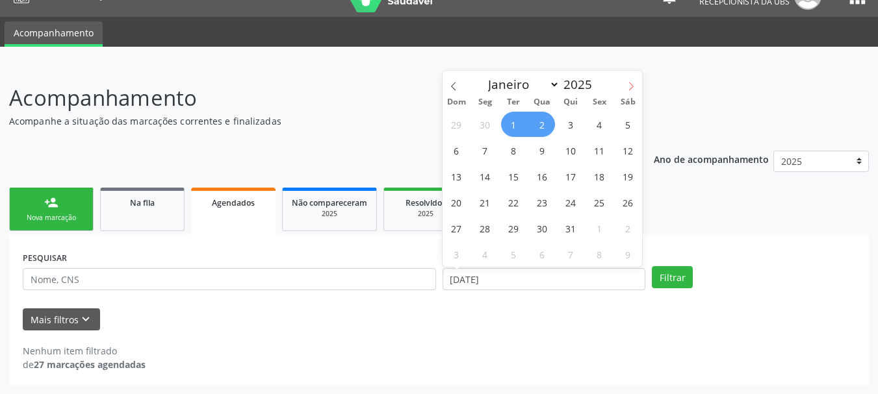
click at [636, 81] on span at bounding box center [631, 82] width 22 height 22
select select "8"
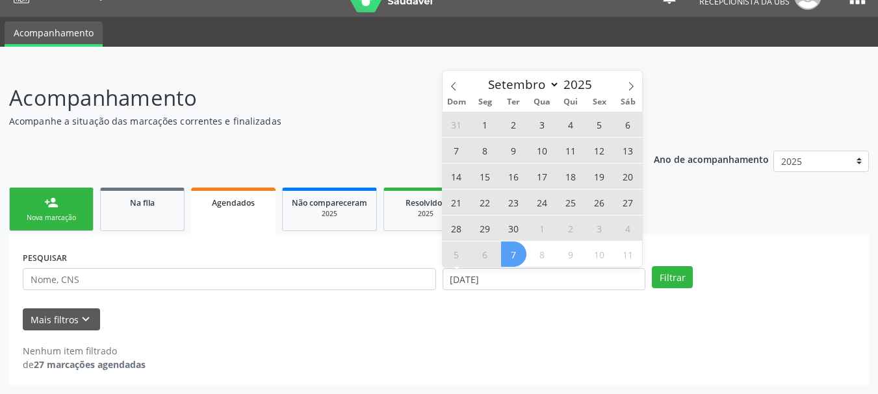
click at [510, 242] on span "7" at bounding box center [513, 254] width 25 height 25
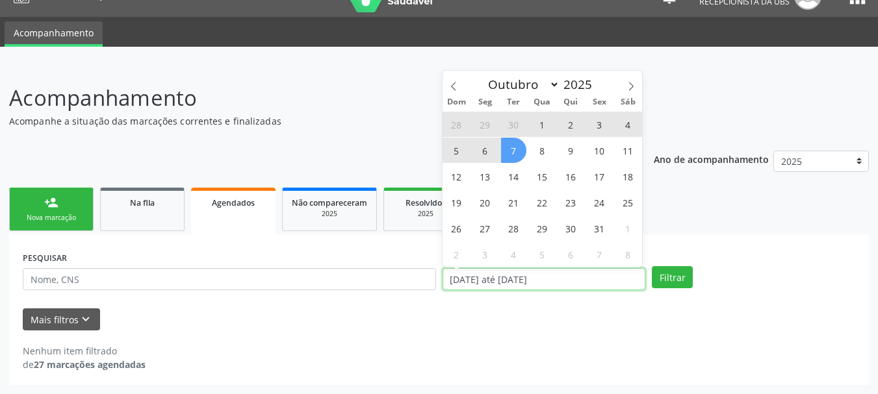
click at [576, 272] on input "01/07/2025 até 07/10/2025" at bounding box center [544, 279] width 203 height 22
click at [510, 122] on span "30" at bounding box center [513, 124] width 25 height 25
type input "30/09/2025"
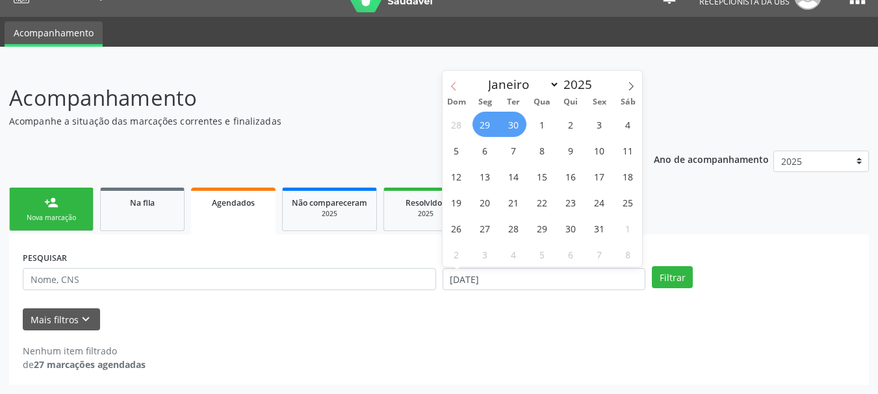
click at [458, 88] on icon at bounding box center [453, 86] width 9 height 9
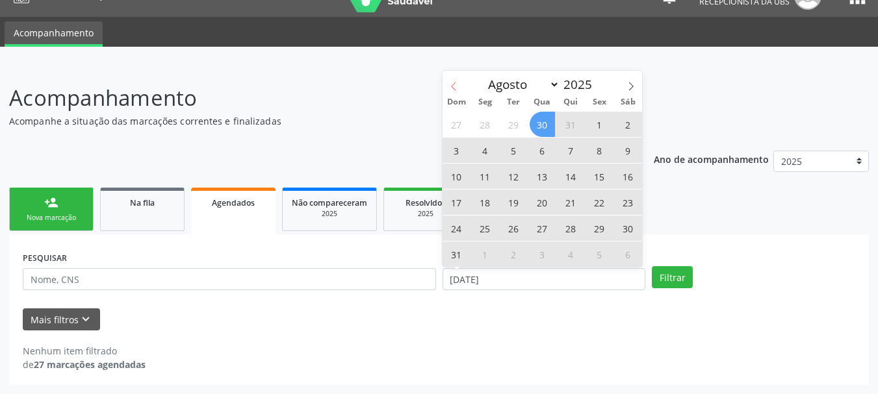
click at [452, 84] on icon at bounding box center [453, 86] width 9 height 9
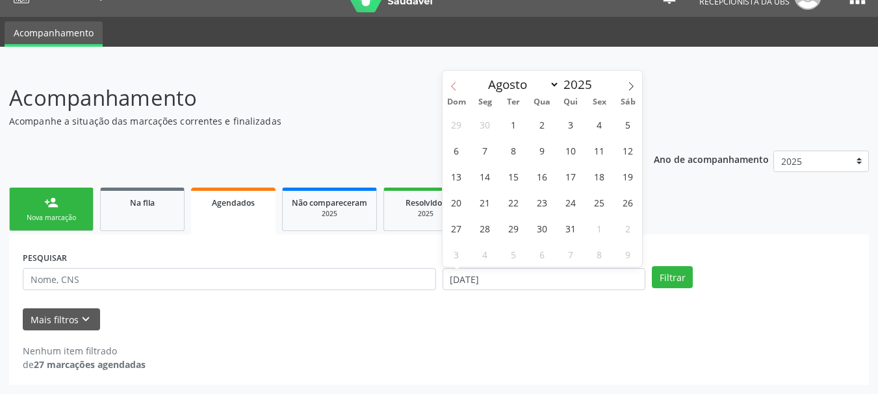
select select "6"
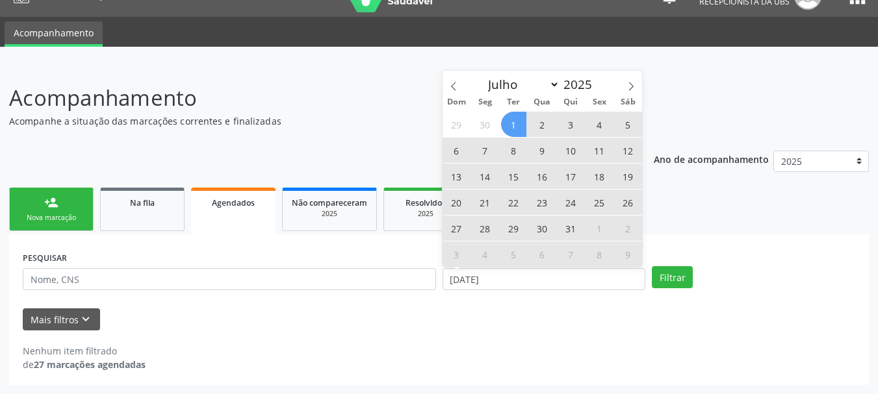
click at [513, 125] on span "1" at bounding box center [513, 124] width 25 height 25
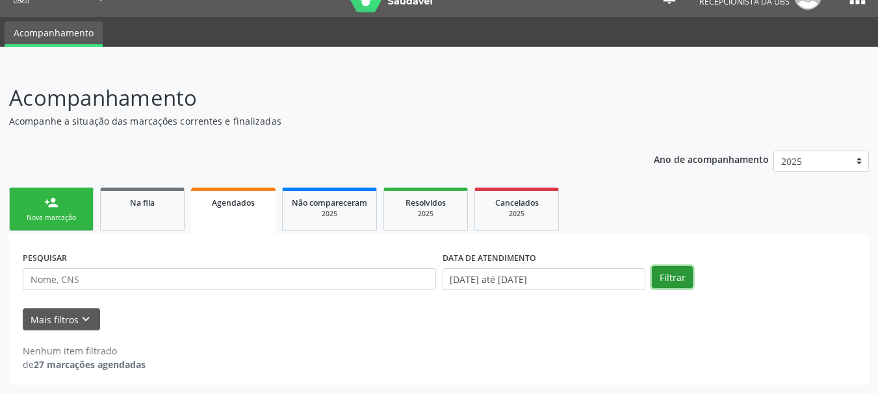
click at [668, 274] on button "Filtrar" at bounding box center [672, 277] width 41 height 22
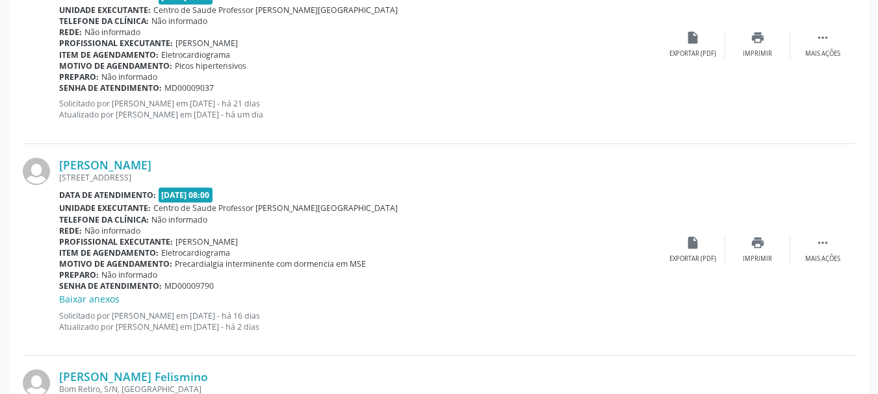
scroll to position [1835, 0]
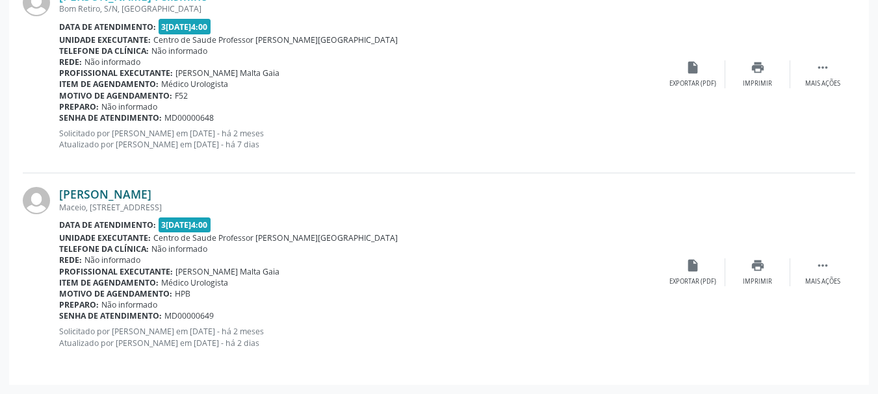
click at [132, 198] on link "Hasan Ibrahin Mohd Yousef" at bounding box center [105, 194] width 92 height 14
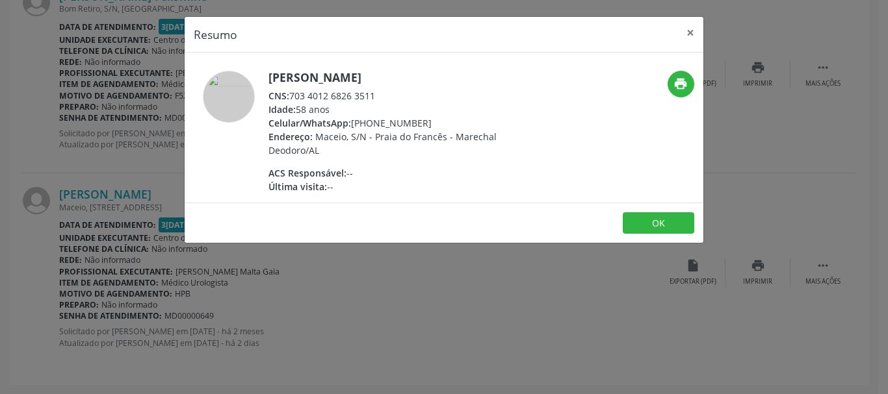
drag, startPoint x: 385, startPoint y: 97, endPoint x: 291, endPoint y: 98, distance: 93.6
click at [291, 98] on div "CNS: 703 4012 6826 3511" at bounding box center [394, 96] width 253 height 14
copy div "703 4012 6826 3511"
click at [684, 31] on button "×" at bounding box center [690, 33] width 26 height 32
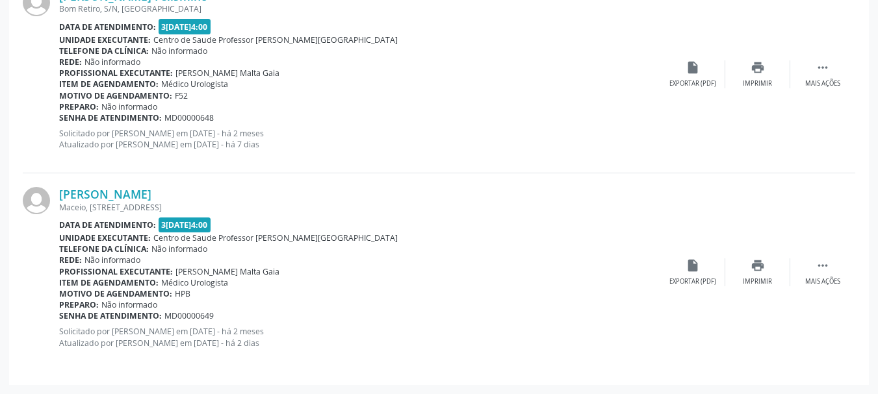
scroll to position [1640, 0]
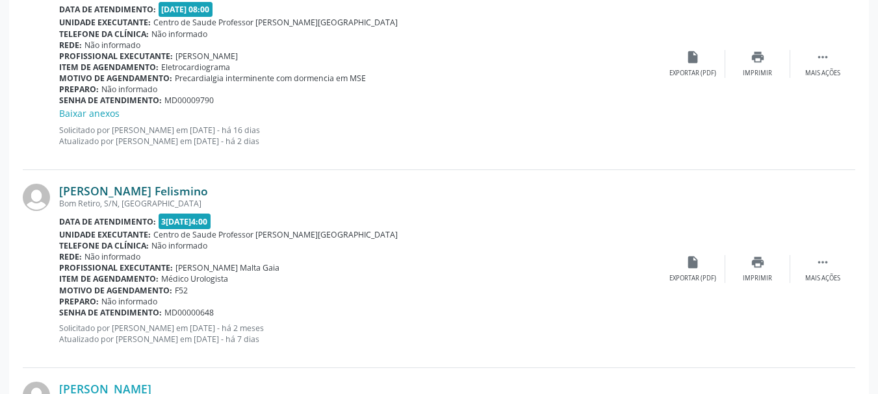
click at [170, 193] on link "Ednaldo de Lima Felismino" at bounding box center [133, 191] width 149 height 14
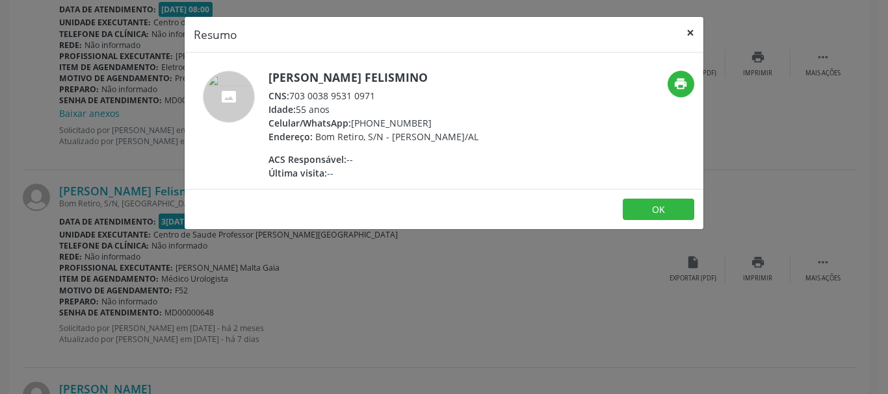
click at [685, 35] on button "×" at bounding box center [690, 33] width 26 height 32
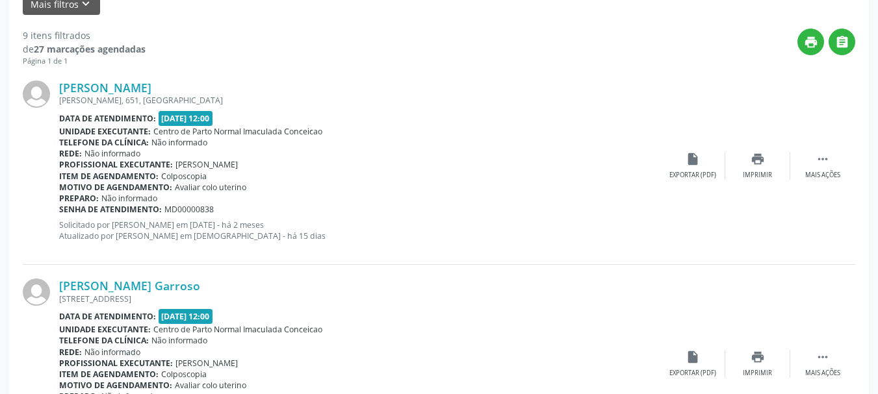
scroll to position [146, 0]
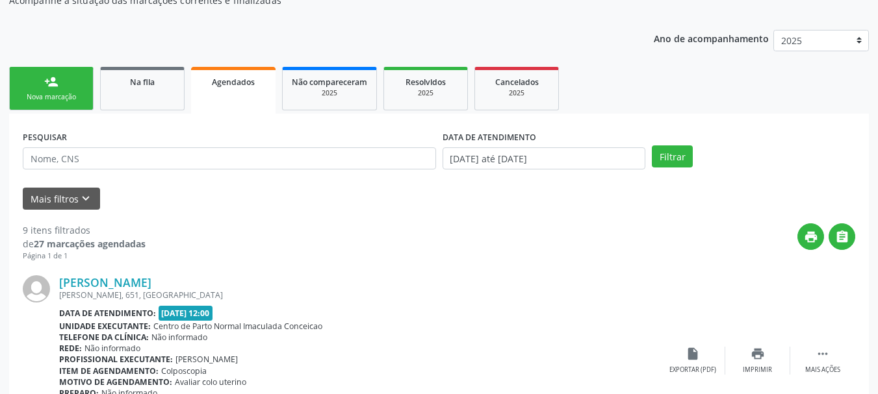
click at [66, 104] on link "person_add Nova marcação" at bounding box center [51, 89] width 84 height 44
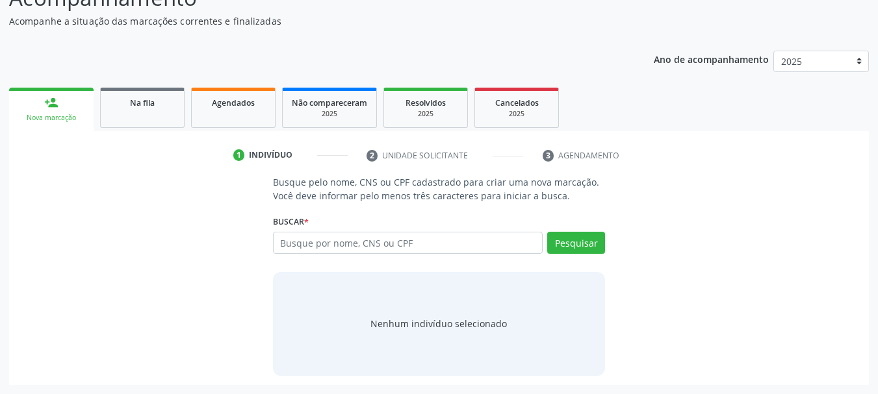
scroll to position [125, 0]
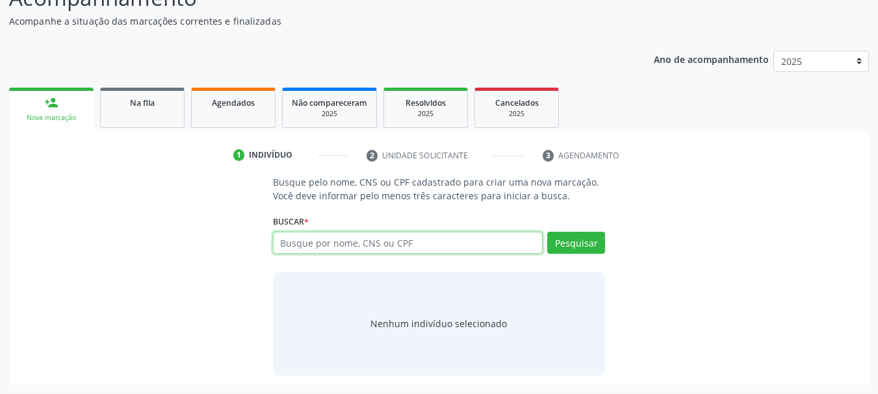
click at [339, 235] on input "text" at bounding box center [408, 243] width 270 height 22
type input "898002787696513"
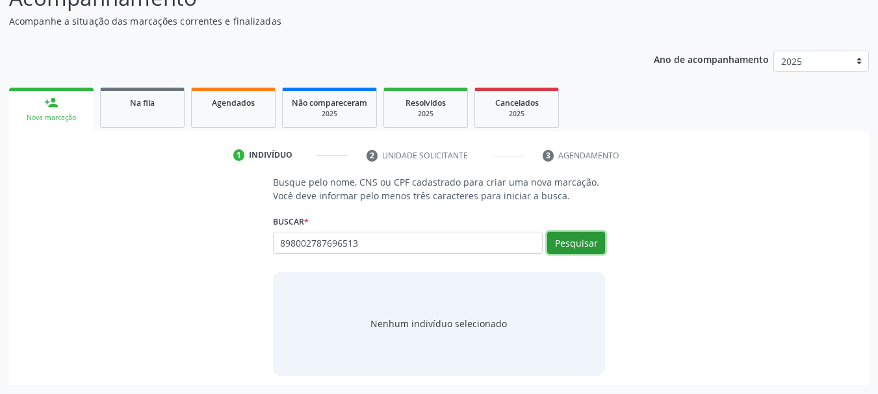
click at [571, 245] on button "Pesquisar" at bounding box center [576, 243] width 58 height 22
type input "898002787696513"
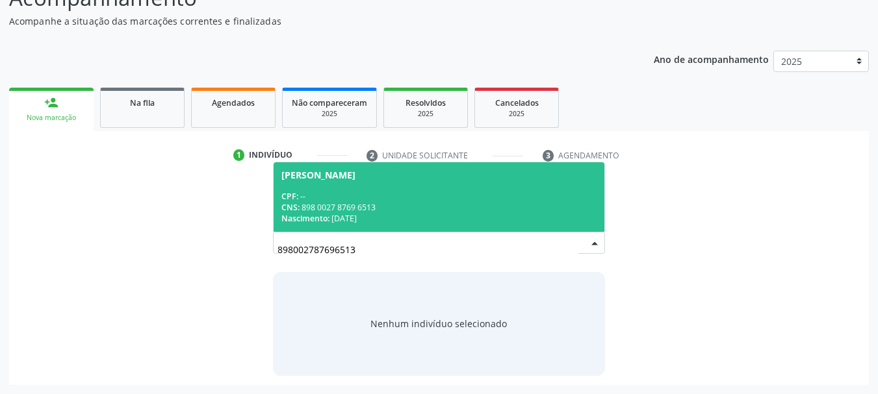
click at [358, 183] on span "Kauã Santos da Silva CPF: -- CNS: 898 0027 8769 6513 Nascimento: 27/06/2008" at bounding box center [439, 197] width 331 height 70
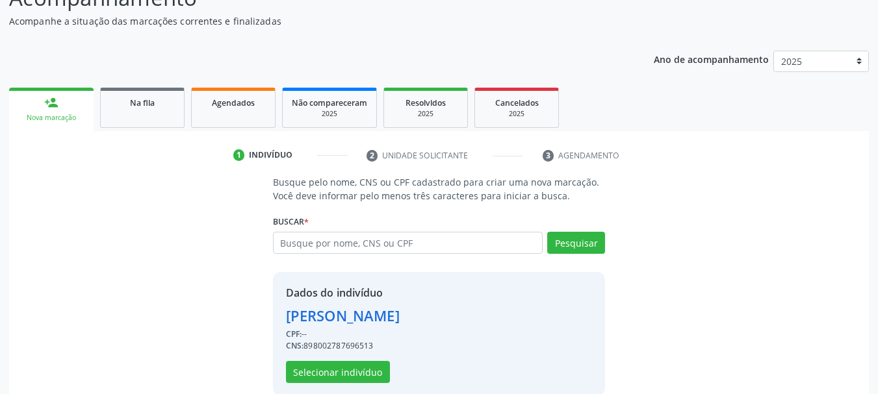
scroll to position [145, 0]
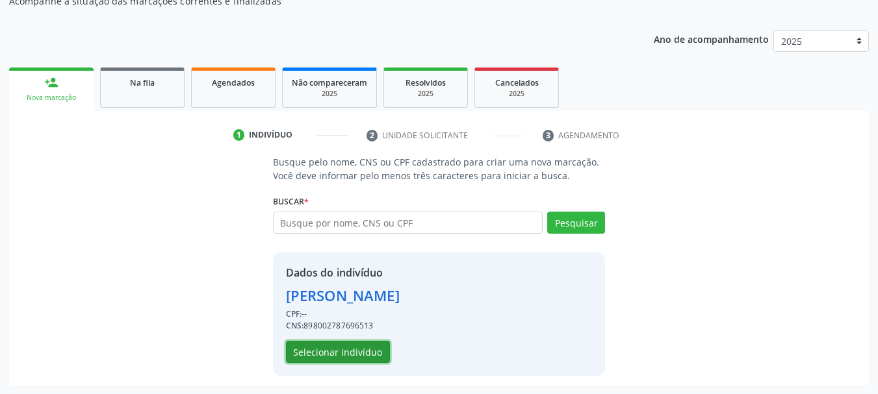
click at [320, 348] on button "Selecionar indivíduo" at bounding box center [338, 352] width 104 height 22
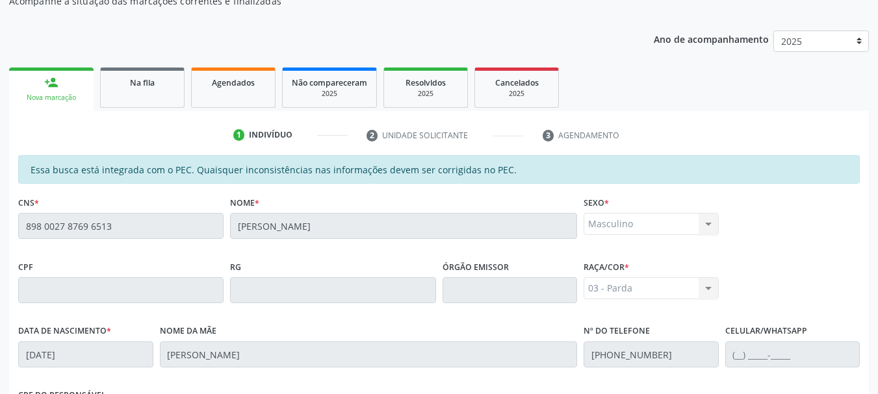
scroll to position [366, 0]
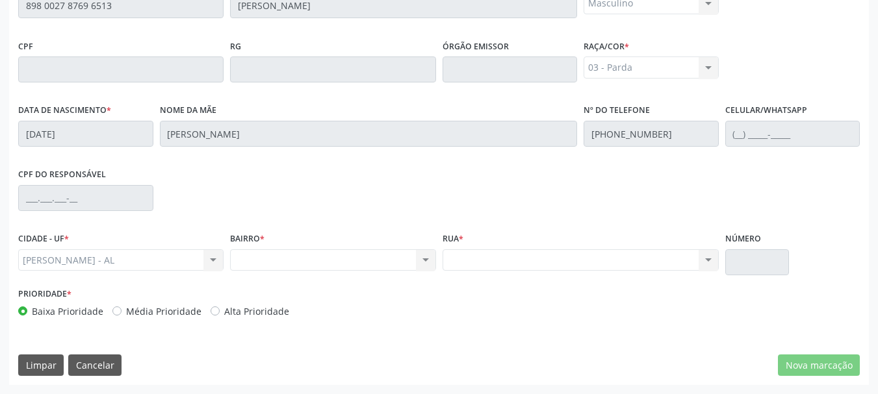
click at [322, 260] on div "Nenhum resultado encontrado para: " " Não há nenhuma opção para ser exibida." at bounding box center [332, 261] width 205 height 22
click at [424, 258] on div "Nenhum resultado encontrado para: " " Não há nenhuma opção para ser exibida." at bounding box center [332, 261] width 205 height 22
click at [467, 255] on div "Nenhum resultado encontrado para: " " Não há nenhuma opção para ser exibida." at bounding box center [581, 261] width 276 height 22
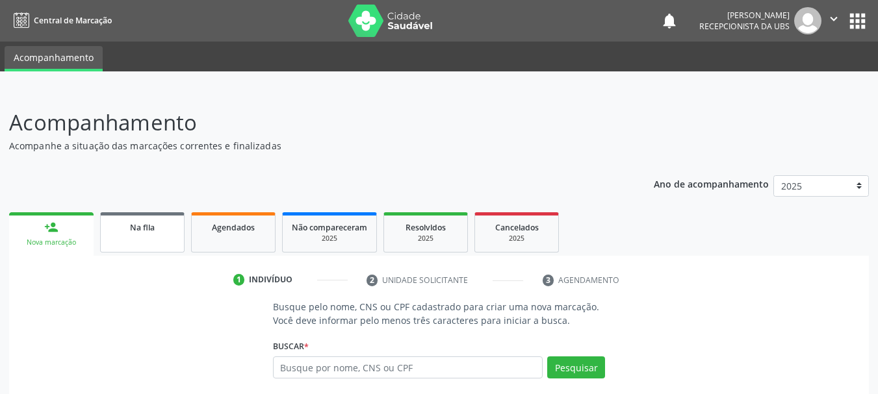
click at [154, 240] on link "Na fila" at bounding box center [142, 233] width 84 height 40
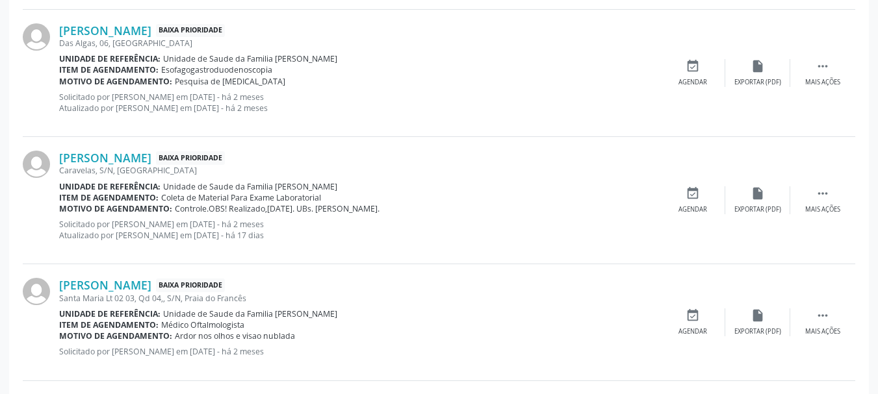
scroll to position [1852, 0]
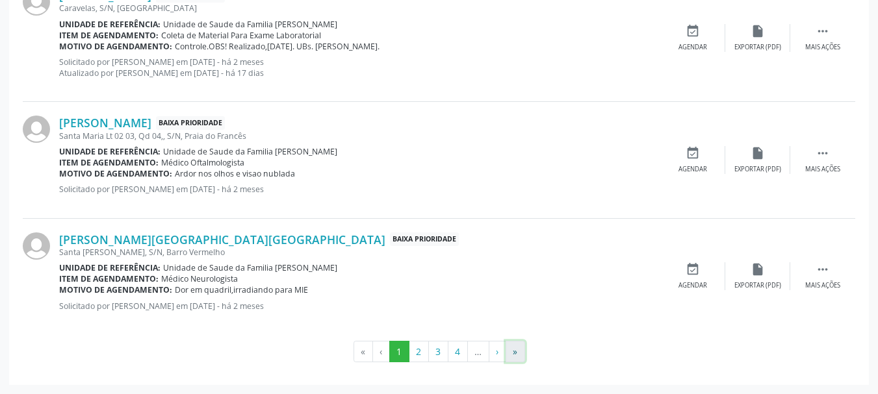
click at [516, 352] on button "»" at bounding box center [515, 352] width 19 height 22
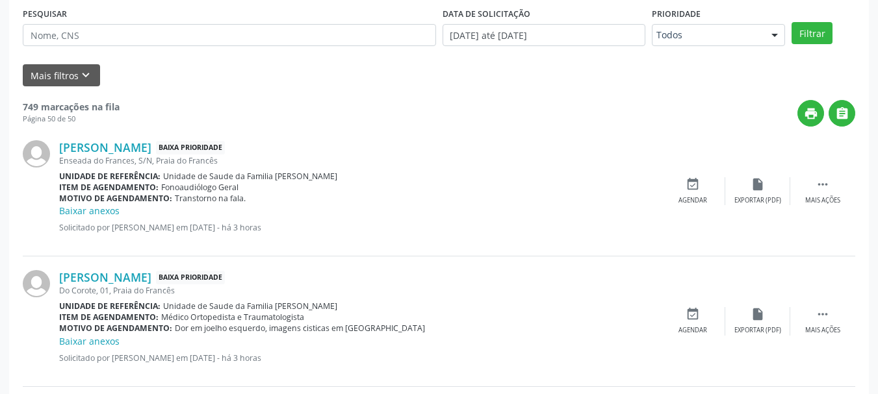
scroll to position [204, 0]
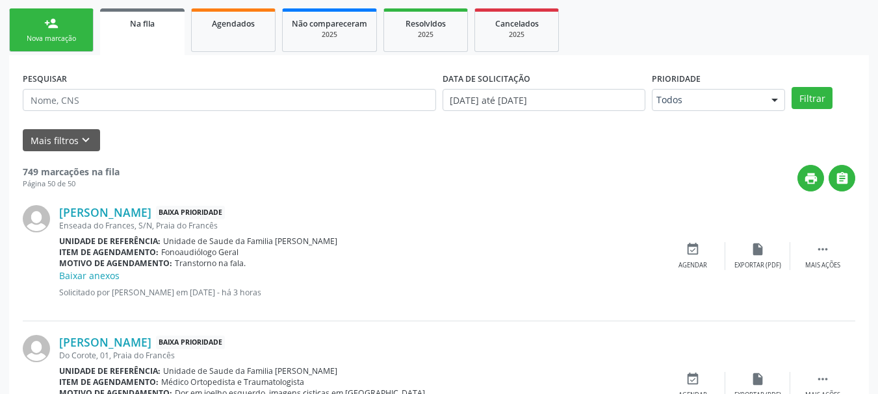
click at [66, 40] on div "Nova marcação" at bounding box center [51, 39] width 65 height 10
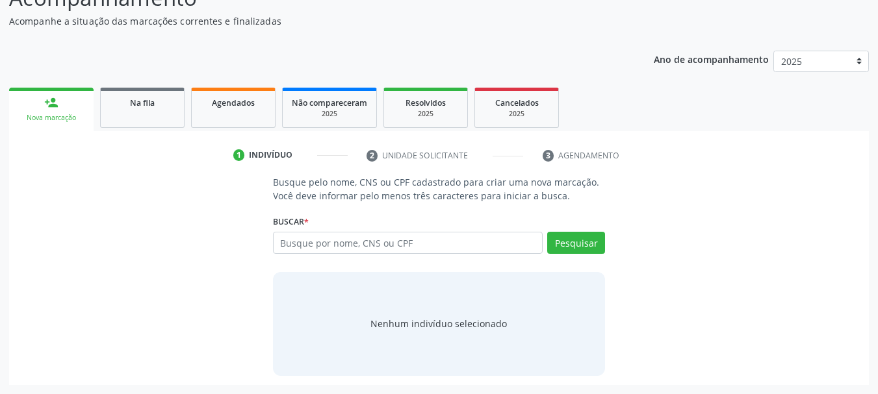
scroll to position [125, 0]
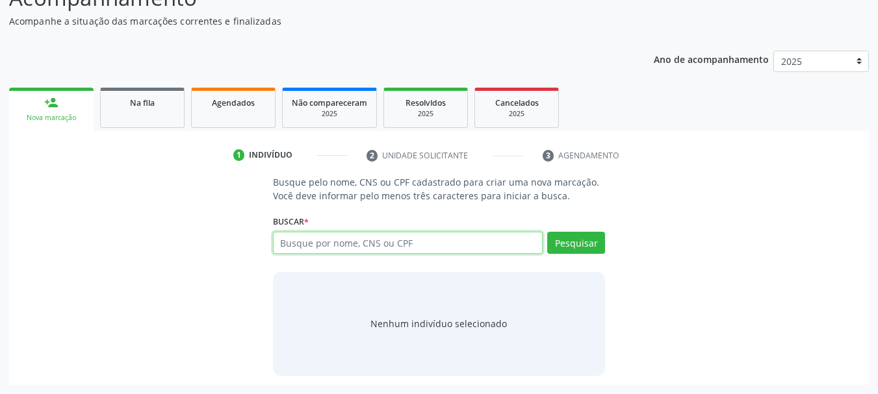
click at [459, 241] on input "text" at bounding box center [408, 243] width 270 height 22
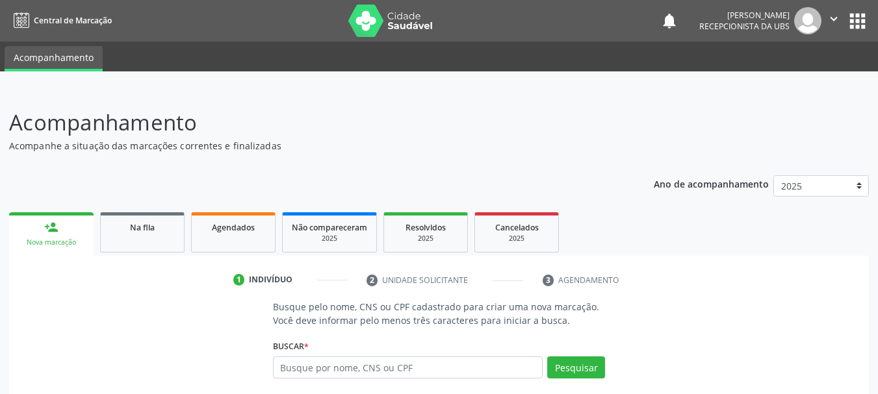
click at [302, 376] on input "text" at bounding box center [408, 368] width 270 height 22
click at [287, 362] on input "text" at bounding box center [408, 368] width 270 height 22
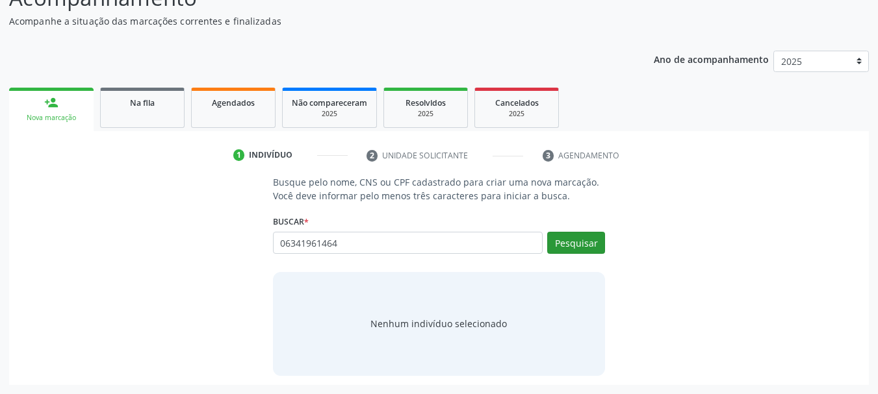
type input "06341961464"
click at [576, 244] on button "Pesquisar" at bounding box center [576, 243] width 58 height 22
type input "06341961464"
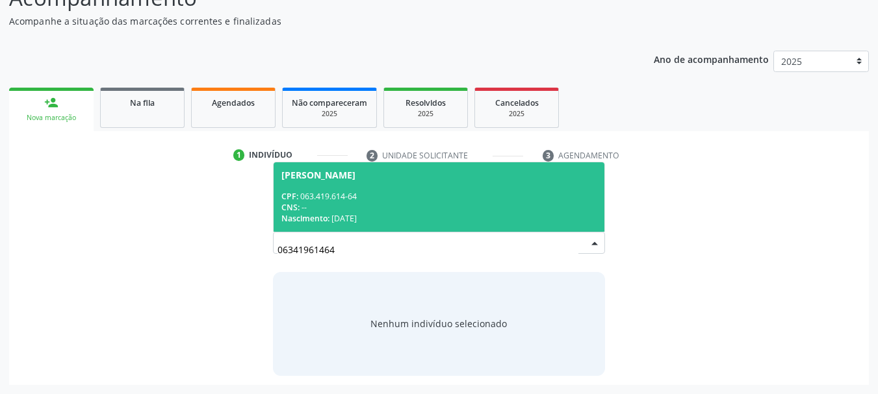
click at [325, 185] on span "[PERSON_NAME] CPF: 063.419.614-64 CNS: -- Nascimento: [DATE]" at bounding box center [439, 197] width 331 height 70
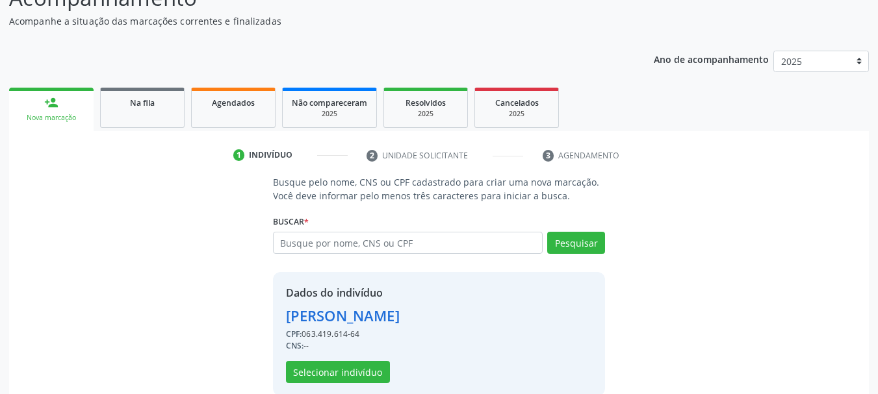
scroll to position [145, 0]
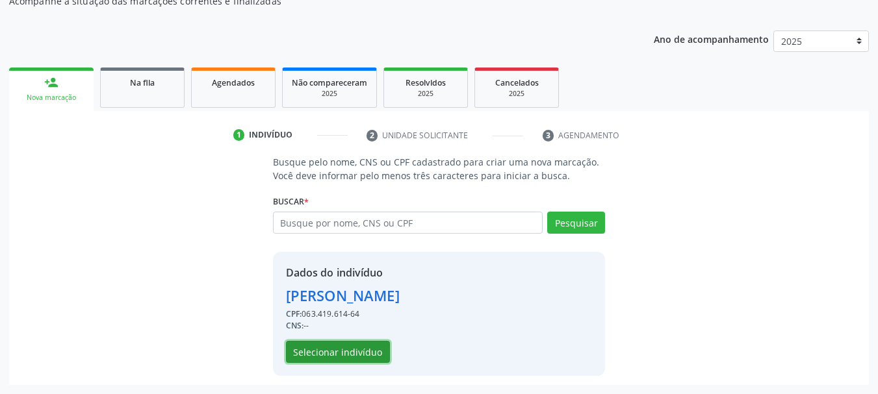
click at [376, 357] on button "Selecionar indivíduo" at bounding box center [338, 352] width 104 height 22
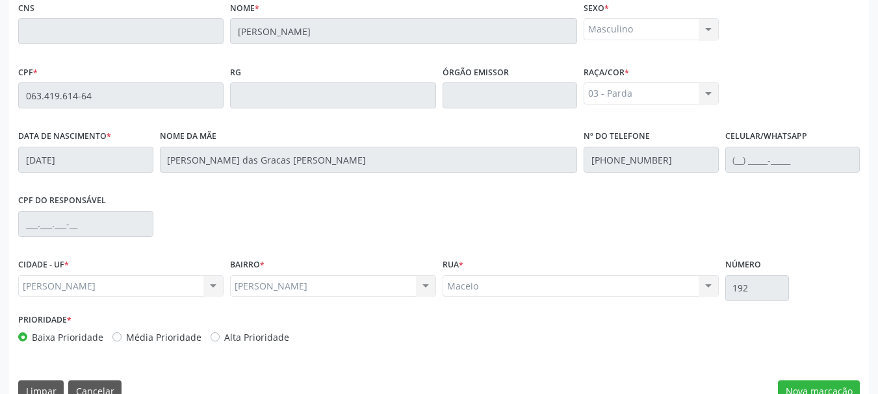
scroll to position [366, 0]
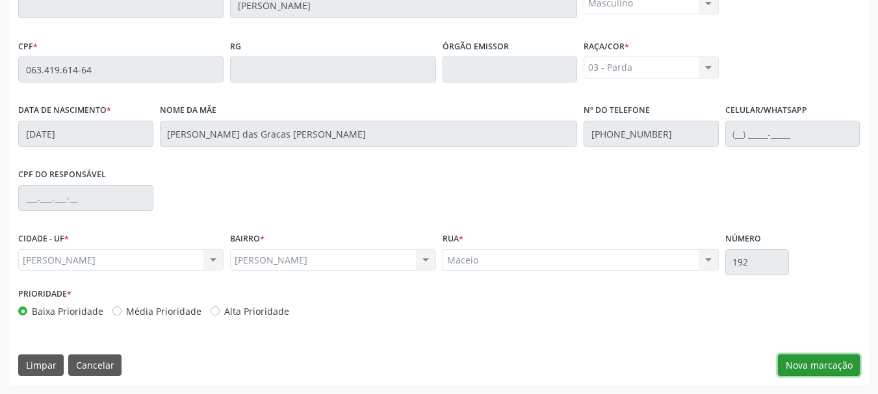
click at [786, 359] on button "Nova marcação" at bounding box center [819, 366] width 82 height 22
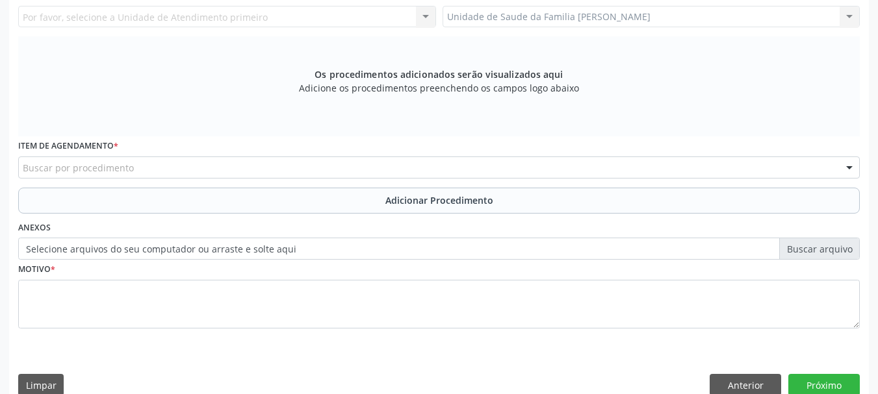
scroll to position [171, 0]
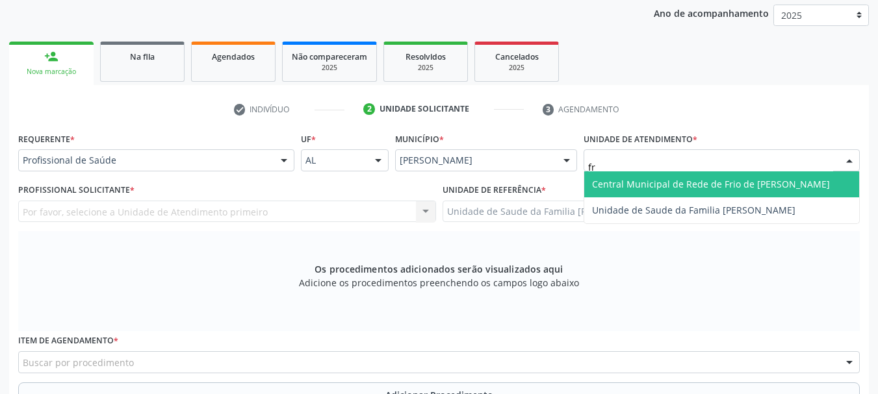
type input "fra"
click at [669, 183] on span "Unidade de Saude da Familia [PERSON_NAME]" at bounding box center [693, 184] width 203 height 12
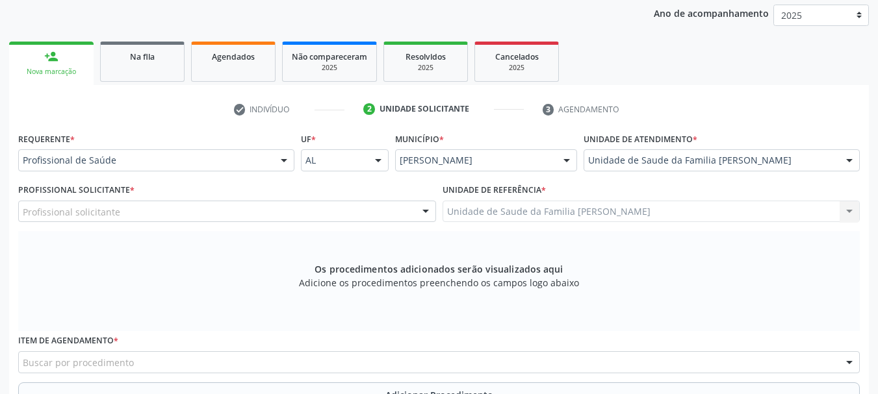
click at [146, 211] on div "Profissional solicitante" at bounding box center [227, 212] width 418 height 22
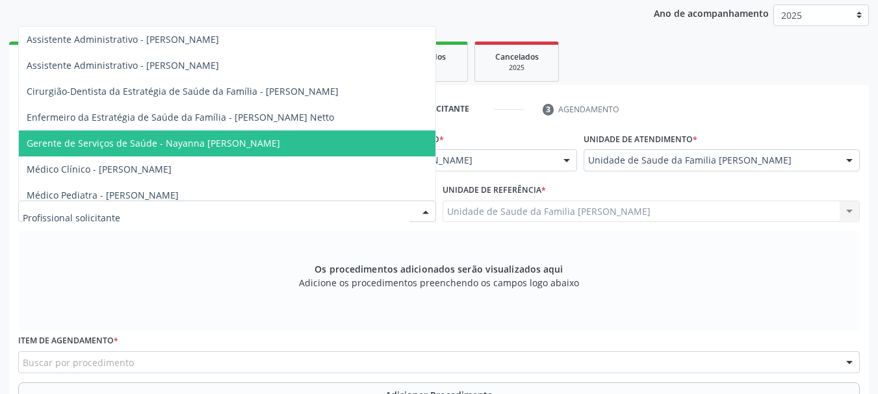
scroll to position [65, 0]
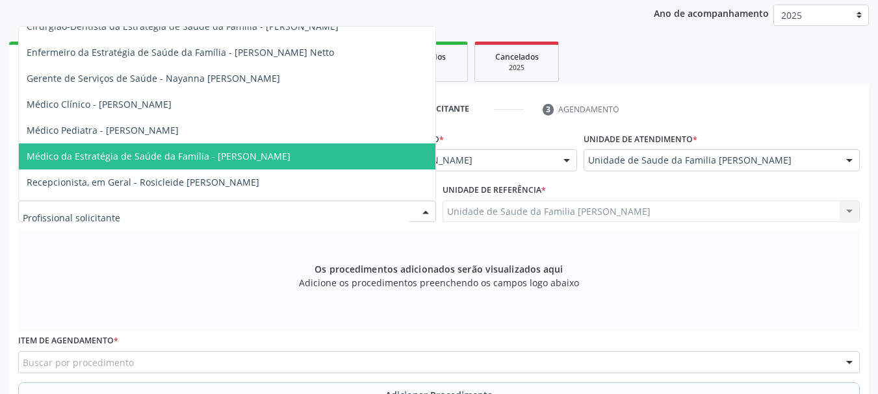
click at [291, 153] on span "Médico da Estratégia de Saúde da Família - [PERSON_NAME]" at bounding box center [159, 156] width 264 height 12
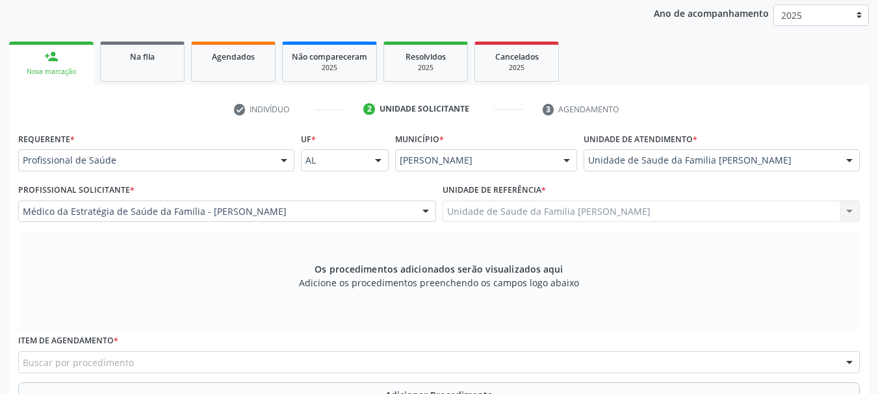
scroll to position [301, 0]
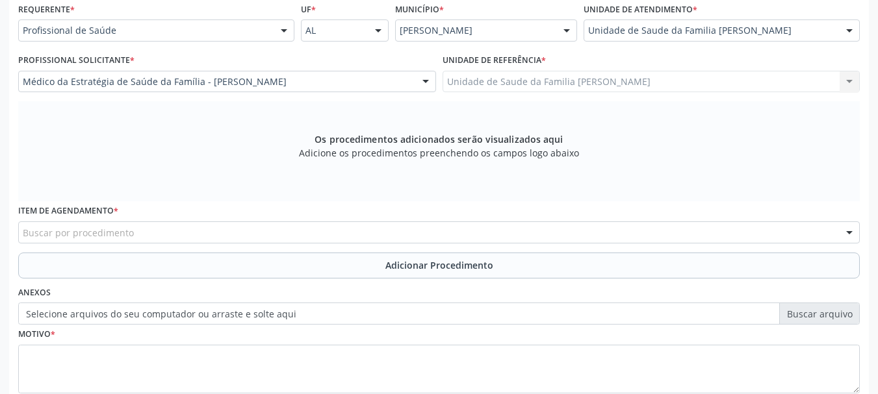
click at [173, 246] on div "Item de agendamento * Buscar por procedimento 0304070076 - .Quimioterapia de Le…" at bounding box center [439, 226] width 848 height 51
click at [173, 231] on div "Buscar por procedimento" at bounding box center [439, 233] width 842 height 22
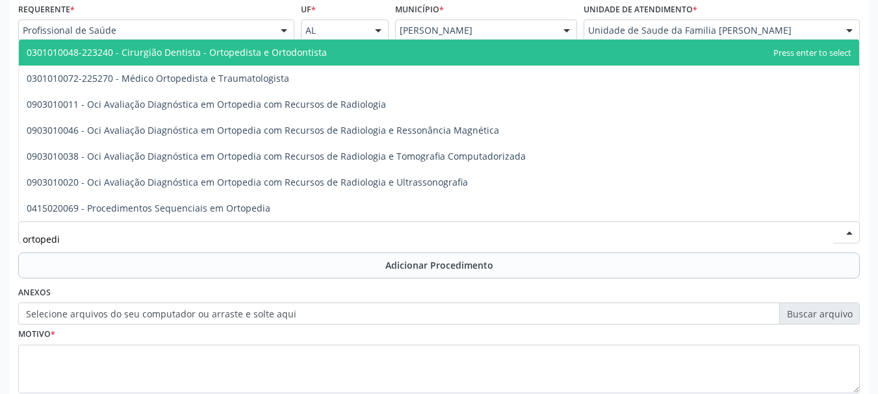
type input "ortopedis"
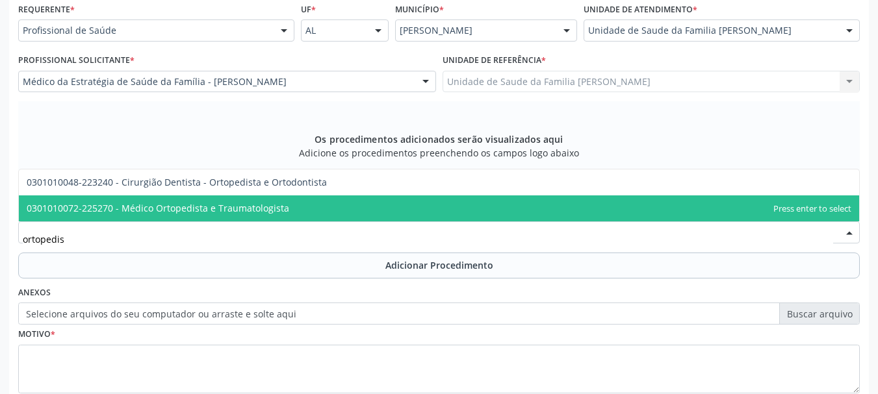
click at [174, 215] on span "0301010072-225270 - Médico Ortopedista e Traumatologista" at bounding box center [439, 209] width 840 height 26
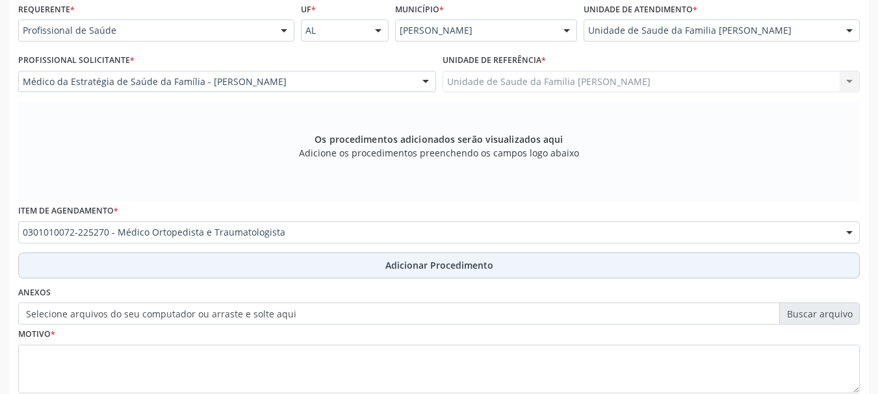
click at [430, 255] on button "Adicionar Procedimento" at bounding box center [439, 266] width 842 height 26
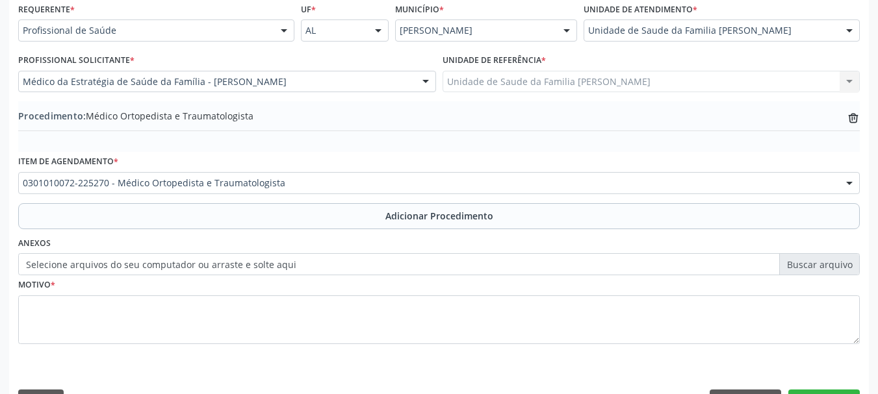
click at [154, 268] on label "Selecione arquivos do seu computador ou arraste e solte aqui" at bounding box center [439, 264] width 842 height 22
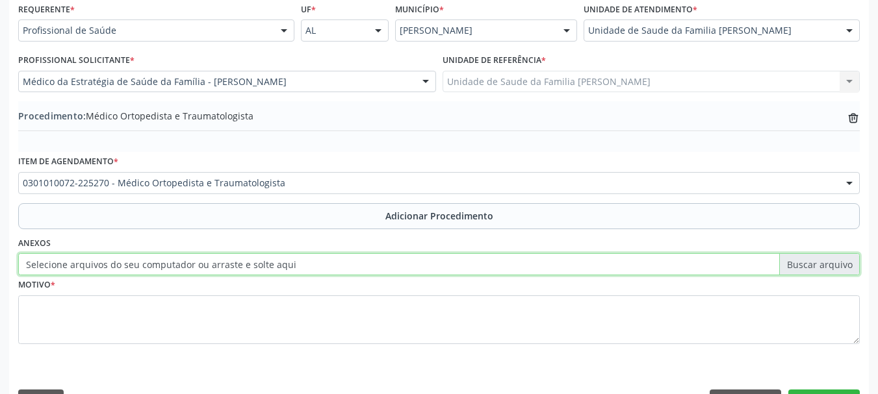
click at [154, 268] on input "Selecione arquivos do seu computador ou arraste e solte aqui" at bounding box center [439, 264] width 842 height 22
type input "C:\fakepath\felix.jpeg"
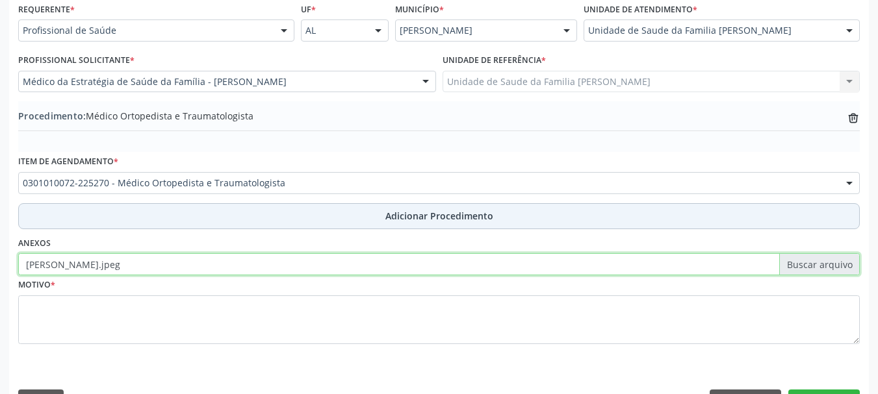
scroll to position [337, 0]
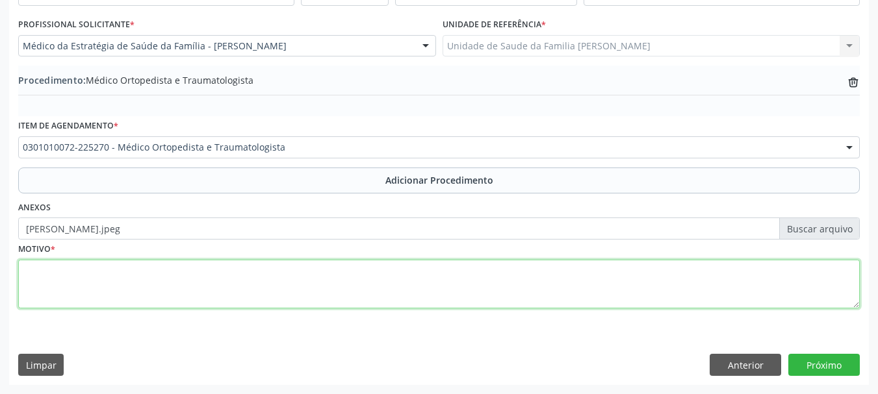
click at [53, 296] on textarea at bounding box center [439, 284] width 842 height 49
click at [76, 290] on textarea at bounding box center [439, 284] width 842 height 49
type textarea "O"
click at [62, 273] on textarea at bounding box center [439, 284] width 842 height 49
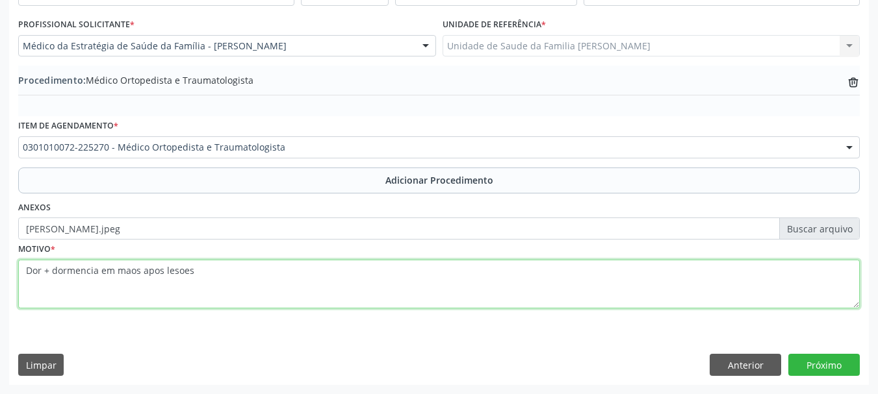
type textarea "Dor + dormencia em maos apos lesoes"
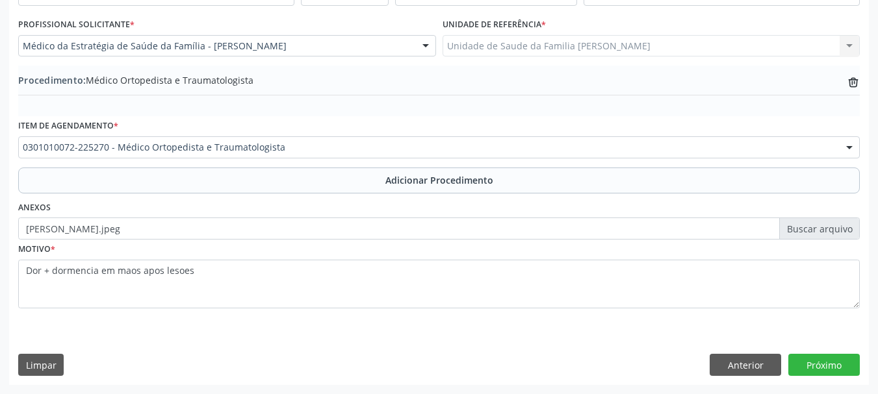
click at [863, 393] on div "Acompanhamento Acompanhe a situação das marcações correntes e finalizadas Relat…" at bounding box center [439, 73] width 878 height 641
click at [842, 359] on button "Próximo" at bounding box center [823, 365] width 71 height 22
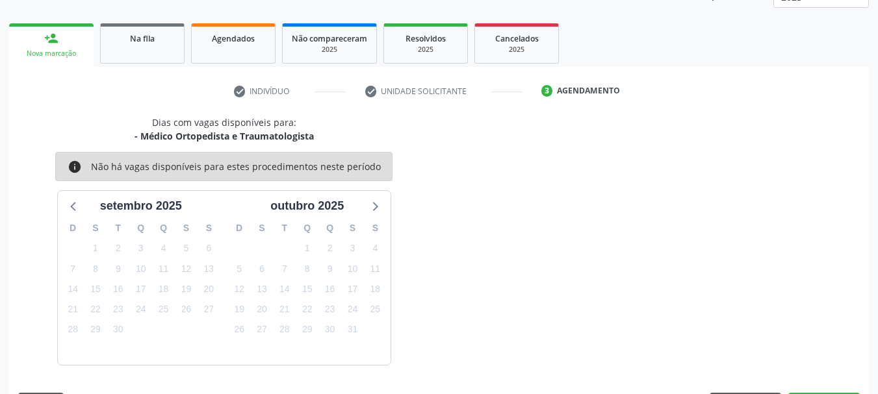
scroll to position [227, 0]
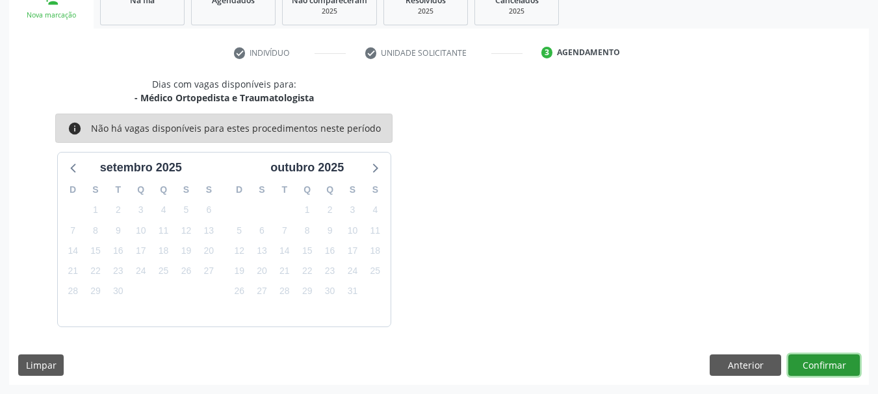
click at [842, 359] on button "Confirmar" at bounding box center [823, 366] width 71 height 22
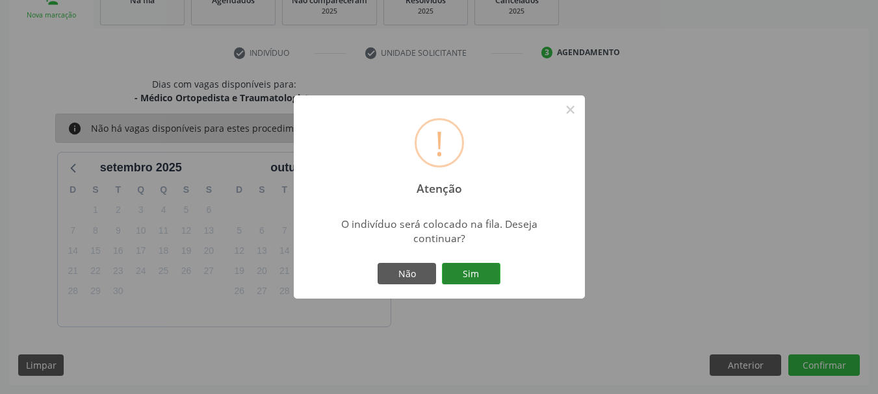
click at [475, 269] on button "Sim" at bounding box center [471, 274] width 58 height 22
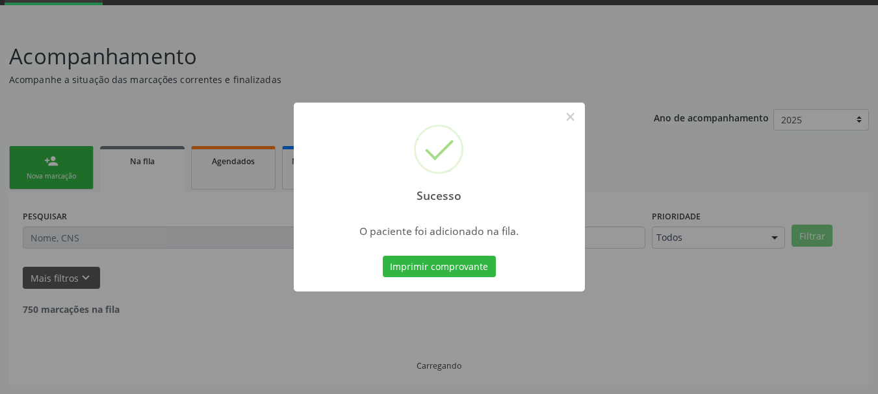
scroll to position [53, 0]
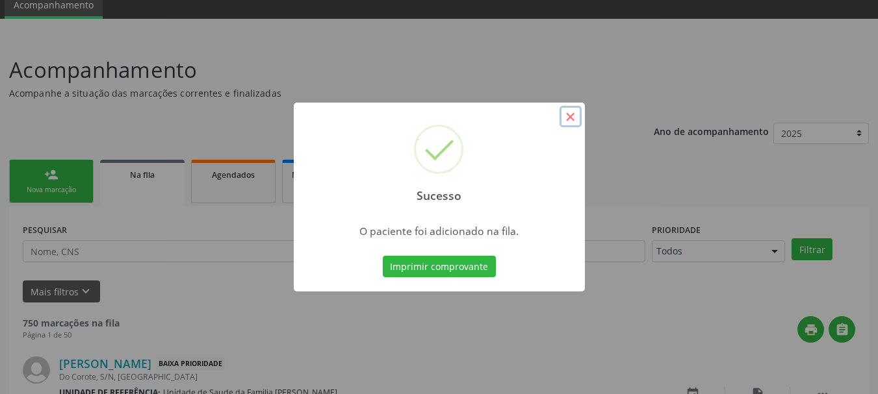
click at [560, 115] on button "×" at bounding box center [571, 117] width 22 height 22
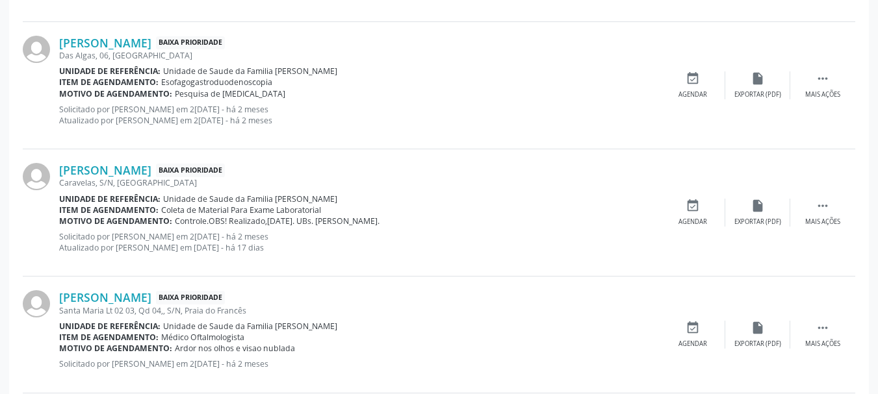
scroll to position [1852, 0]
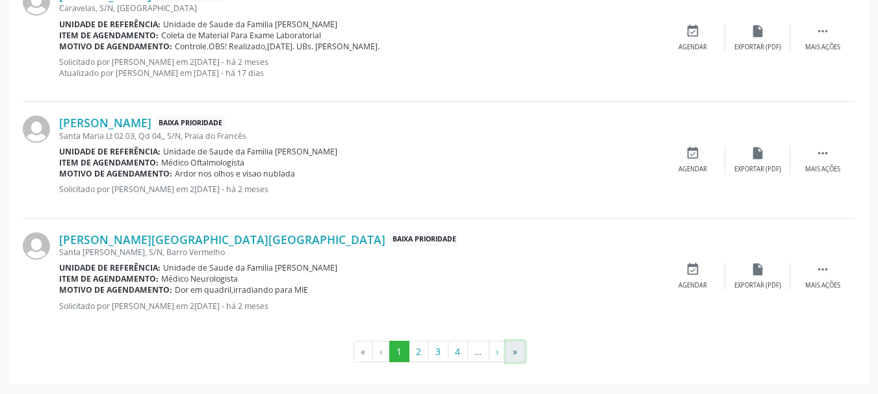
click at [521, 349] on button "»" at bounding box center [515, 352] width 19 height 22
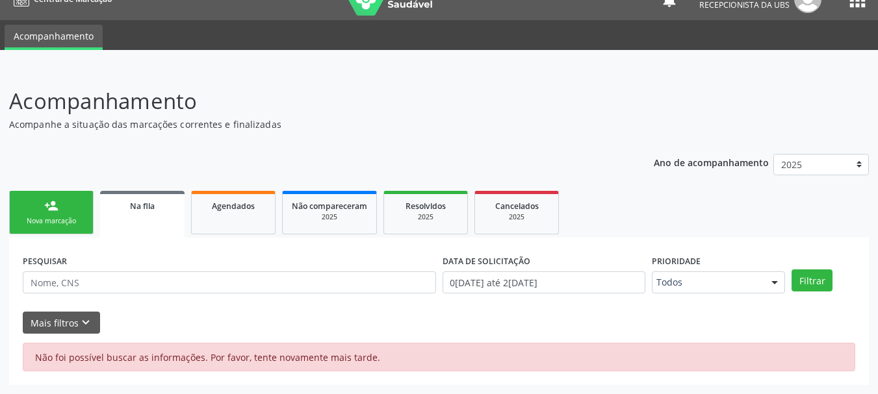
scroll to position [21, 0]
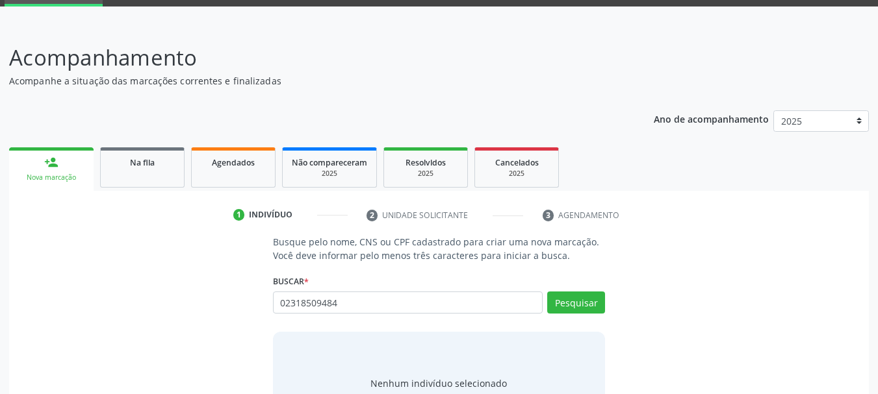
scroll to position [125, 0]
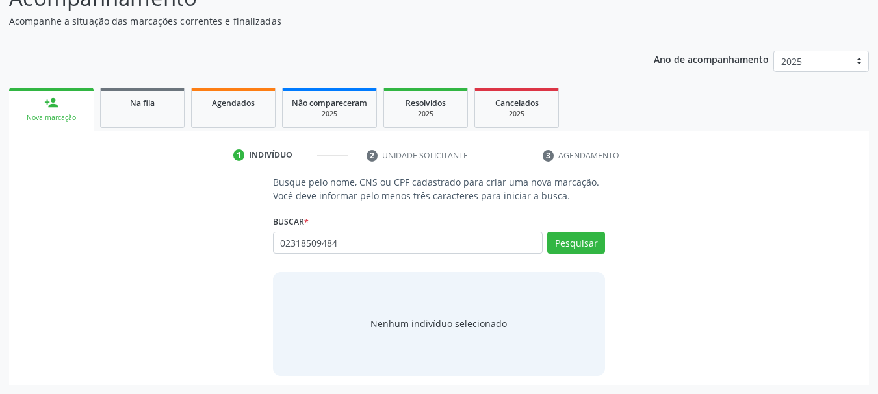
click at [396, 243] on input "02318509484" at bounding box center [408, 243] width 270 height 22
type input "0"
type input "700000817335808"
click at [562, 244] on button "Pesquisar" at bounding box center [576, 243] width 58 height 22
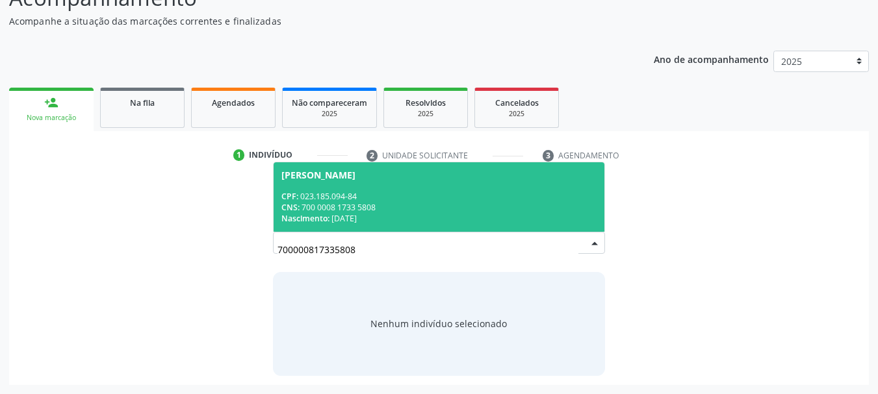
click at [319, 209] on div "CNS: 700 0008 1733 5808" at bounding box center [439, 207] width 316 height 11
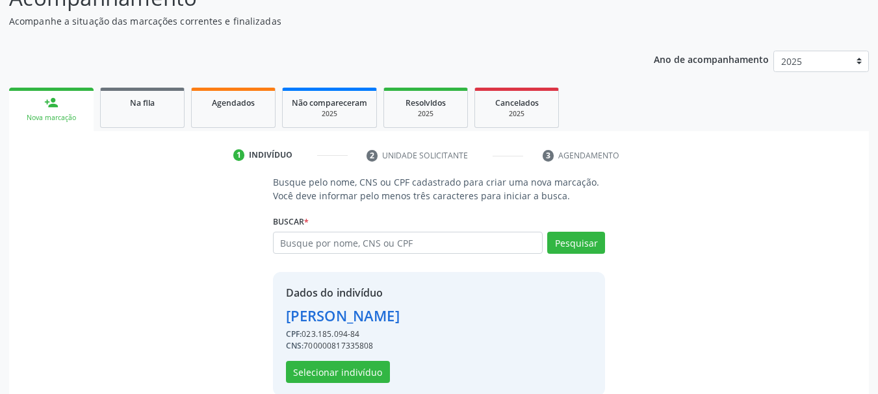
scroll to position [145, 0]
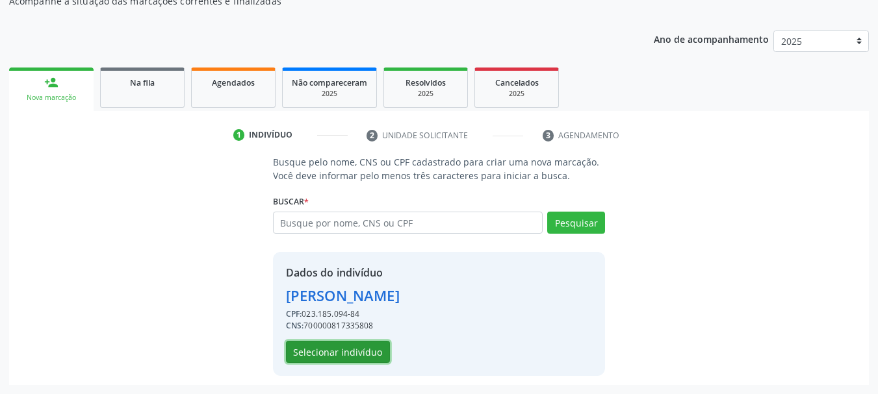
click at [313, 352] on button "Selecionar indivíduo" at bounding box center [338, 352] width 104 height 22
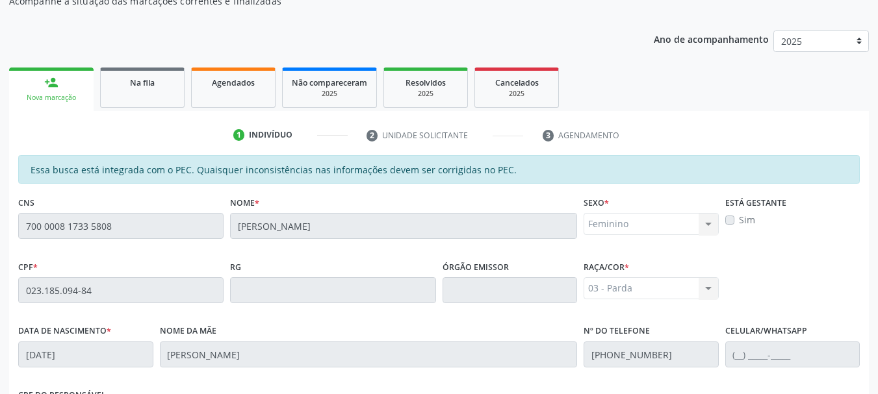
scroll to position [366, 0]
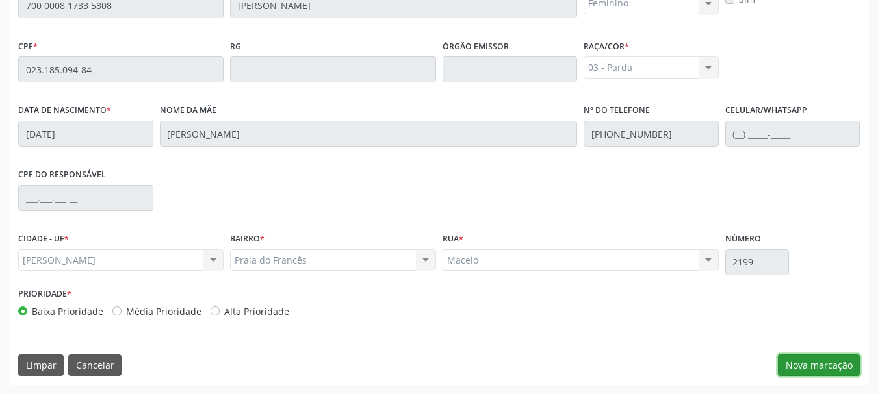
click at [803, 361] on button "Nova marcação" at bounding box center [819, 366] width 82 height 22
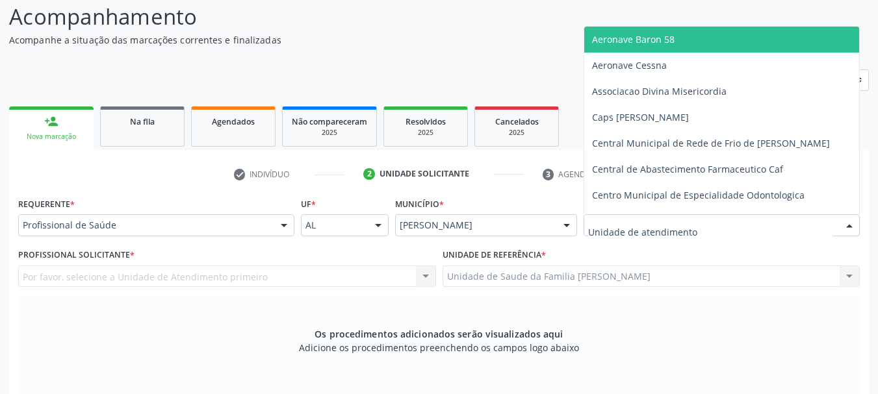
scroll to position [171, 0]
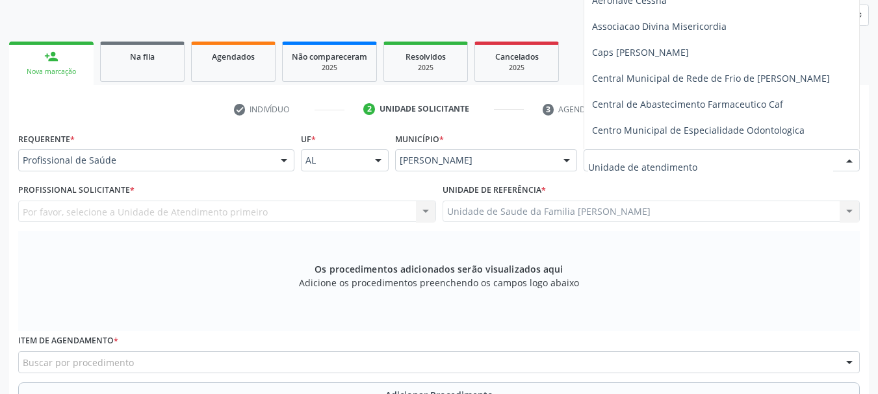
click at [629, 176] on input "text" at bounding box center [710, 167] width 245 height 26
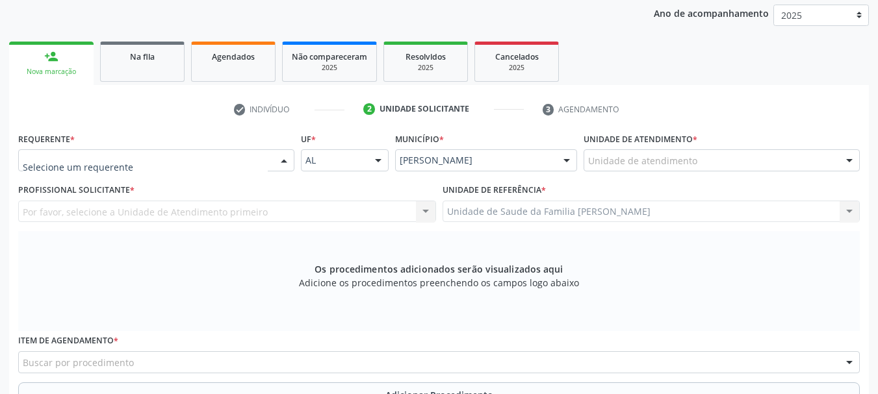
drag, startPoint x: 120, startPoint y: 157, endPoint x: 128, endPoint y: 156, distance: 7.9
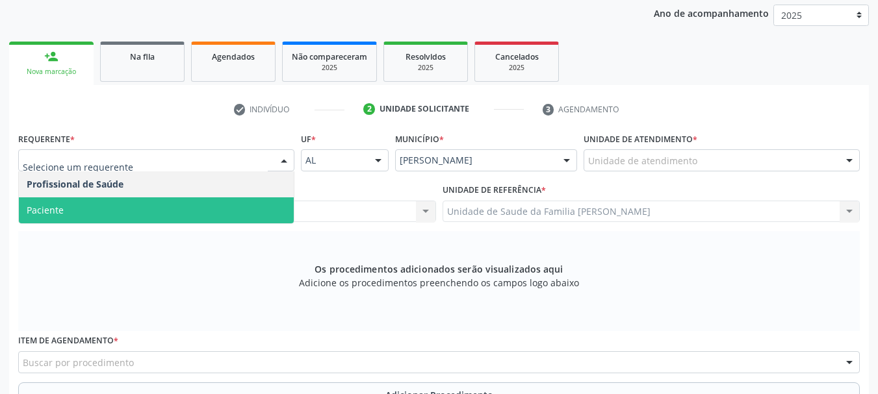
click at [101, 210] on span "Paciente" at bounding box center [156, 211] width 275 height 26
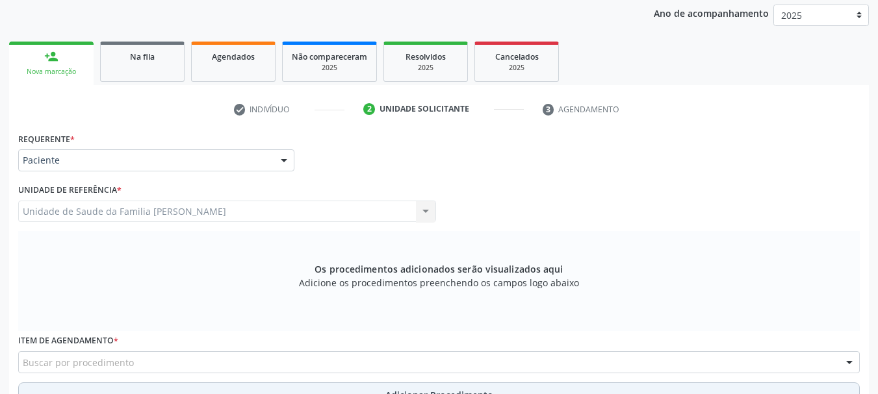
scroll to position [236, 0]
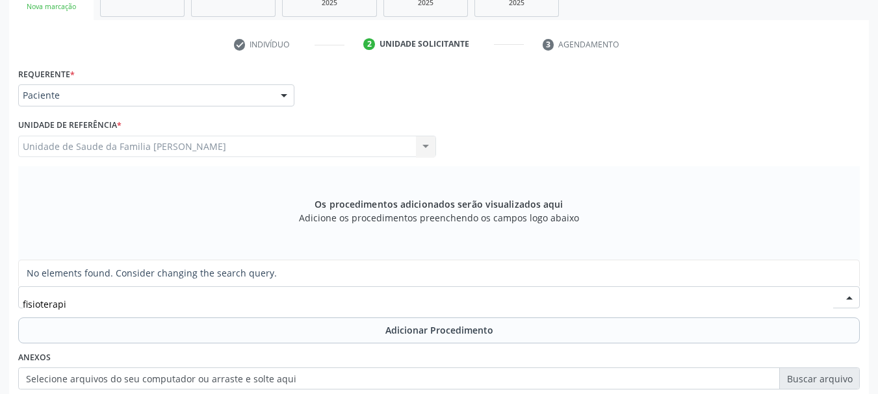
type input "fisioterap"
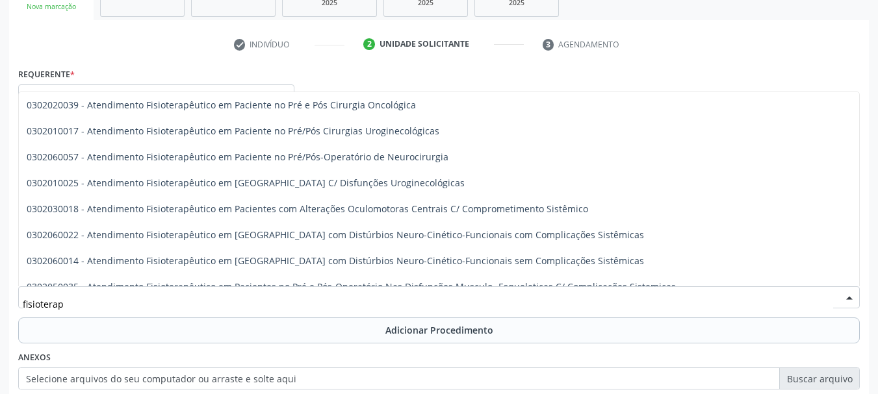
scroll to position [520, 0]
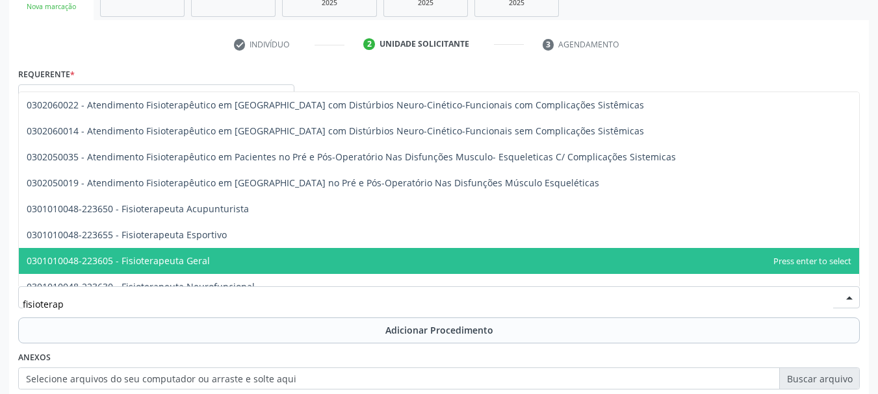
click at [157, 266] on span "0301010048-223605 - Fisioterapeuta Geral" at bounding box center [118, 261] width 183 height 12
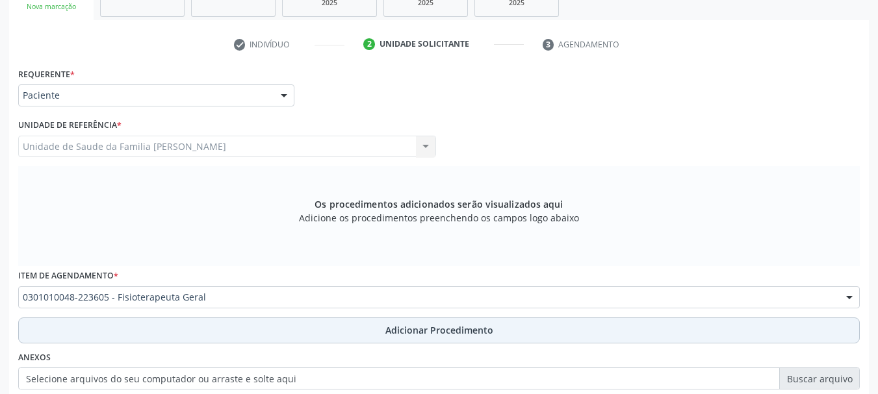
click at [441, 333] on span "Adicionar Procedimento" at bounding box center [439, 331] width 108 height 14
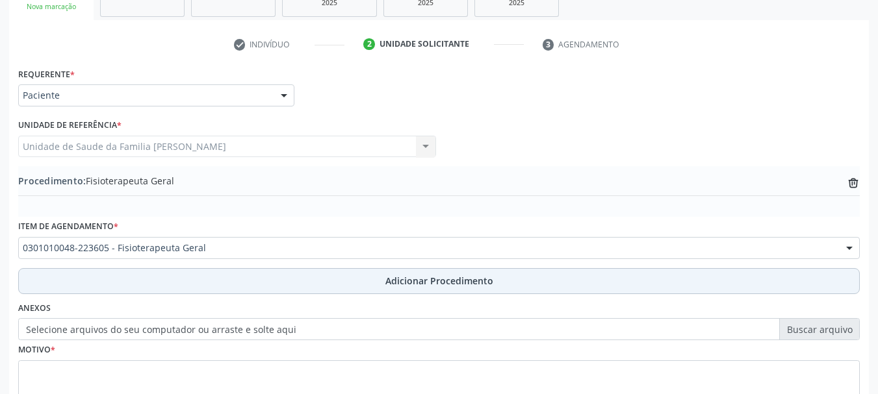
click at [422, 279] on span "Adicionar Procedimento" at bounding box center [439, 281] width 108 height 14
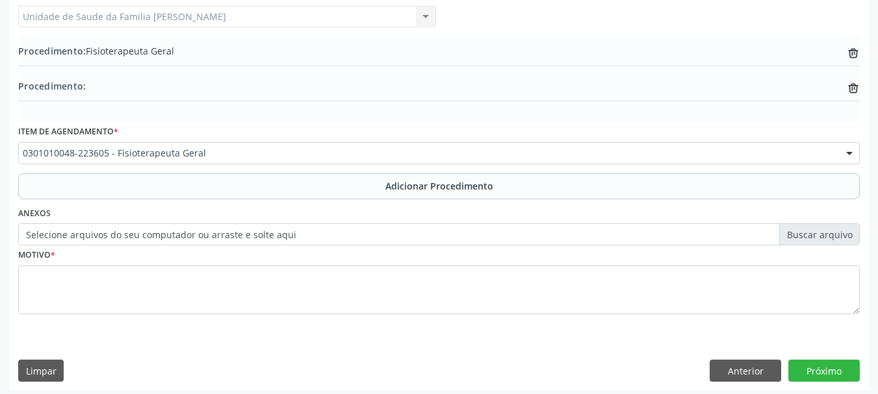
scroll to position [372, 0]
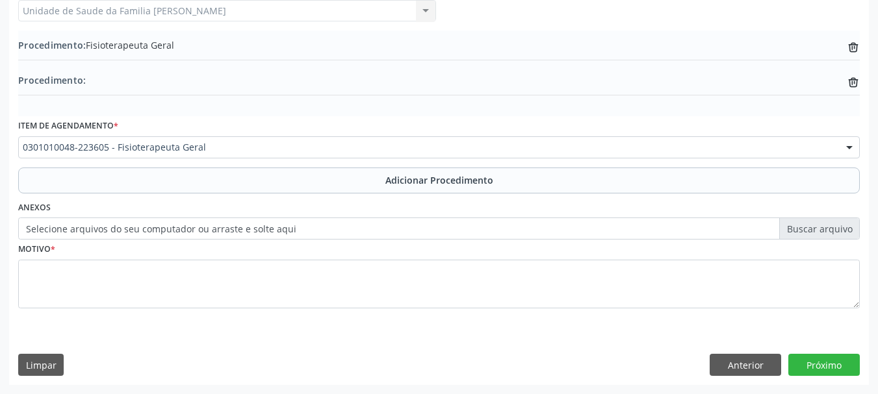
click at [183, 235] on label "Selecione arquivos do seu computador ou arraste e solte aqui" at bounding box center [439, 229] width 842 height 22
click at [183, 235] on input "Selecione arquivos do seu computador ou arraste e solte aqui" at bounding box center [439, 229] width 842 height 22
click at [808, 231] on label "Selecione arquivos do seu computador ou arraste e solte aqui" at bounding box center [439, 229] width 842 height 22
click at [808, 231] on input "Selecione arquivos do seu computador ou arraste e solte aqui" at bounding box center [439, 229] width 842 height 22
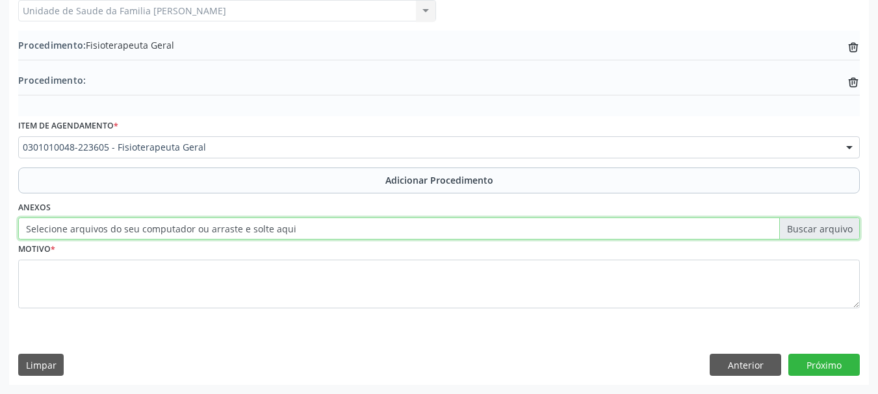
type input "C:\fakepath\Amara.jpeg"
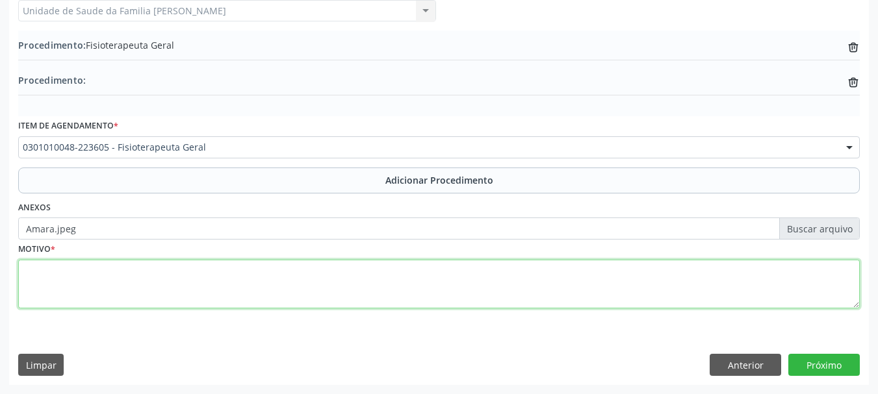
click at [75, 273] on textarea at bounding box center [439, 284] width 842 height 49
type textarea "Tendinite"
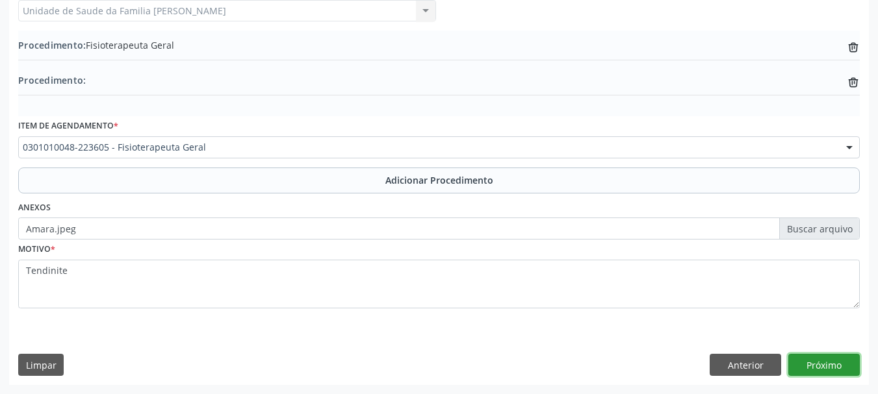
click at [855, 369] on button "Próximo" at bounding box center [823, 365] width 71 height 22
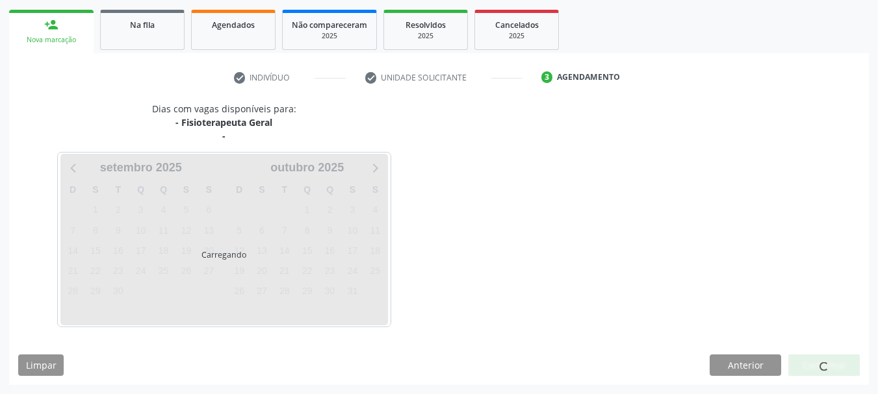
scroll to position [241, 0]
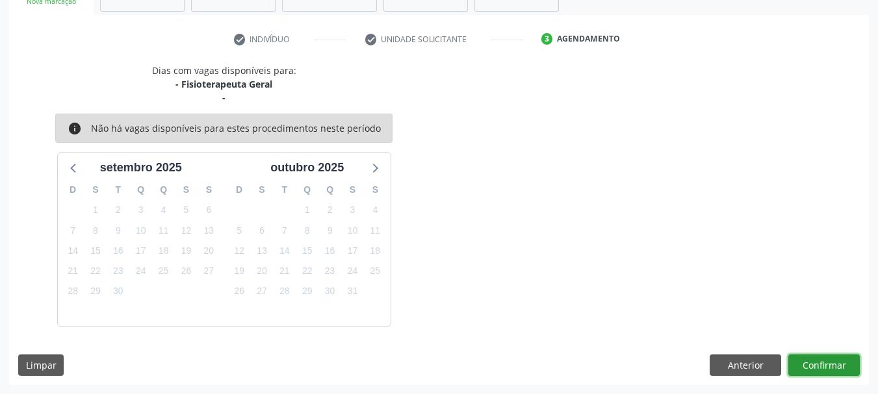
click at [855, 368] on button "Confirmar" at bounding box center [823, 366] width 71 height 22
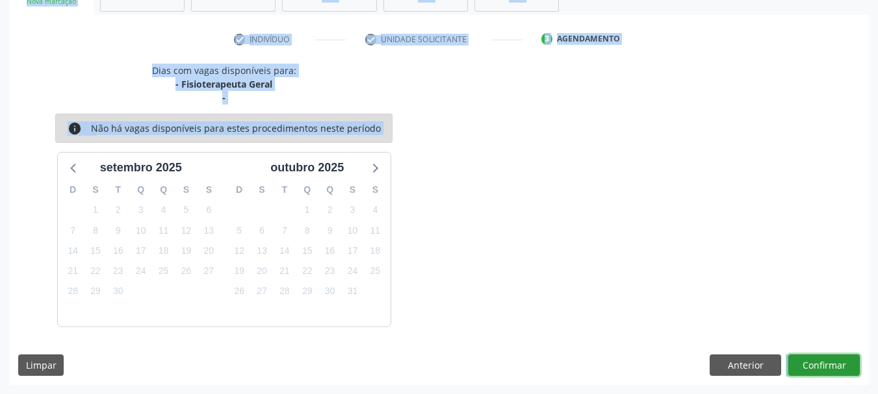
click at [820, 365] on button "Confirmar" at bounding box center [823, 366] width 71 height 22
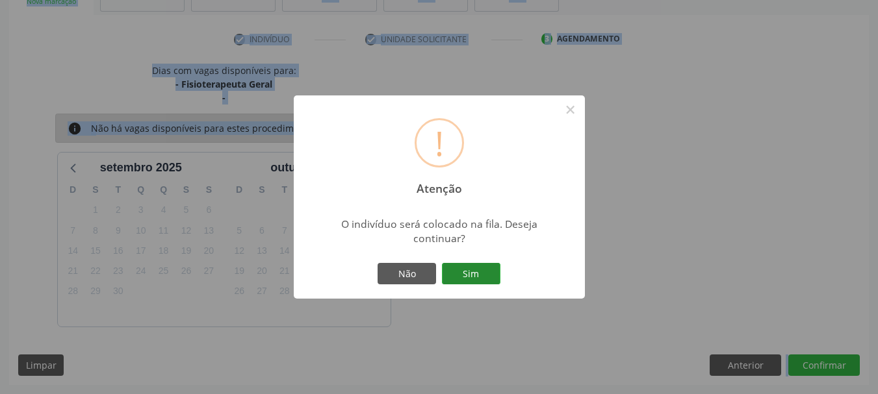
click at [486, 281] on button "Sim" at bounding box center [471, 274] width 58 height 22
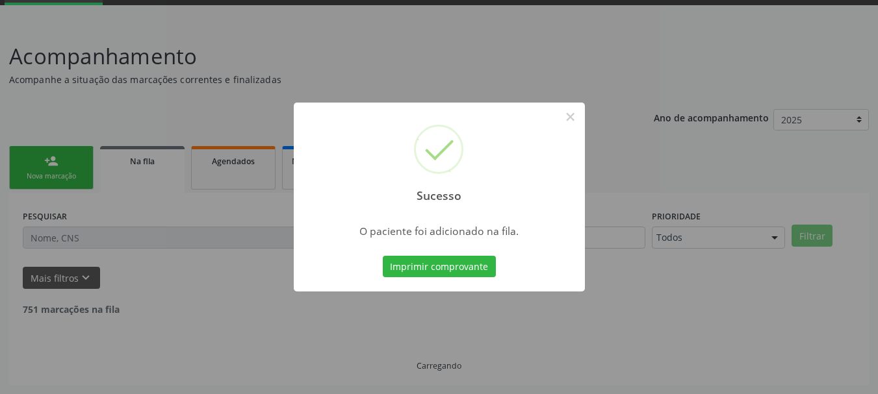
scroll to position [53, 0]
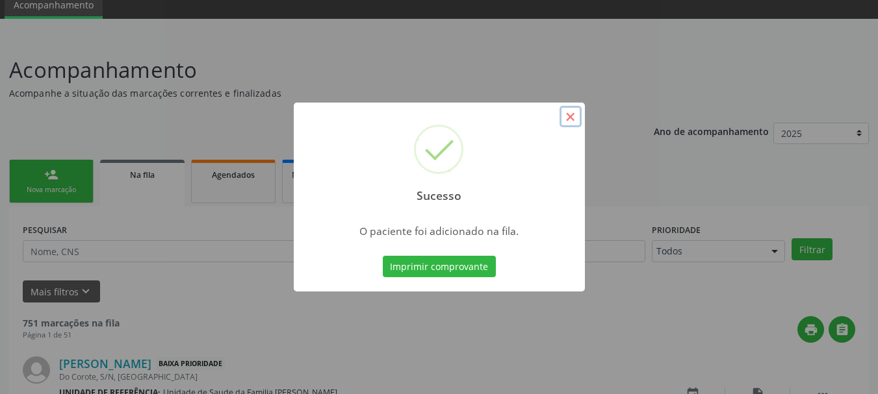
click at [577, 119] on button "×" at bounding box center [571, 117] width 22 height 22
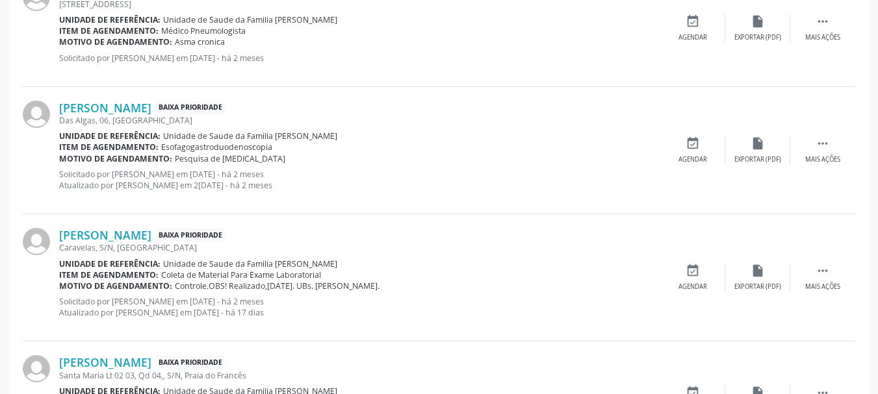
scroll to position [1852, 0]
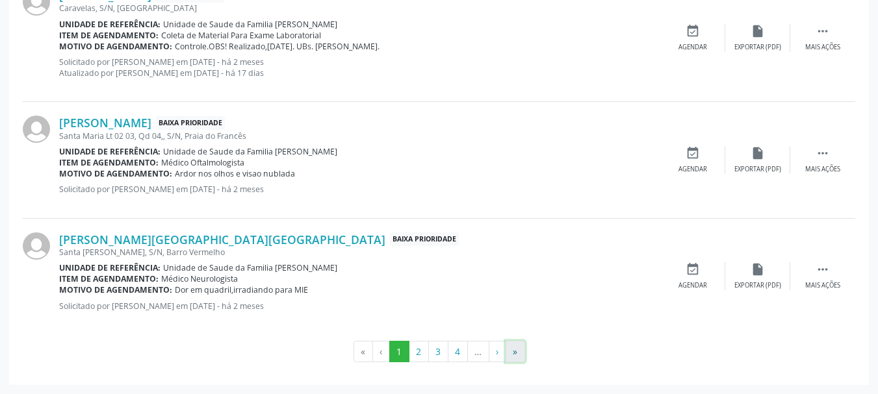
click at [520, 352] on button "»" at bounding box center [515, 352] width 19 height 22
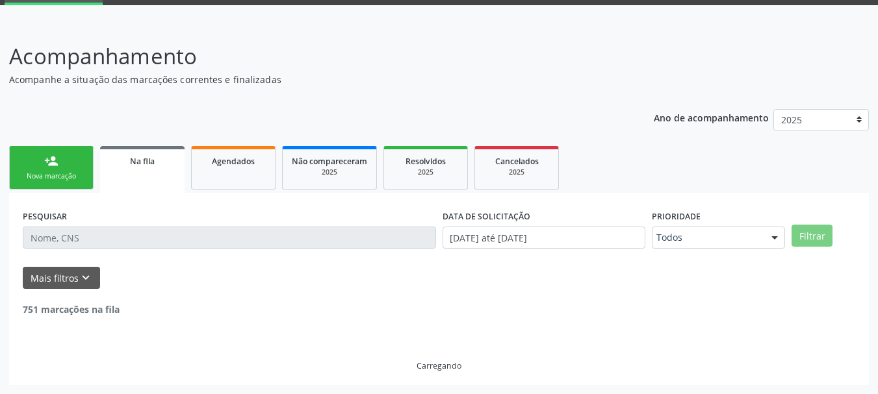
scroll to position [21, 0]
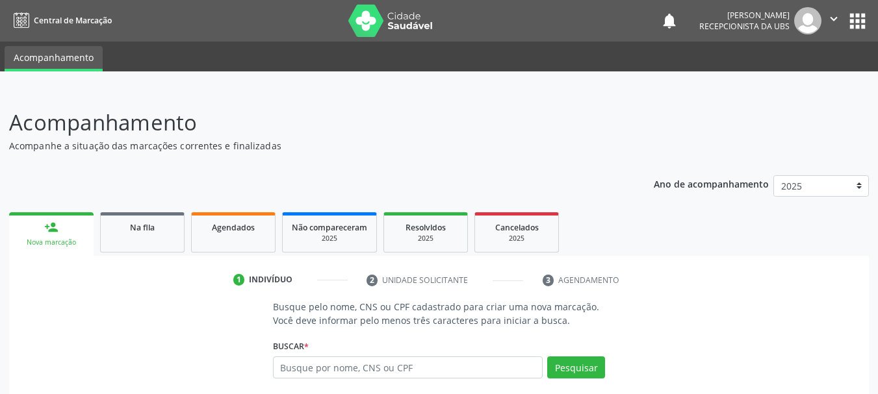
scroll to position [125, 0]
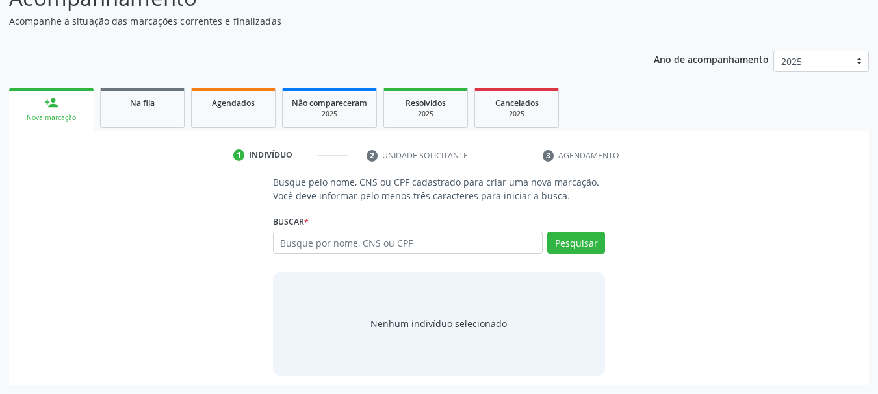
click at [294, 242] on input "text" at bounding box center [408, 243] width 270 height 22
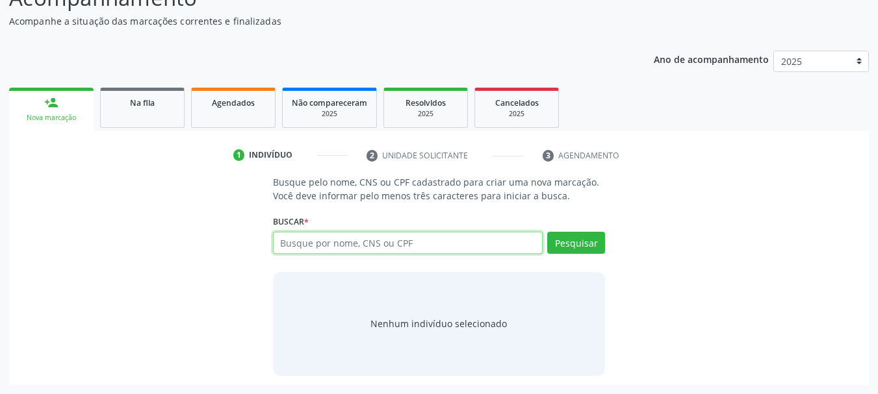
click at [341, 242] on input "text" at bounding box center [408, 243] width 270 height 22
paste input "704604609814321"
type input "704604609814321"
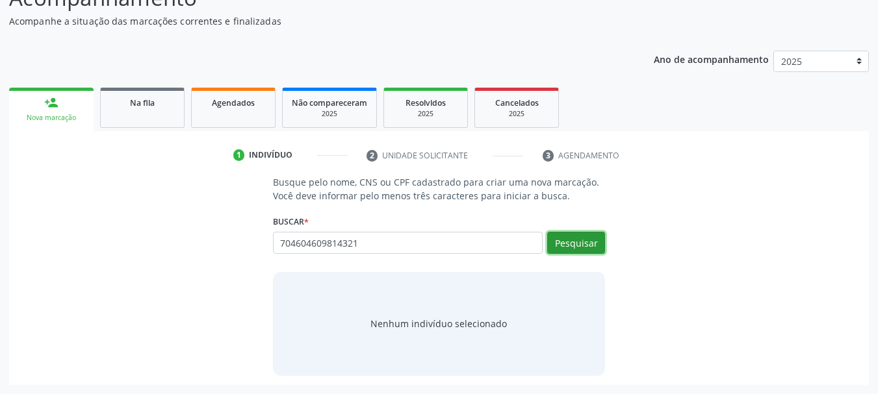
click at [558, 236] on button "Pesquisar" at bounding box center [576, 243] width 58 height 22
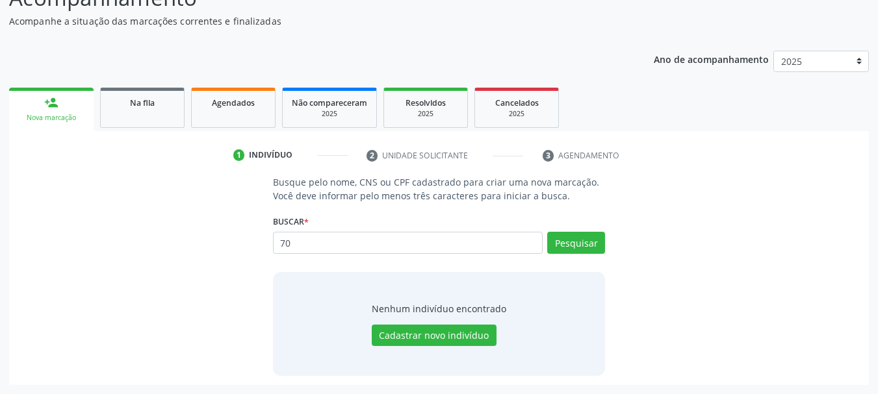
type input "7"
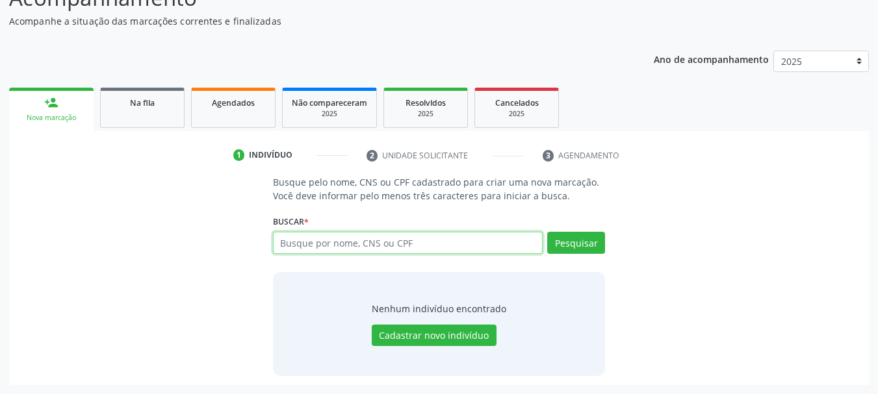
click at [299, 249] on input "text" at bounding box center [408, 243] width 270 height 22
paste input "307.056.734-72"
type input "307.056.734-72"
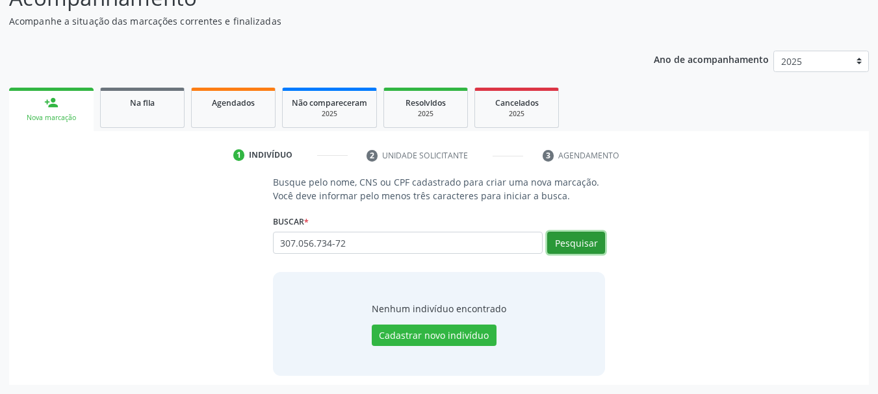
click at [590, 235] on button "Pesquisar" at bounding box center [576, 243] width 58 height 22
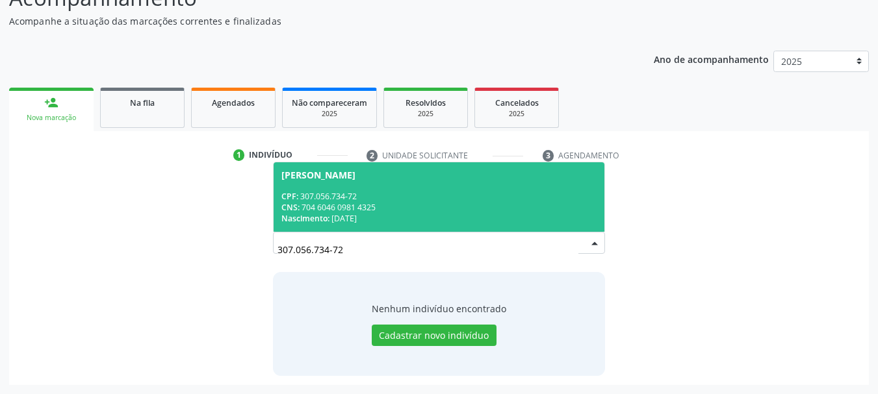
click at [298, 196] on span "CPF:" at bounding box center [289, 196] width 17 height 11
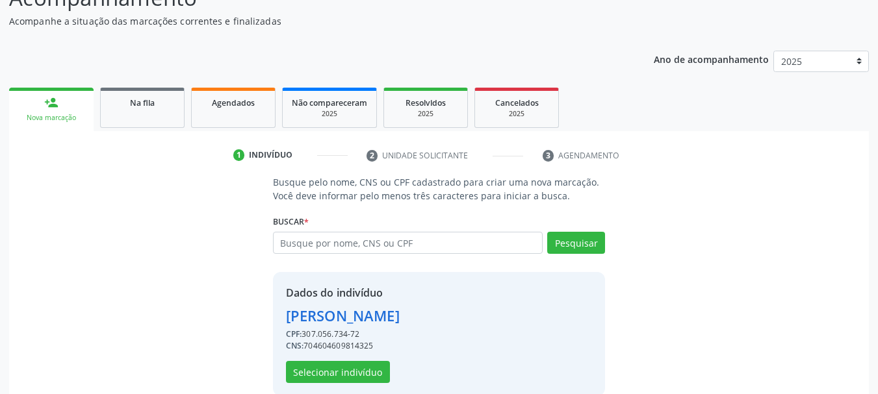
scroll to position [145, 0]
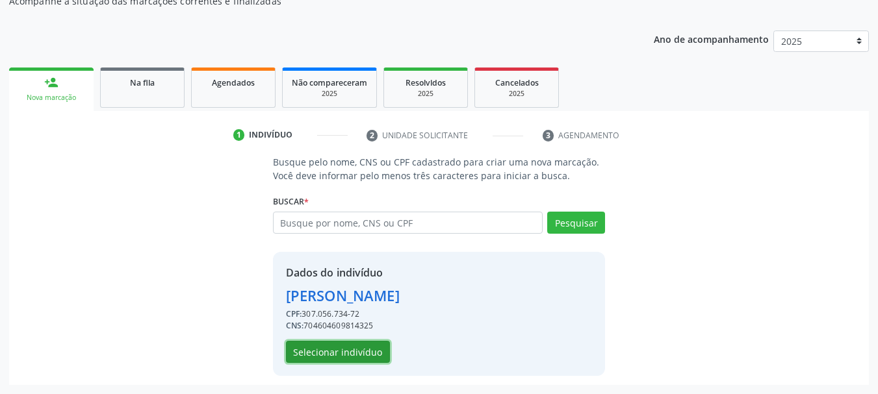
click at [363, 354] on button "Selecionar indivíduo" at bounding box center [338, 352] width 104 height 22
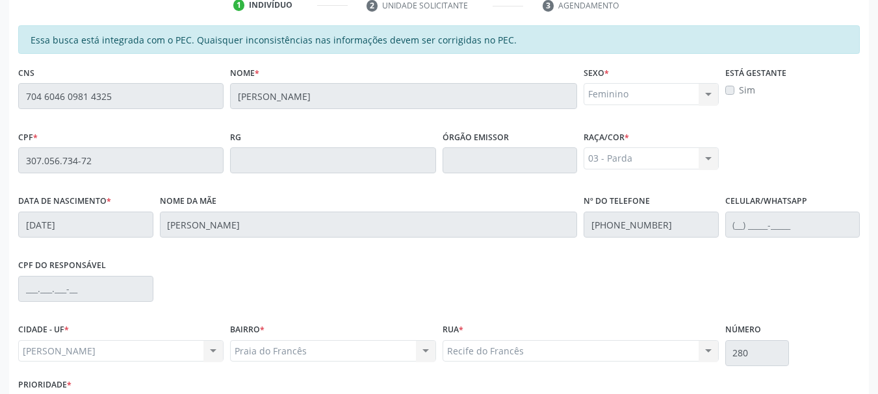
scroll to position [366, 0]
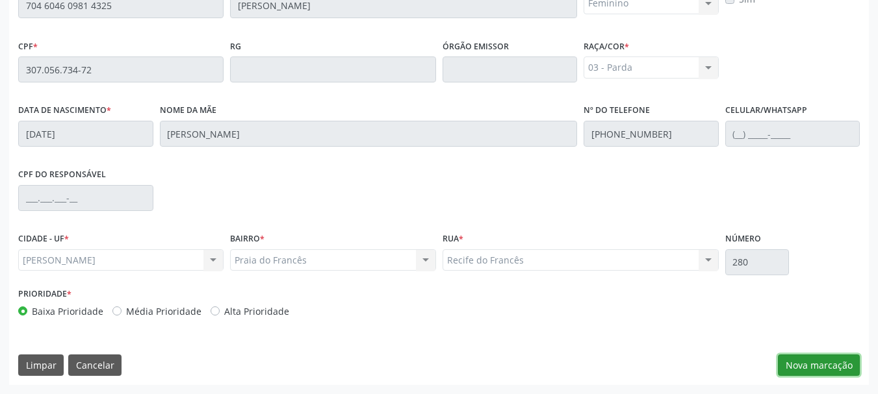
click at [825, 366] on button "Nova marcação" at bounding box center [819, 366] width 82 height 22
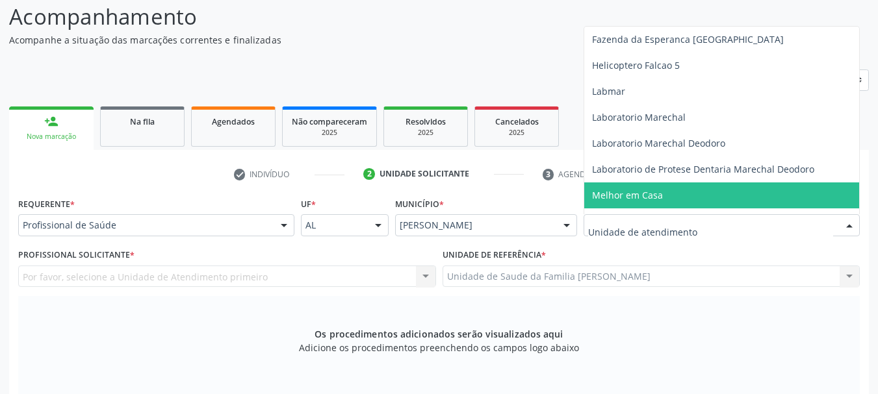
scroll to position [455, 0]
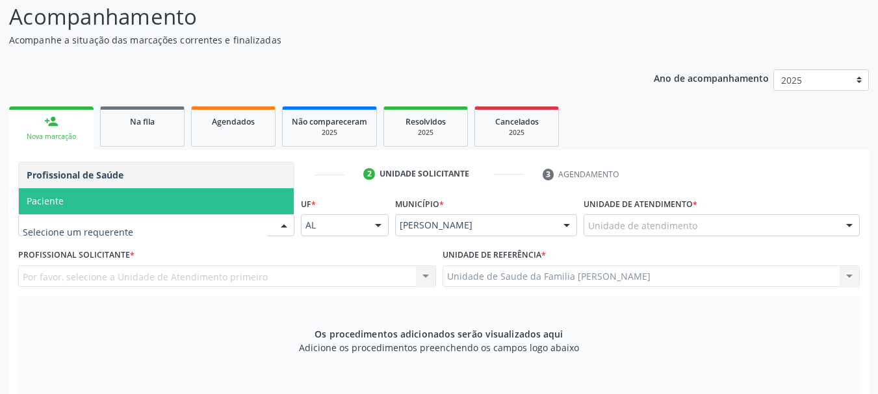
click at [71, 205] on span "Paciente" at bounding box center [156, 201] width 275 height 26
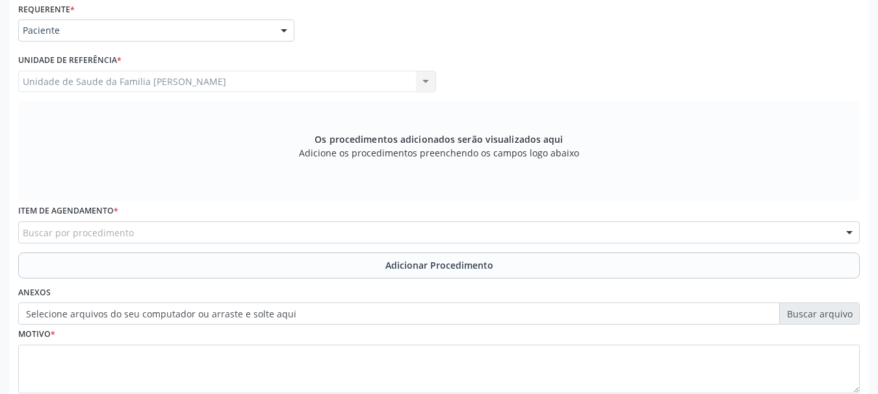
scroll to position [366, 0]
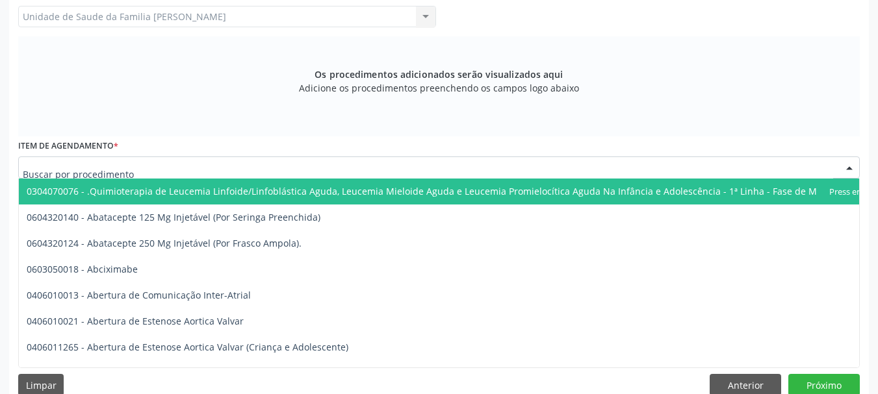
click at [73, 174] on input "text" at bounding box center [428, 174] width 810 height 26
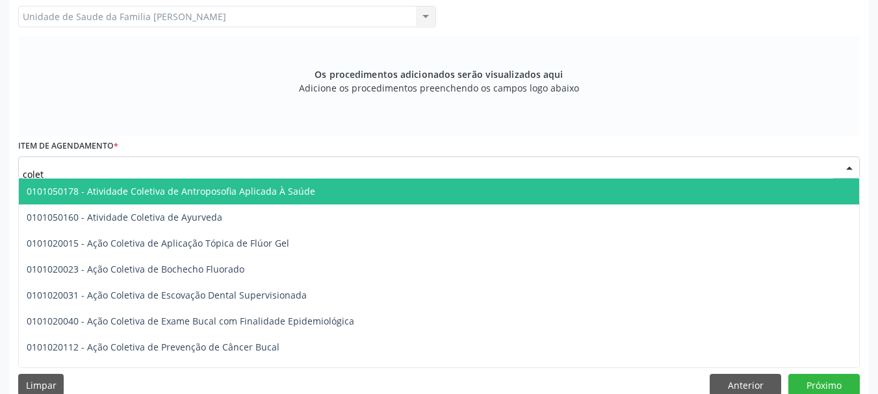
type input "coleta"
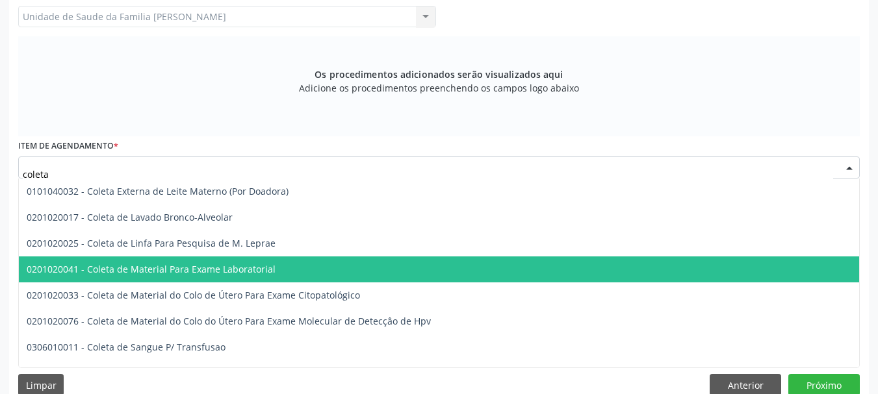
click at [286, 276] on span "0201020041 - Coleta de Material Para Exame Laboratorial" at bounding box center [487, 270] width 937 height 26
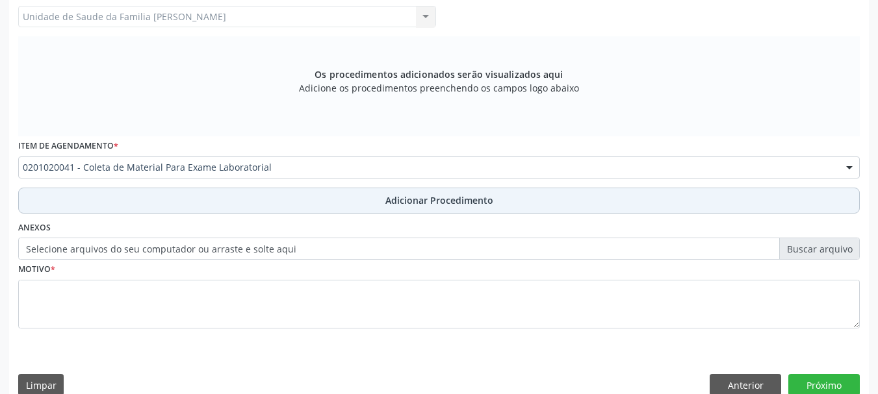
click at [443, 202] on span "Adicionar Procedimento" at bounding box center [439, 201] width 108 height 14
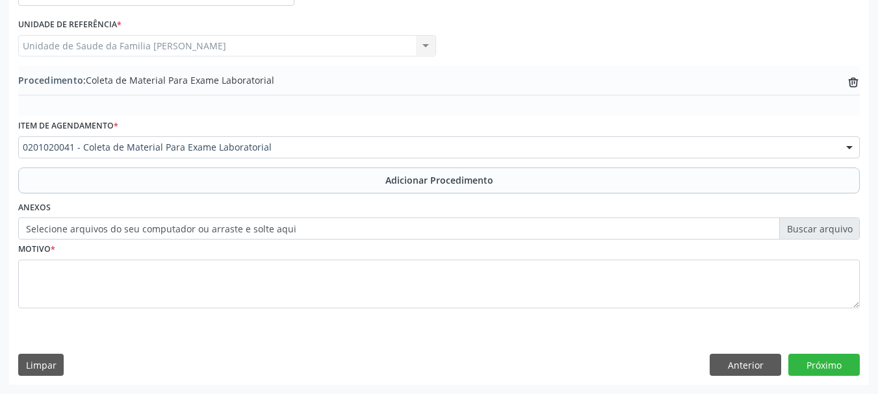
click at [792, 233] on label "Selecione arquivos do seu computador ou arraste e solte aqui" at bounding box center [439, 229] width 842 height 22
click at [792, 233] on input "Selecione arquivos do seu computador ou arraste e solte aqui" at bounding box center [439, 229] width 842 height 22
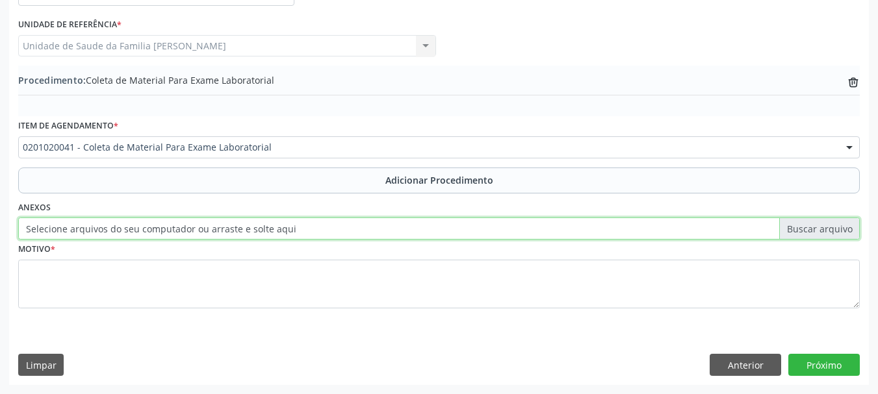
type input "C:\fakepath\cris.jpeg"
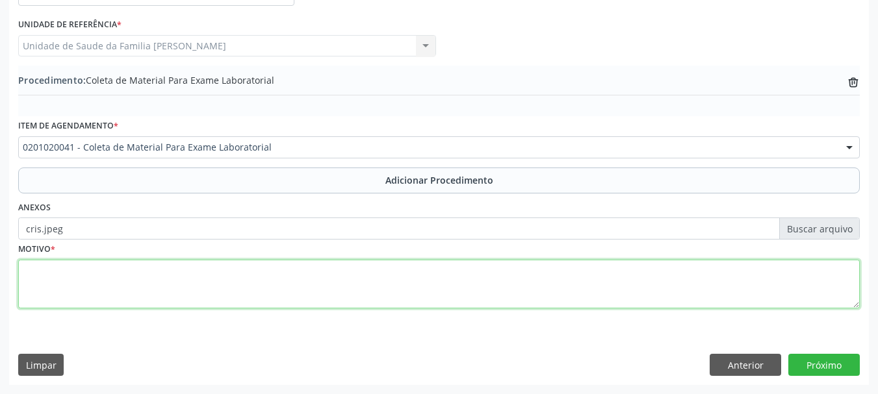
click at [44, 274] on textarea at bounding box center [439, 284] width 842 height 49
type textarea "Avaliacao cardiologica"
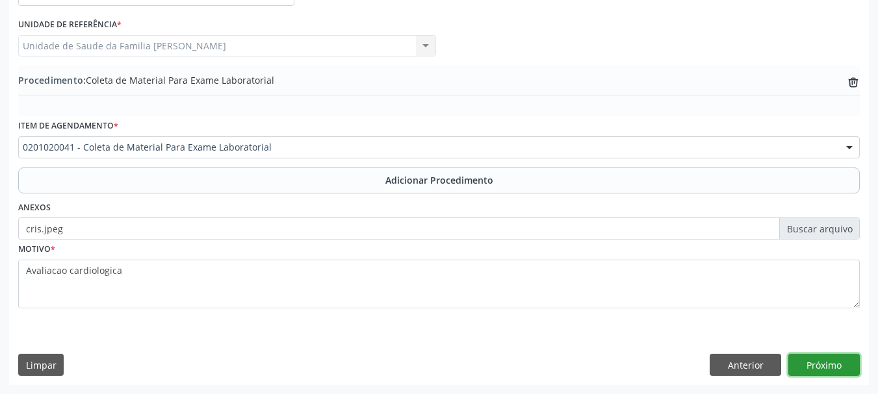
click at [839, 365] on button "Próximo" at bounding box center [823, 365] width 71 height 22
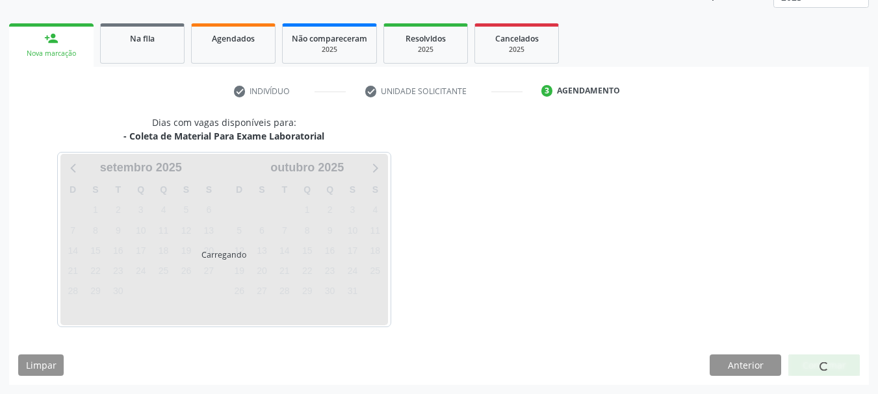
scroll to position [227, 0]
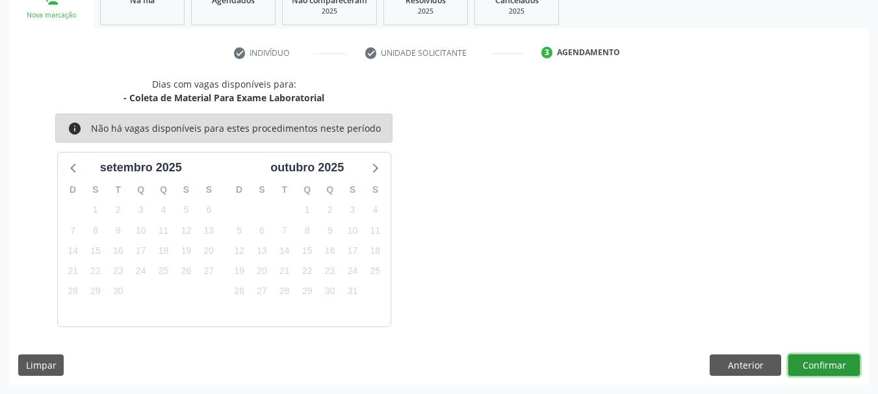
click at [839, 365] on button "Confirmar" at bounding box center [823, 366] width 71 height 22
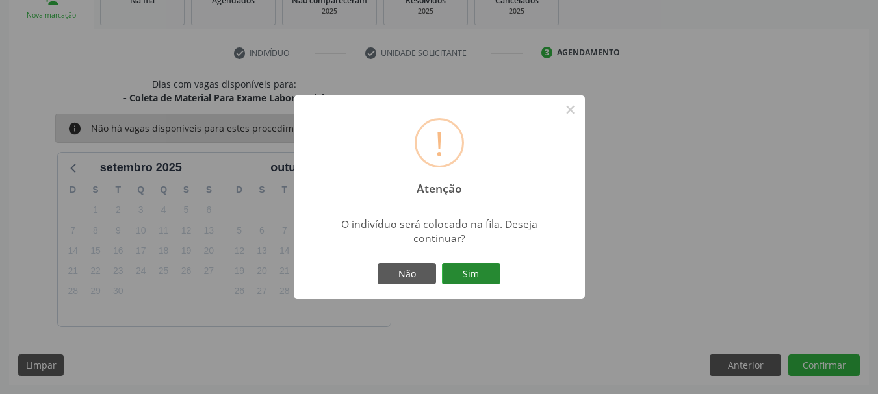
click at [495, 281] on button "Sim" at bounding box center [471, 274] width 58 height 22
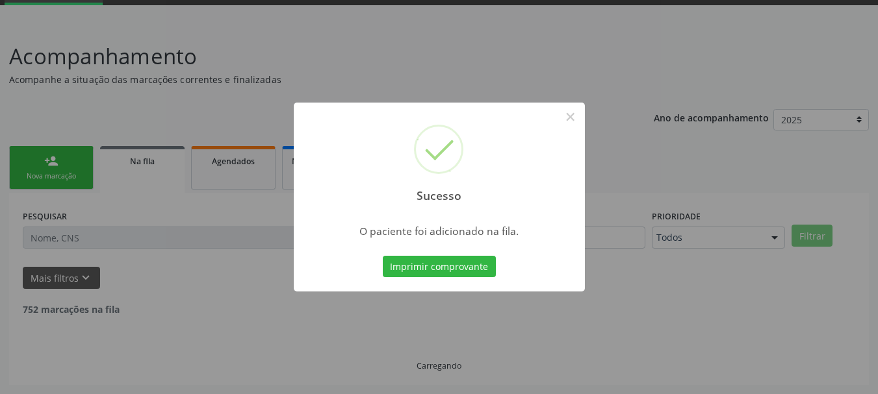
scroll to position [53, 0]
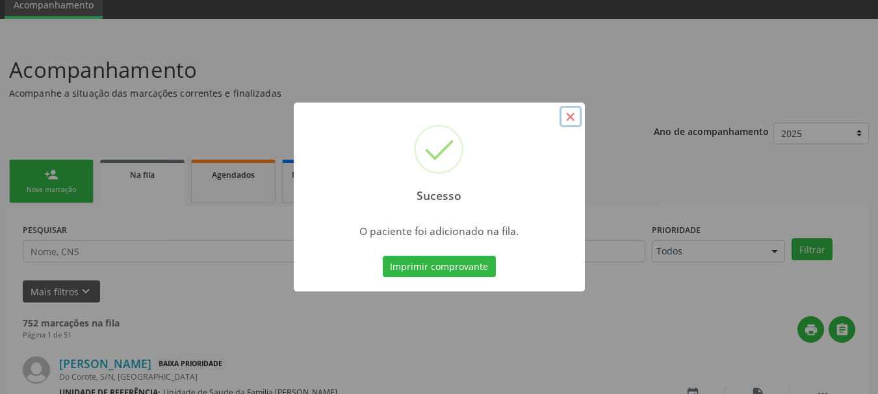
click at [575, 113] on button "×" at bounding box center [571, 117] width 22 height 22
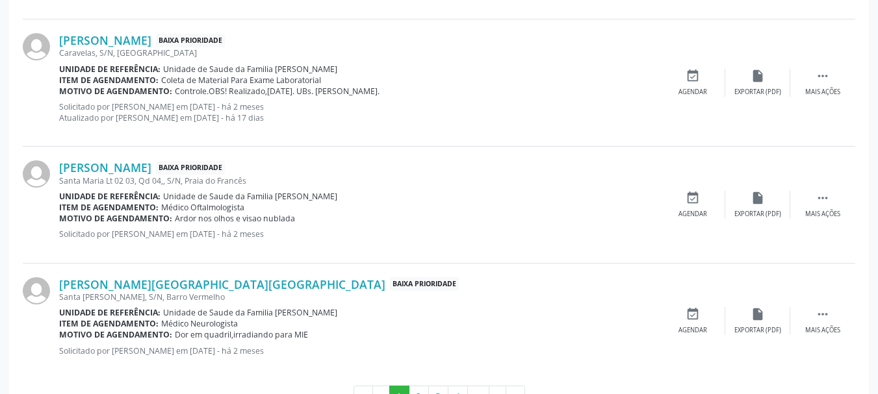
scroll to position [1852, 0]
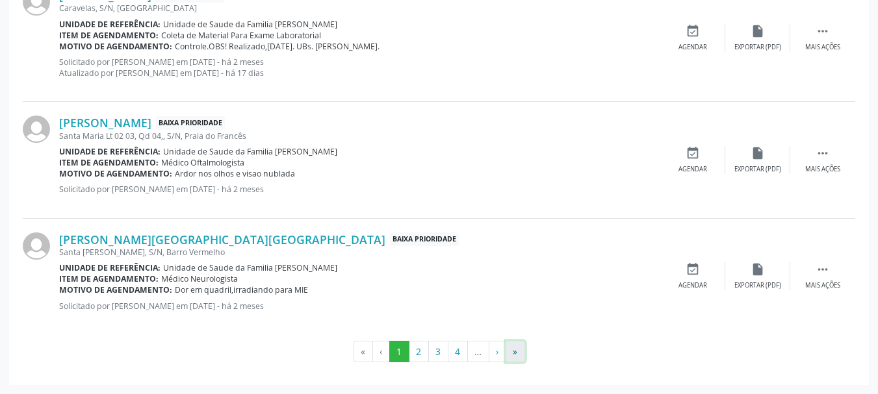
click at [513, 344] on button "»" at bounding box center [515, 352] width 19 height 22
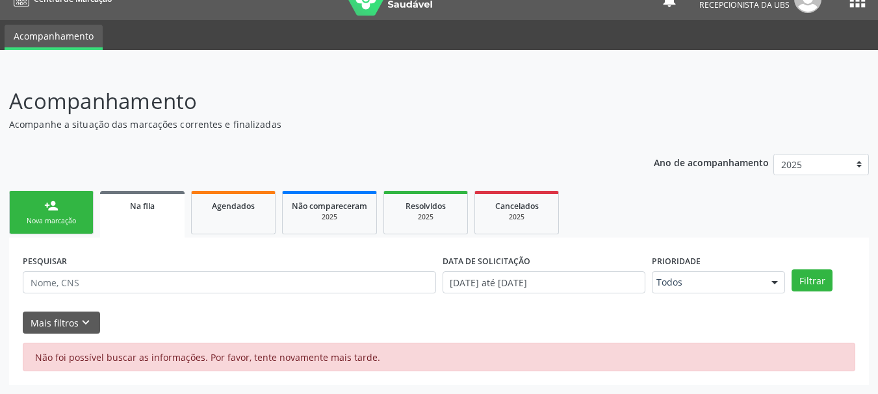
scroll to position [21, 0]
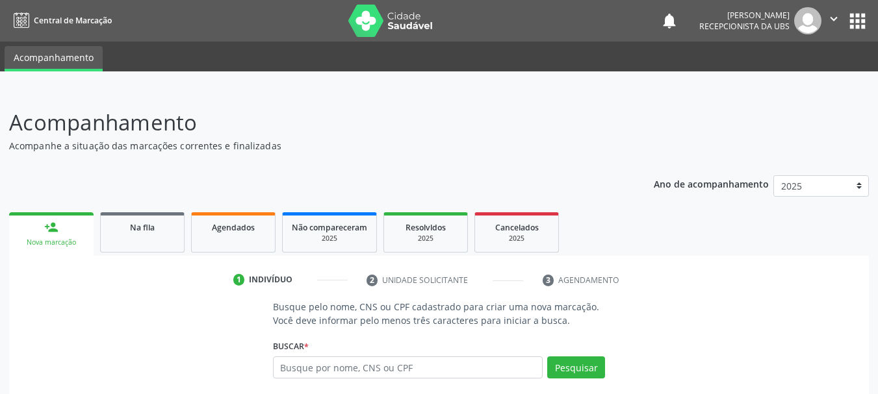
scroll to position [125, 0]
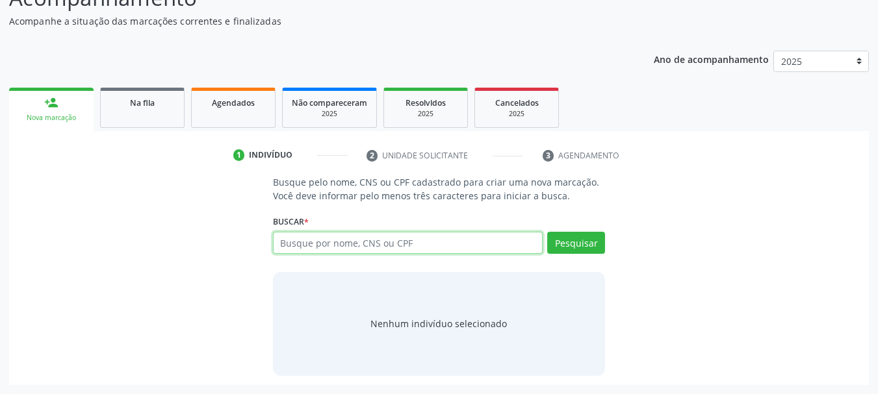
click at [323, 250] on input "text" at bounding box center [408, 243] width 270 height 22
paste input "307.056.734-72"
type input "307.056.734-72"
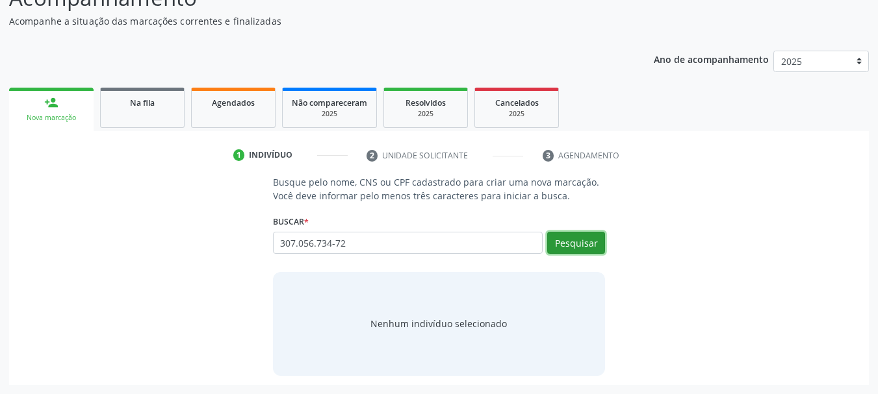
click at [563, 242] on button "Pesquisar" at bounding box center [576, 243] width 58 height 22
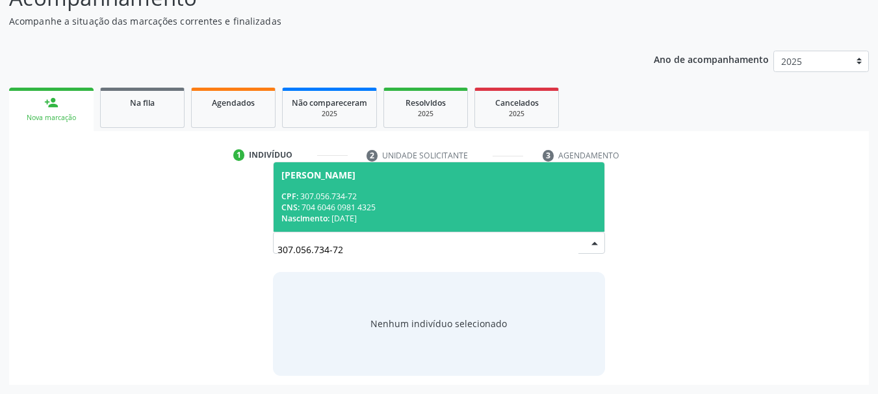
click at [370, 187] on span "[PERSON_NAME] CPF: 307.056.734-72 CNS: 704 6046 0981 4325 Nascimento: [DATE]" at bounding box center [439, 197] width 331 height 70
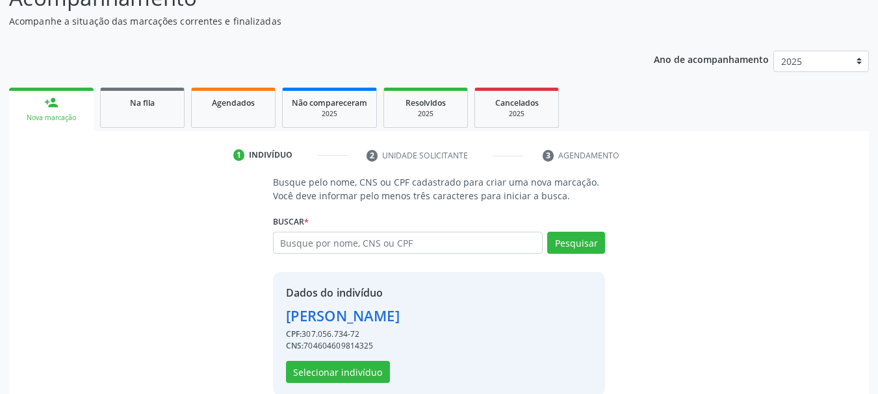
scroll to position [145, 0]
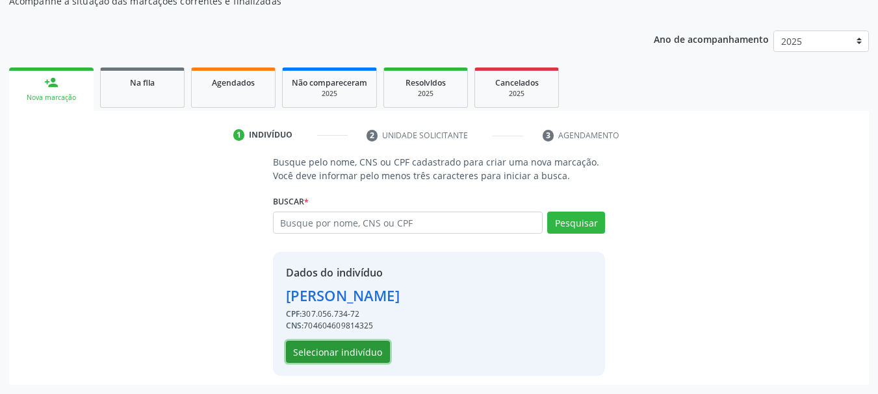
click at [332, 356] on button "Selecionar indivíduo" at bounding box center [338, 352] width 104 height 22
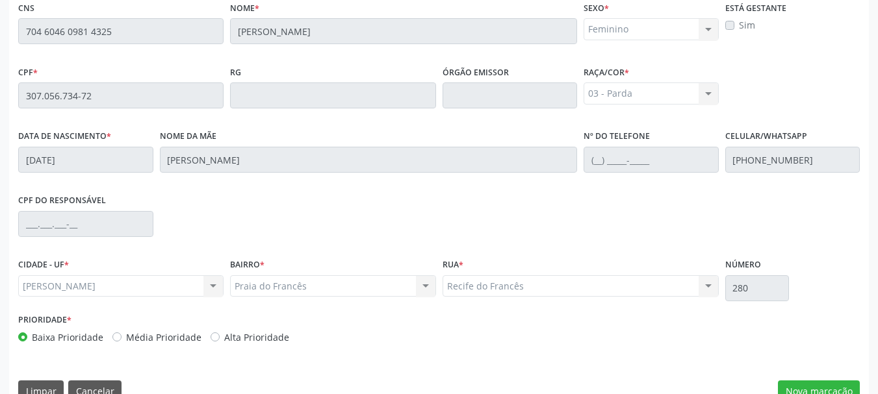
scroll to position [366, 0]
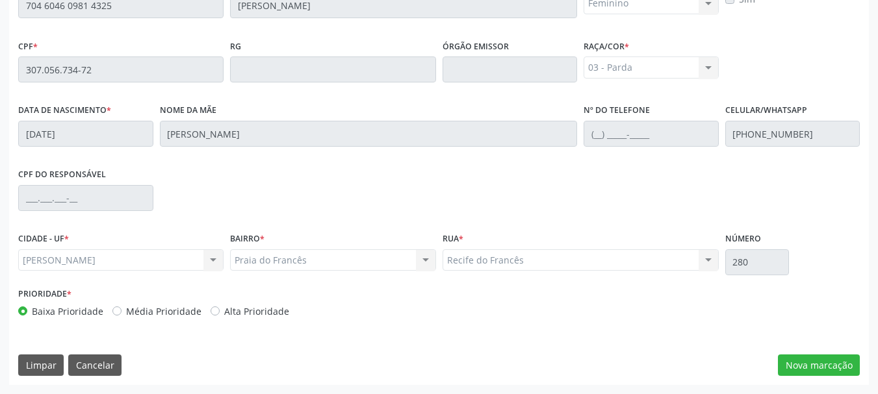
click at [610, 322] on div "Prioridade * Baixa Prioridade Média Prioridade Alta Prioridade" at bounding box center [439, 306] width 848 height 43
click at [819, 363] on button "Nova marcação" at bounding box center [819, 366] width 82 height 22
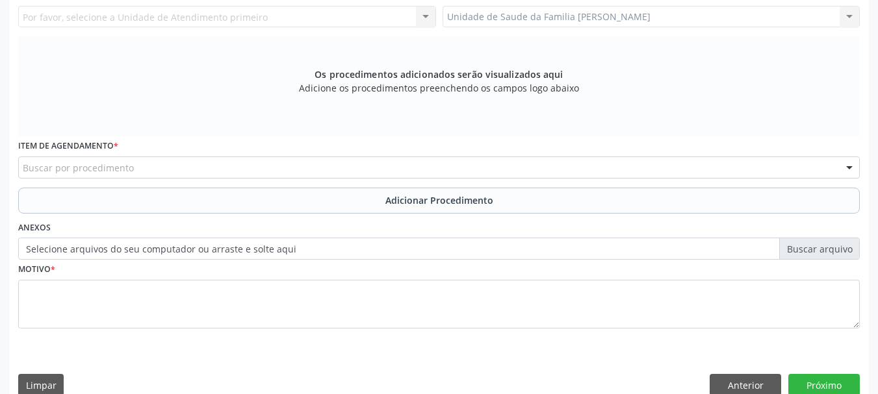
scroll to position [171, 0]
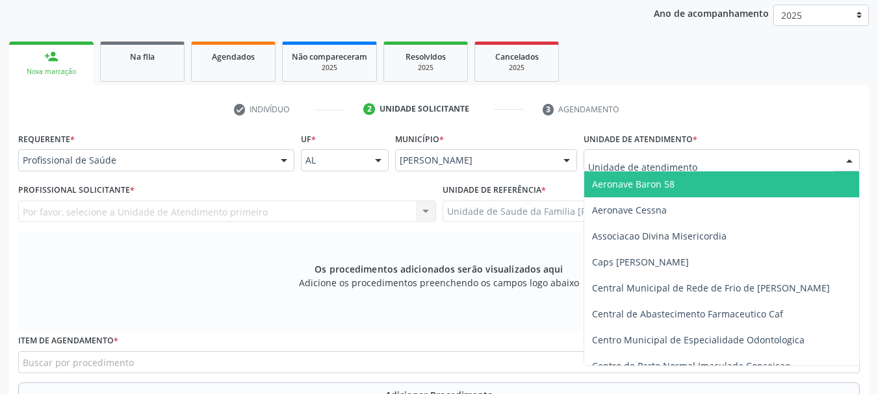
click at [630, 159] on input "text" at bounding box center [710, 167] width 245 height 26
click at [125, 205] on div "Por favor, selecione a Unidade de Atendimento primeiro Nenhum resultado encontr…" at bounding box center [227, 212] width 418 height 22
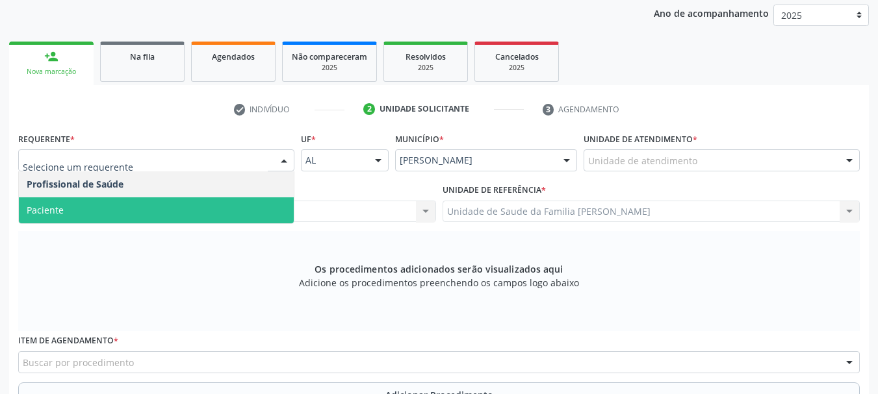
click at [105, 220] on span "Paciente" at bounding box center [156, 211] width 275 height 26
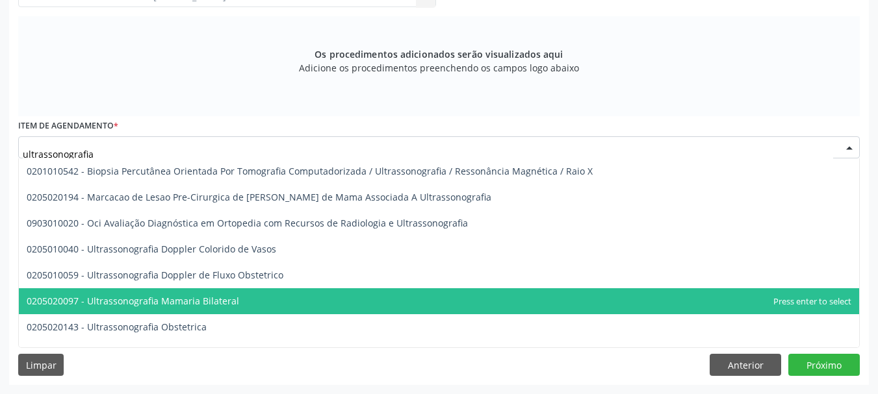
scroll to position [130, 0]
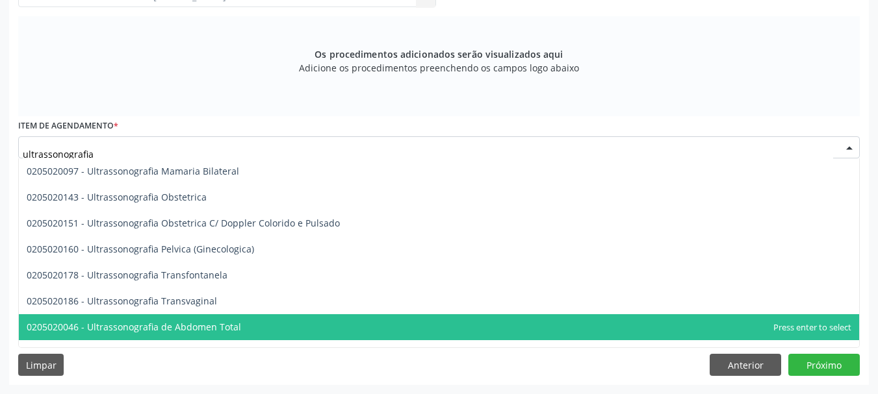
click at [257, 323] on span "0205020046 - Ultrassonografia de Abdomen Total" at bounding box center [439, 328] width 840 height 26
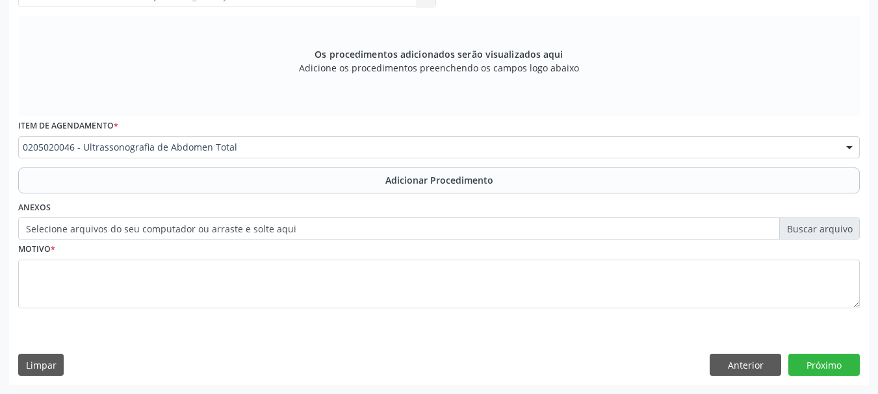
click at [257, 323] on span "0604660030 - Acetazolamida 250 Mg (Por Comprimido)" at bounding box center [145, 327] width 237 height 12
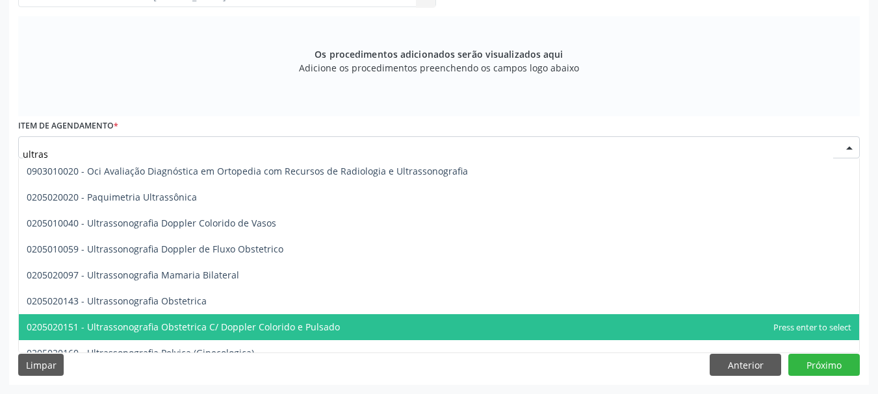
type input "ultrass"
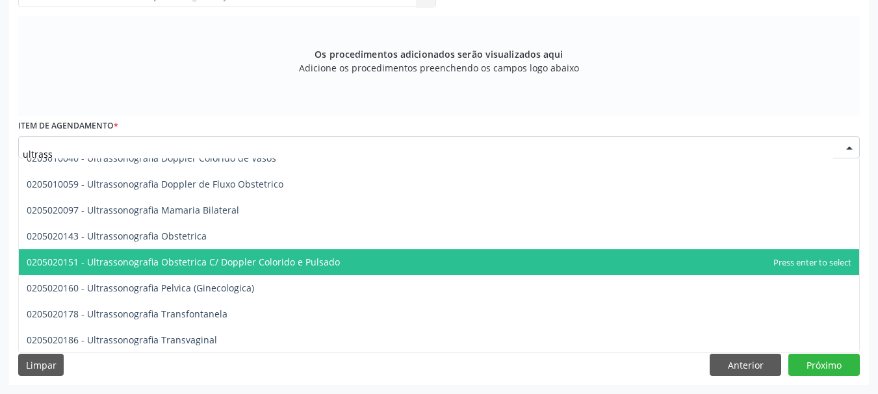
scroll to position [325, 0]
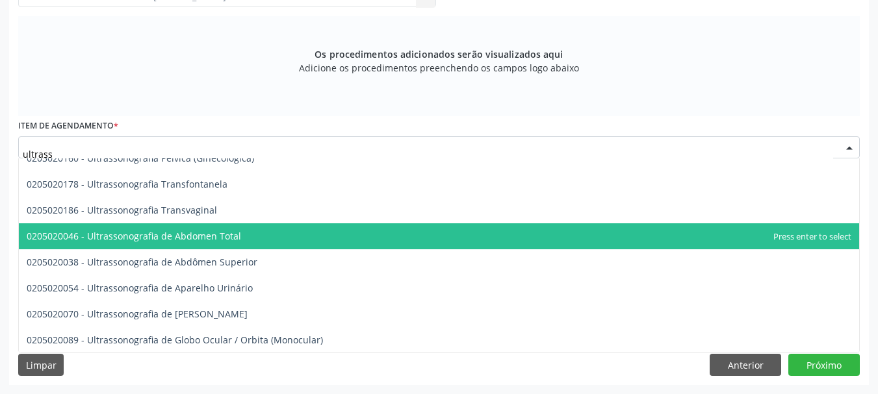
click at [203, 226] on span "0205020046 - Ultrassonografia de Abdomen Total" at bounding box center [439, 237] width 840 height 26
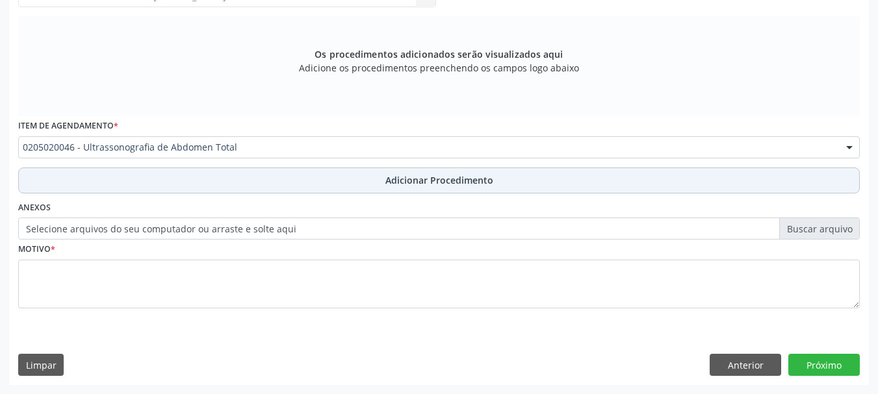
click at [422, 176] on span "Adicionar Procedimento" at bounding box center [439, 181] width 108 height 14
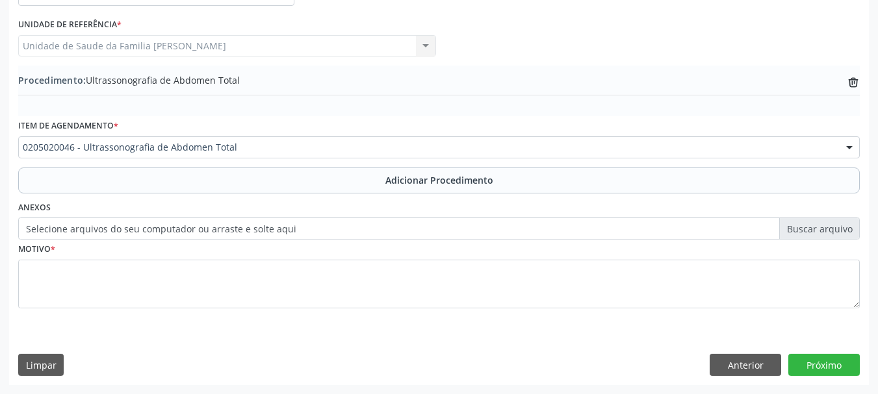
click at [802, 229] on label "Selecione arquivos do seu computador ou arraste e solte aqui" at bounding box center [439, 229] width 842 height 22
click at [802, 229] on input "Selecione arquivos do seu computador ou arraste e solte aqui" at bounding box center [439, 229] width 842 height 22
click at [210, 227] on label "Selecione arquivos do seu computador ou arraste e solte aqui" at bounding box center [439, 229] width 842 height 22
click at [210, 227] on input "Selecione arquivos do seu computador ou arraste e solte aqui" at bounding box center [439, 229] width 842 height 22
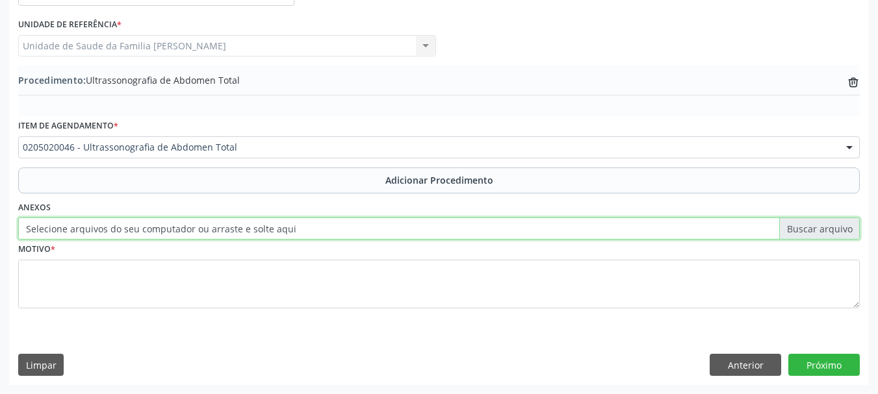
type input "C:\fakepath\cris.jpeg"
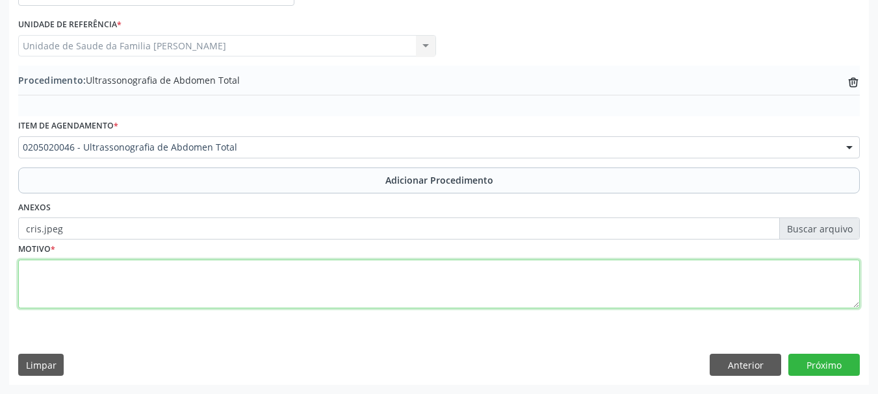
click at [36, 285] on textarea at bounding box center [439, 284] width 842 height 49
type textarea "Avaliacao"
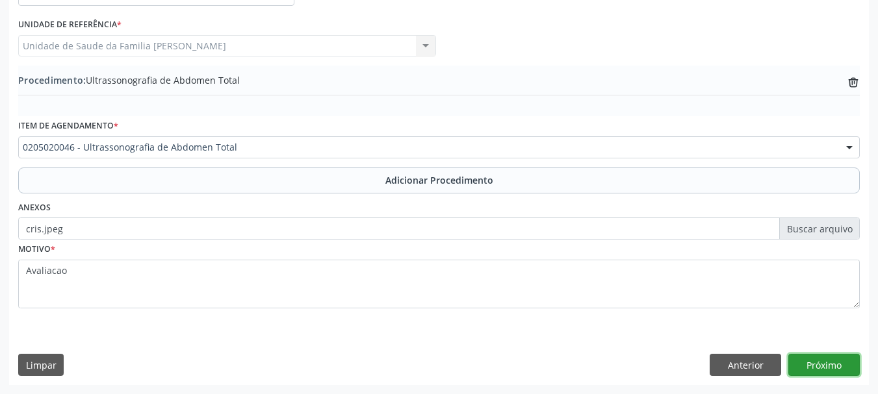
click at [823, 370] on button "Próximo" at bounding box center [823, 365] width 71 height 22
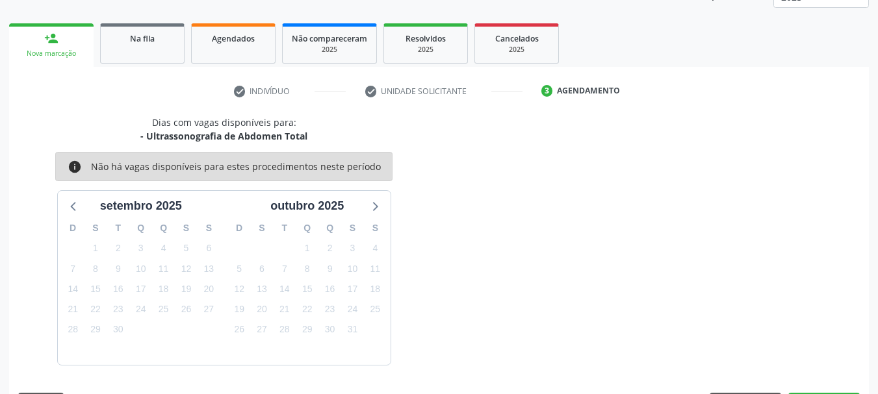
scroll to position [227, 0]
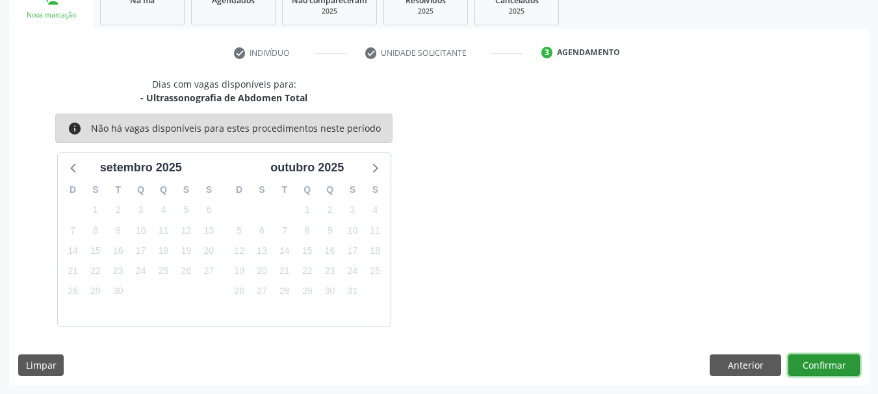
click at [846, 363] on button "Confirmar" at bounding box center [823, 366] width 71 height 22
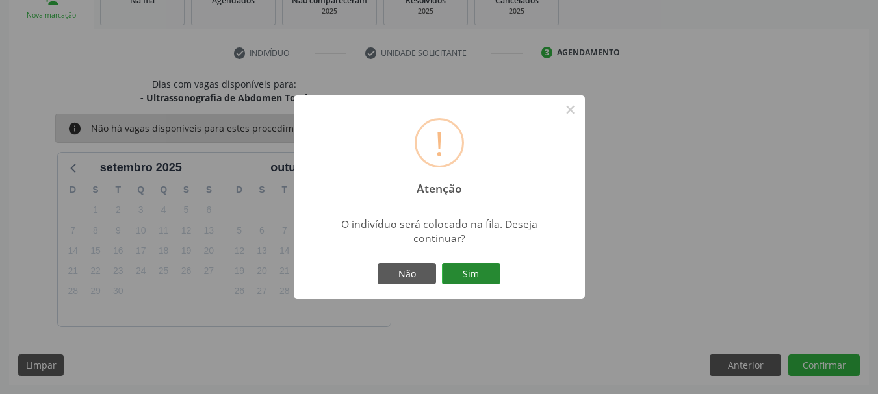
click at [484, 281] on button "Sim" at bounding box center [471, 274] width 58 height 22
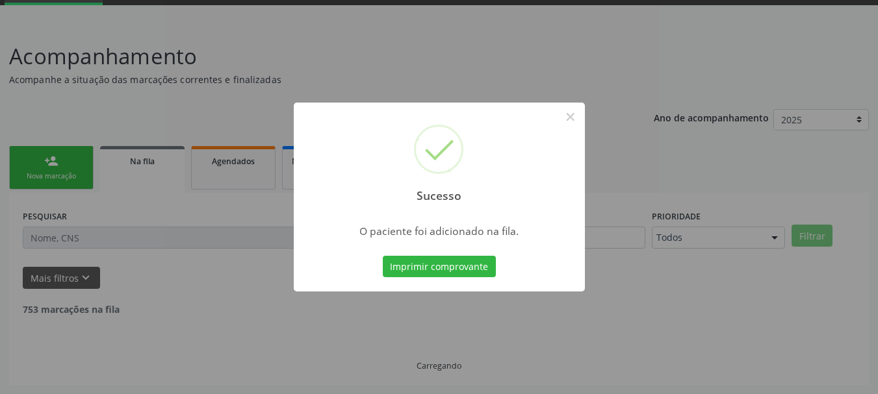
scroll to position [53, 0]
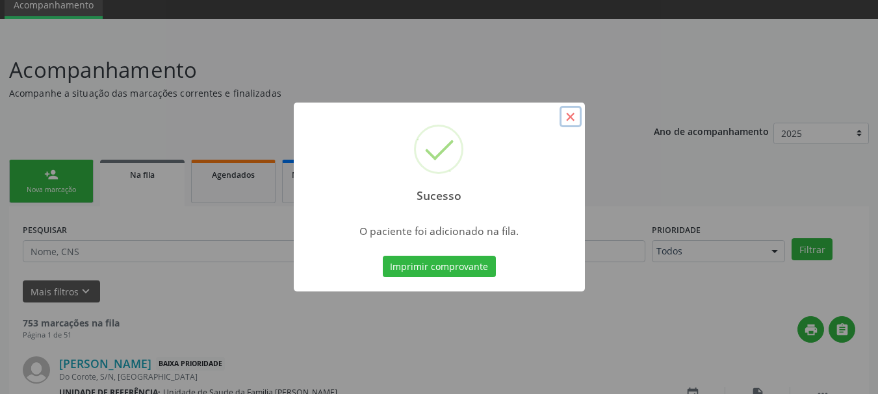
click at [576, 113] on button "×" at bounding box center [571, 117] width 22 height 22
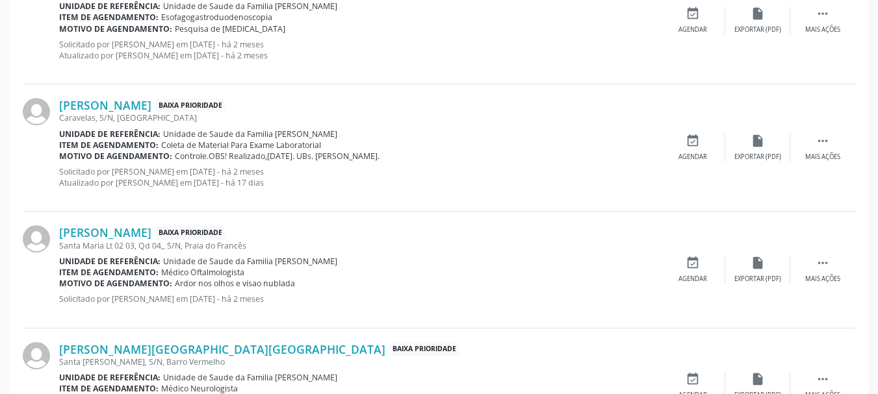
scroll to position [1852, 0]
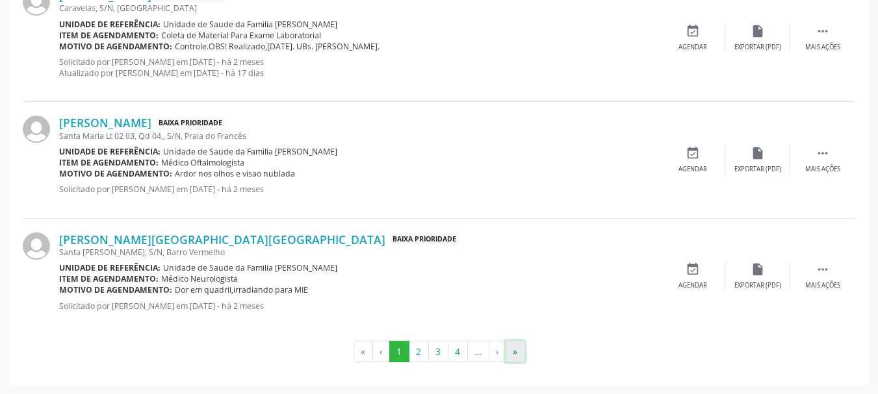
click at [521, 346] on button "»" at bounding box center [515, 352] width 19 height 22
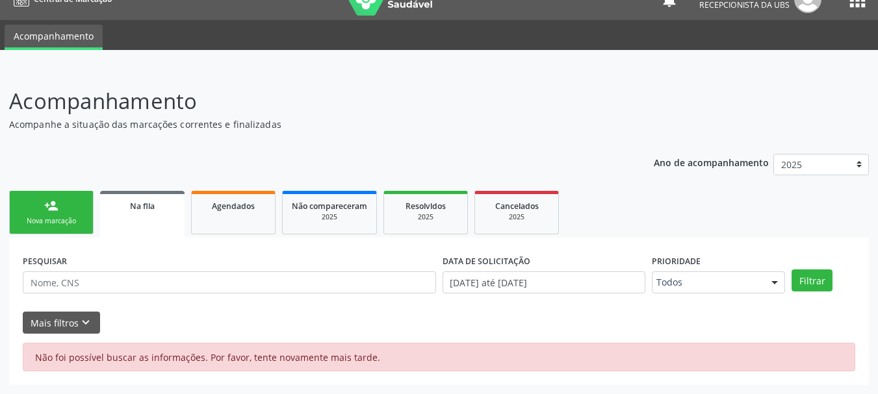
scroll to position [21, 0]
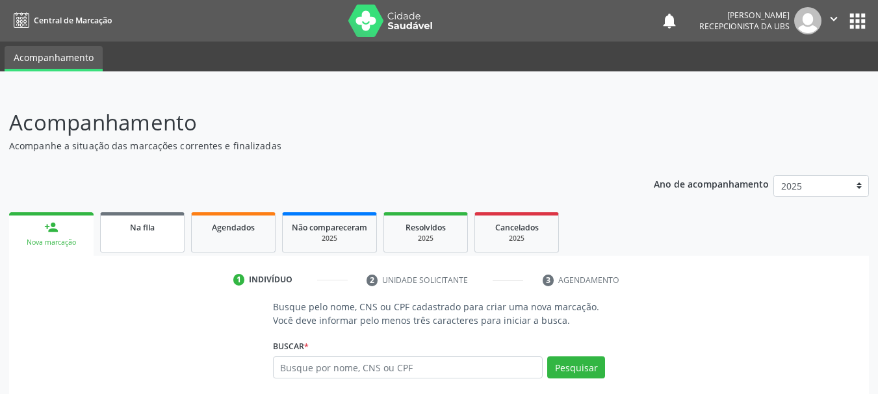
click at [132, 227] on span "Na fila" at bounding box center [142, 227] width 25 height 11
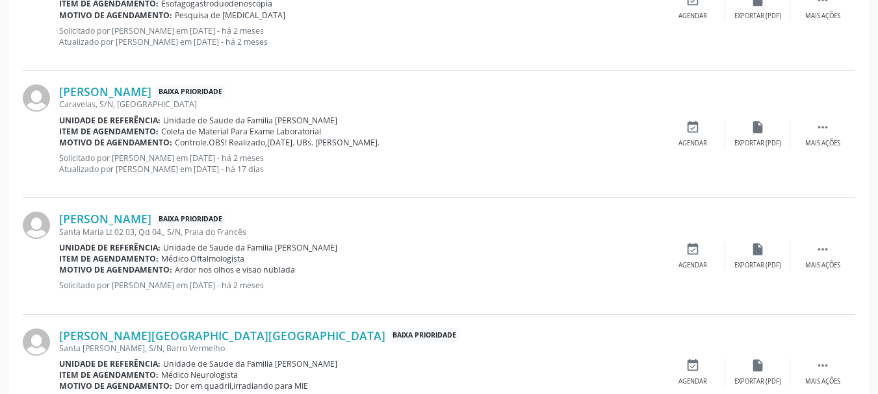
scroll to position [1852, 0]
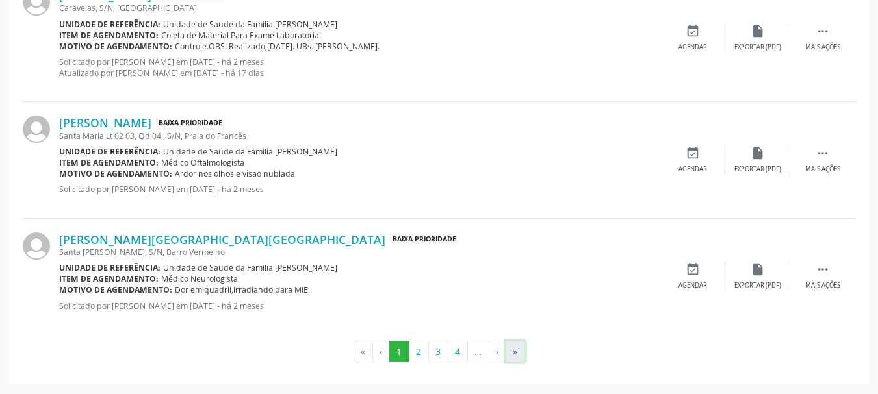
click at [512, 352] on button "»" at bounding box center [515, 352] width 19 height 22
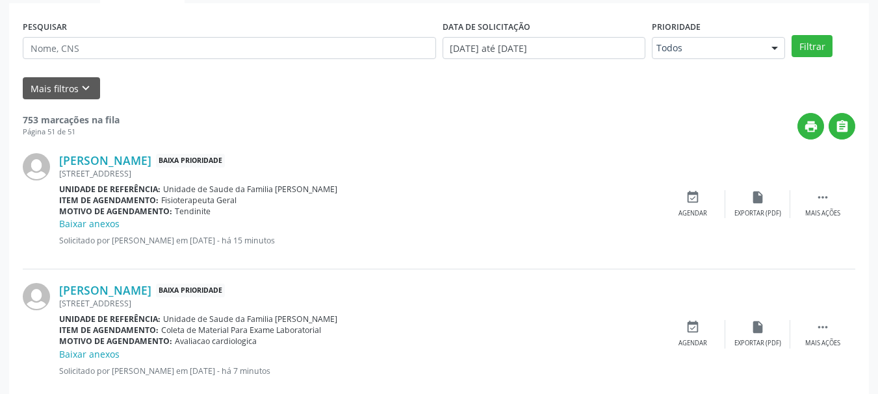
scroll to position [0, 0]
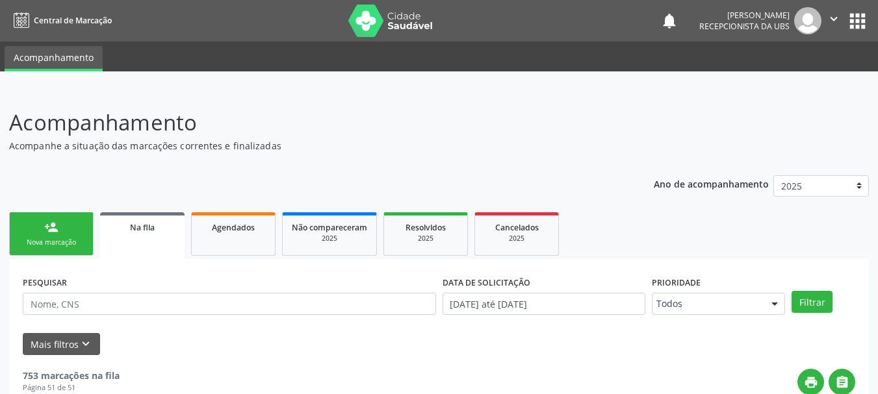
click at [49, 239] on div "Nova marcação" at bounding box center [51, 243] width 65 height 10
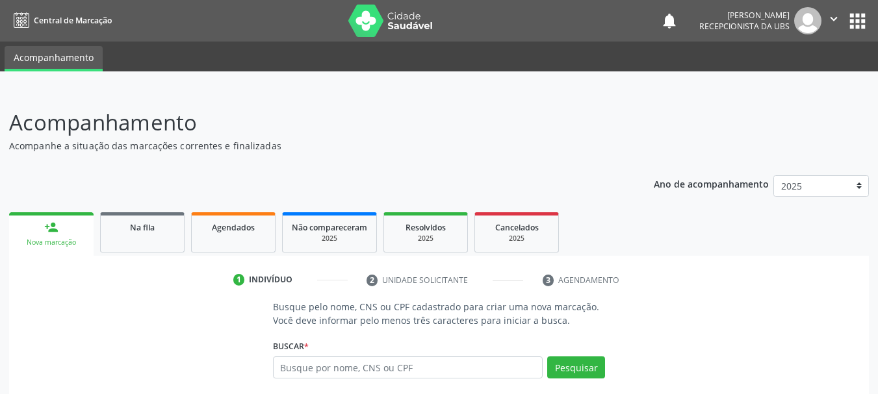
scroll to position [125, 0]
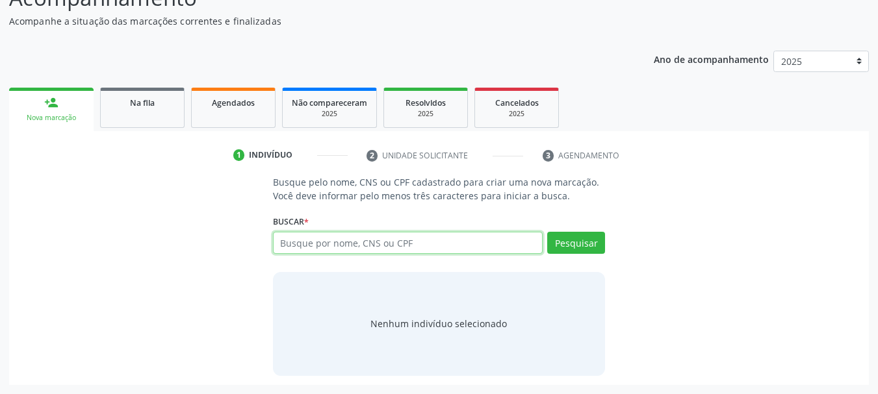
click at [369, 250] on input "text" at bounding box center [408, 243] width 270 height 22
type input "704604609814321"
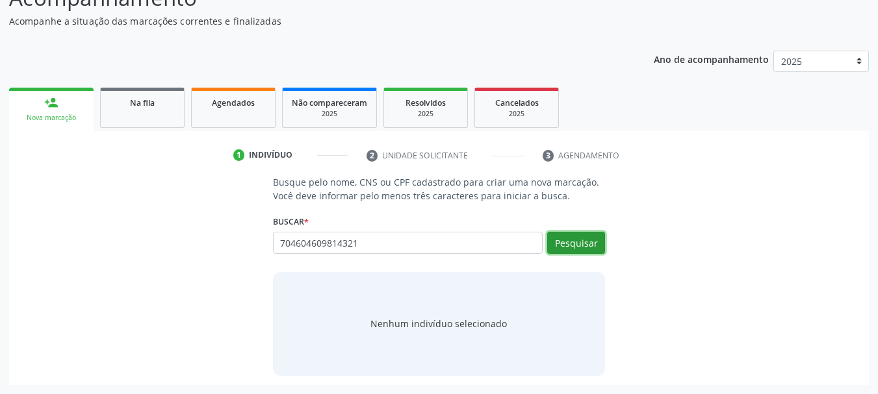
click at [565, 246] on button "Pesquisar" at bounding box center [576, 243] width 58 height 22
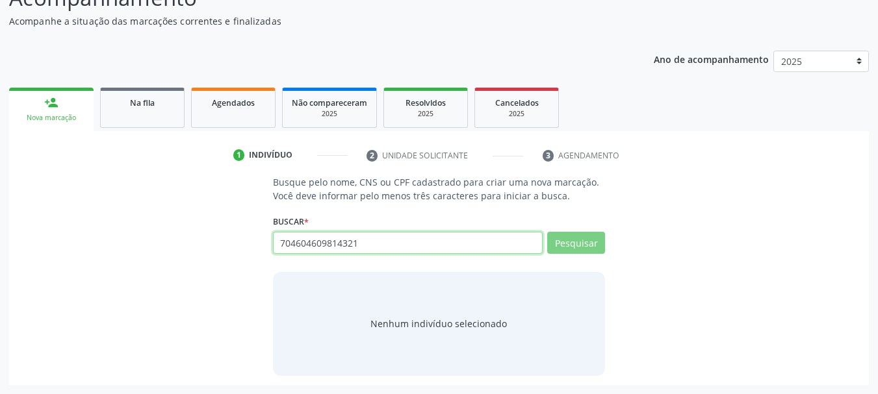
drag, startPoint x: 405, startPoint y: 251, endPoint x: 236, endPoint y: 250, distance: 169.0
click at [236, 250] on div "Busque pelo nome, CNS ou CPF cadastrado para criar uma nova marcação. Você deve…" at bounding box center [439, 275] width 842 height 200
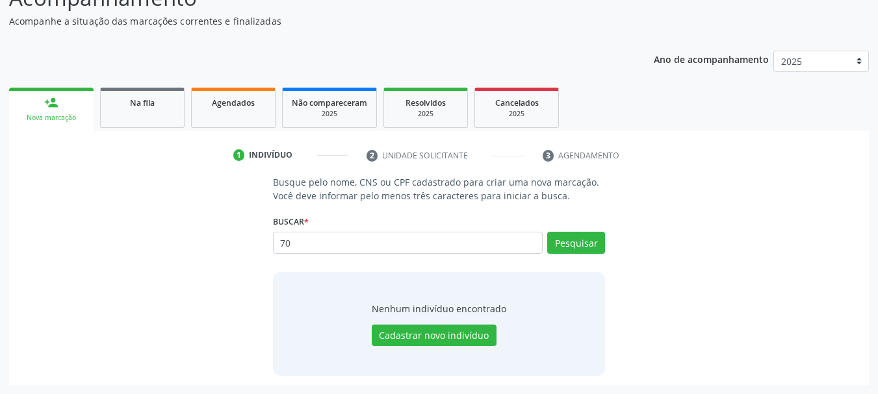
type input "7"
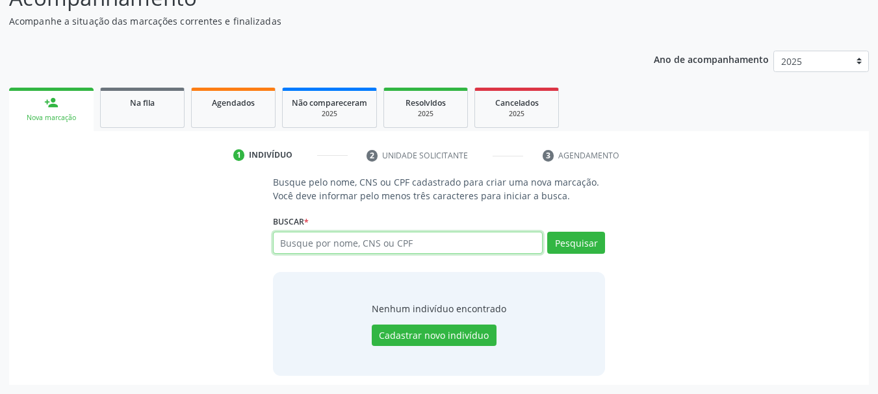
click at [341, 240] on input "text" at bounding box center [408, 243] width 270 height 22
paste input "307.056.734-72"
type input "307.056.734-72"
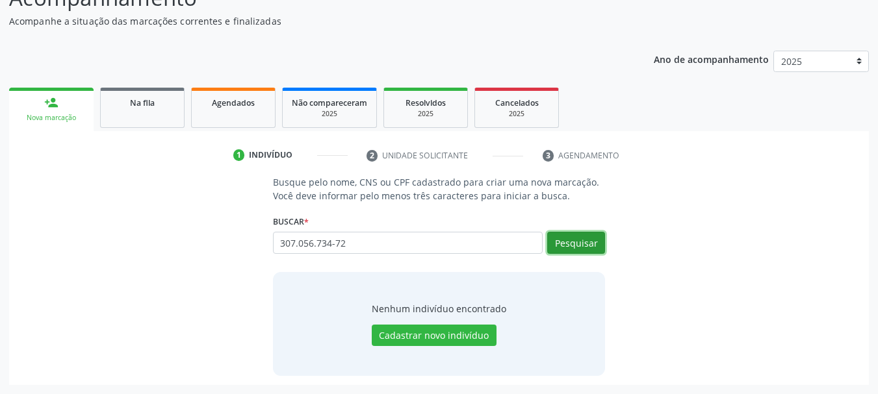
click at [570, 239] on button "Pesquisar" at bounding box center [576, 243] width 58 height 22
type input "307.056.734-72"
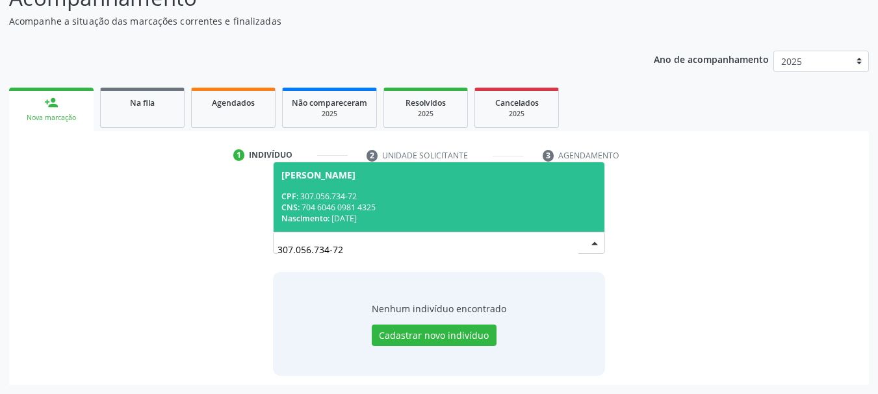
click at [331, 191] on div "CPF: 307.056.734-72" at bounding box center [439, 196] width 316 height 11
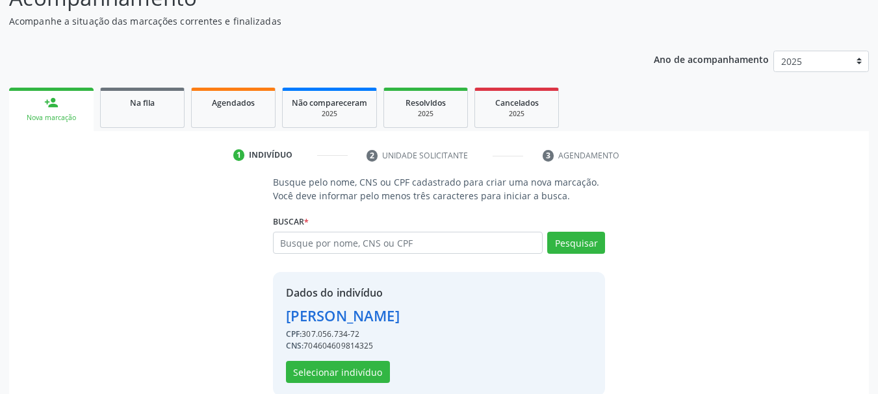
scroll to position [145, 0]
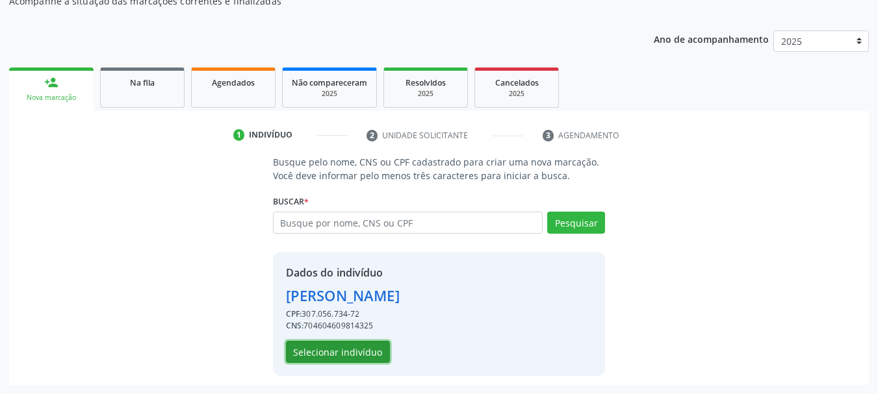
click at [346, 348] on button "Selecionar indivíduo" at bounding box center [338, 352] width 104 height 22
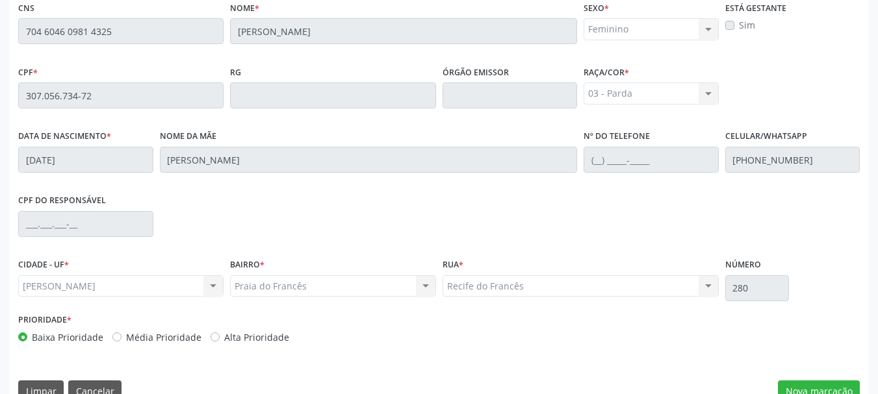
scroll to position [366, 0]
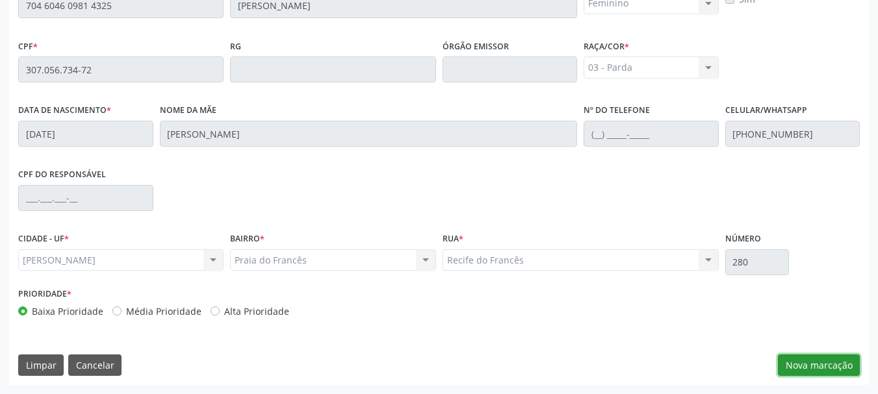
click at [825, 369] on button "Nova marcação" at bounding box center [819, 366] width 82 height 22
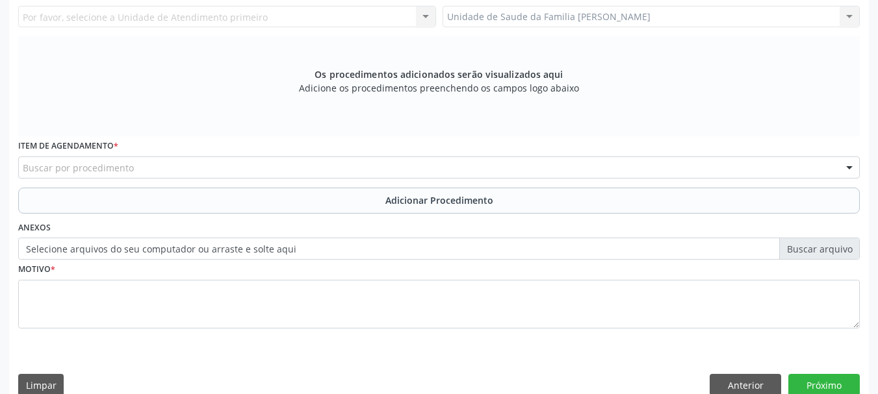
scroll to position [236, 0]
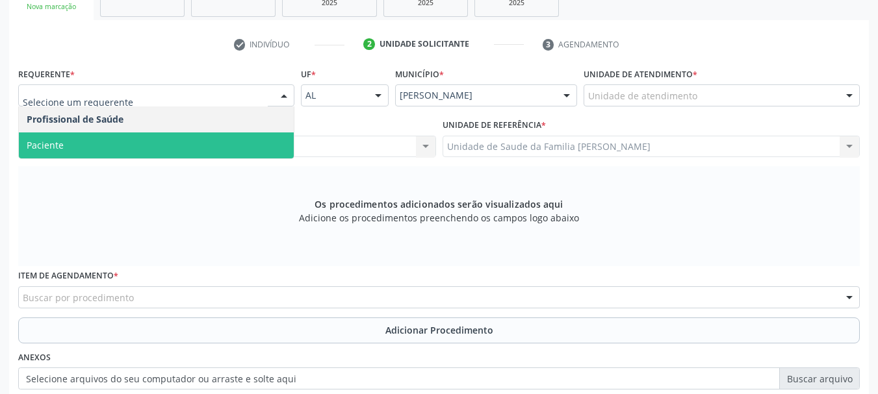
click at [96, 138] on span "Paciente" at bounding box center [156, 146] width 275 height 26
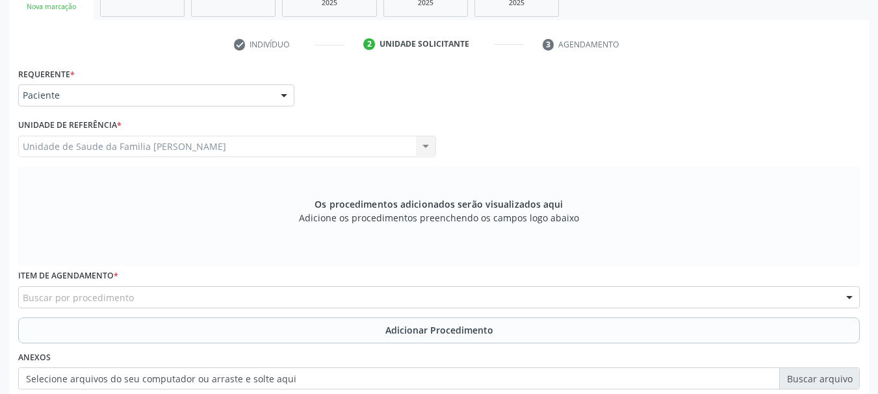
click at [165, 301] on div "Buscar por procedimento" at bounding box center [439, 298] width 842 height 22
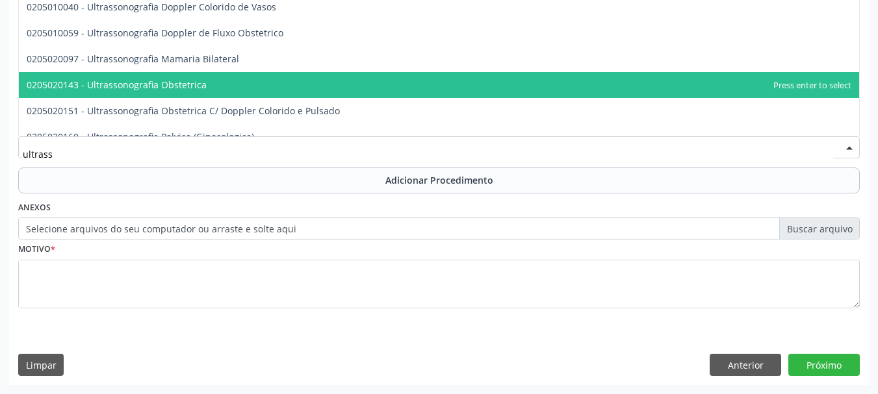
scroll to position [195, 0]
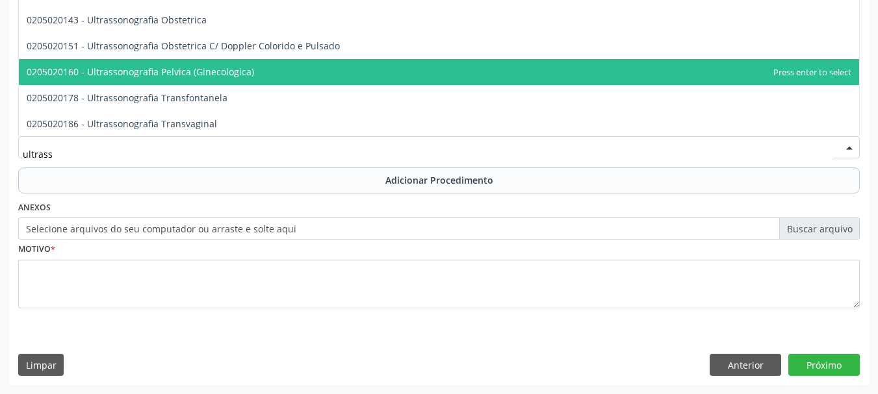
click at [258, 66] on span "0205020160 - Ultrassonografia Pelvica (Ginecologica)" at bounding box center [439, 72] width 840 height 26
click at [254, 66] on span "0205020160 - Ultrassonografia Pelvica (Ginecologica)" at bounding box center [140, 72] width 227 height 12
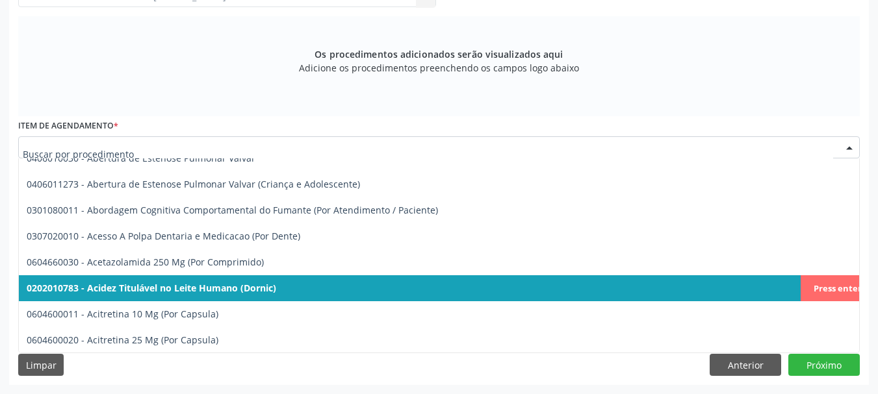
click at [154, 140] on div at bounding box center [439, 147] width 842 height 22
click at [144, 146] on input "text" at bounding box center [428, 154] width 810 height 26
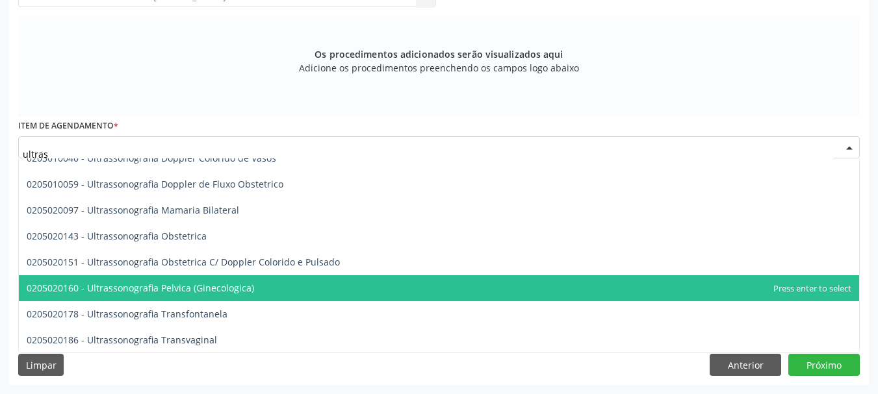
type input "ultrass"
click at [170, 283] on span "0205020160 - Ultrassonografia Pelvica (Ginecologica)" at bounding box center [140, 288] width 227 height 12
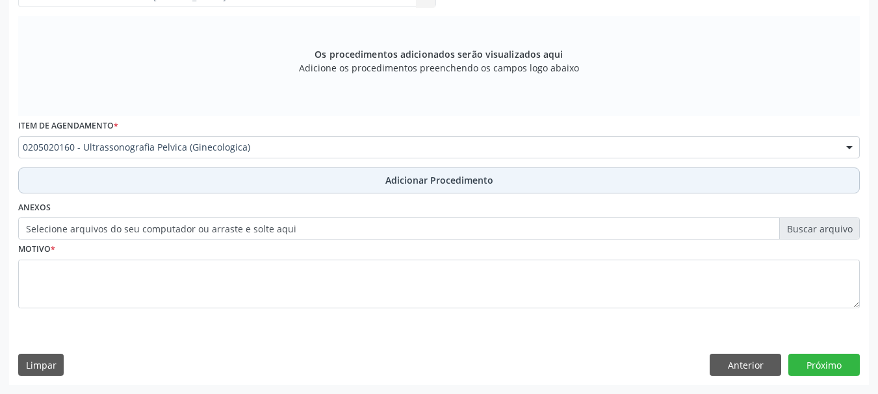
click at [439, 191] on button "Adicionar Procedimento" at bounding box center [439, 181] width 842 height 26
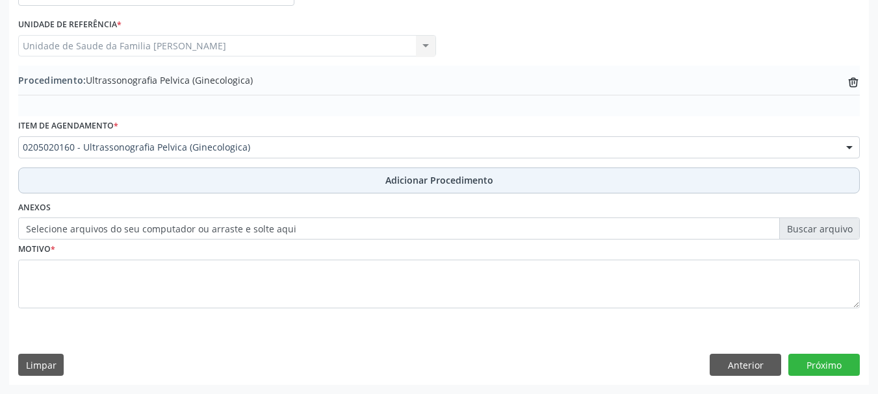
scroll to position [337, 0]
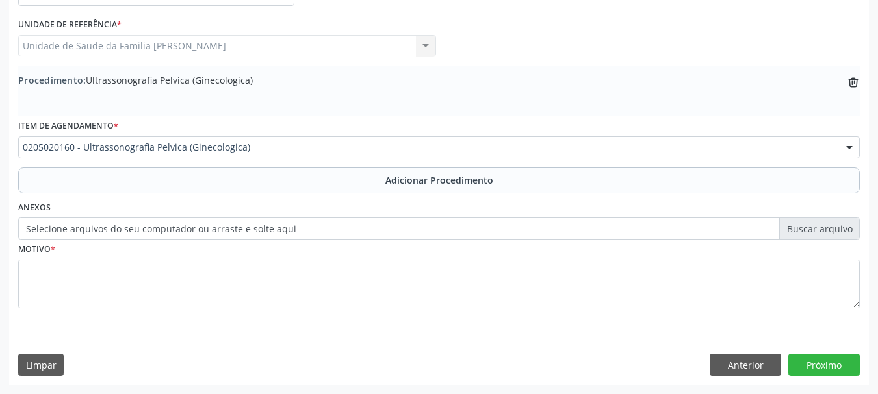
click at [67, 225] on label "Selecione arquivos do seu computador ou arraste e solte aqui" at bounding box center [439, 229] width 842 height 22
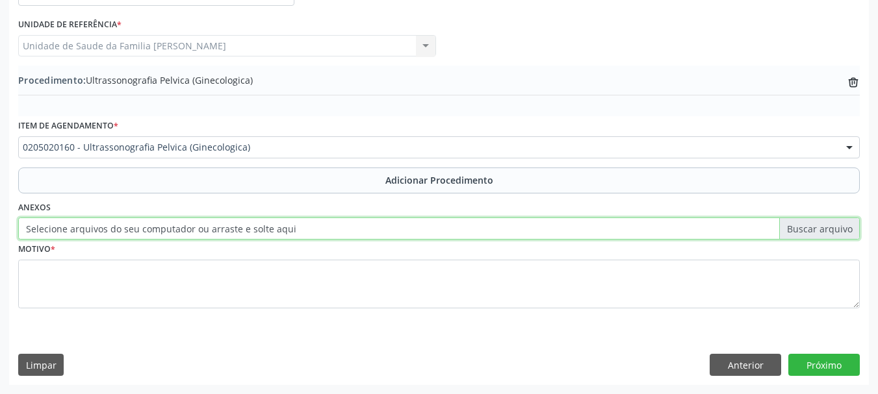
click at [67, 225] on input "Selecione arquivos do seu computador ou arraste e solte aqui" at bounding box center [439, 229] width 842 height 22
type input "C:\fakepath\cris.jpeg"
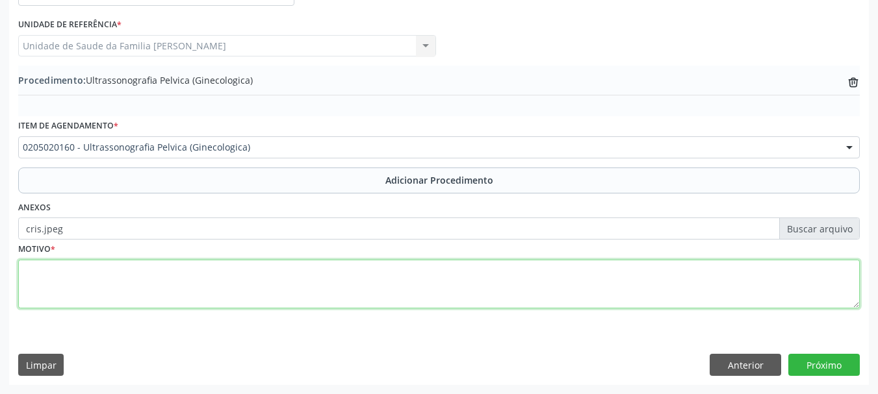
click at [21, 281] on textarea at bounding box center [439, 284] width 842 height 49
type textarea "Avaliacao"
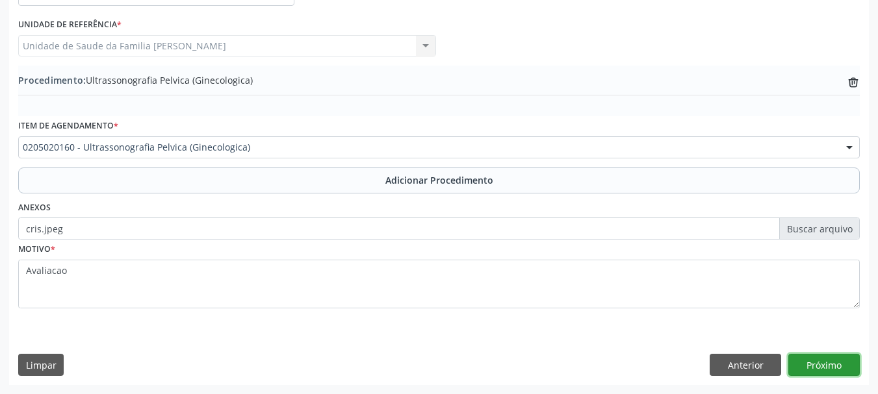
click at [831, 364] on button "Próximo" at bounding box center [823, 365] width 71 height 22
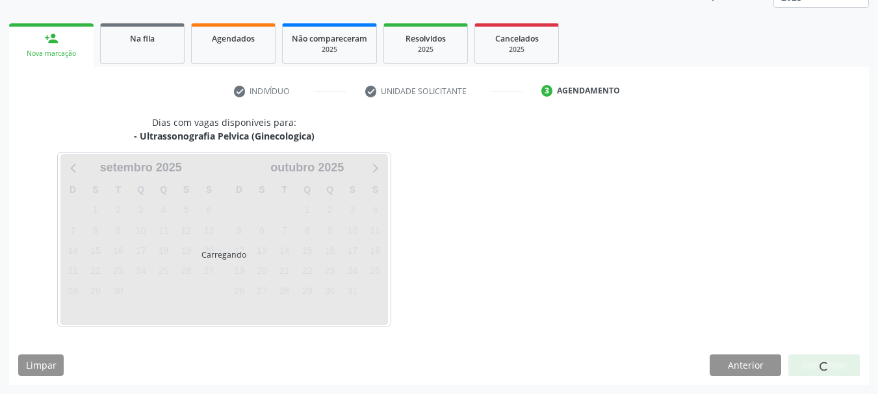
scroll to position [227, 0]
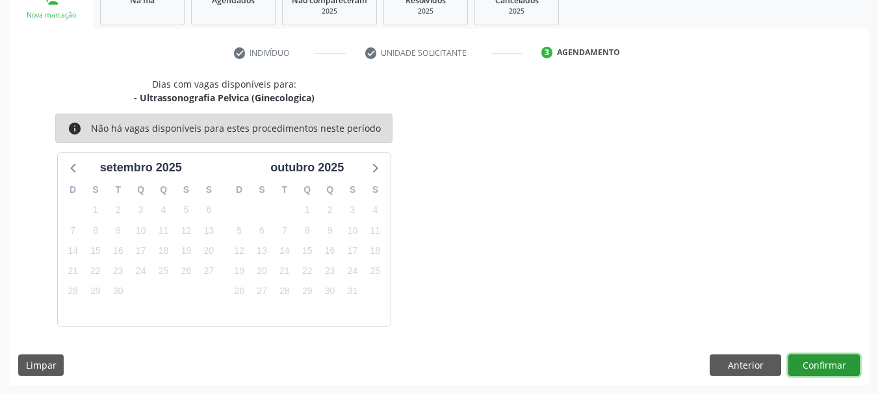
click at [847, 365] on button "Confirmar" at bounding box center [823, 366] width 71 height 22
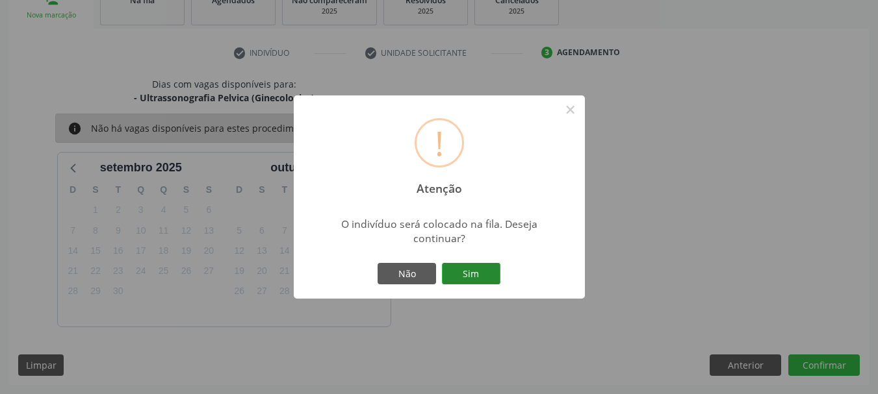
click at [472, 272] on button "Sim" at bounding box center [471, 274] width 58 height 22
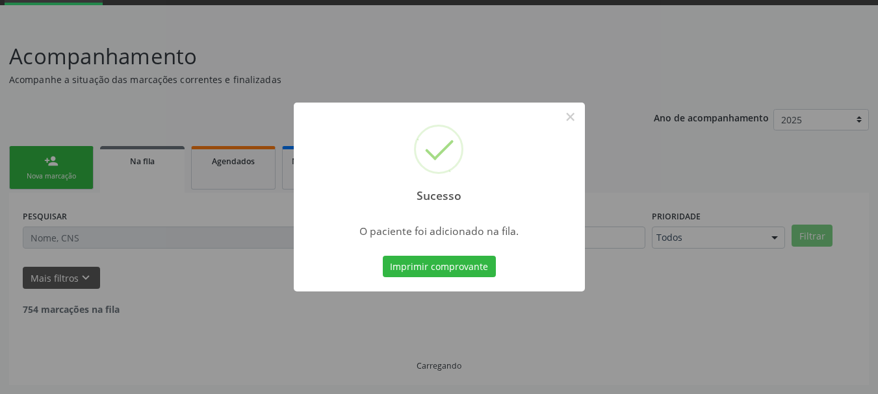
scroll to position [53, 0]
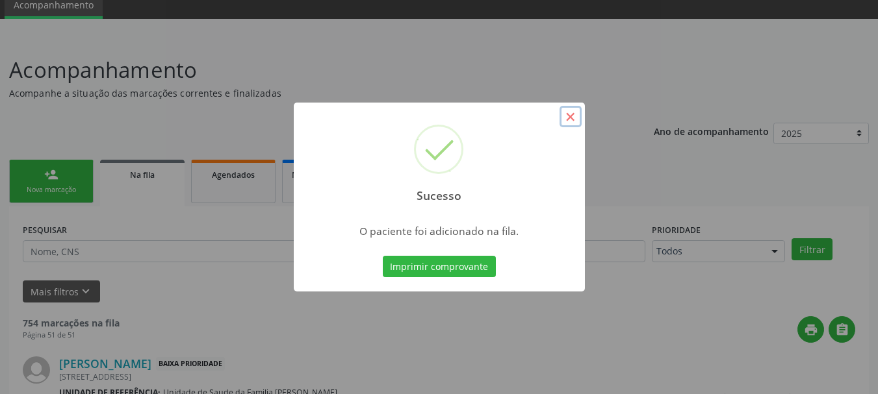
click at [570, 121] on button "×" at bounding box center [571, 117] width 22 height 22
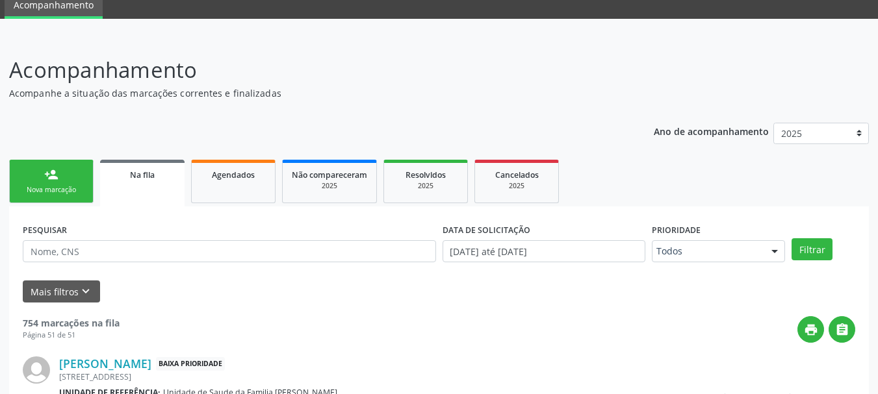
click at [49, 181] on div "person_add" at bounding box center [51, 175] width 14 height 14
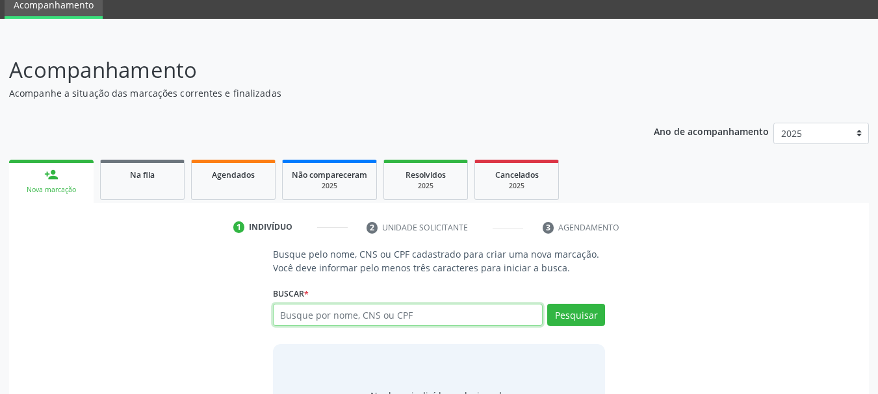
paste input "307.056.734-72"
type input "307.056.734-72"
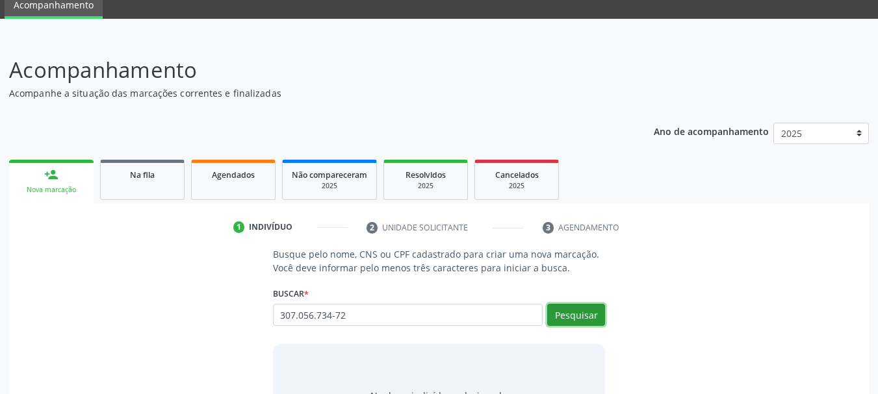
click at [569, 308] on button "Pesquisar" at bounding box center [576, 315] width 58 height 22
type input "307.056.734-72"
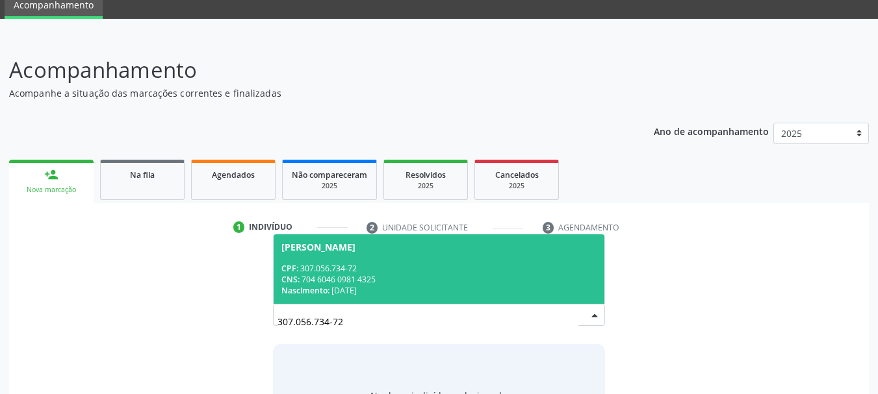
click at [343, 283] on div "CNS: 704 6046 0981 4325" at bounding box center [439, 279] width 316 height 11
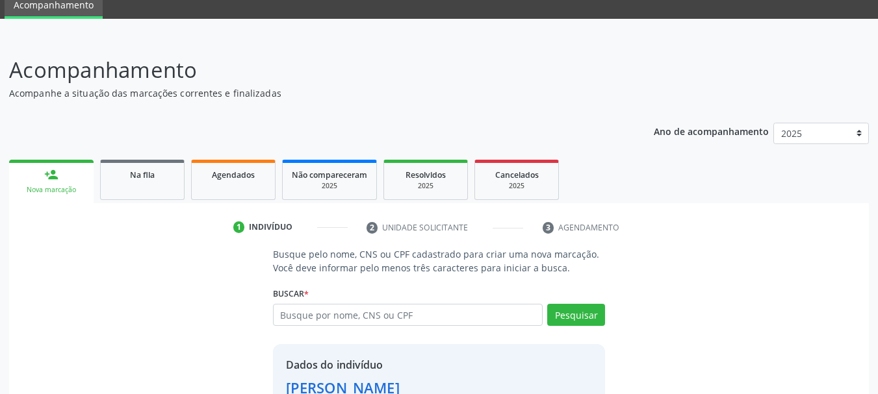
scroll to position [145, 0]
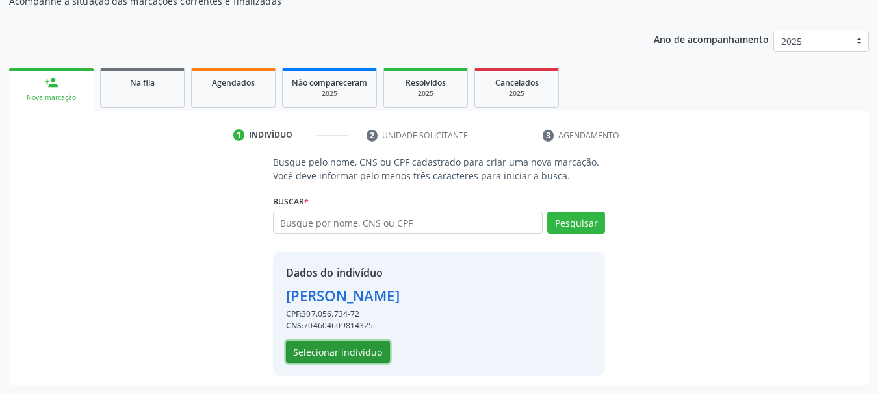
click at [348, 346] on button "Selecionar indivíduo" at bounding box center [338, 352] width 104 height 22
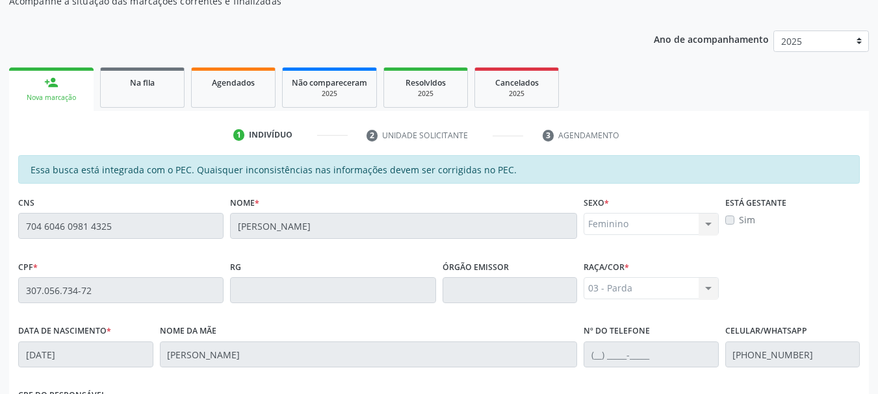
scroll to position [366, 0]
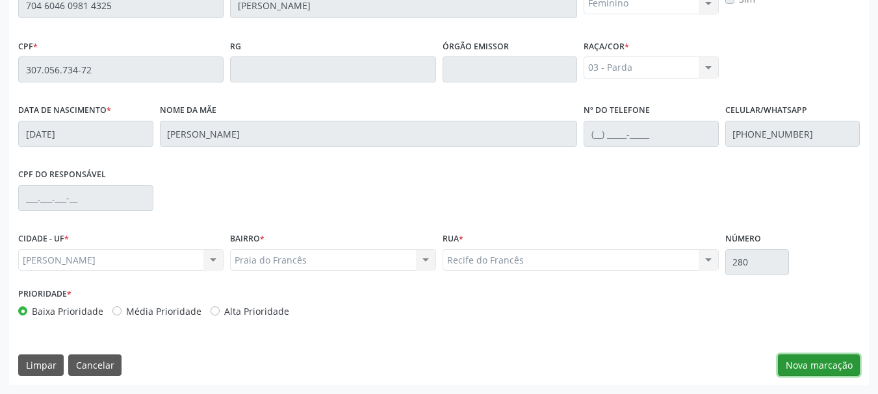
click at [797, 360] on button "Nova marcação" at bounding box center [819, 366] width 82 height 22
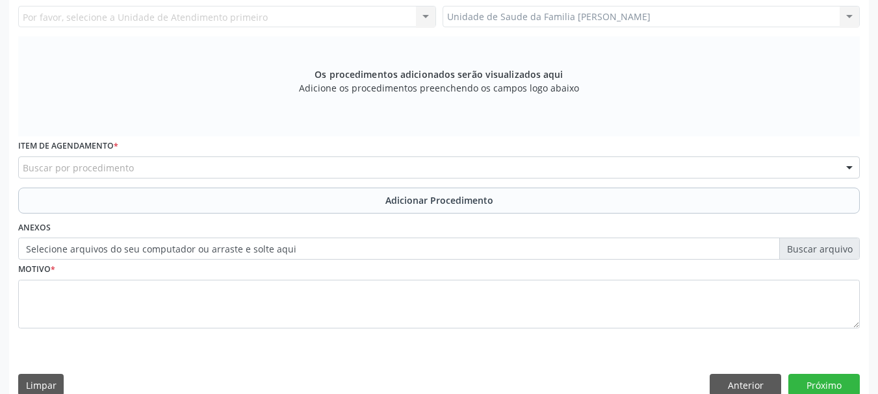
scroll to position [106, 0]
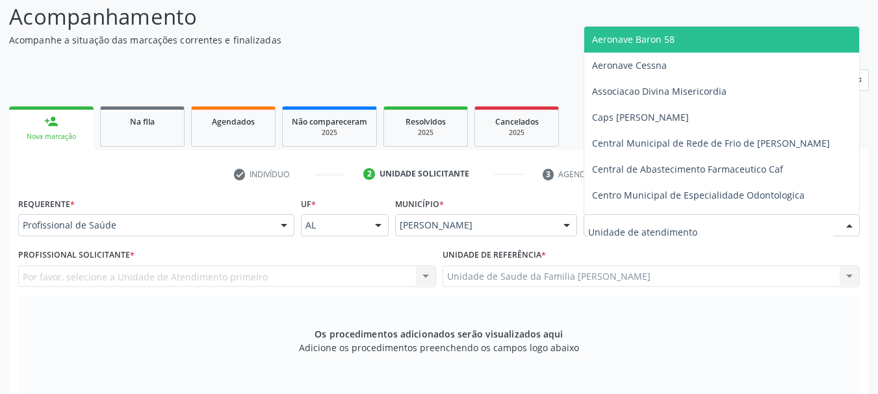
click at [630, 226] on input "text" at bounding box center [710, 232] width 245 height 26
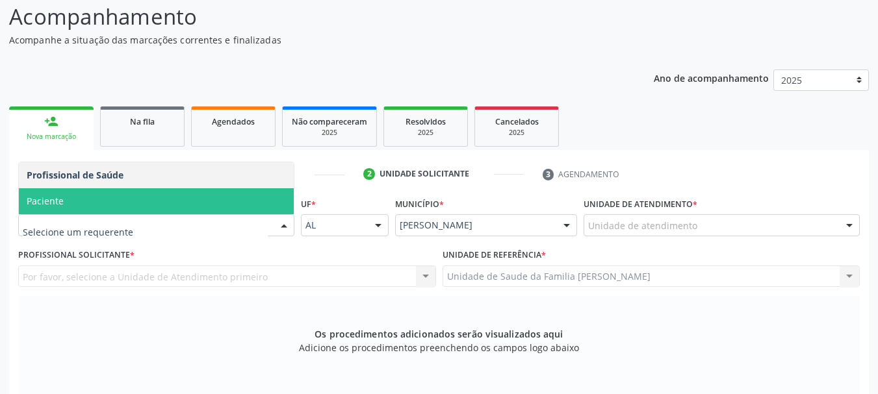
click at [96, 205] on span "Paciente" at bounding box center [156, 201] width 275 height 26
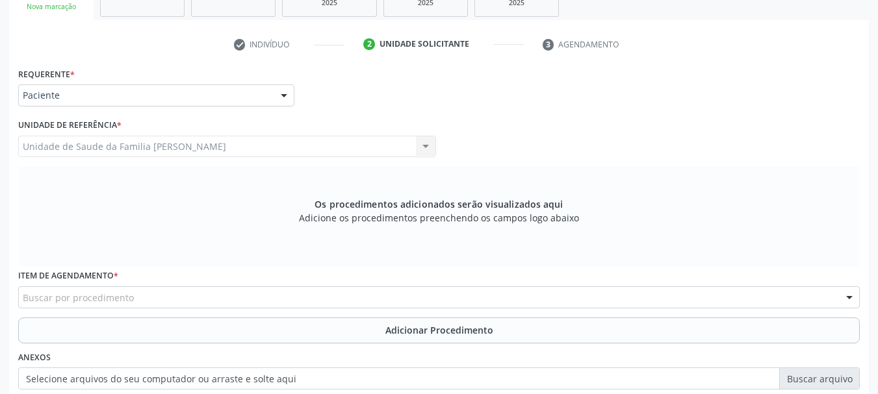
scroll to position [301, 0]
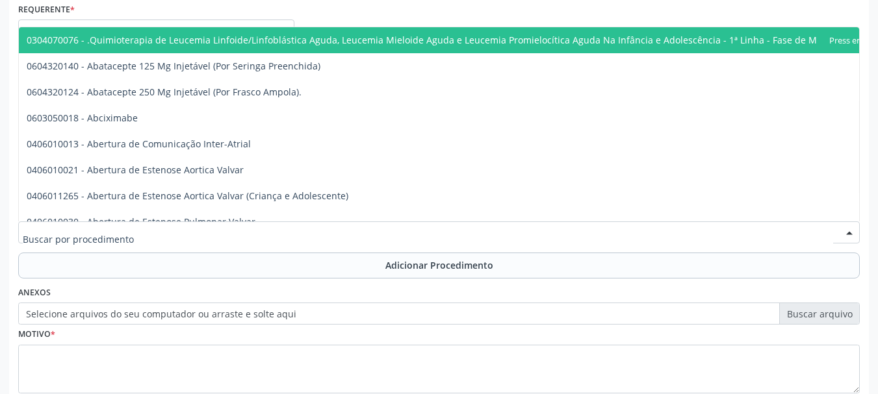
click at [265, 229] on div at bounding box center [439, 233] width 842 height 22
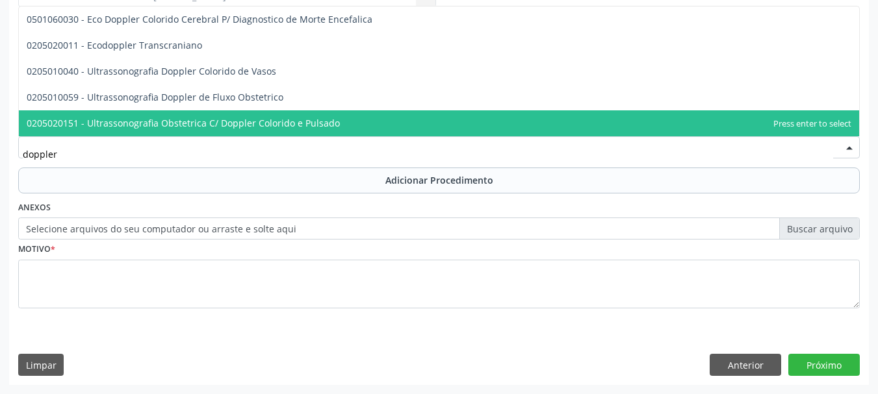
scroll to position [321, 0]
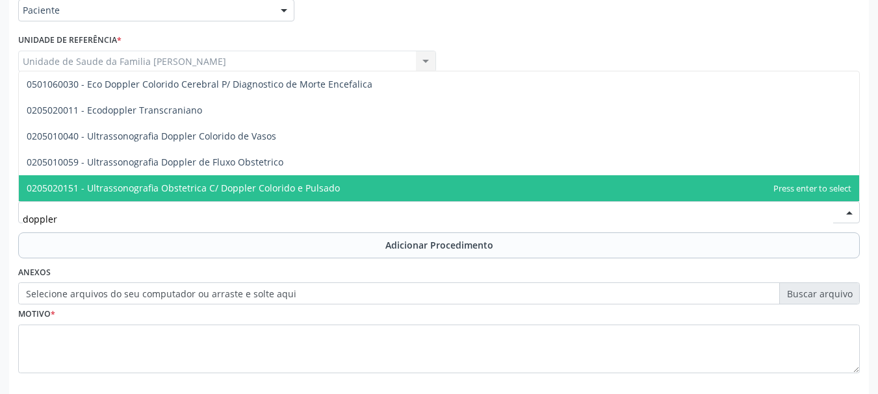
click at [92, 225] on input "doppler" at bounding box center [428, 219] width 810 height 26
type input "d"
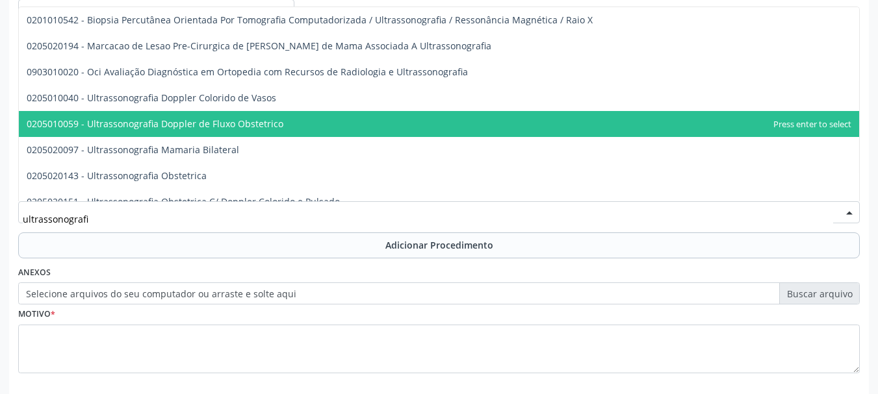
type input "ultrassonografia"
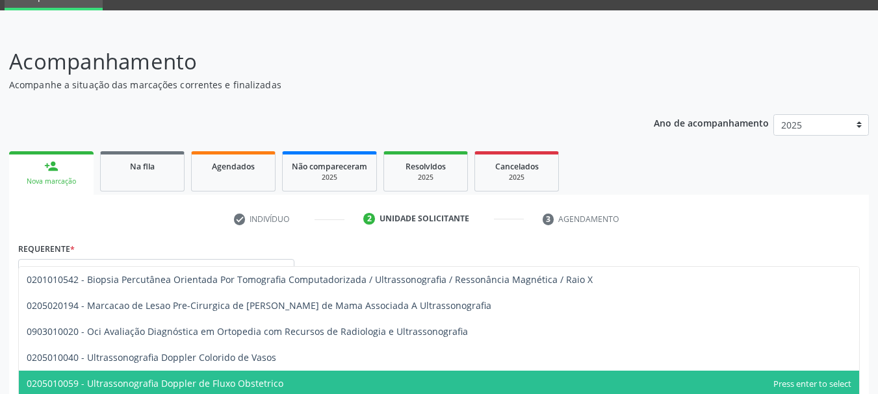
scroll to position [0, 0]
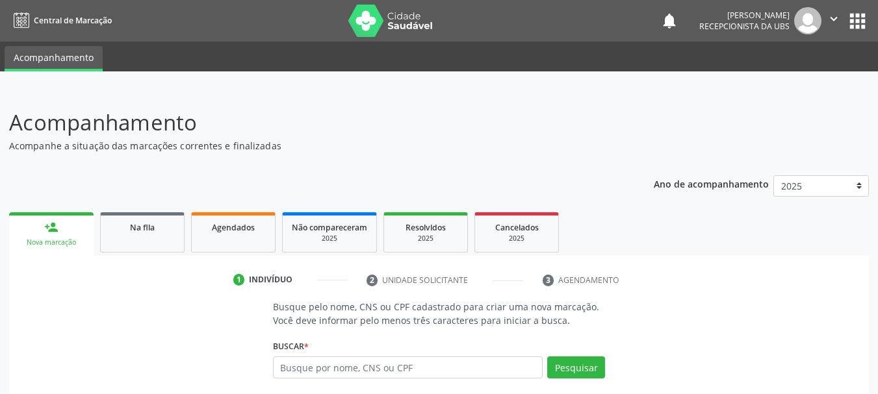
click at [142, 328] on div "Busque pelo nome, CNS ou CPF cadastrado para criar uma nova marcação. Você deve…" at bounding box center [439, 400] width 842 height 200
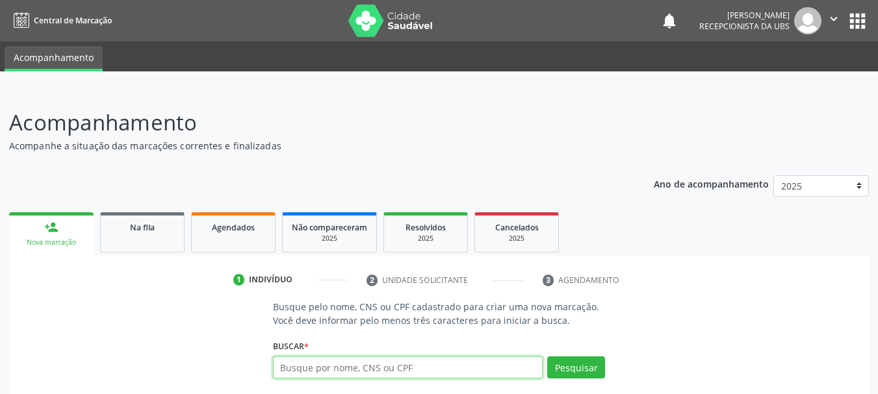
click at [324, 369] on input "text" at bounding box center [408, 368] width 270 height 22
type input "15072478424"
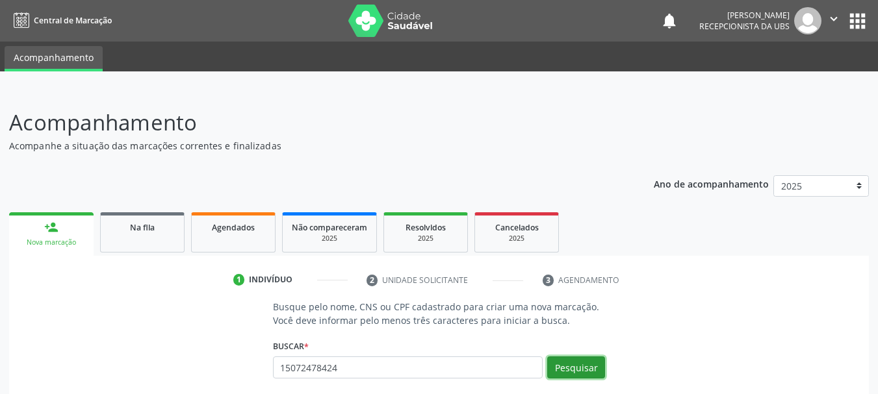
click at [592, 369] on button "Pesquisar" at bounding box center [576, 368] width 58 height 22
type input "15072478424"
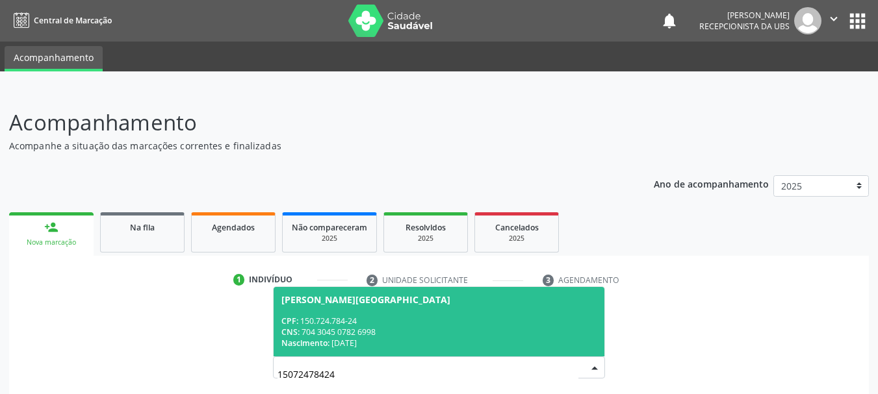
scroll to position [65, 0]
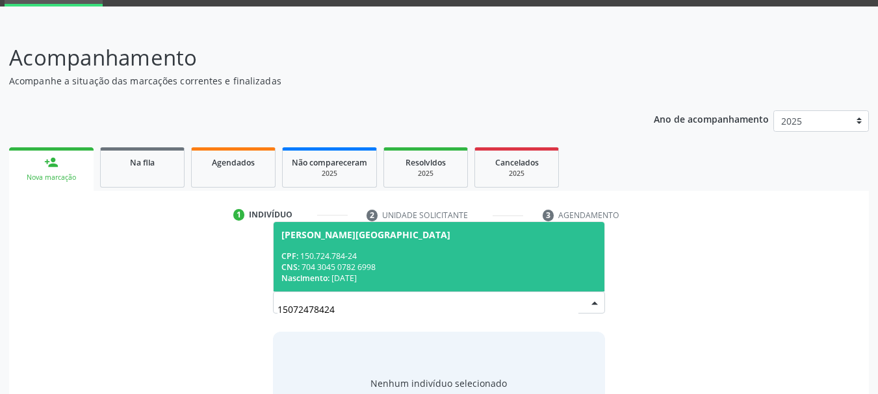
click at [352, 273] on div "Nascimento: [DATE]" at bounding box center [439, 278] width 316 height 11
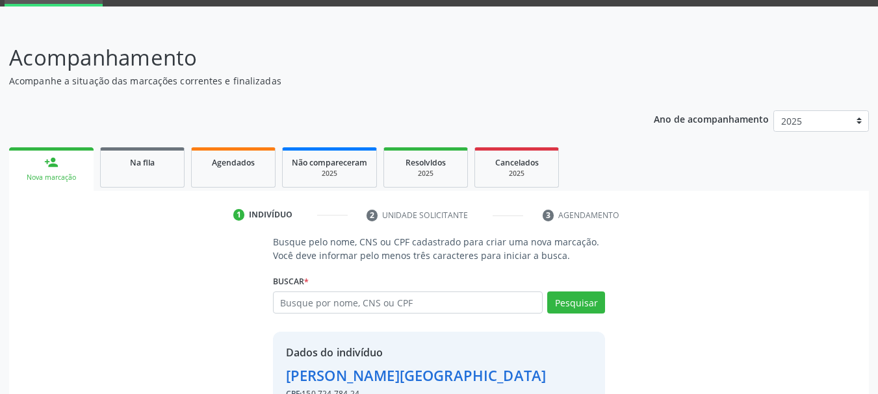
scroll to position [145, 0]
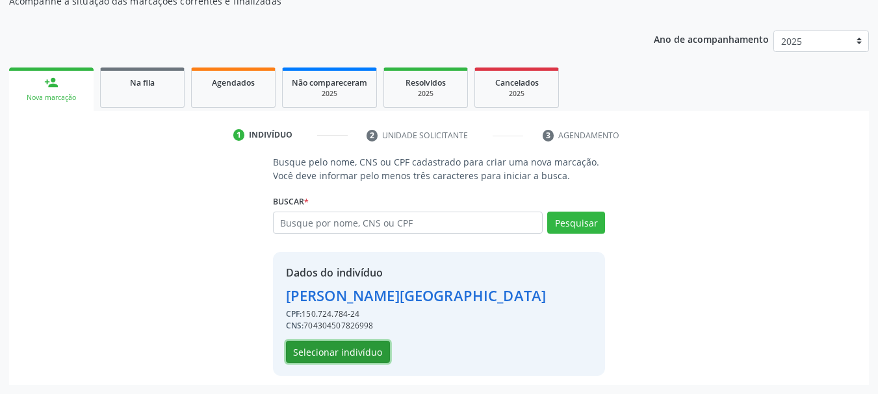
click at [328, 345] on button "Selecionar indivíduo" at bounding box center [338, 352] width 104 height 22
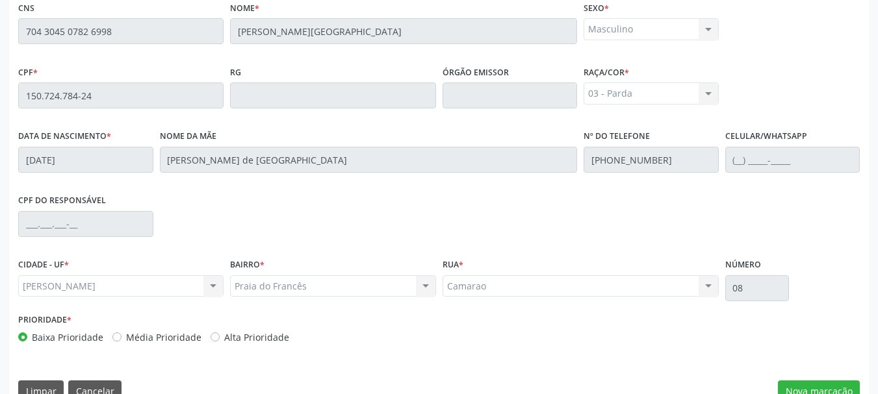
scroll to position [366, 0]
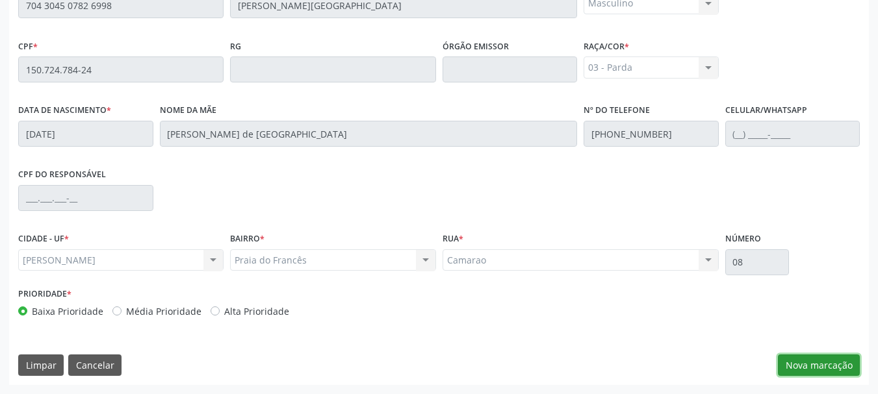
click at [819, 372] on button "Nova marcação" at bounding box center [819, 366] width 82 height 22
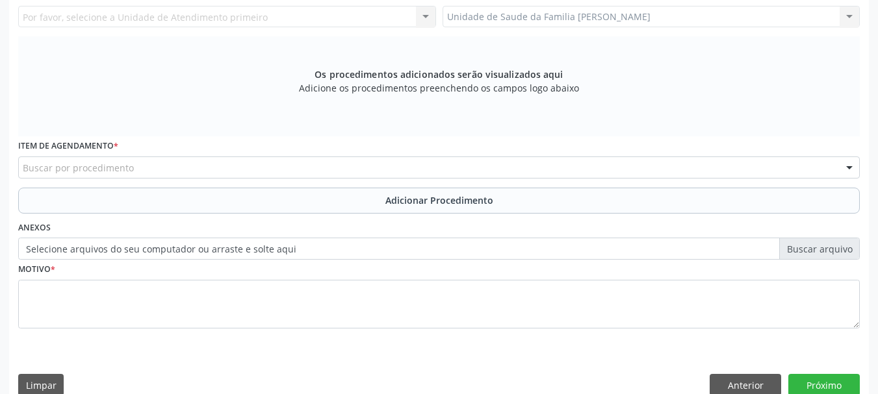
scroll to position [236, 0]
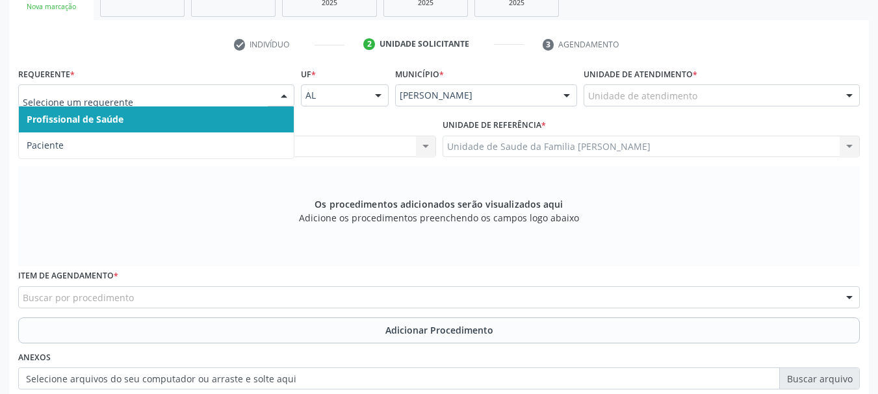
click at [153, 88] on div at bounding box center [156, 95] width 276 height 22
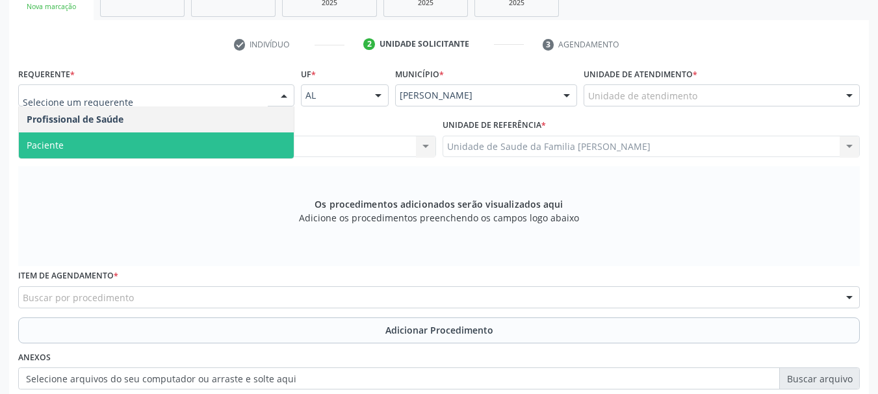
click at [107, 149] on span "Paciente" at bounding box center [156, 146] width 275 height 26
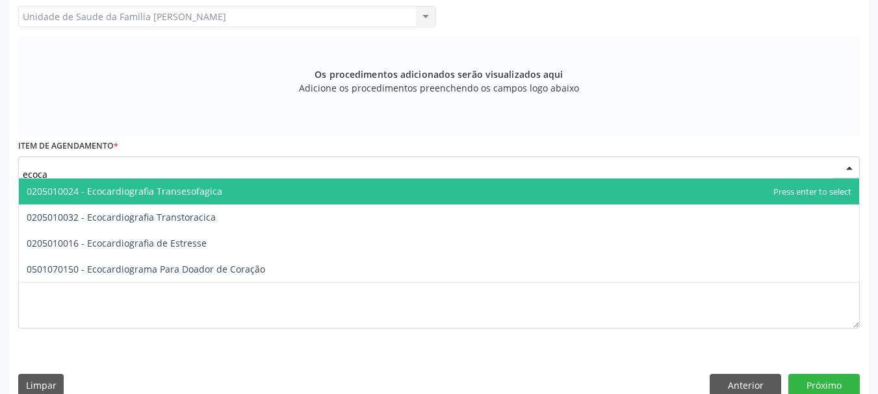
scroll to position [386, 0]
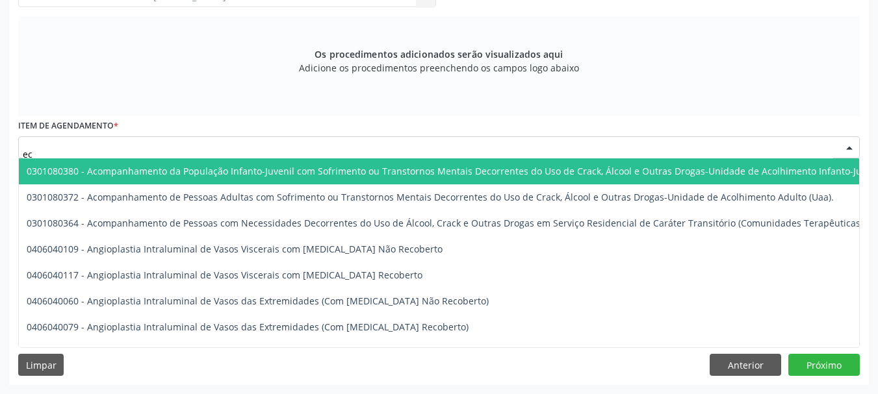
type input "e"
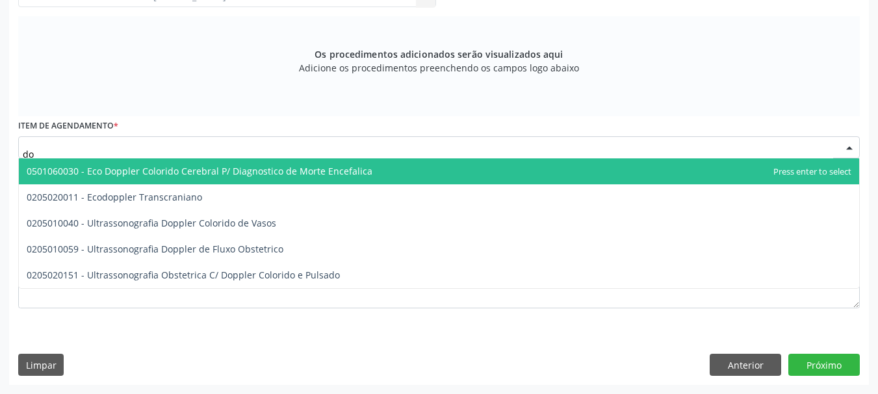
type input "d"
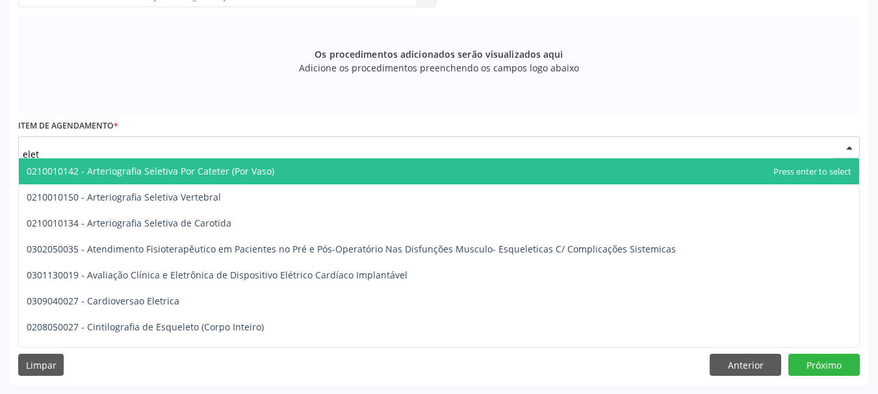
type input "eletr"
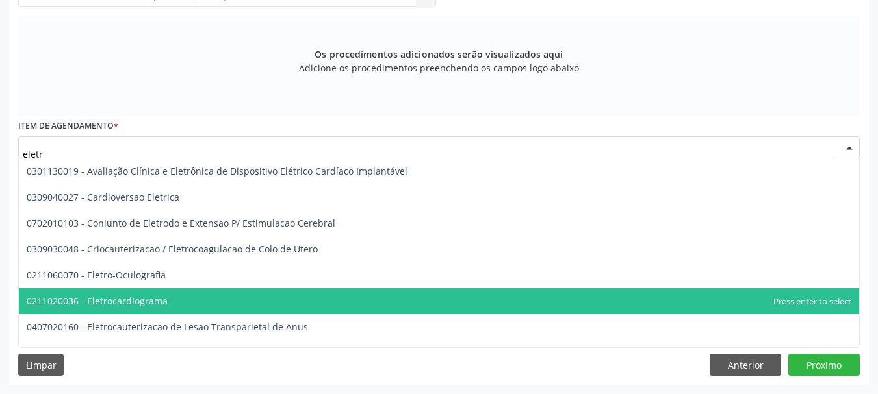
click at [112, 308] on span "0211020036 - Eletrocardiograma" at bounding box center [439, 302] width 840 height 26
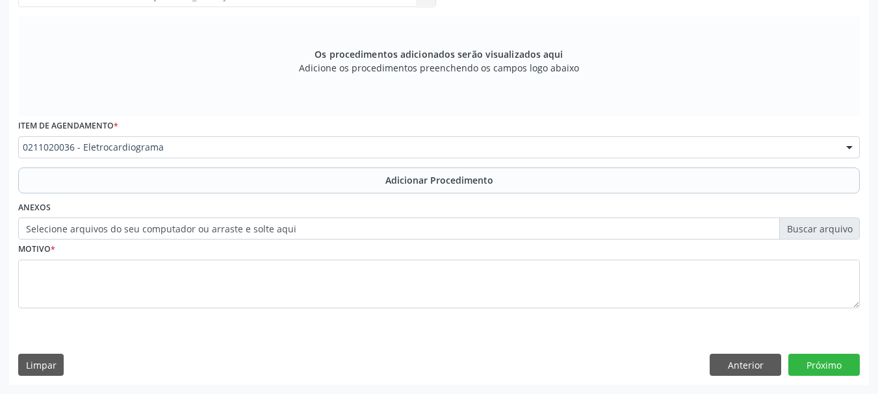
click at [120, 227] on label "Selecione arquivos do seu computador ou arraste e solte aqui" at bounding box center [439, 229] width 842 height 22
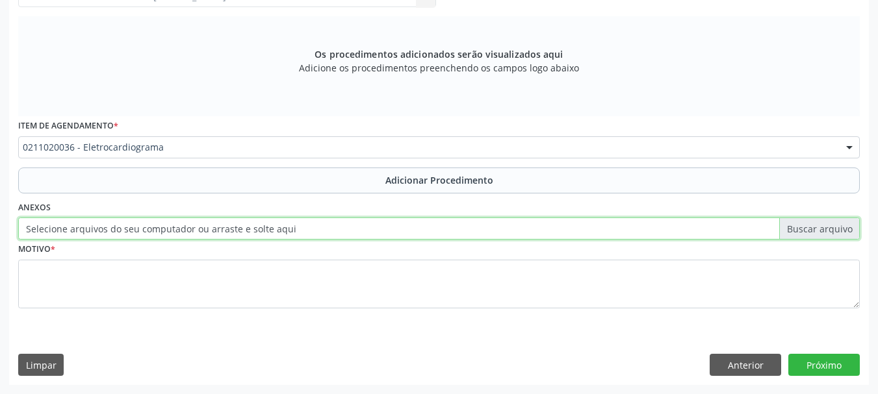
click at [120, 227] on input "Selecione arquivos do seu computador ou arraste e solte aqui" at bounding box center [439, 229] width 842 height 22
type input "C:\fakepath\[PERSON_NAME].jpeg"
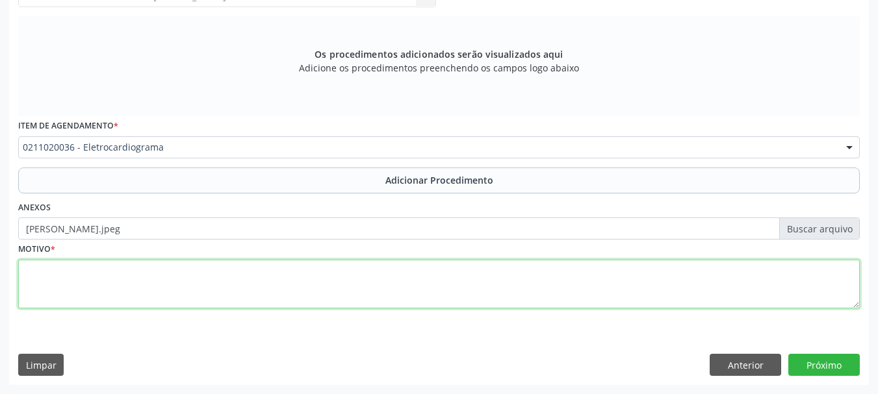
click at [43, 294] on textarea at bounding box center [439, 284] width 842 height 49
type textarea "Avaliacao"
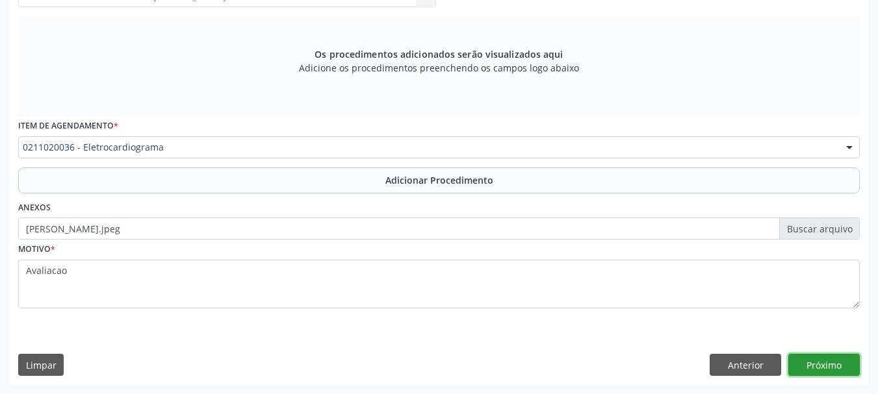
click at [825, 375] on button "Próximo" at bounding box center [823, 365] width 71 height 22
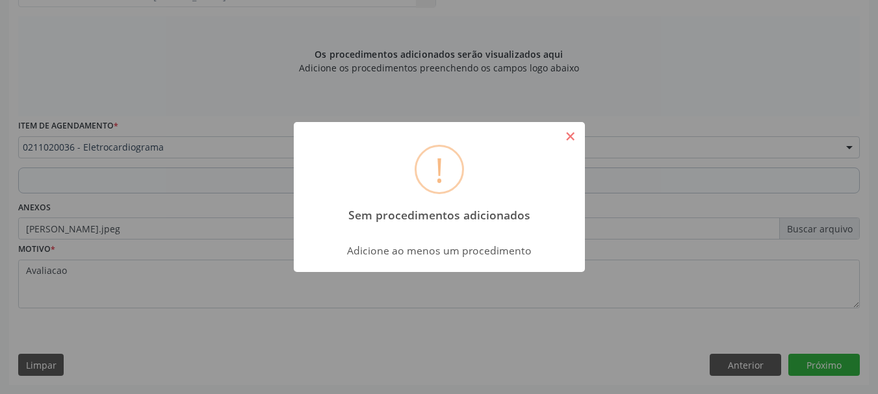
click at [565, 138] on button "×" at bounding box center [571, 136] width 22 height 22
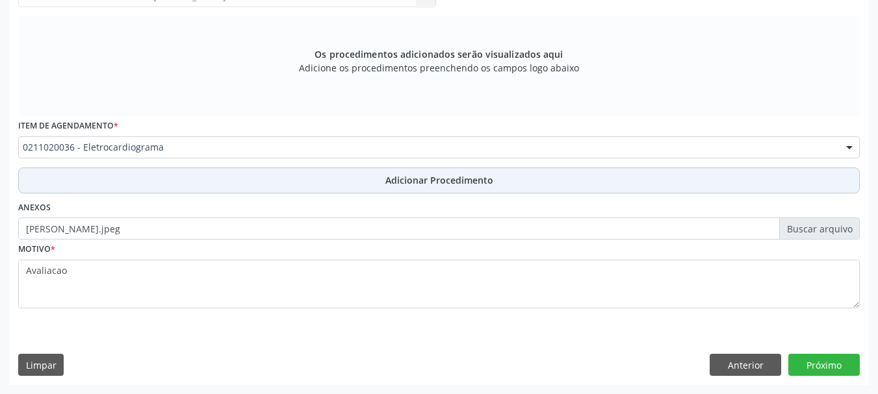
click at [498, 185] on button "Adicionar Procedimento" at bounding box center [439, 181] width 842 height 26
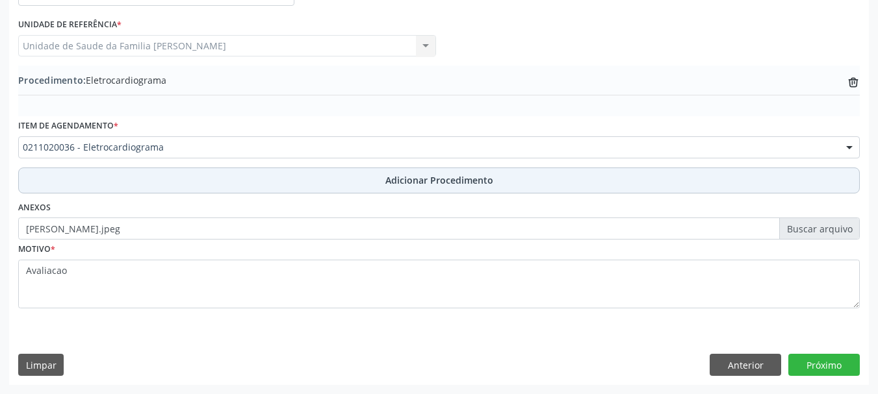
scroll to position [337, 0]
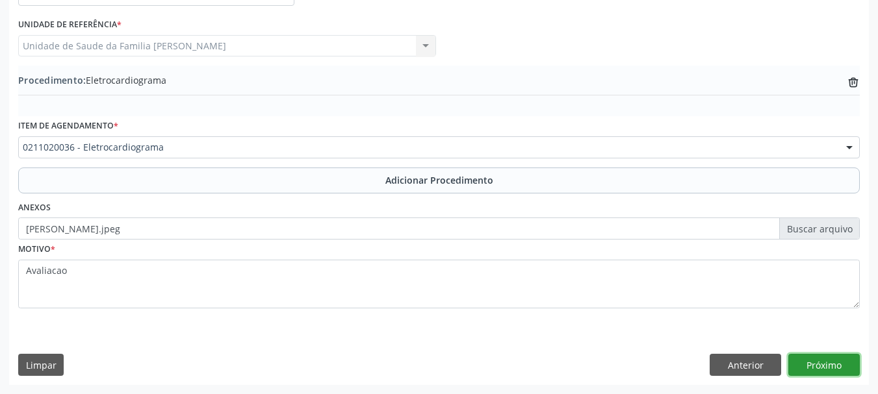
click at [825, 359] on button "Próximo" at bounding box center [823, 365] width 71 height 22
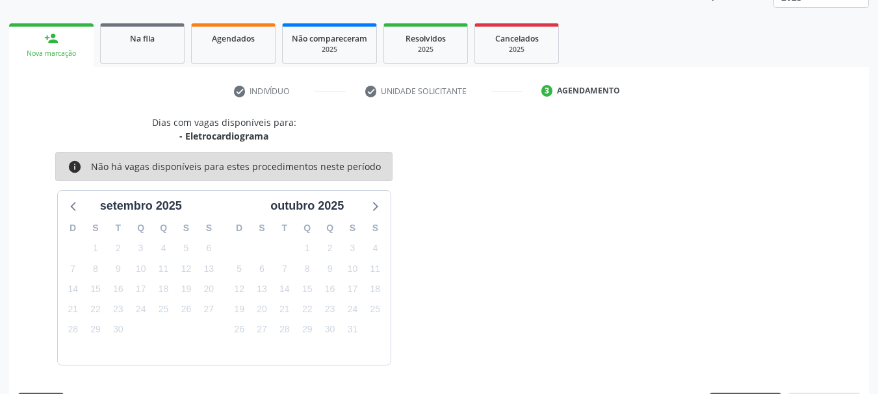
scroll to position [227, 0]
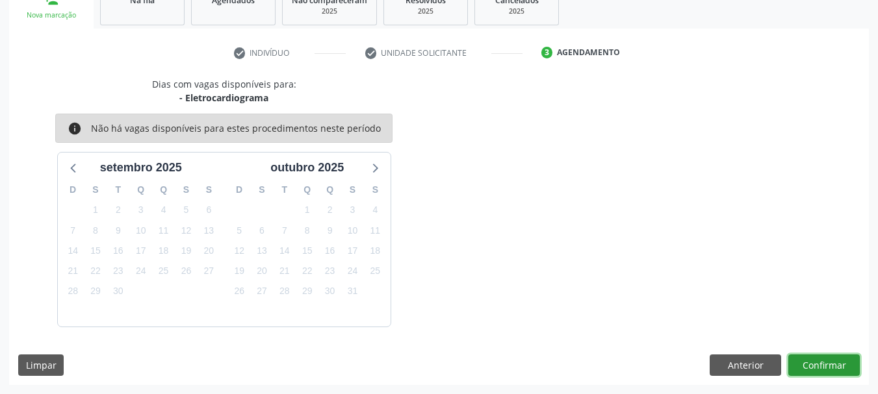
click at [825, 359] on button "Confirmar" at bounding box center [823, 366] width 71 height 22
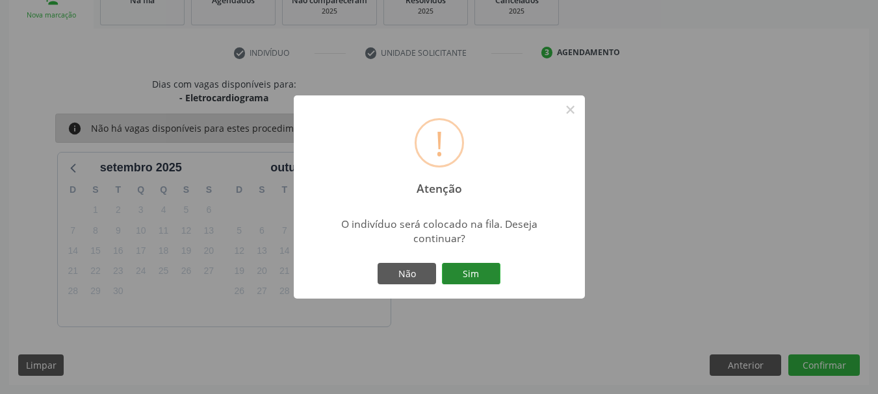
click at [482, 272] on button "Sim" at bounding box center [471, 274] width 58 height 22
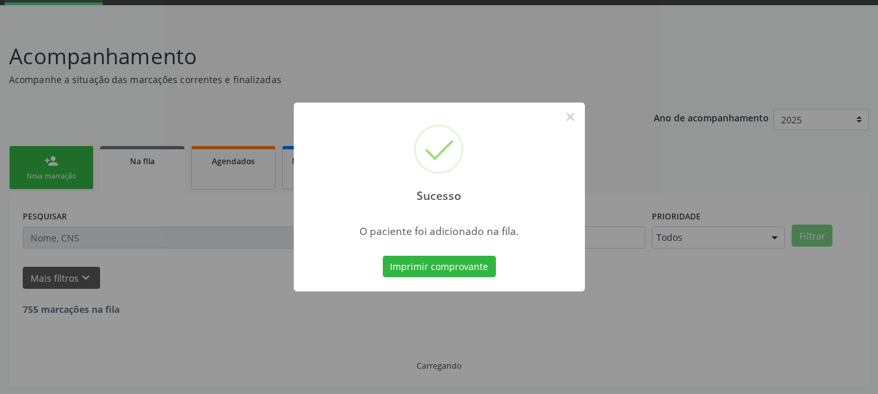
scroll to position [53, 0]
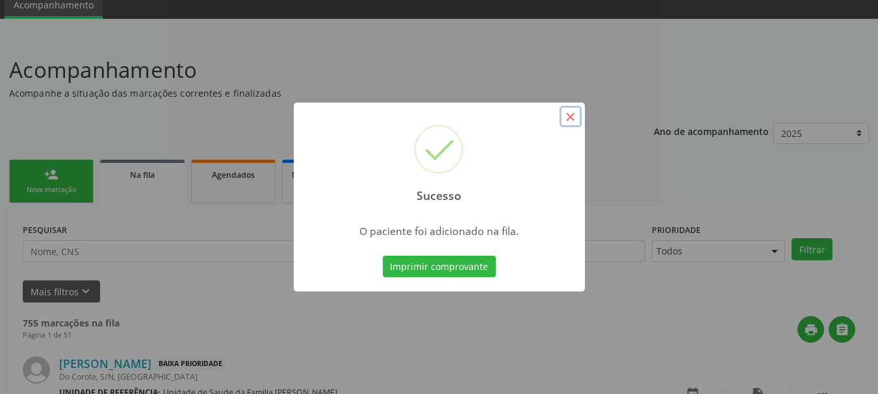
click at [578, 116] on button "×" at bounding box center [571, 117] width 22 height 22
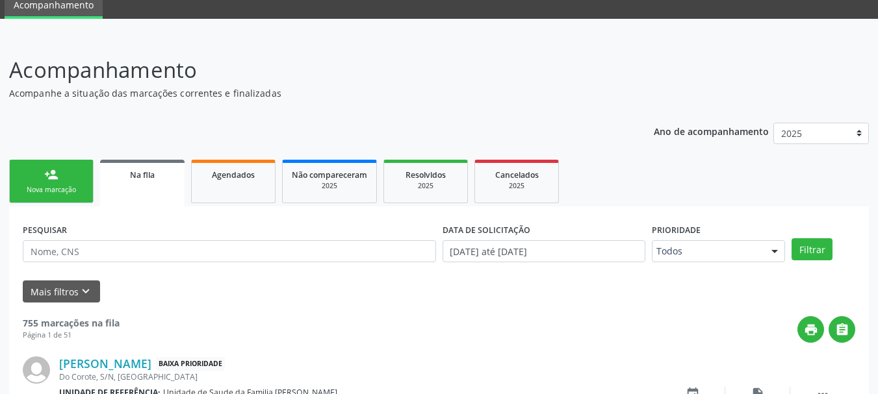
click at [49, 164] on link "person_add Nova marcação" at bounding box center [51, 182] width 84 height 44
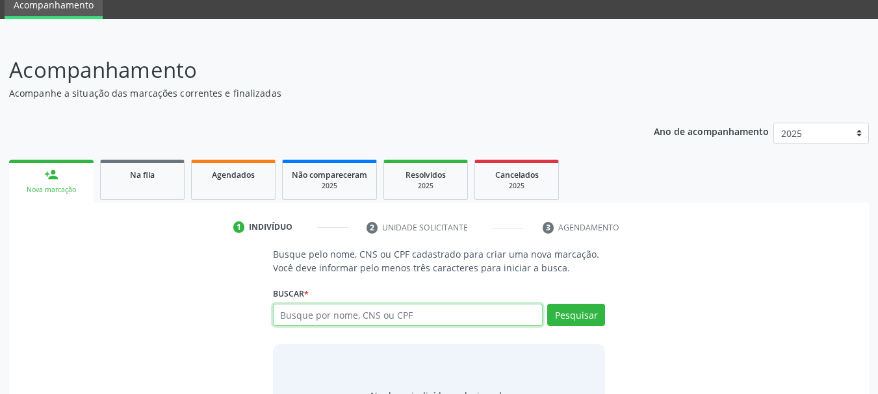
click at [326, 311] on input "text" at bounding box center [408, 315] width 270 height 22
type input "15072478424"
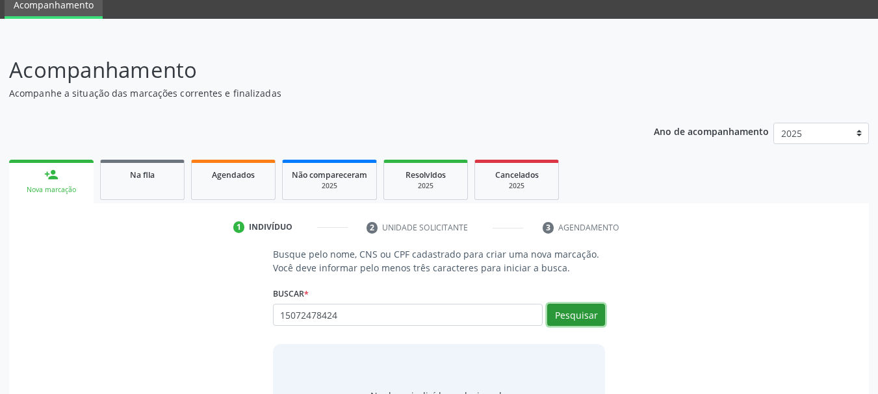
click at [554, 307] on button "Pesquisar" at bounding box center [576, 315] width 58 height 22
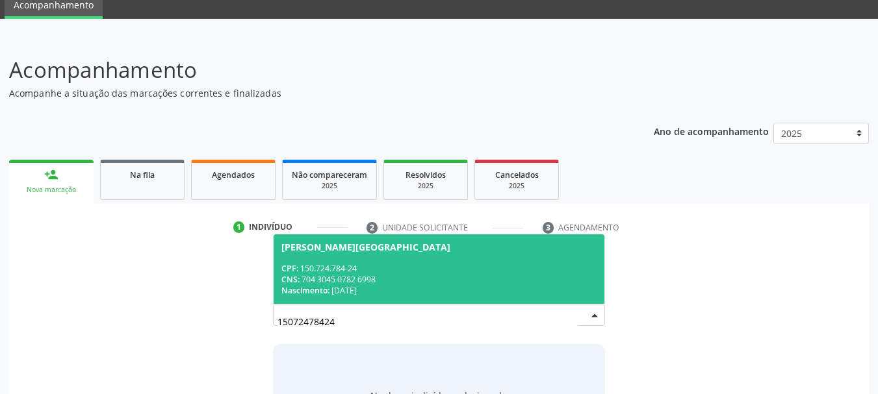
scroll to position [125, 0]
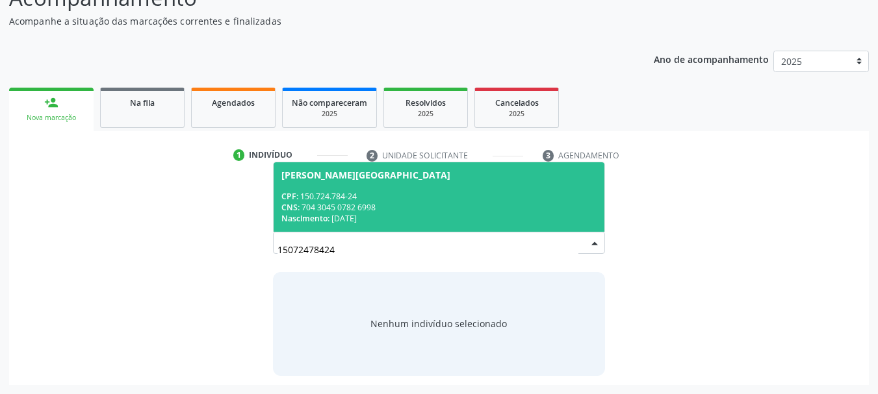
click at [354, 200] on div "CPF: 150.724.784-24" at bounding box center [439, 196] width 316 height 11
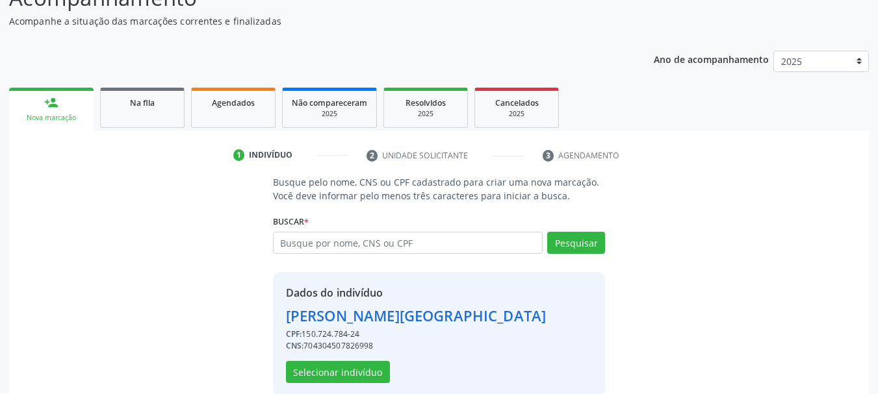
scroll to position [145, 0]
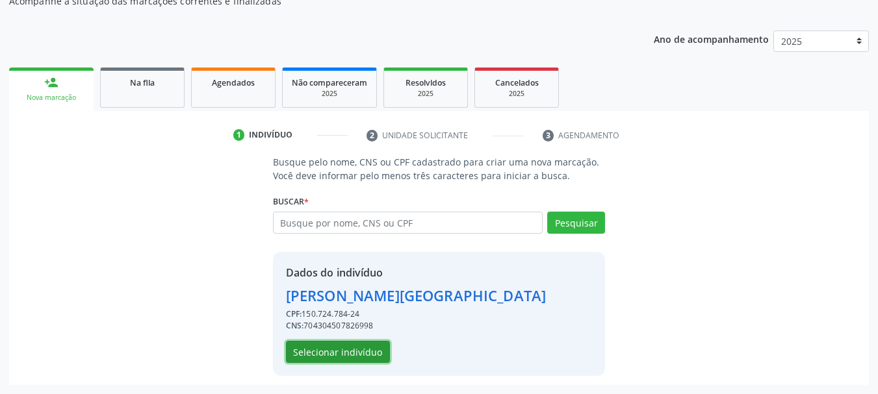
click at [370, 348] on button "Selecionar indivíduo" at bounding box center [338, 352] width 104 height 22
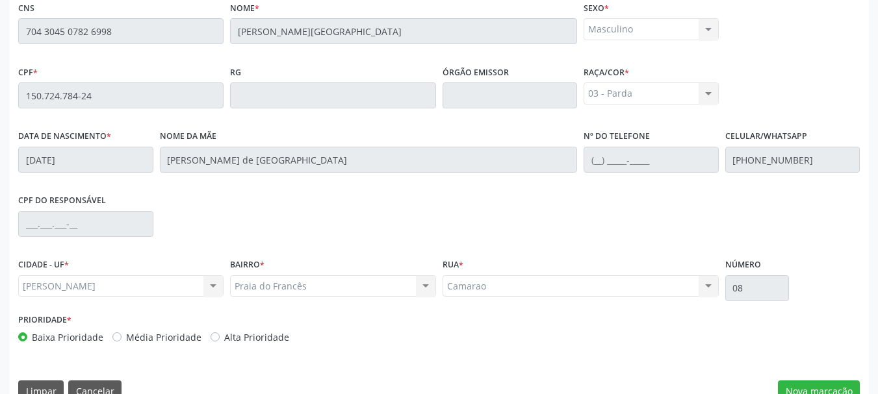
scroll to position [366, 0]
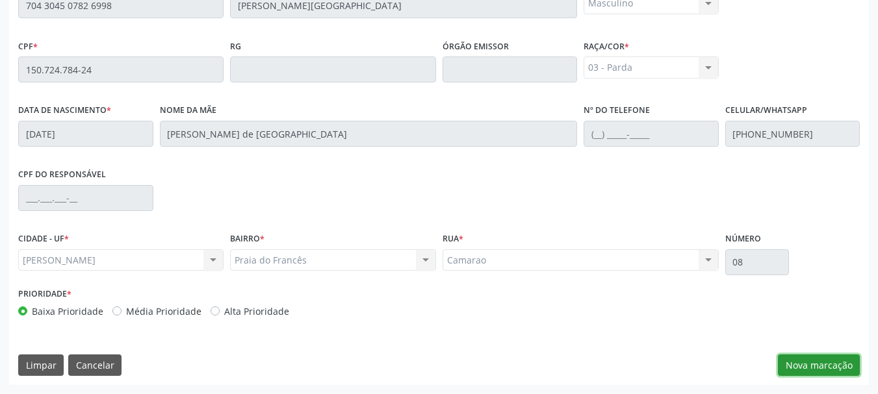
click at [801, 364] on button "Nova marcação" at bounding box center [819, 366] width 82 height 22
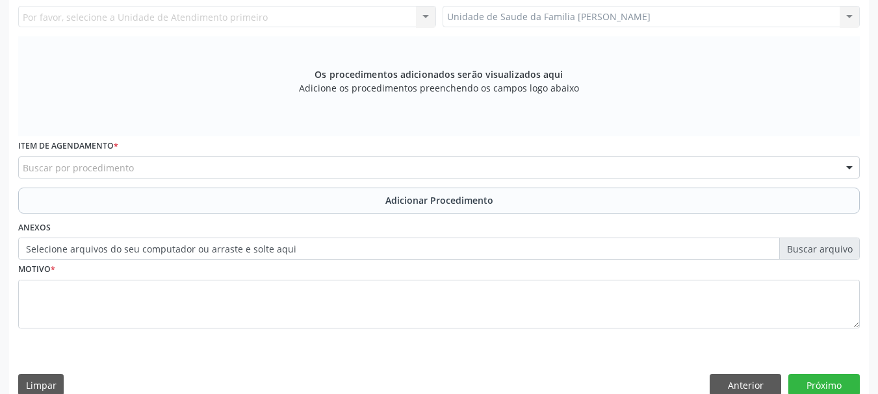
scroll to position [171, 0]
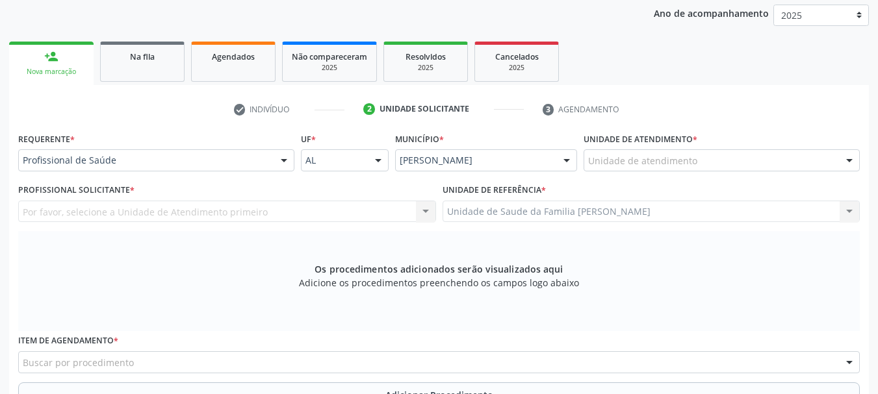
click at [127, 214] on div "Por favor, selecione a Unidade de Atendimento primeiro Nenhum resultado encontr…" at bounding box center [227, 212] width 418 height 22
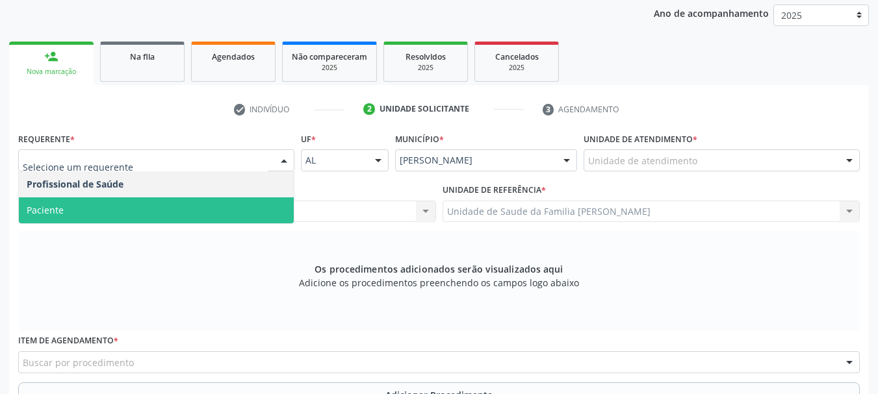
drag, startPoint x: 99, startPoint y: 205, endPoint x: 231, endPoint y: 228, distance: 133.9
click at [99, 205] on span "Paciente" at bounding box center [156, 211] width 275 height 26
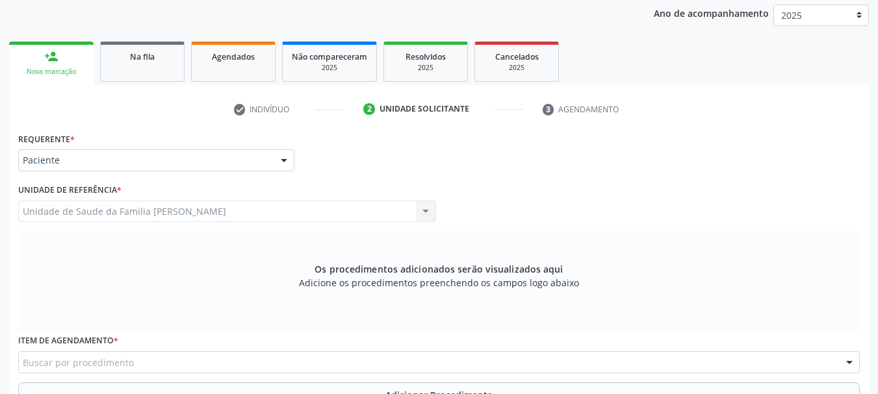
scroll to position [301, 0]
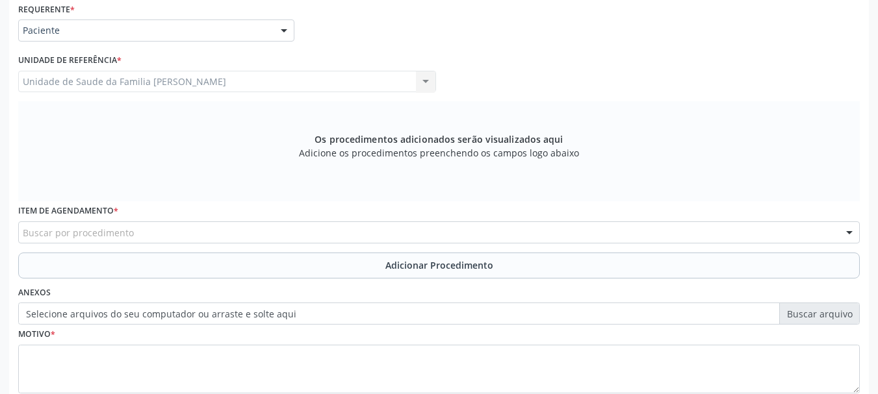
click at [213, 222] on div "Buscar por procedimento" at bounding box center [439, 233] width 842 height 22
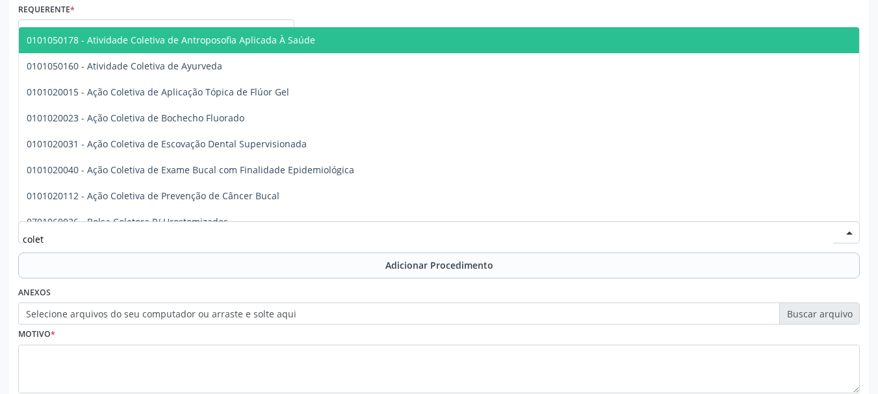
type input "coleta"
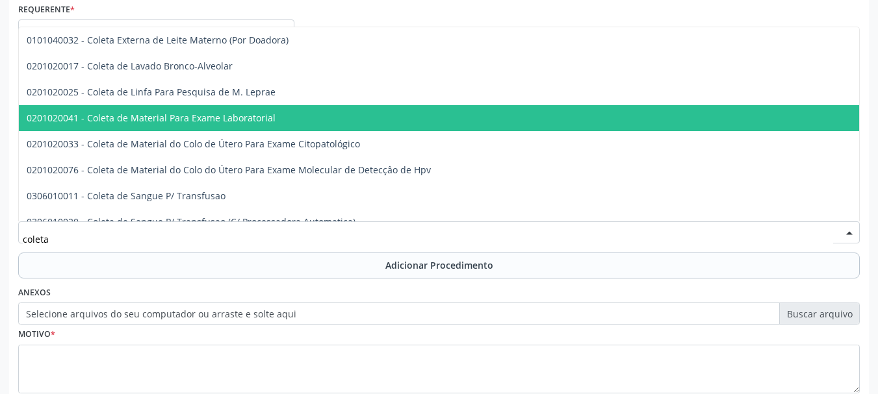
click at [198, 125] on span "0201020041 - Coleta de Material Para Exame Laboratorial" at bounding box center [487, 118] width 937 height 26
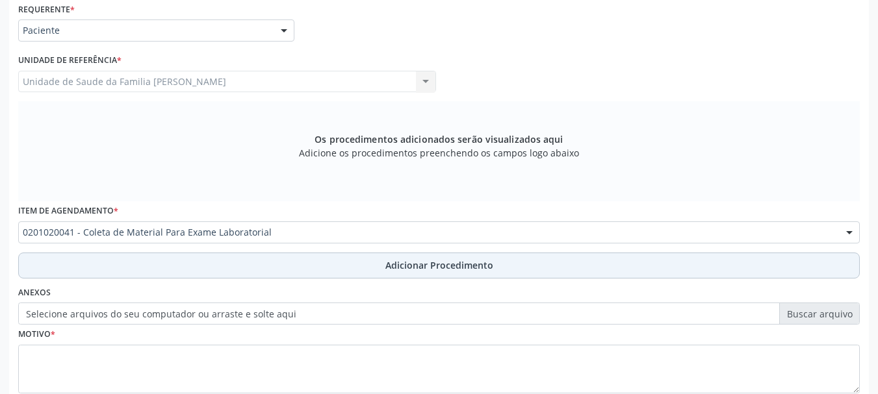
click at [435, 270] on span "Adicionar Procedimento" at bounding box center [439, 266] width 108 height 14
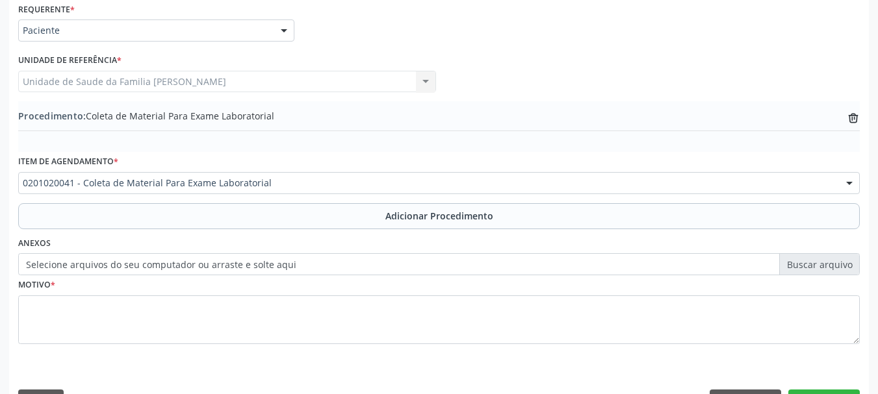
click at [122, 265] on label "Selecione arquivos do seu computador ou arraste e solte aqui" at bounding box center [439, 264] width 842 height 22
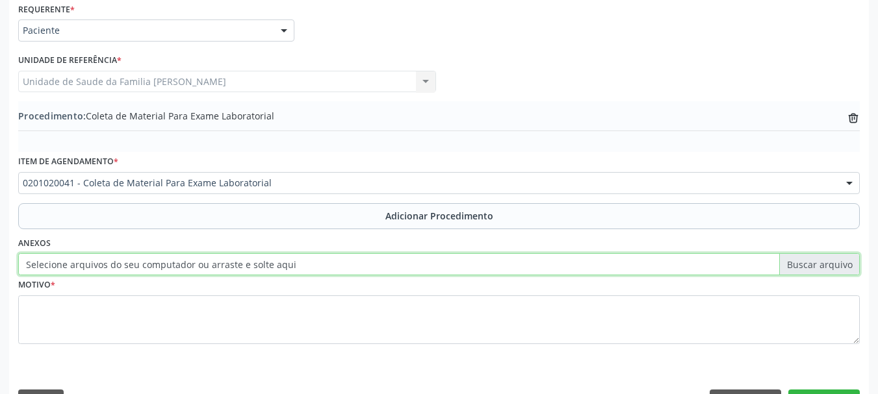
click at [122, 265] on input "Selecione arquivos do seu computador ou arraste e solte aqui" at bounding box center [439, 264] width 842 height 22
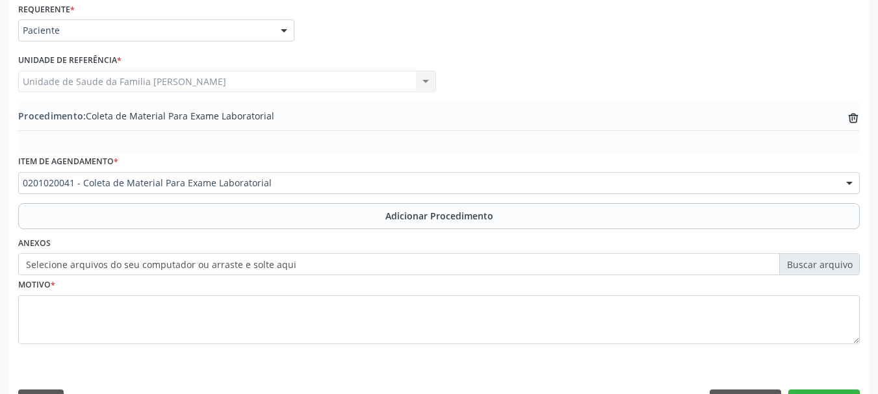
click at [273, 264] on label "Selecione arquivos do seu computador ou arraste e solte aqui" at bounding box center [439, 264] width 842 height 22
click at [273, 264] on input "Selecione arquivos do seu computador ou arraste e solte aqui" at bounding box center [439, 264] width 842 height 22
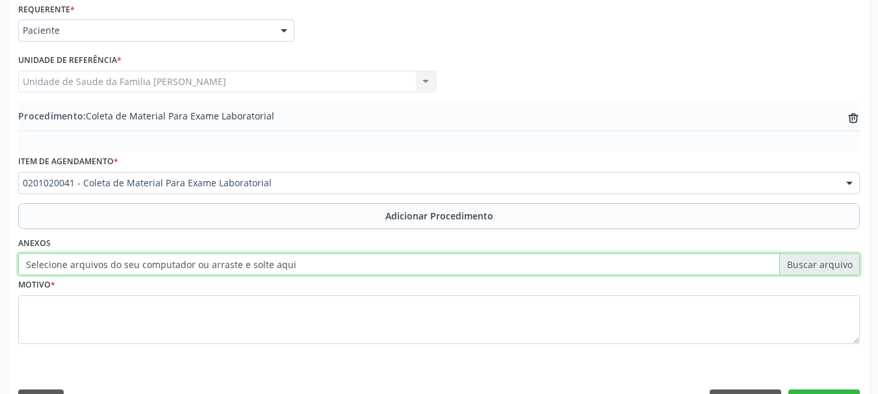
type input "C:\fakepath\[PERSON_NAME].jpeg"
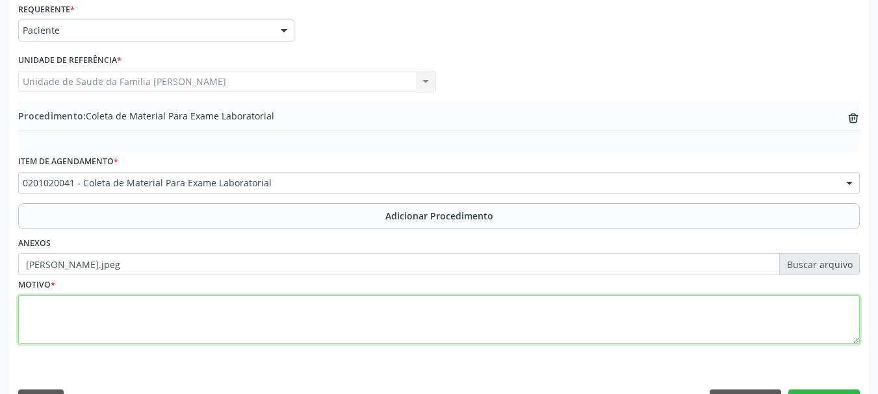
click at [48, 312] on textarea at bounding box center [439, 320] width 842 height 49
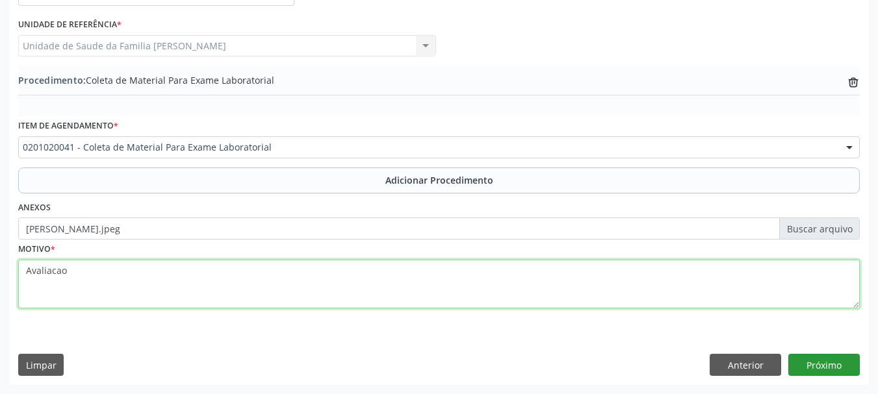
type textarea "Avaliacao"
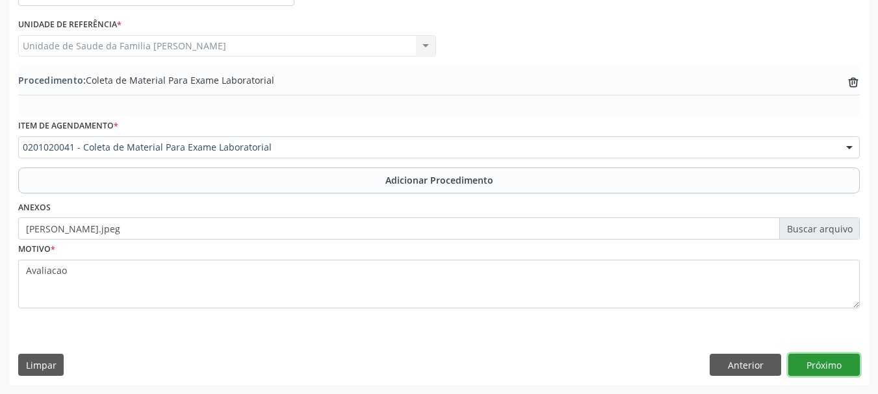
click at [825, 368] on button "Próximo" at bounding box center [823, 365] width 71 height 22
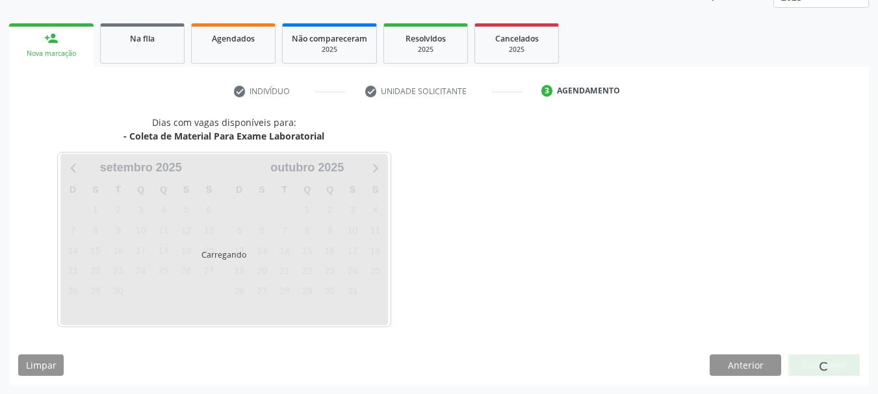
scroll to position [227, 0]
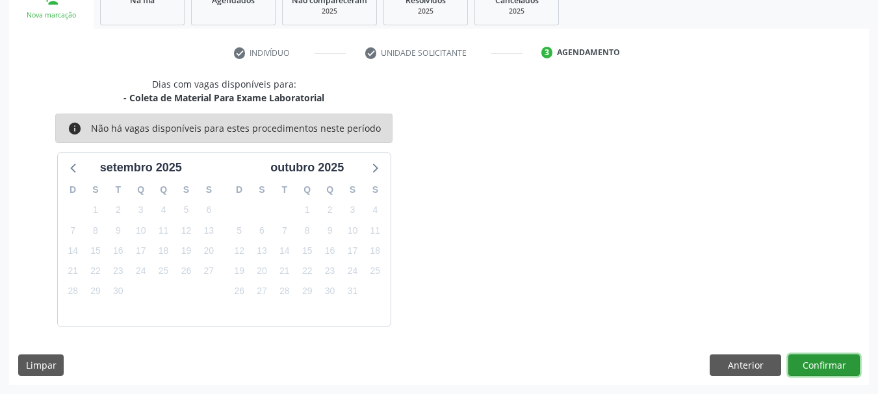
click at [827, 371] on button "Confirmar" at bounding box center [823, 366] width 71 height 22
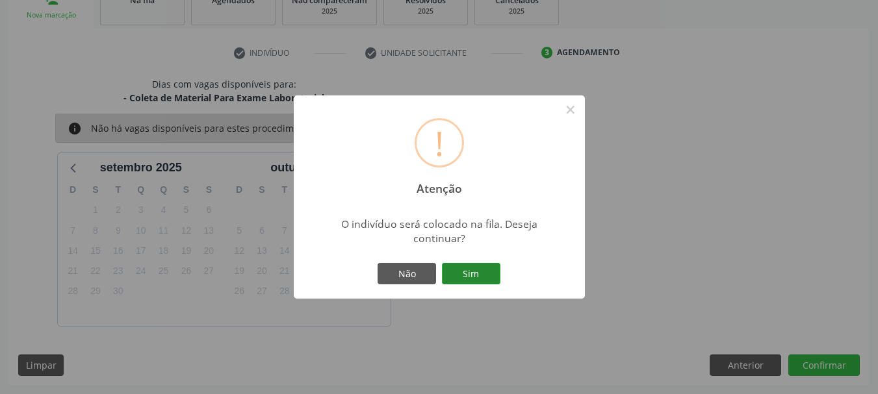
click at [468, 283] on button "Sim" at bounding box center [471, 274] width 58 height 22
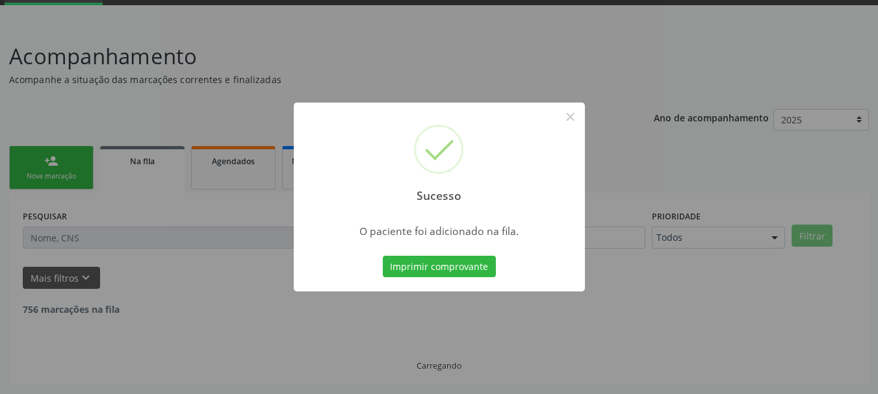
scroll to position [53, 0]
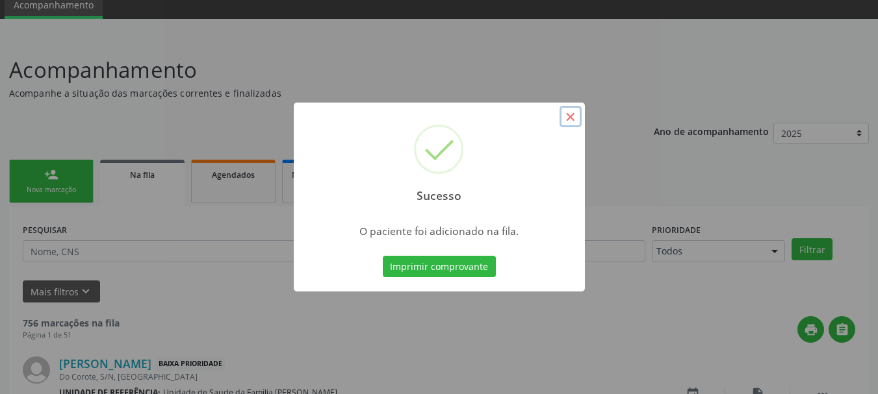
click at [578, 114] on button "×" at bounding box center [571, 117] width 22 height 22
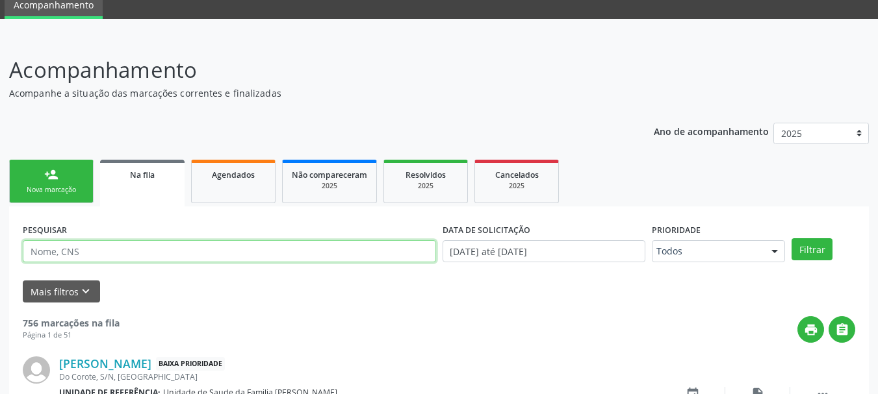
click at [90, 259] on input "text" at bounding box center [229, 251] width 413 height 22
click at [51, 197] on link "person_add Nova marcação" at bounding box center [51, 182] width 84 height 44
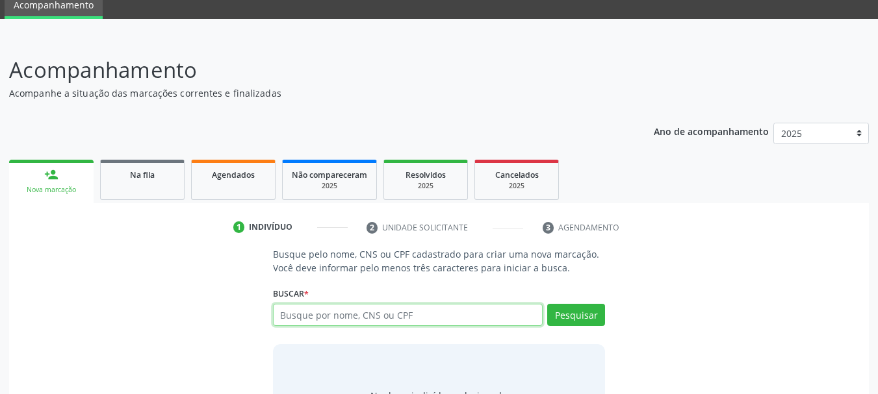
click at [323, 308] on input "text" at bounding box center [408, 315] width 270 height 22
type input "10003761410"
click at [580, 329] on div "Pesquisar" at bounding box center [574, 319] width 62 height 31
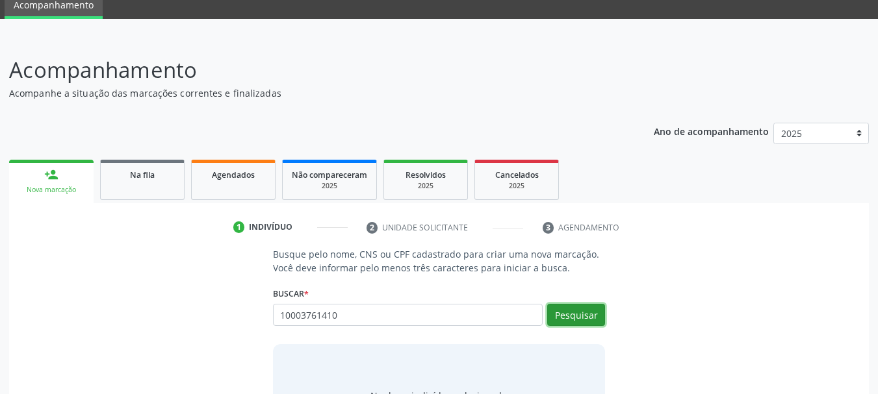
click at [580, 322] on button "Pesquisar" at bounding box center [576, 315] width 58 height 22
type input "10003761410"
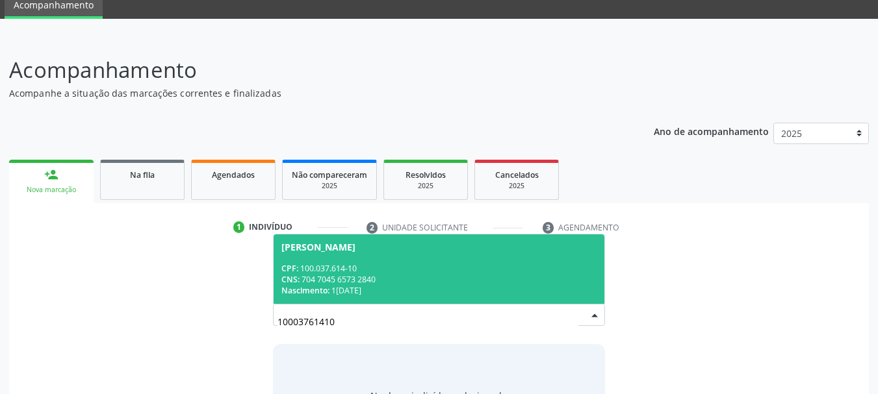
click at [325, 257] on span "[PERSON_NAME] CPF: 100.037.614-10 CNS: 704 7045 6573 2840 Nascimento: [DATE]" at bounding box center [439, 270] width 331 height 70
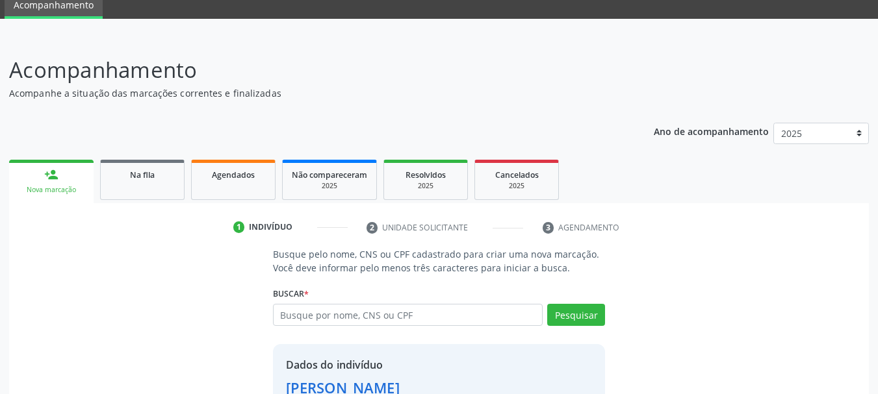
scroll to position [145, 0]
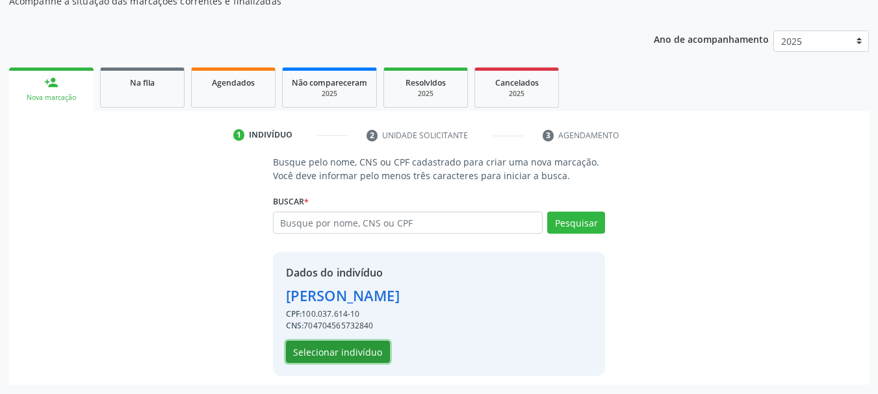
click at [343, 344] on button "Selecionar indivíduo" at bounding box center [338, 352] width 104 height 22
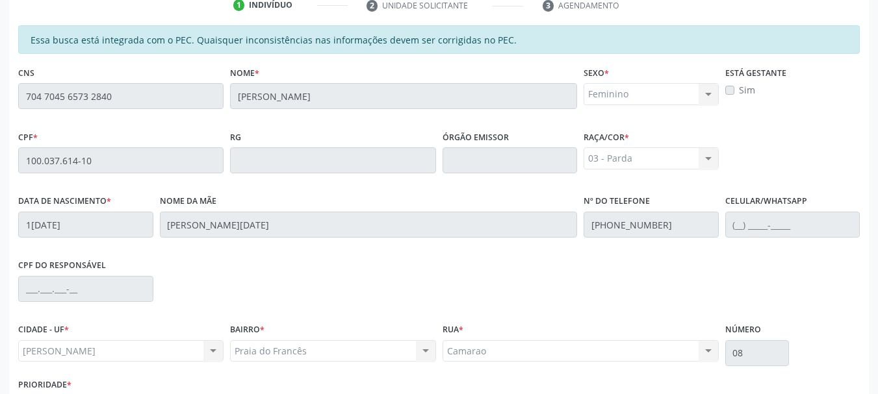
scroll to position [366, 0]
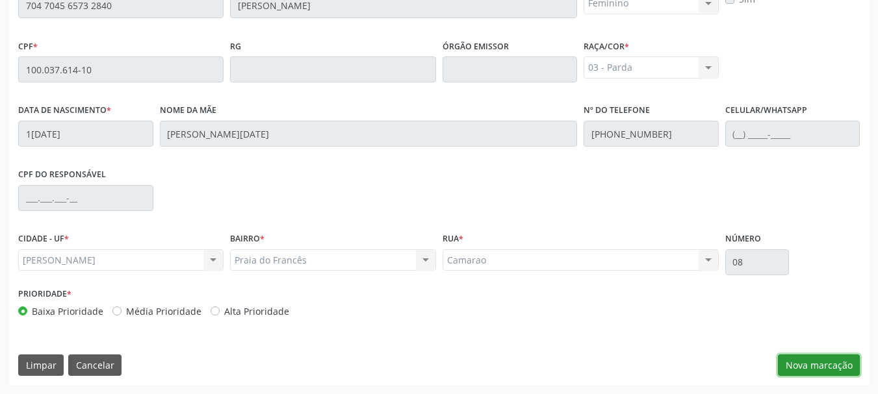
click at [799, 367] on button "Nova marcação" at bounding box center [819, 366] width 82 height 22
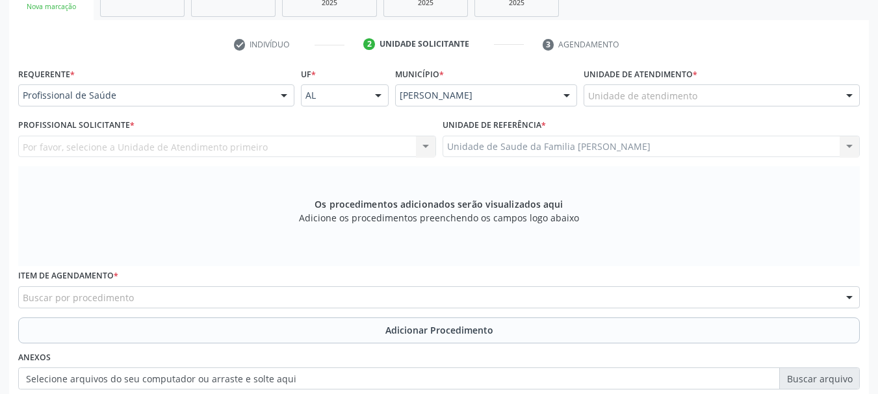
scroll to position [171, 0]
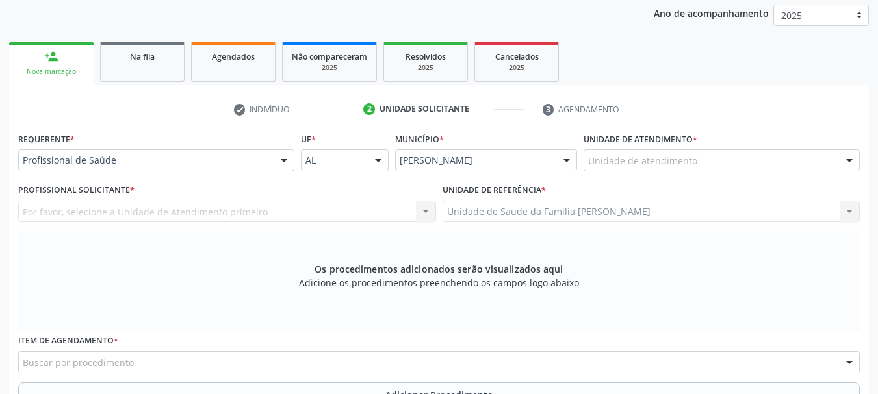
click at [88, 207] on div "Por favor, selecione a Unidade de Atendimento primeiro Nenhum resultado encontr…" at bounding box center [227, 212] width 418 height 22
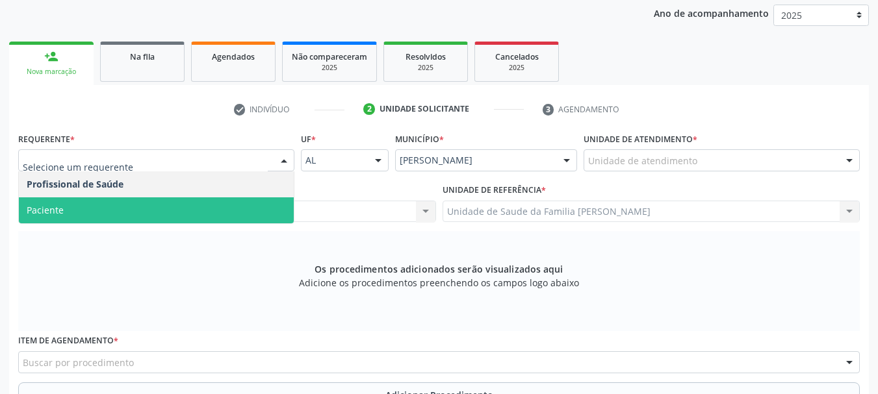
click at [93, 207] on span "Paciente" at bounding box center [156, 211] width 275 height 26
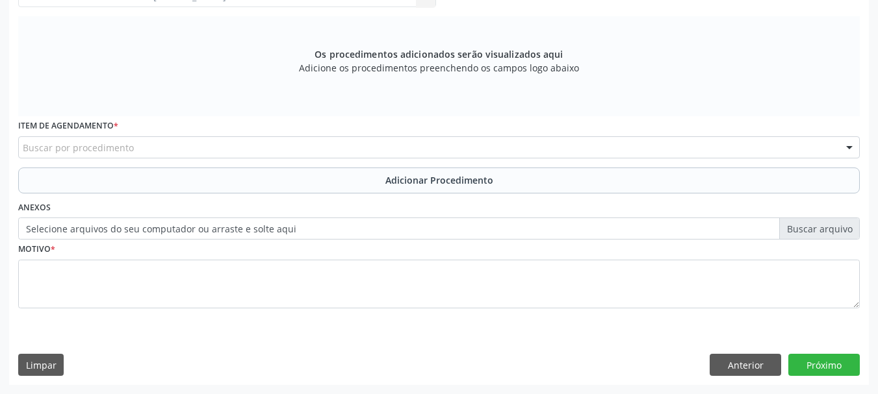
scroll to position [256, 0]
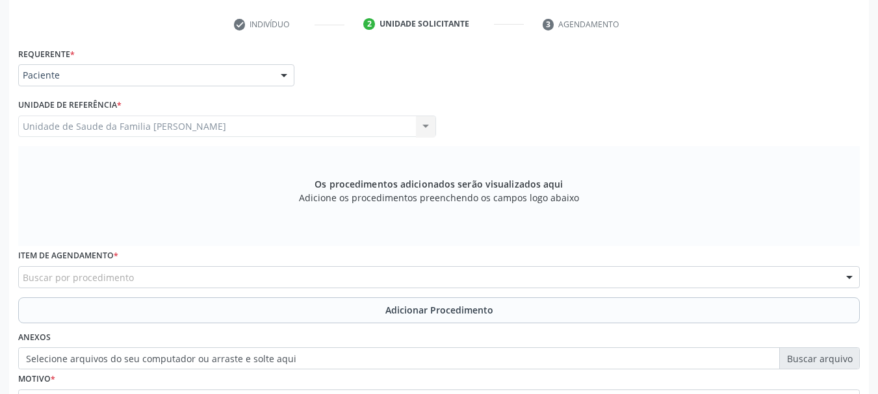
click at [265, 274] on div "Buscar por procedimento" at bounding box center [439, 277] width 842 height 22
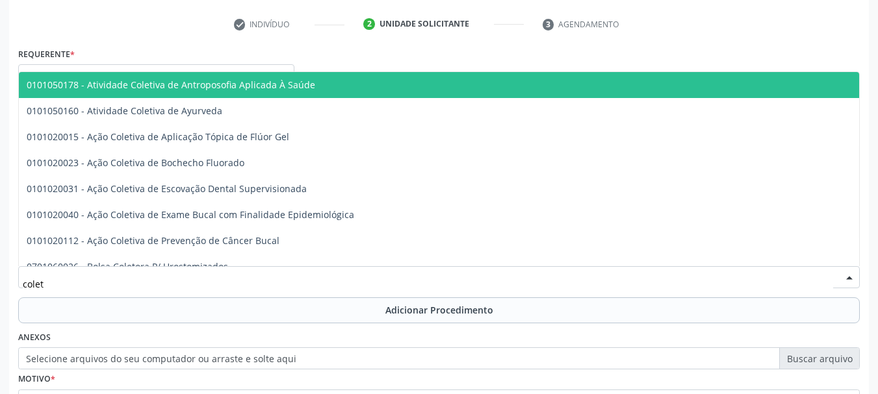
type input "coleta"
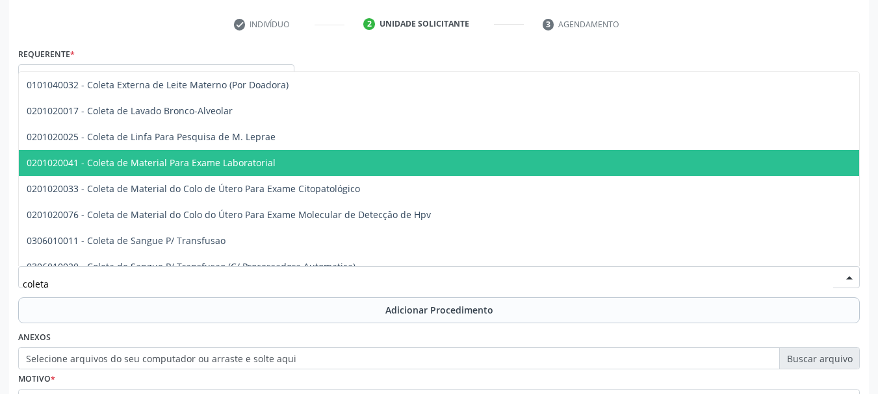
click at [234, 160] on span "0201020041 - Coleta de Material Para Exame Laboratorial" at bounding box center [151, 163] width 249 height 12
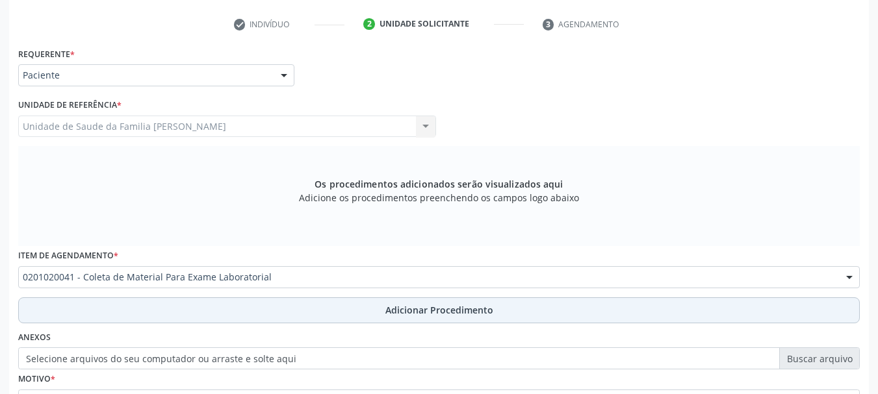
click at [407, 305] on span "Adicionar Procedimento" at bounding box center [439, 311] width 108 height 14
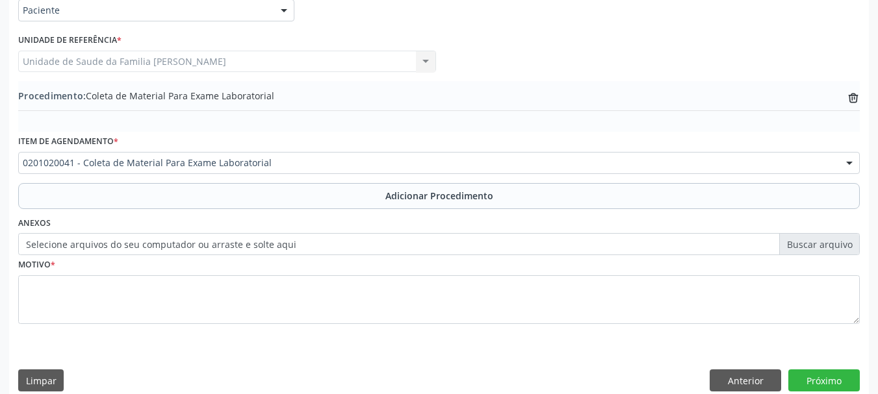
scroll to position [337, 0]
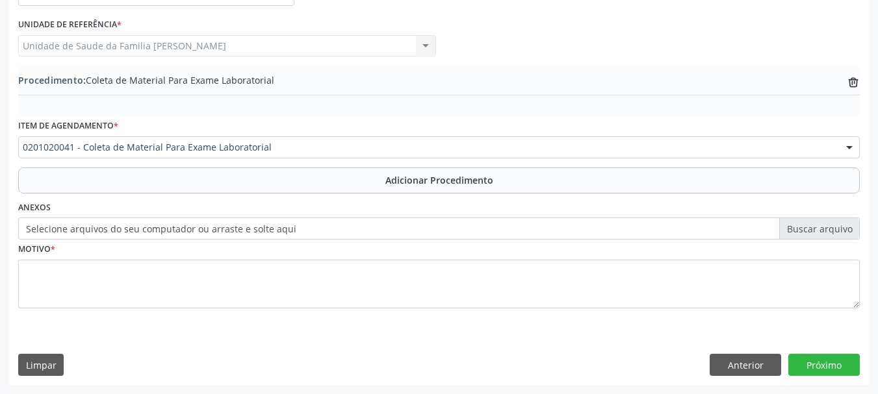
click at [340, 228] on label "Selecione arquivos do seu computador ou arraste e solte aqui" at bounding box center [439, 229] width 842 height 22
click at [340, 228] on input "Selecione arquivos do seu computador ou arraste e solte aqui" at bounding box center [439, 229] width 842 height 22
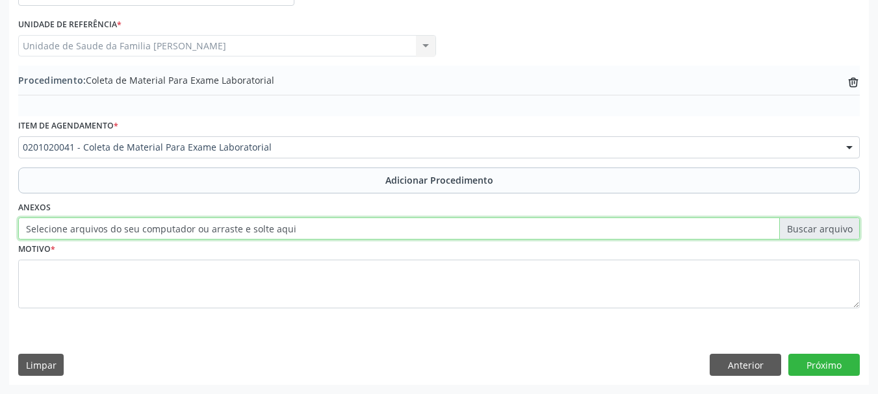
type input "C:\fakepath\bia.jpeg"
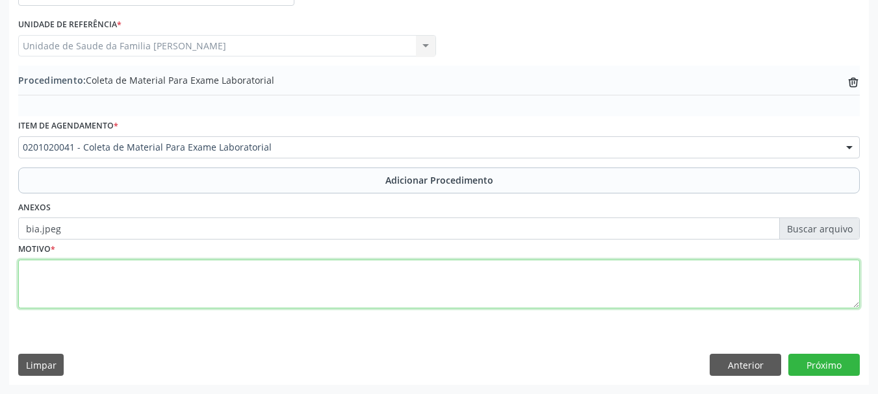
click at [50, 289] on textarea at bounding box center [439, 284] width 842 height 49
type textarea "Avaliacao"
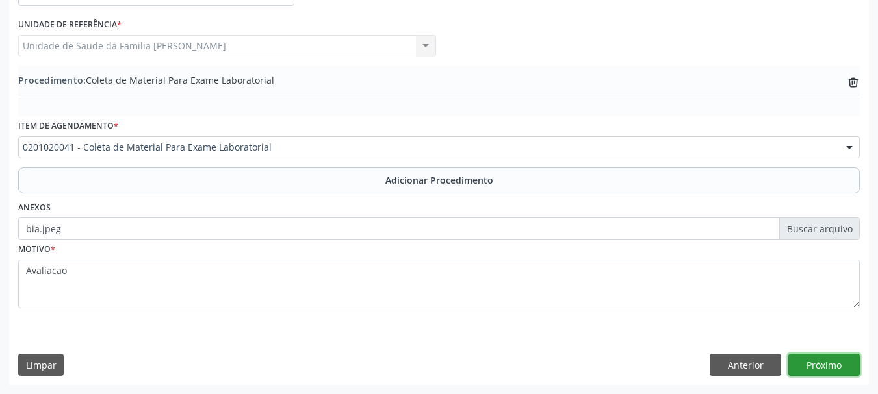
click at [810, 356] on button "Próximo" at bounding box center [823, 365] width 71 height 22
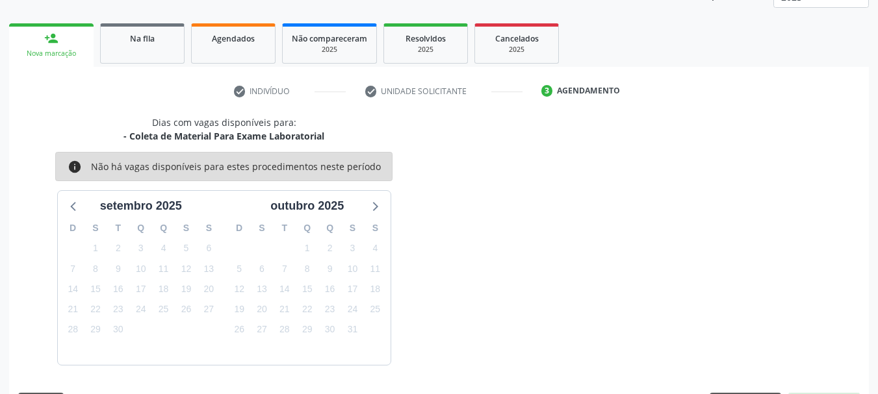
scroll to position [227, 0]
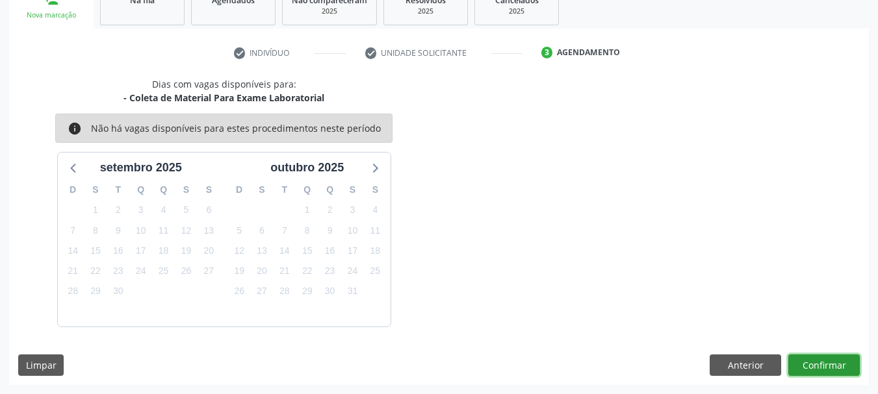
click at [821, 374] on button "Confirmar" at bounding box center [823, 366] width 71 height 22
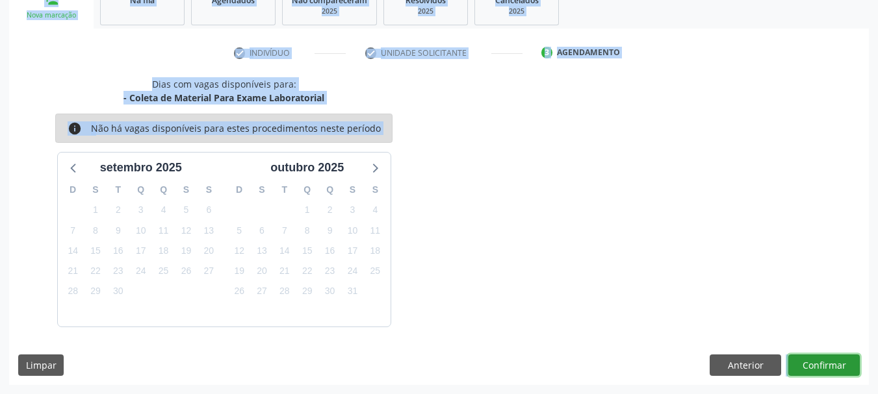
click at [834, 355] on button "Confirmar" at bounding box center [823, 366] width 71 height 22
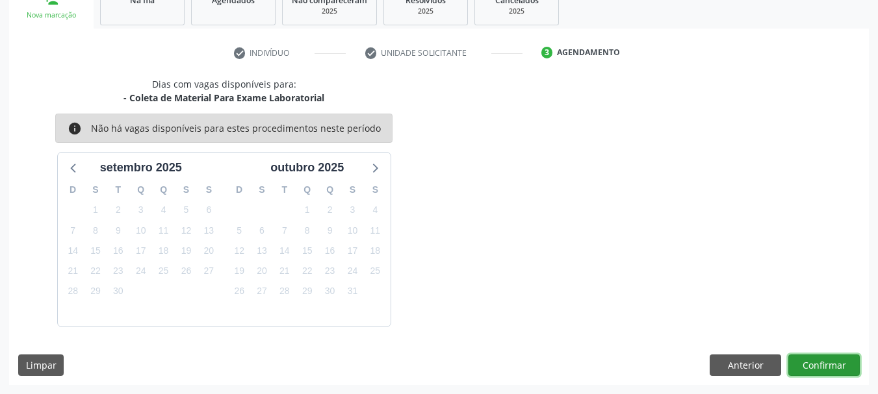
click at [817, 358] on button "Confirmar" at bounding box center [823, 366] width 71 height 22
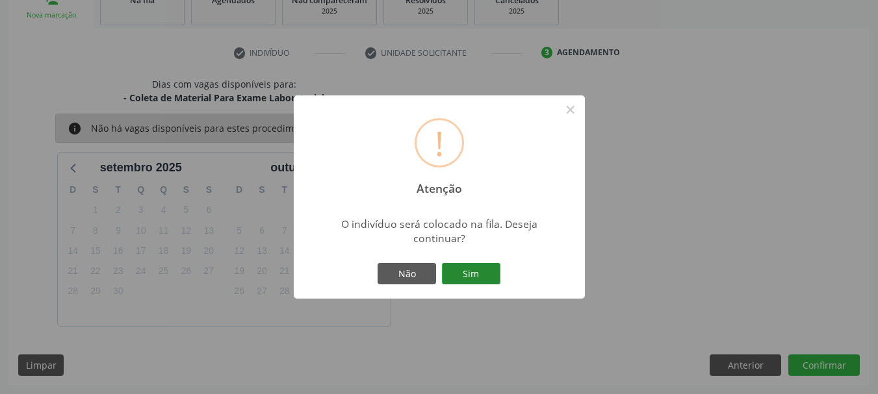
click at [458, 264] on button "Sim" at bounding box center [471, 274] width 58 height 22
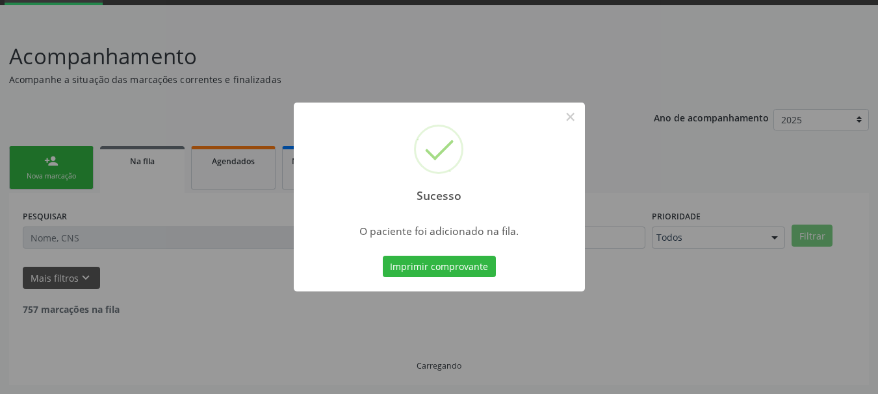
scroll to position [53, 0]
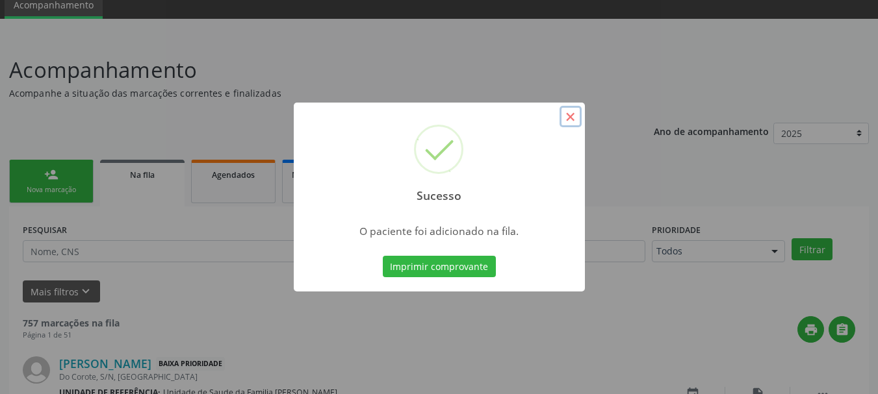
click at [567, 121] on button "×" at bounding box center [571, 117] width 22 height 22
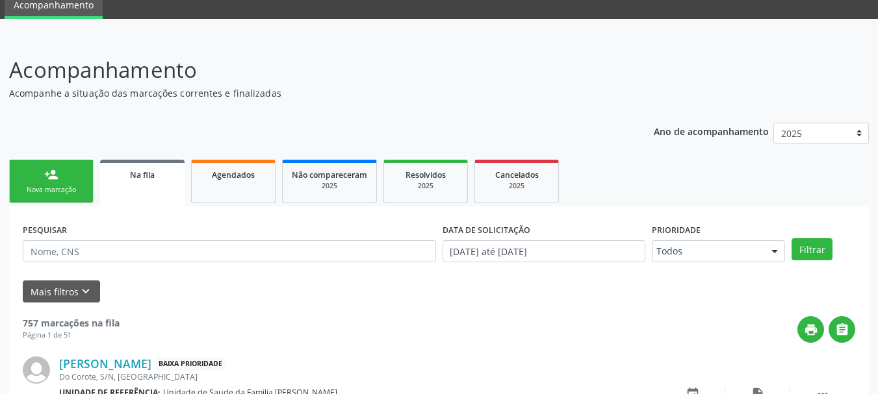
click at [44, 170] on div "person_add" at bounding box center [51, 175] width 14 height 14
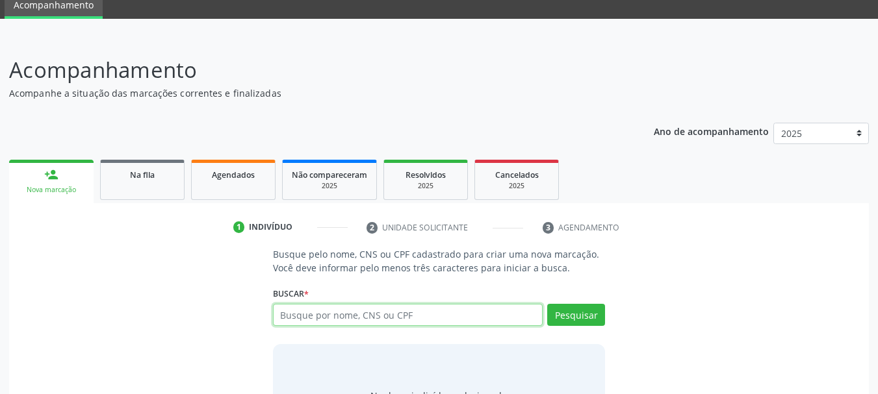
click at [403, 315] on input "text" at bounding box center [408, 315] width 270 height 22
type input "10003761410"
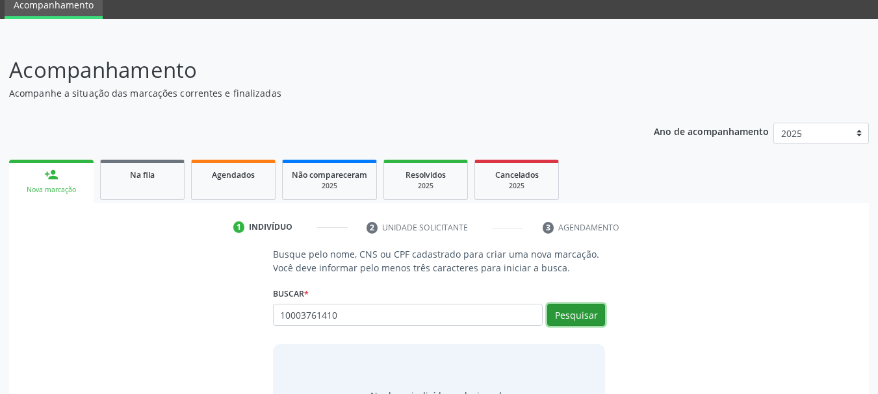
click at [576, 318] on button "Pesquisar" at bounding box center [576, 315] width 58 height 22
type input "10003761410"
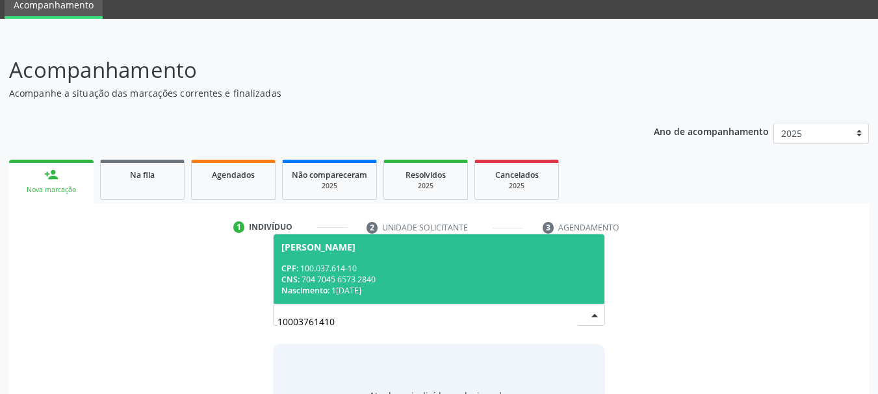
click at [345, 274] on div "CNS: 704 7045 6573 2840" at bounding box center [439, 279] width 316 height 11
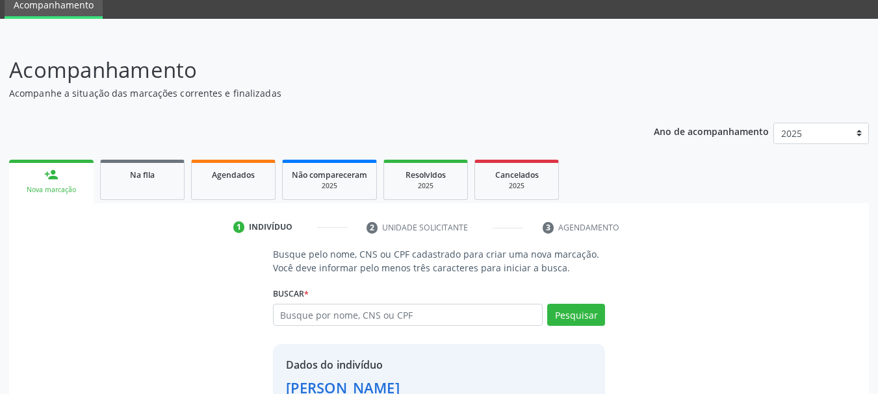
scroll to position [145, 0]
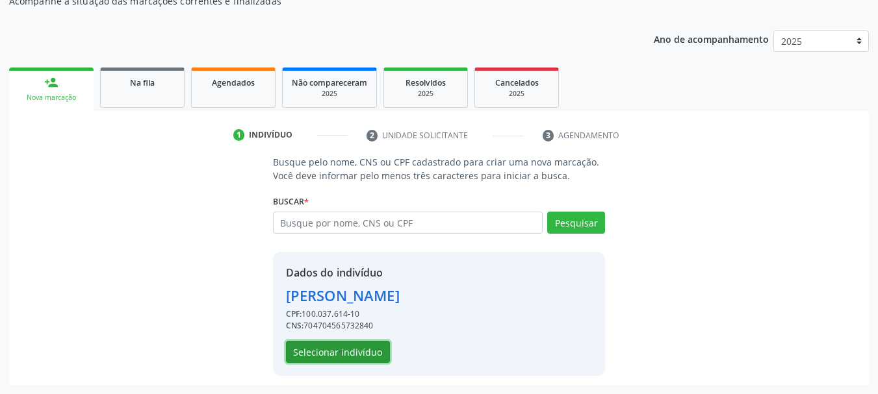
click at [332, 348] on button "Selecionar indivíduo" at bounding box center [338, 352] width 104 height 22
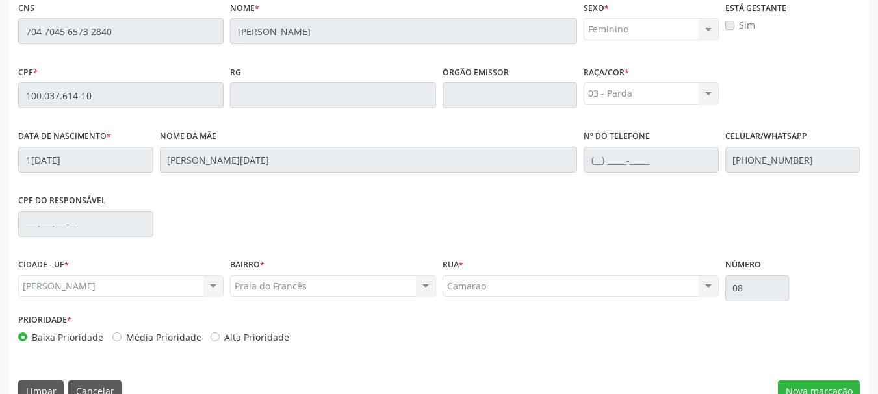
scroll to position [366, 0]
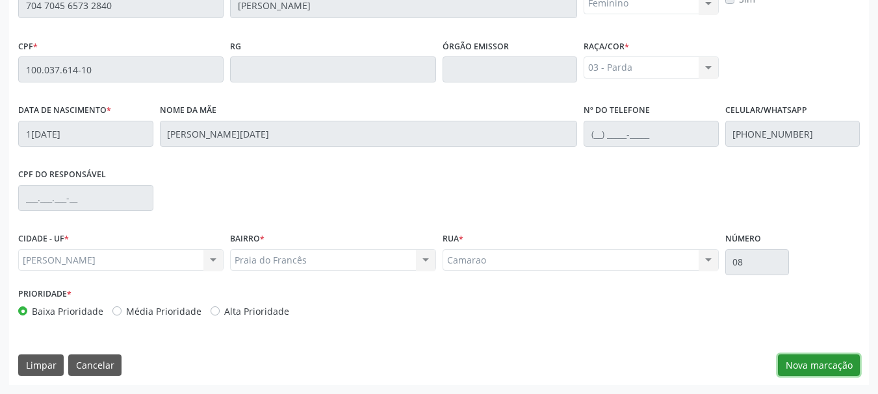
click at [798, 359] on button "Nova marcação" at bounding box center [819, 366] width 82 height 22
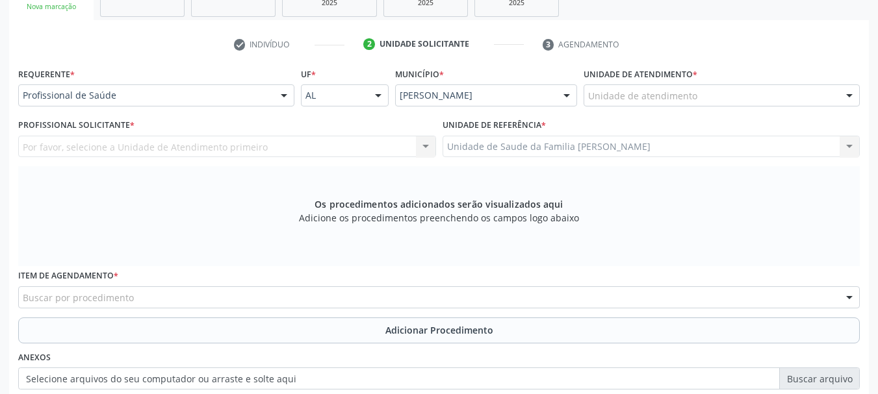
scroll to position [171, 0]
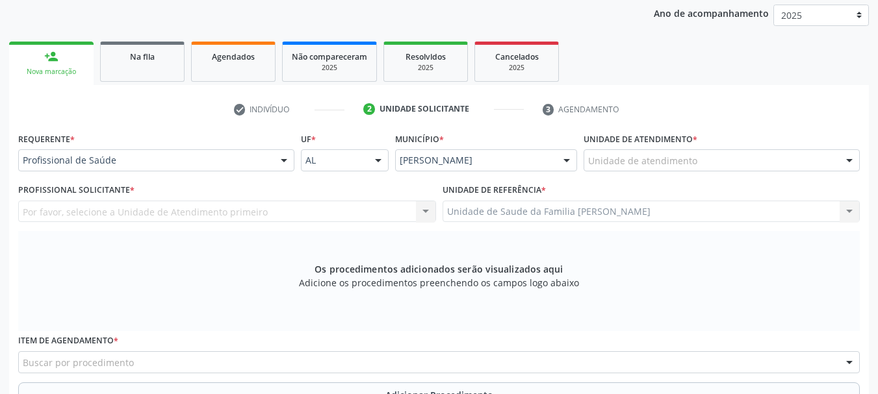
click at [153, 211] on div "Por favor, selecione a Unidade de Atendimento primeiro Nenhum resultado encontr…" at bounding box center [227, 212] width 418 height 22
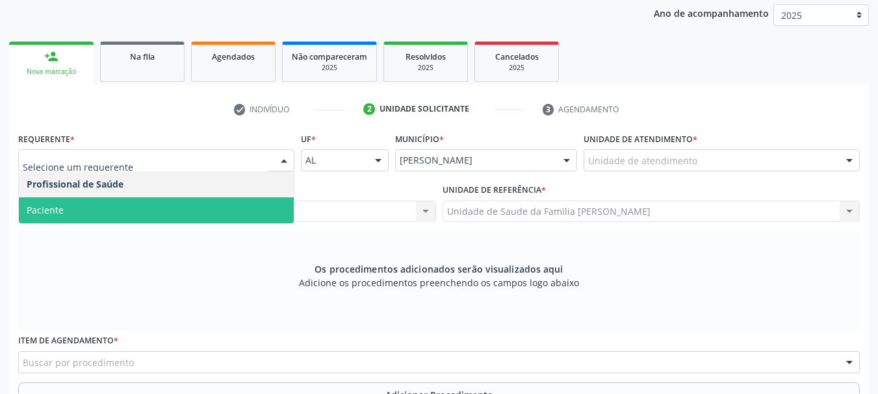
click at [63, 209] on span "Paciente" at bounding box center [156, 211] width 275 height 26
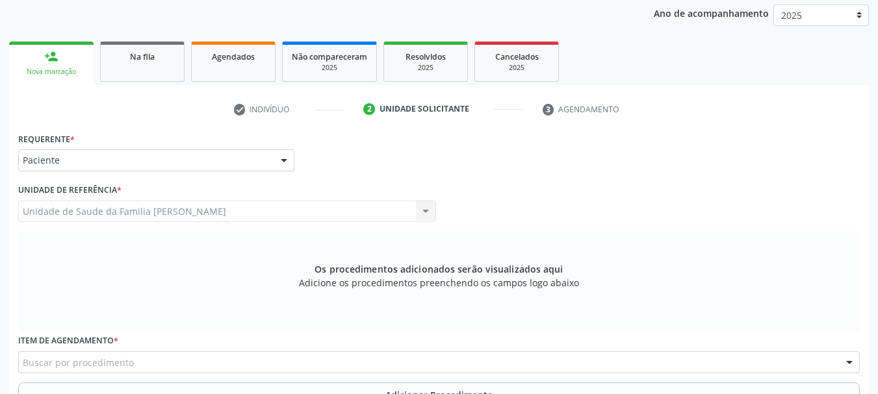
scroll to position [301, 0]
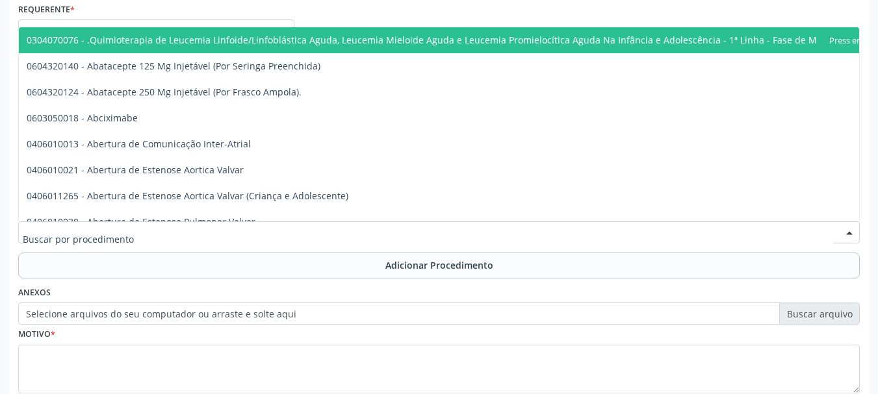
click at [106, 226] on div at bounding box center [439, 233] width 842 height 22
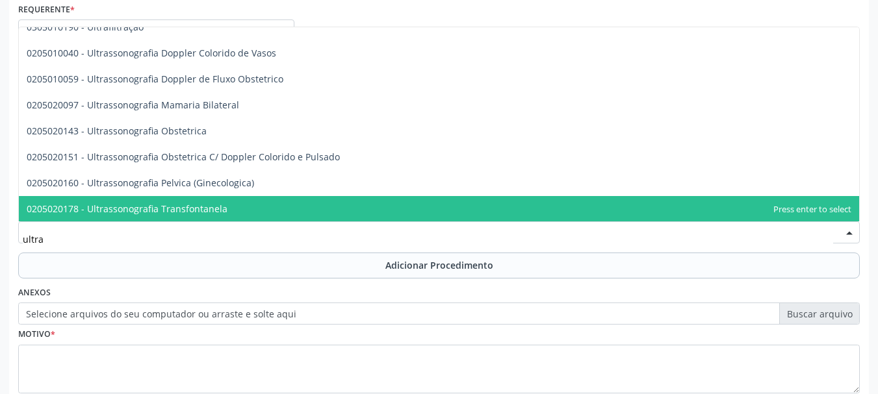
scroll to position [366, 0]
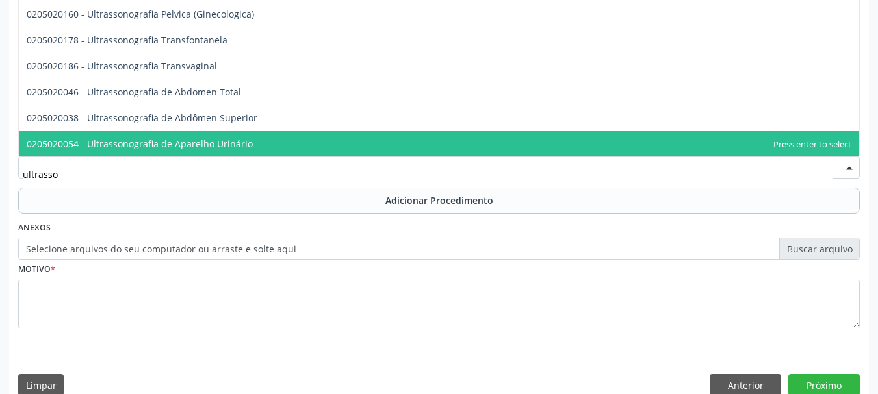
type input "ultrasson"
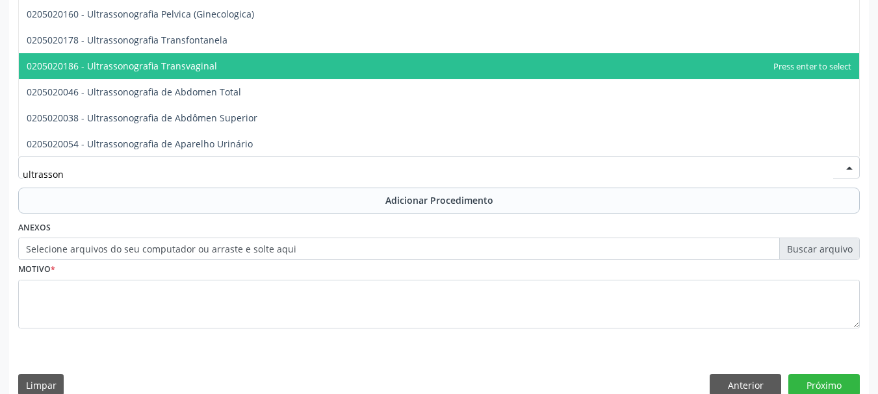
click at [170, 63] on span "0205020186 - Ultrassonografia Transvaginal" at bounding box center [122, 66] width 190 height 12
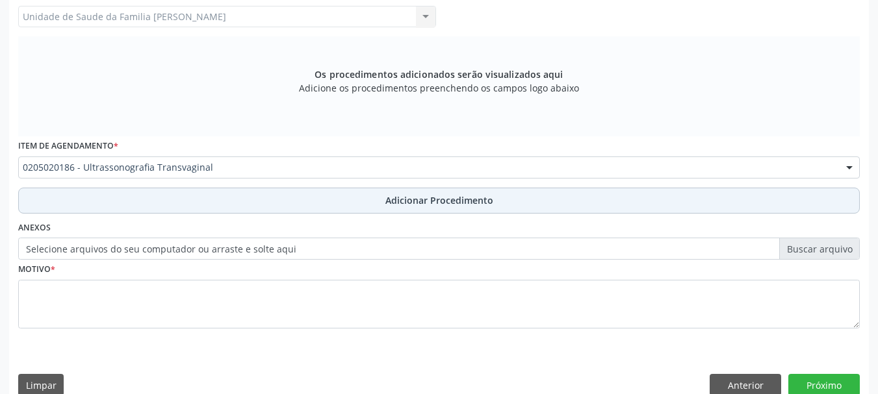
click at [422, 202] on span "Adicionar Procedimento" at bounding box center [439, 201] width 108 height 14
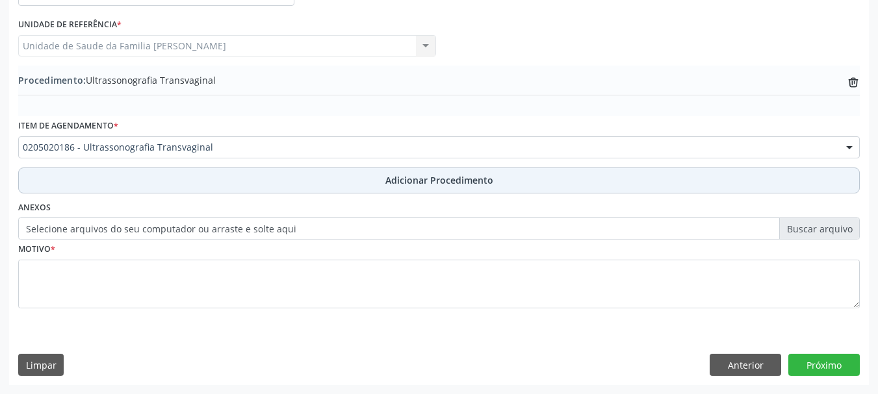
scroll to position [337, 0]
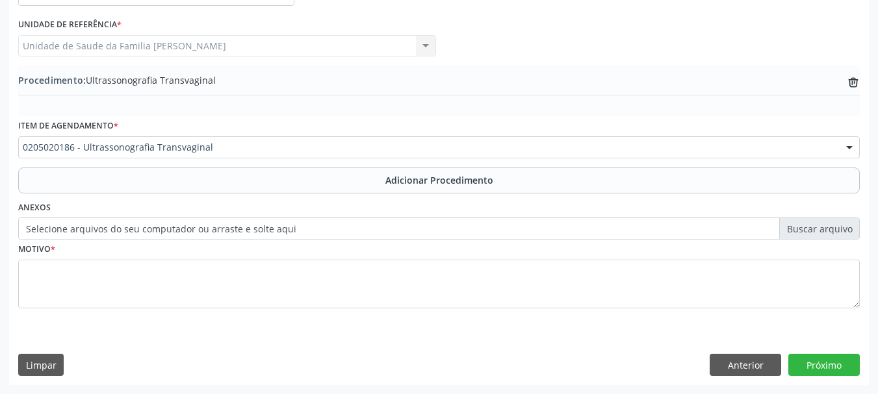
click at [283, 236] on label "Selecione arquivos do seu computador ou arraste e solte aqui" at bounding box center [439, 229] width 842 height 22
click at [283, 236] on input "Selecione arquivos do seu computador ou arraste e solte aqui" at bounding box center [439, 229] width 842 height 22
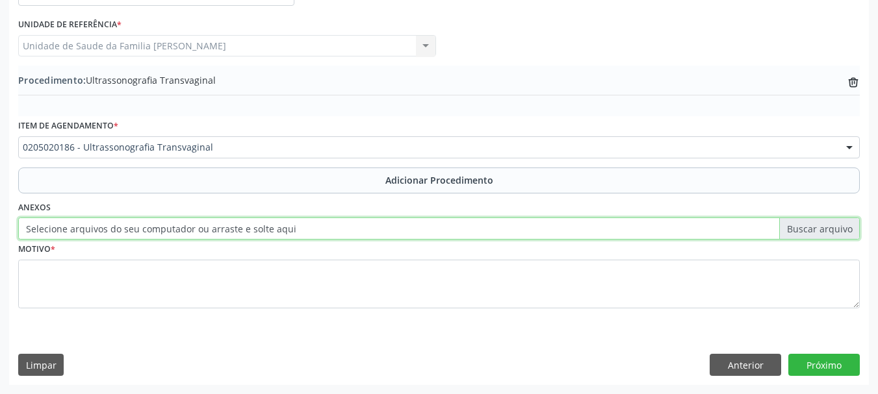
type input "C:\fakepath\bia.jpeg"
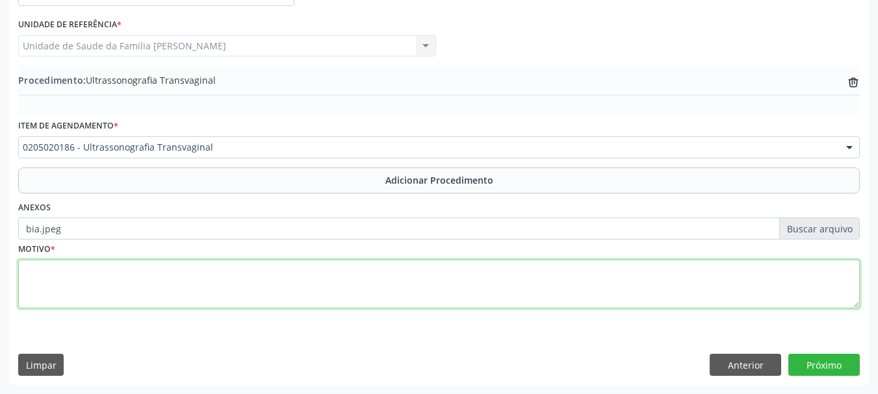
click at [74, 275] on textarea at bounding box center [439, 284] width 842 height 49
type textarea "Avaliacao"
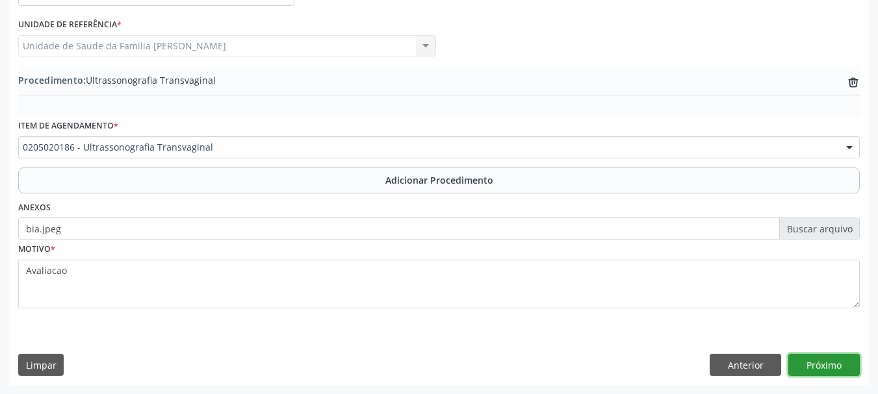
click at [829, 355] on button "Próximo" at bounding box center [823, 365] width 71 height 22
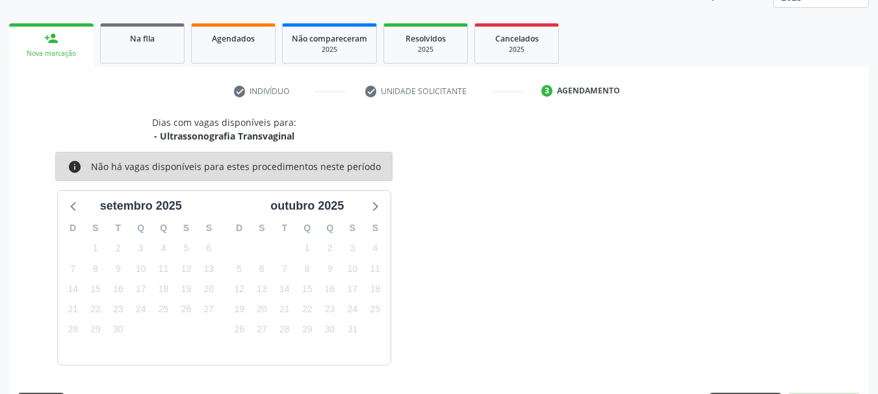
scroll to position [227, 0]
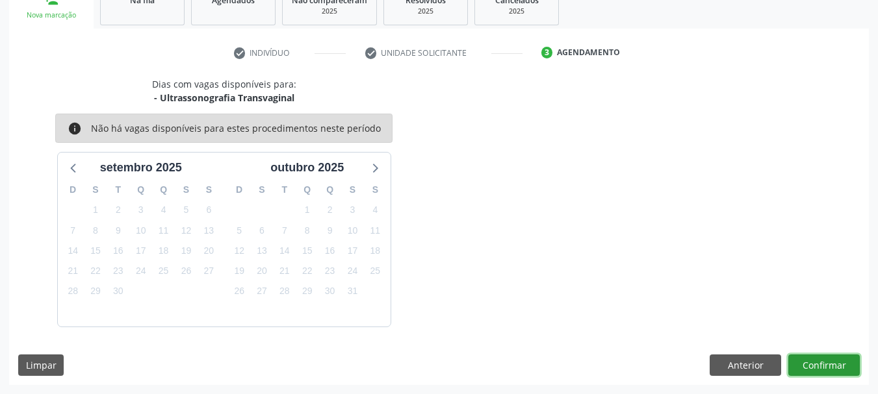
click at [808, 365] on button "Confirmar" at bounding box center [823, 366] width 71 height 22
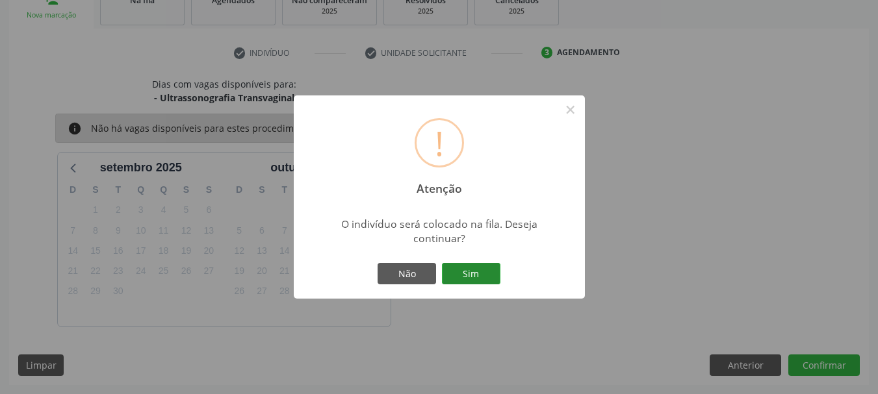
click at [467, 276] on button "Sim" at bounding box center [471, 274] width 58 height 22
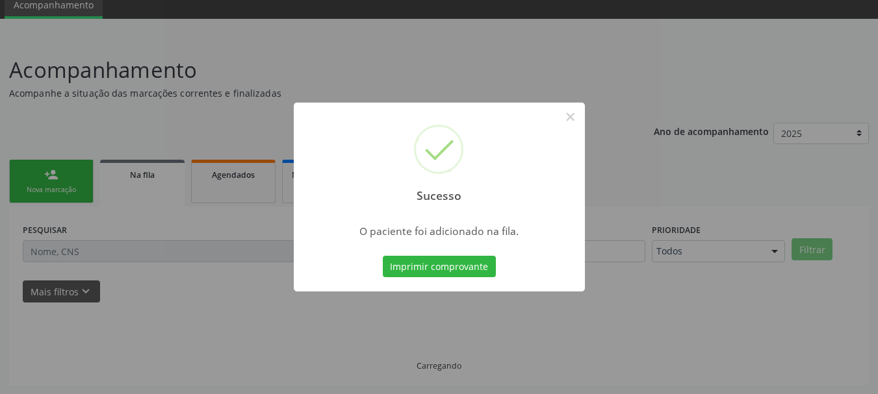
scroll to position [53, 0]
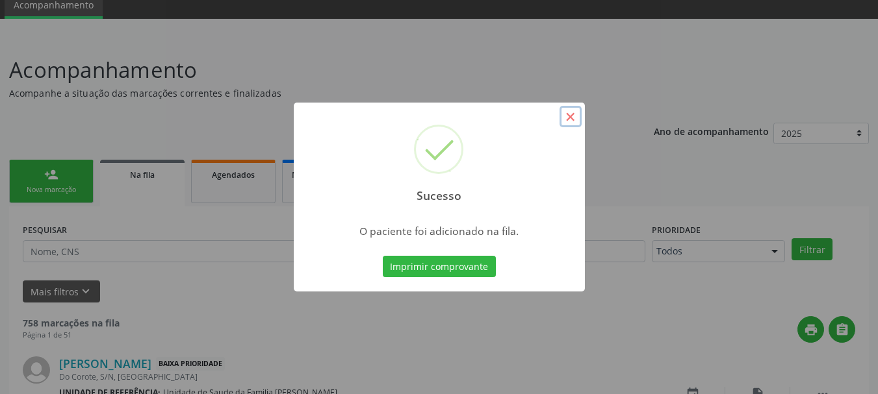
click at [563, 116] on button "×" at bounding box center [571, 117] width 22 height 22
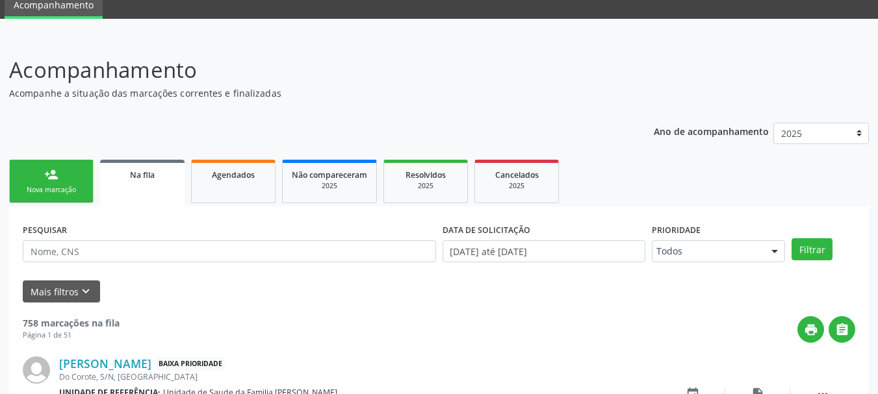
scroll to position [183, 0]
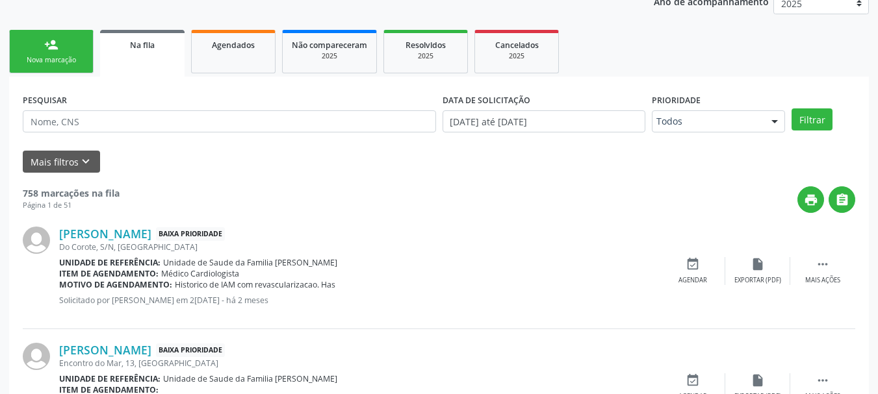
click at [75, 74] on ul "person_add Nova marcação Na fila Agendados Não compareceram 2025 Resolvidos 202…" at bounding box center [439, 52] width 860 height 50
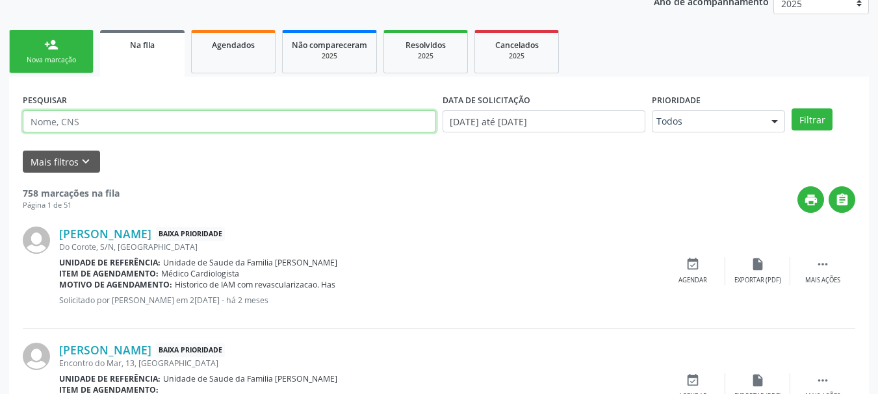
click at [139, 125] on input "text" at bounding box center [229, 121] width 413 height 22
click at [69, 122] on input "text" at bounding box center [229, 121] width 413 height 22
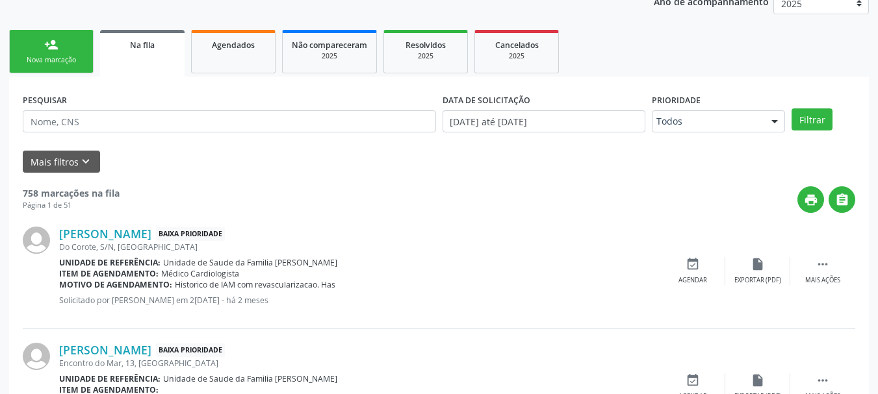
click at [51, 32] on link "person_add Nova marcação" at bounding box center [51, 52] width 84 height 44
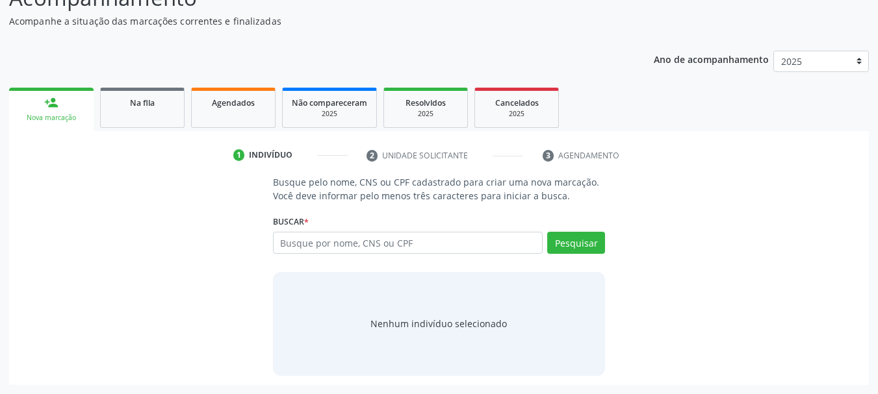
scroll to position [125, 0]
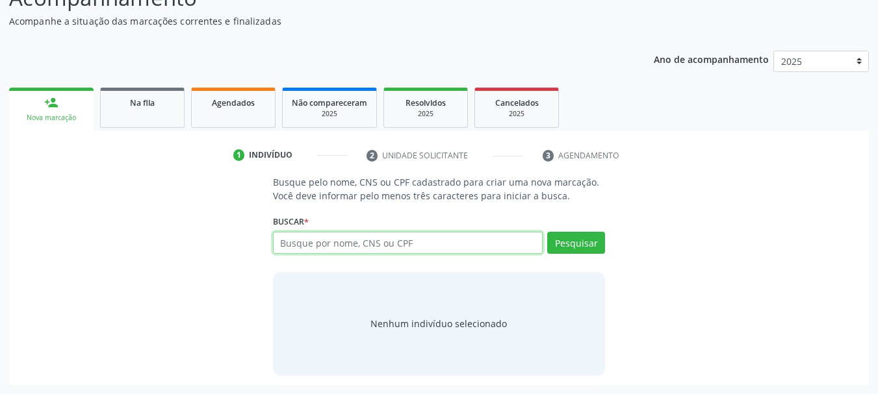
click at [384, 240] on input "text" at bounding box center [408, 243] width 270 height 22
type input "01515100405"
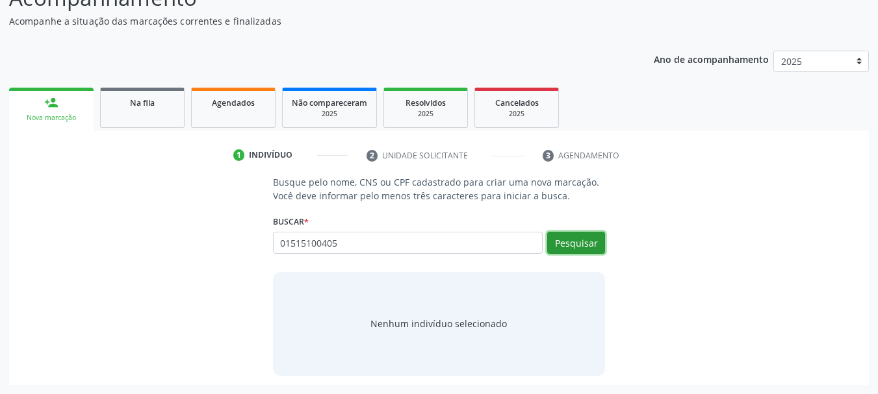
click at [576, 233] on button "Pesquisar" at bounding box center [576, 243] width 58 height 22
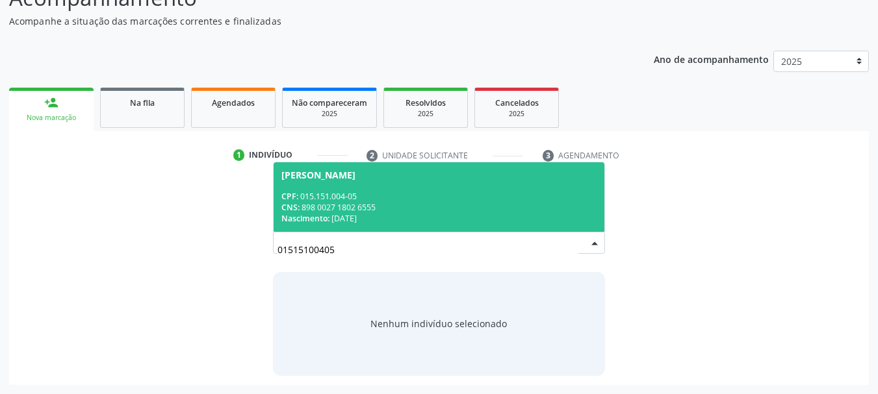
click at [344, 191] on div "CPF: 015.151.004-05" at bounding box center [439, 196] width 316 height 11
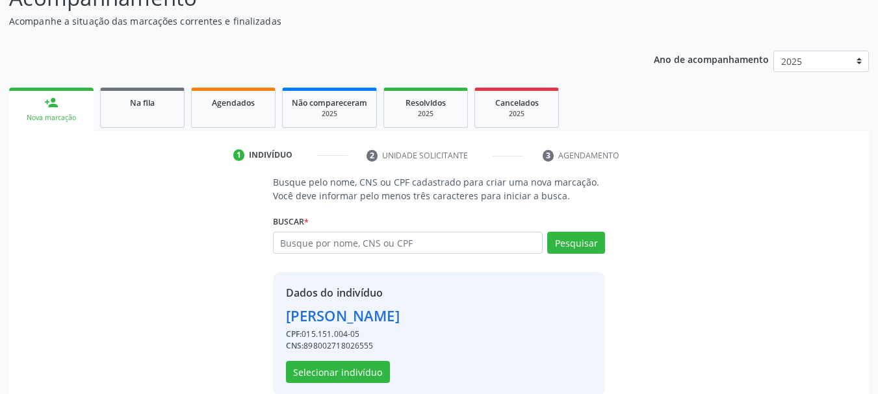
scroll to position [145, 0]
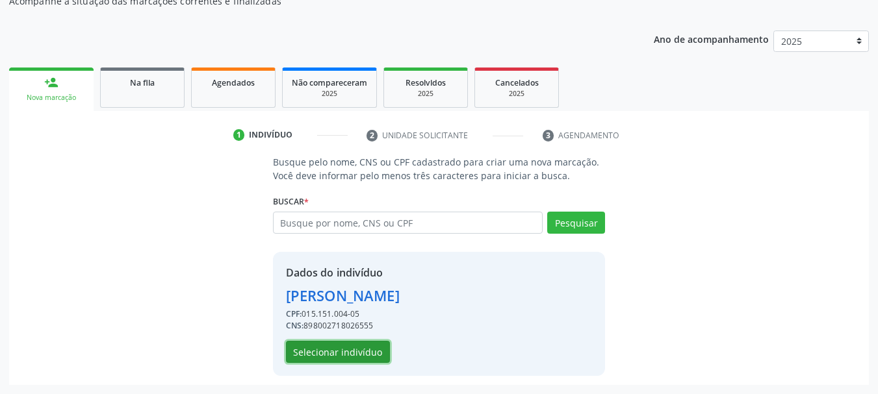
click at [350, 351] on button "Selecionar indivíduo" at bounding box center [338, 352] width 104 height 22
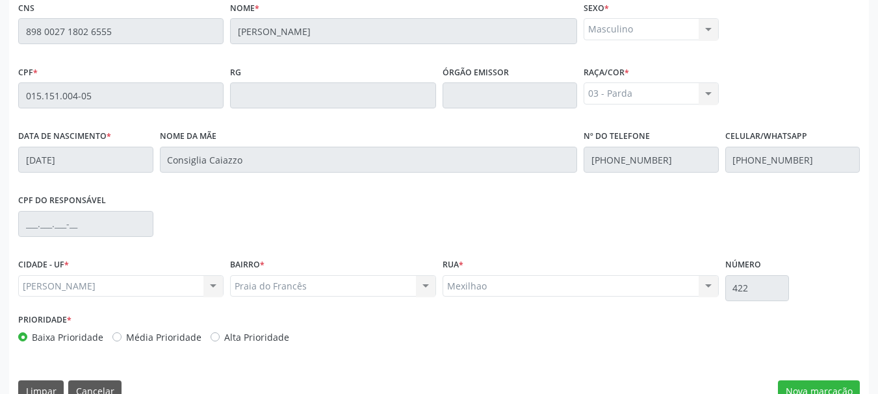
scroll to position [366, 0]
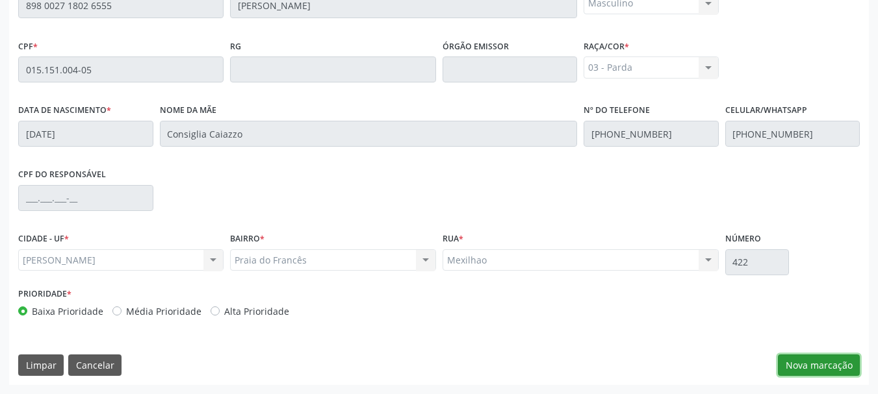
click at [841, 375] on button "Nova marcação" at bounding box center [819, 366] width 82 height 22
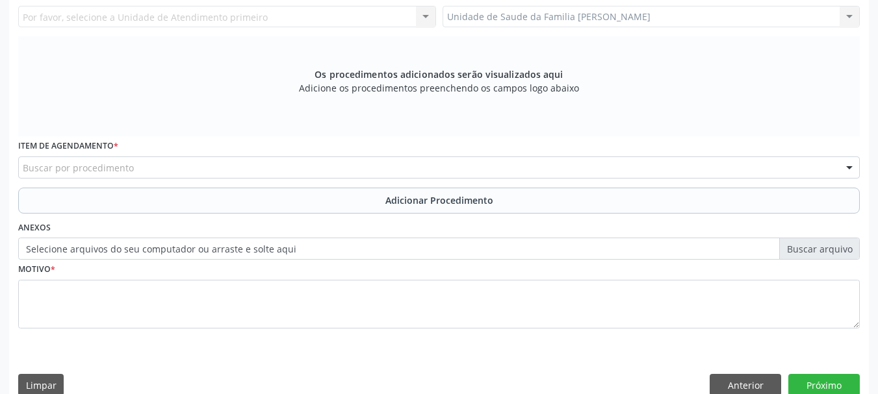
scroll to position [171, 0]
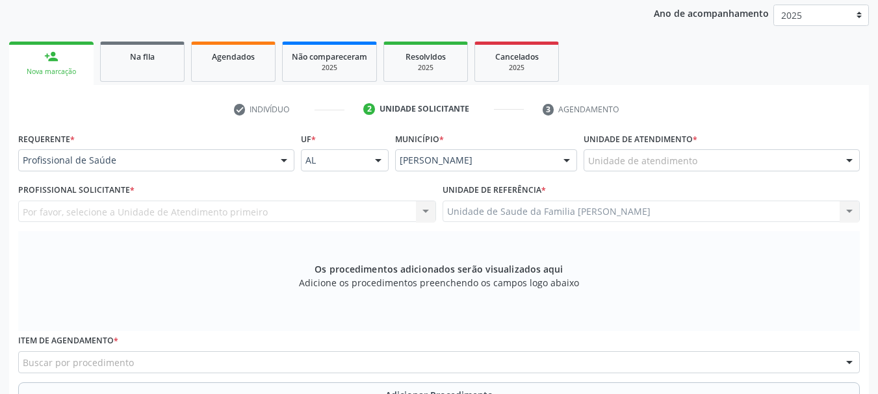
click at [98, 168] on div "Profissional de Saúde" at bounding box center [156, 160] width 276 height 22
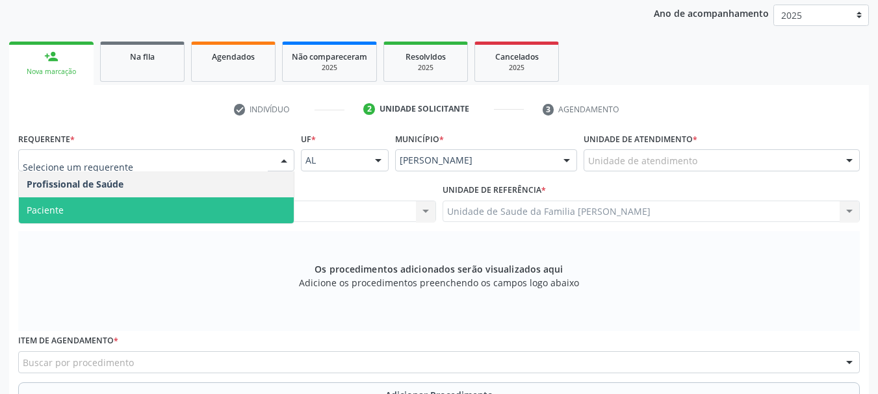
click at [91, 209] on span "Paciente" at bounding box center [156, 211] width 275 height 26
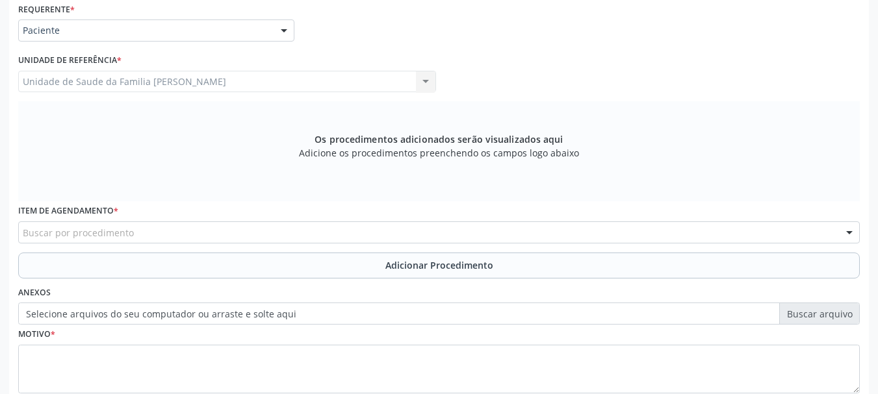
scroll to position [366, 0]
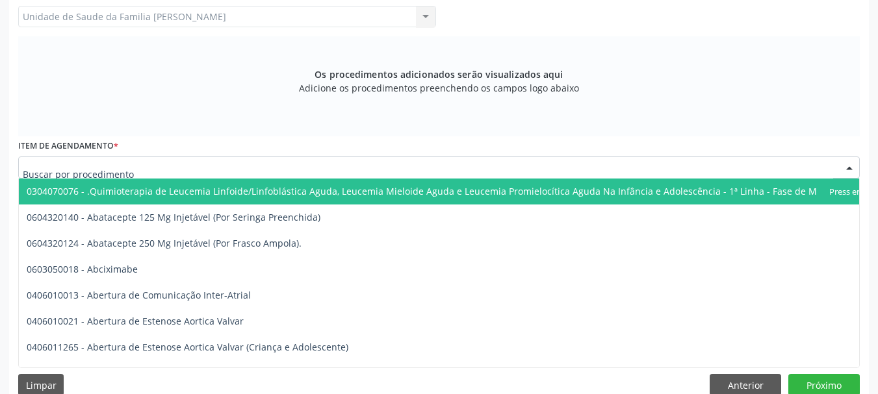
click at [247, 167] on div at bounding box center [439, 168] width 842 height 22
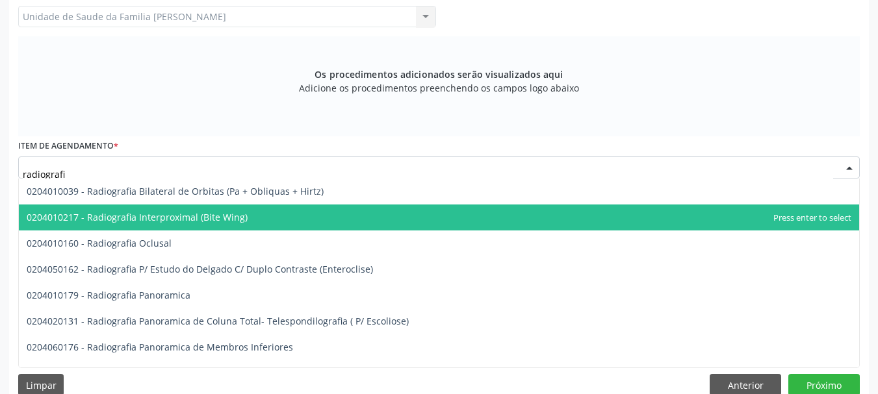
type input "radiografia"
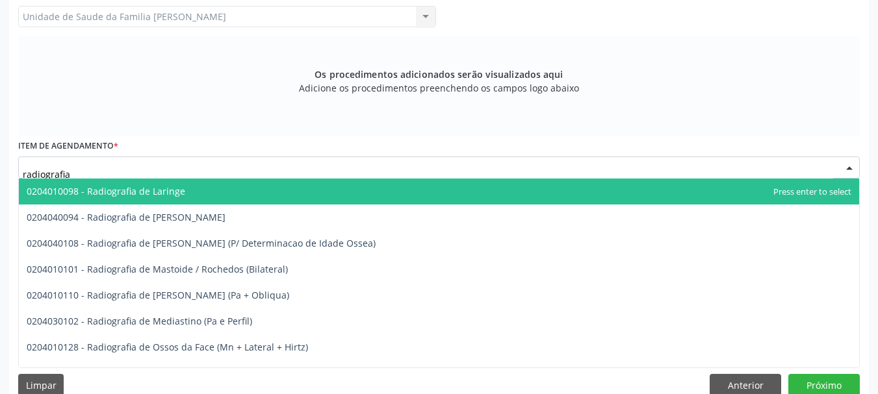
scroll to position [1170, 0]
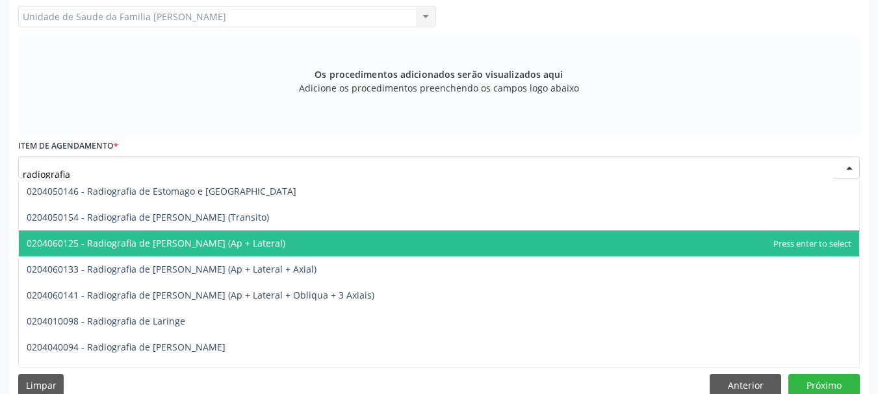
click at [201, 243] on span "0204060125 - Radiografia de [PERSON_NAME] (Ap + Lateral)" at bounding box center [156, 243] width 259 height 12
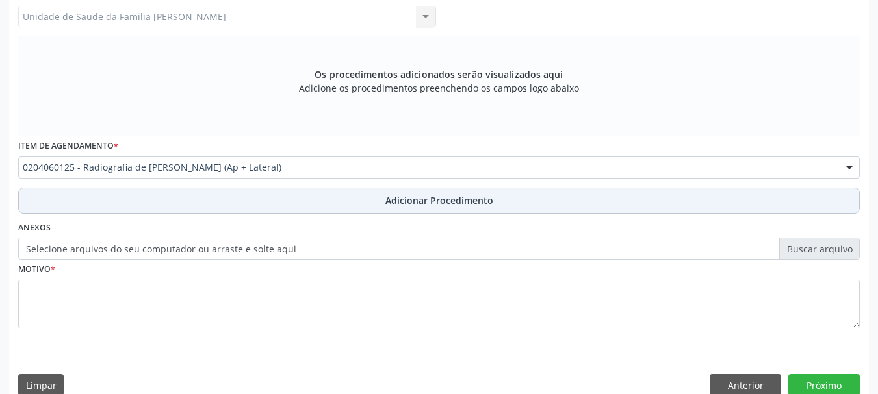
click at [463, 196] on span "Adicionar Procedimento" at bounding box center [439, 201] width 108 height 14
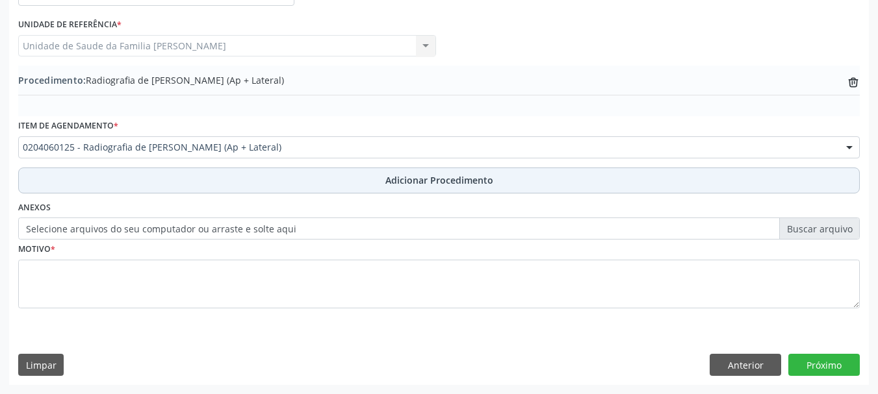
scroll to position [337, 0]
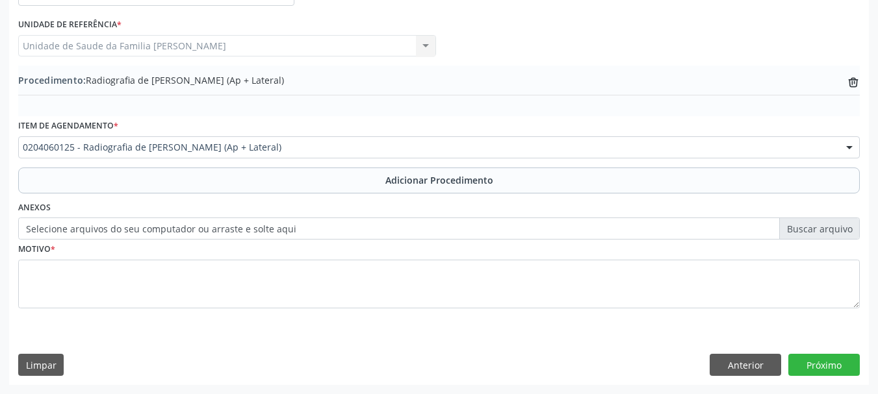
click at [169, 227] on label "Selecione arquivos do seu computador ou arraste e solte aqui" at bounding box center [439, 229] width 842 height 22
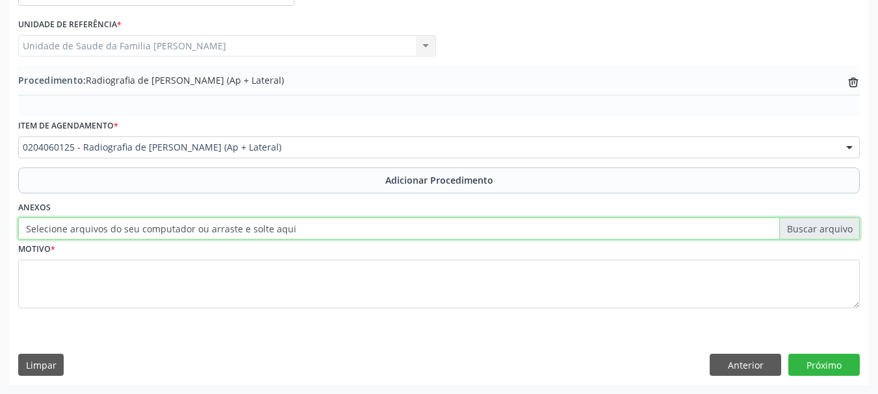
click at [169, 227] on input "Selecione arquivos do seu computador ou arraste e solte aqui" at bounding box center [439, 229] width 842 height 22
type input "C:\fakepath\Perna.jpeg"
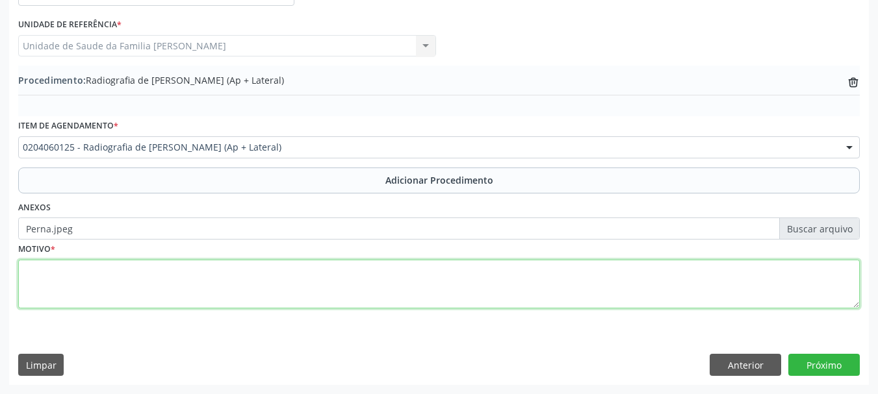
click at [68, 294] on textarea at bounding box center [439, 284] width 842 height 49
click at [113, 287] on textarea "Gonartrose" at bounding box center [439, 284] width 842 height 49
type textarea "Gonartrose Bilateral"
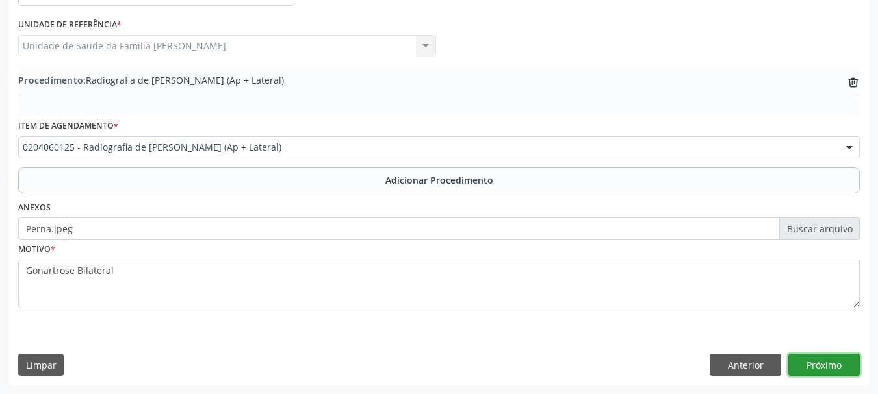
click at [851, 369] on button "Próximo" at bounding box center [823, 365] width 71 height 22
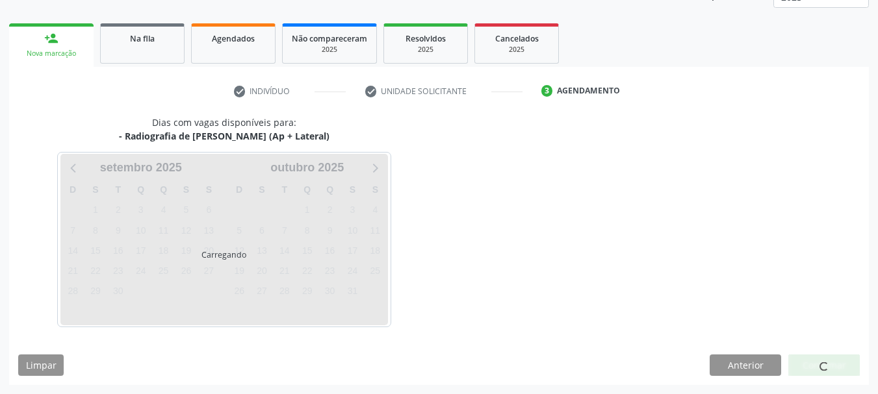
scroll to position [227, 0]
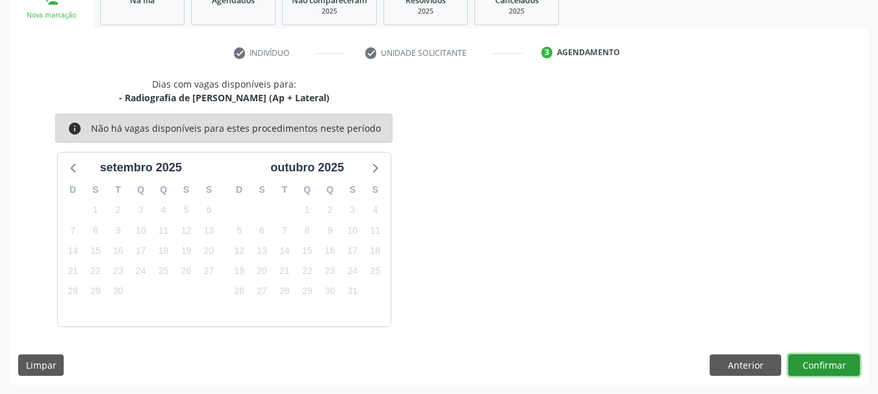
click at [848, 367] on button "Confirmar" at bounding box center [823, 366] width 71 height 22
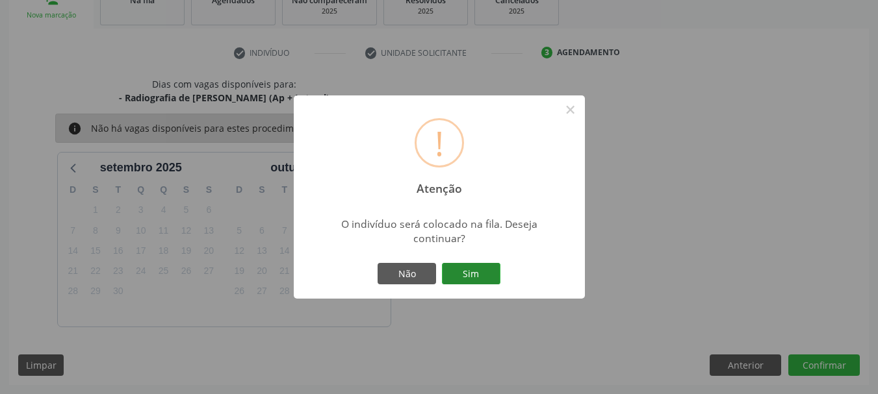
click at [480, 274] on button "Sim" at bounding box center [471, 274] width 58 height 22
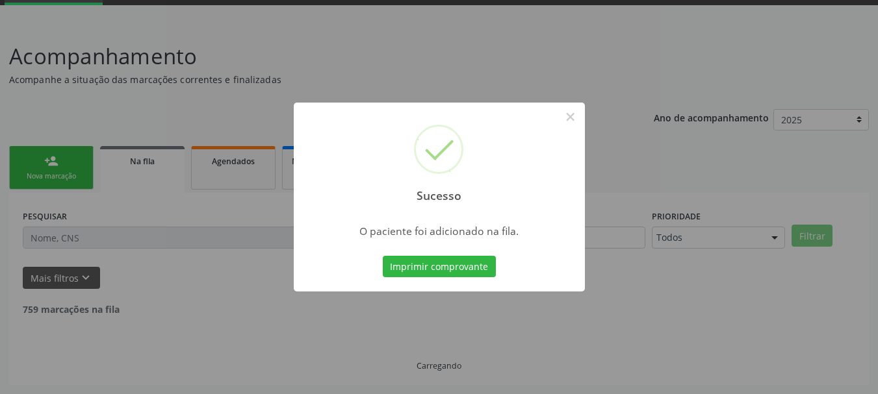
scroll to position [53, 0]
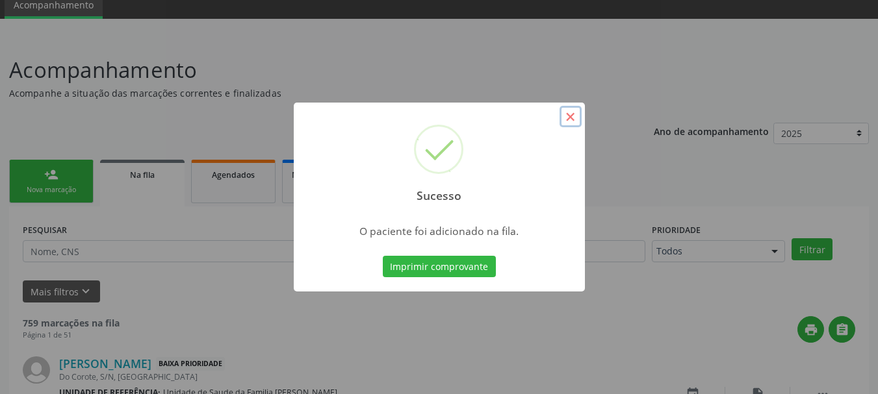
click at [576, 117] on button "×" at bounding box center [571, 117] width 22 height 22
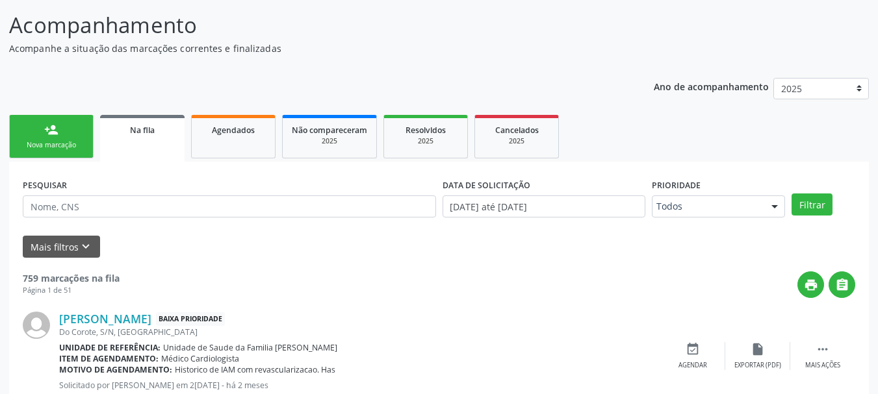
scroll to position [32, 0]
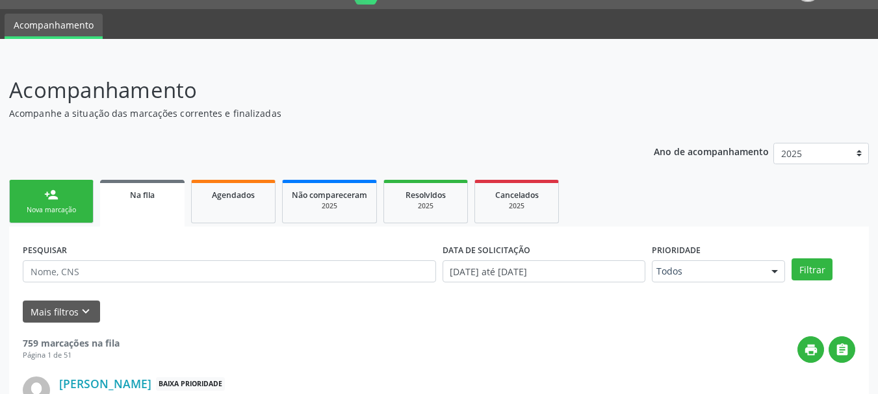
click at [23, 204] on link "person_add Nova marcação" at bounding box center [51, 202] width 84 height 44
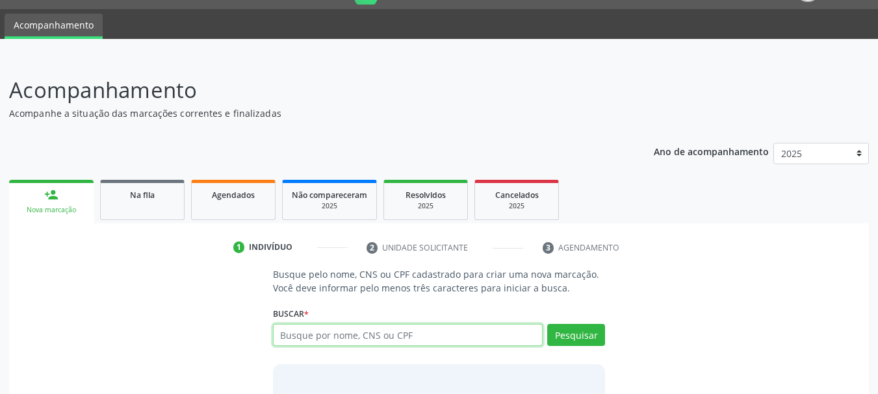
click at [374, 337] on input "text" at bounding box center [408, 335] width 270 height 22
type input "01515100405"
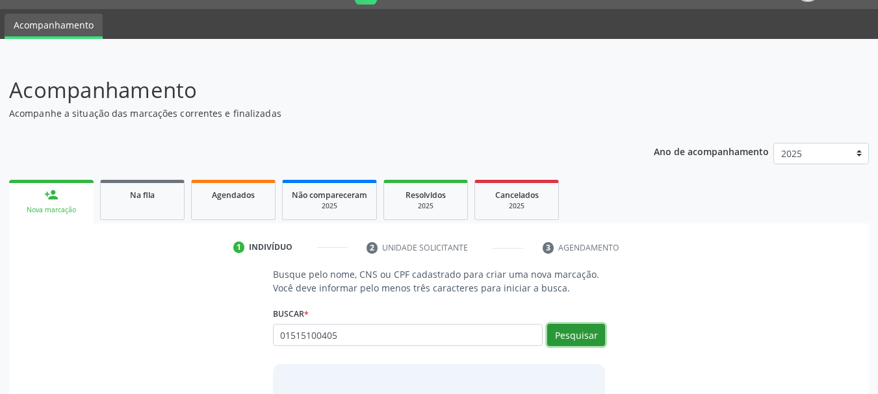
click at [561, 333] on button "Pesquisar" at bounding box center [576, 335] width 58 height 22
type input "01515100405"
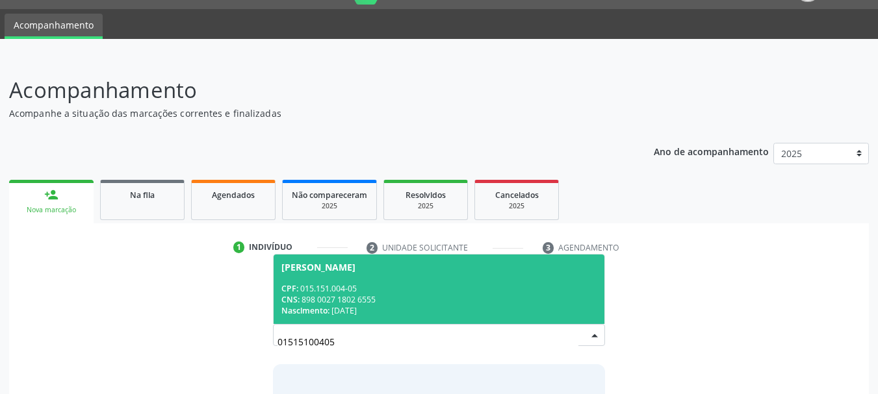
click at [362, 295] on div "CNS: 898 0027 1802 6555" at bounding box center [439, 299] width 316 height 11
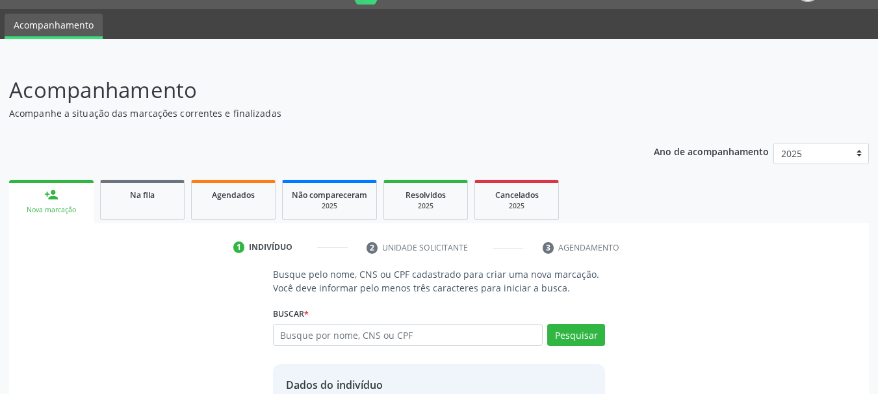
scroll to position [145, 0]
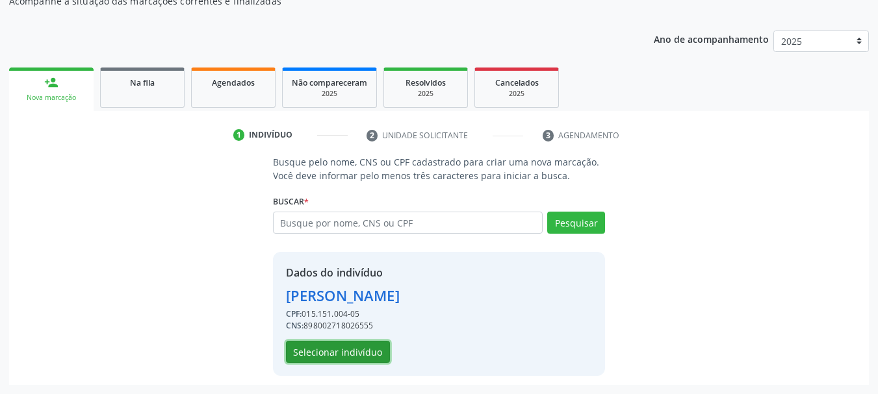
click at [351, 348] on button "Selecionar indivíduo" at bounding box center [338, 352] width 104 height 22
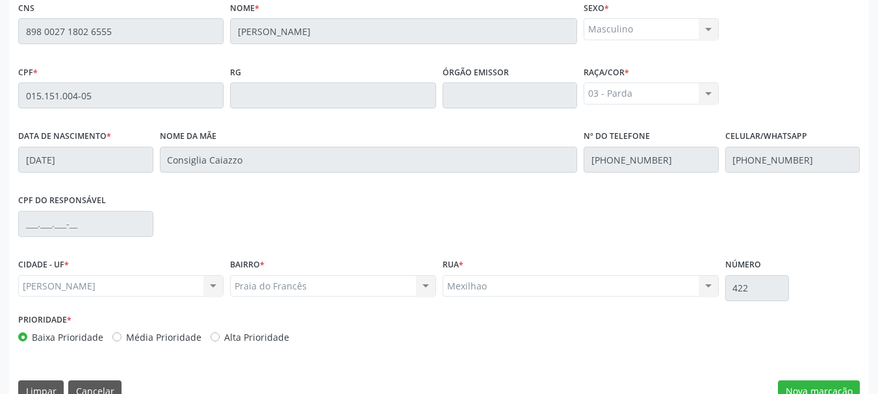
scroll to position [366, 0]
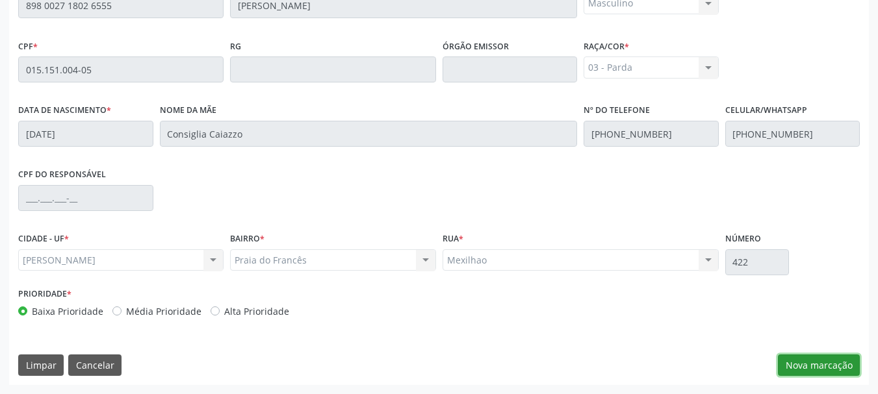
click at [808, 358] on button "Nova marcação" at bounding box center [819, 366] width 82 height 22
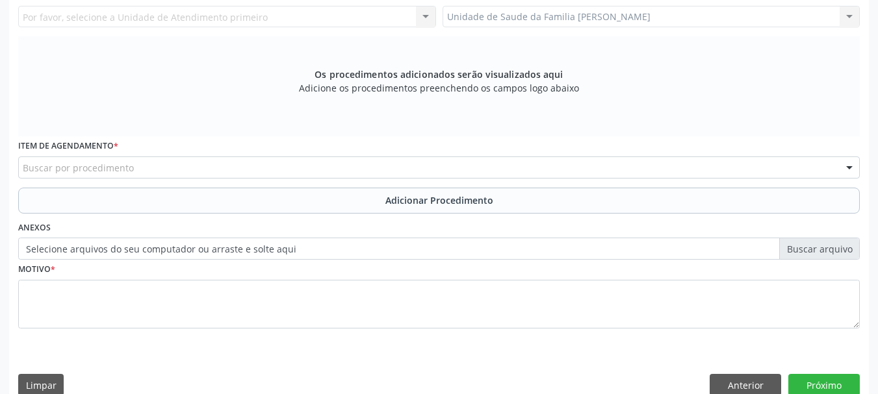
scroll to position [171, 0]
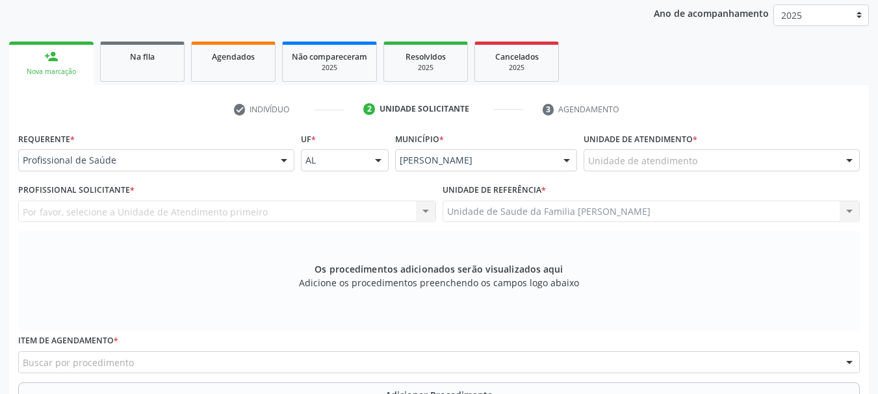
click at [133, 153] on div "Profissional de Saúde" at bounding box center [156, 160] width 276 height 22
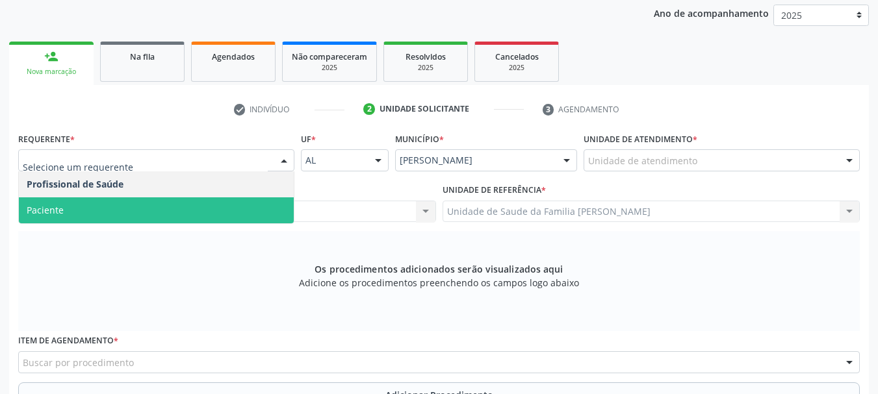
click at [89, 214] on span "Paciente" at bounding box center [156, 211] width 275 height 26
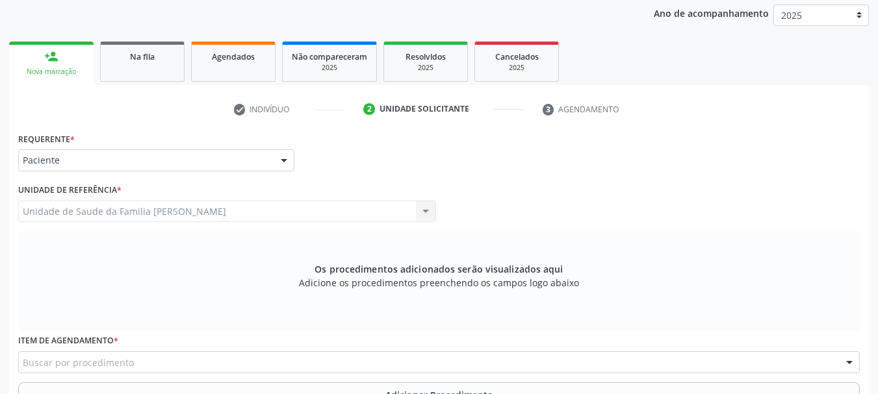
scroll to position [301, 0]
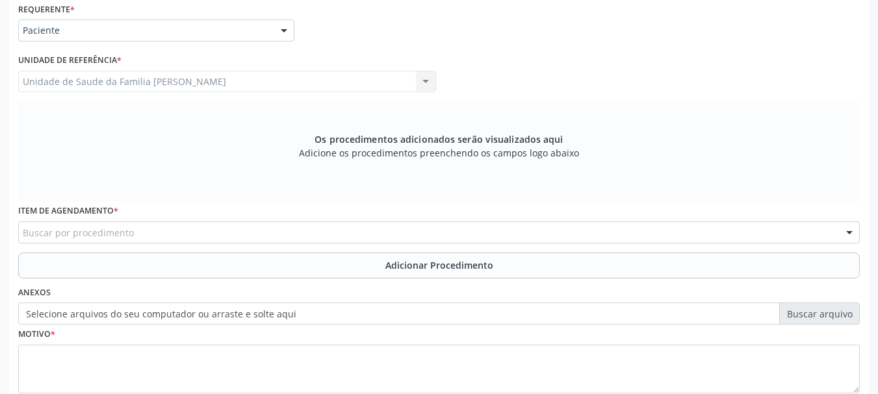
click at [146, 237] on div "Buscar por procedimento" at bounding box center [439, 233] width 842 height 22
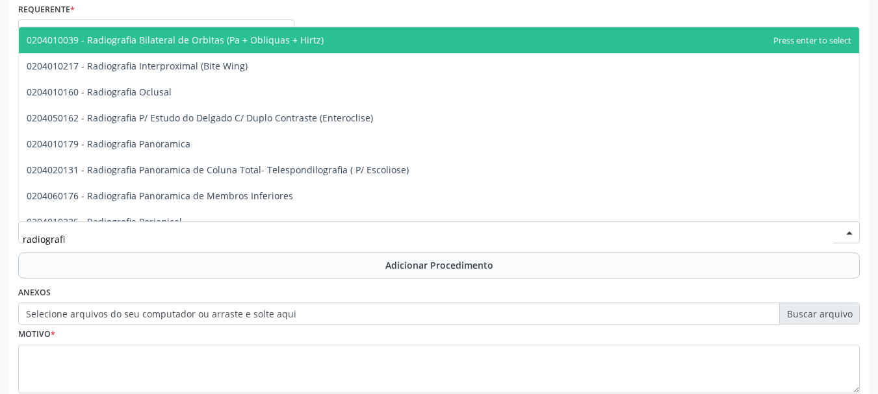
type input "radiografia"
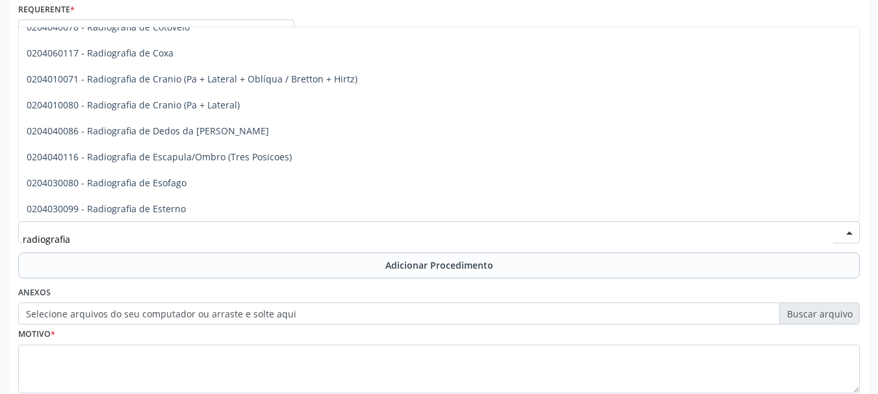
scroll to position [1170, 0]
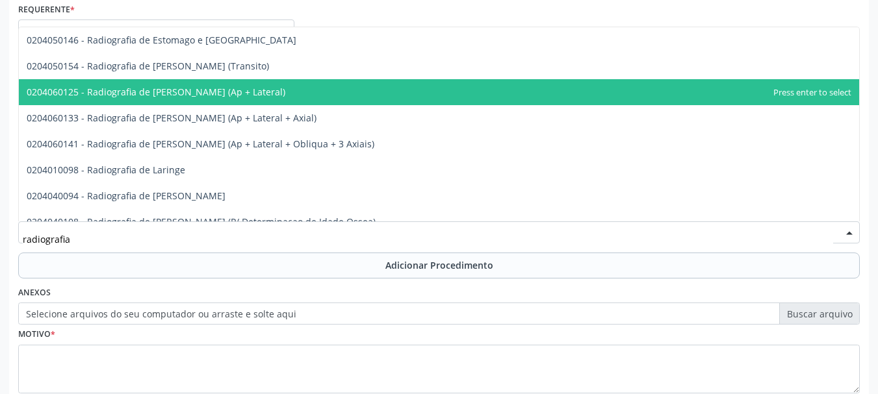
click at [211, 102] on span "0204060125 - Radiografia de [PERSON_NAME] (Ap + Lateral)" at bounding box center [439, 92] width 840 height 26
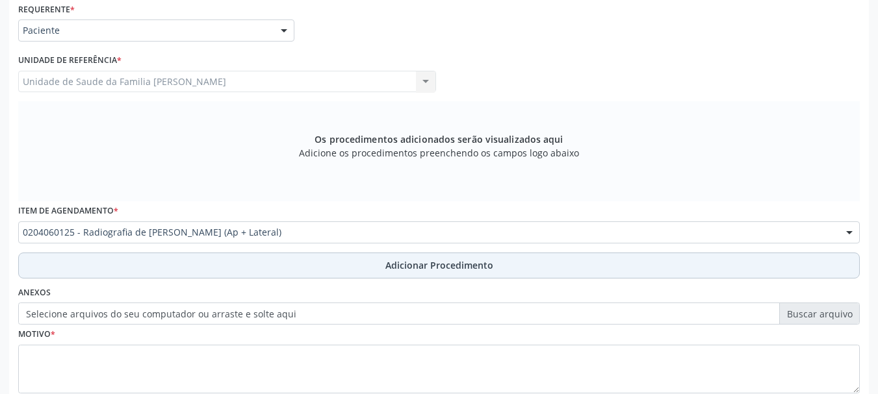
click at [404, 268] on span "Adicionar Procedimento" at bounding box center [439, 266] width 108 height 14
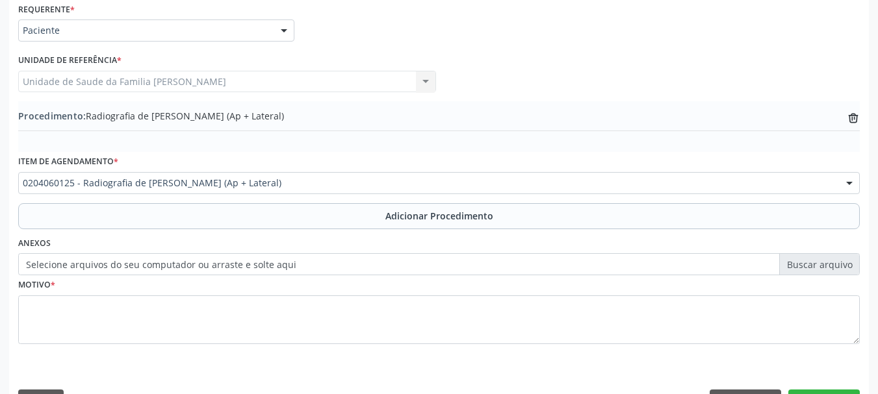
click at [259, 255] on label "Selecione arquivos do seu computador ou arraste e solte aqui" at bounding box center [439, 264] width 842 height 22
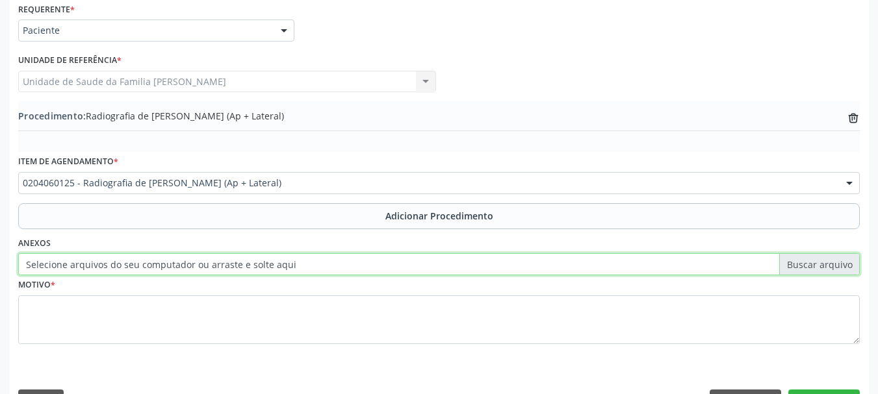
click at [259, 255] on input "Selecione arquivos do seu computador ou arraste e solte aqui" at bounding box center [439, 264] width 842 height 22
type input "C:\fakepath\Perna.jpeg"
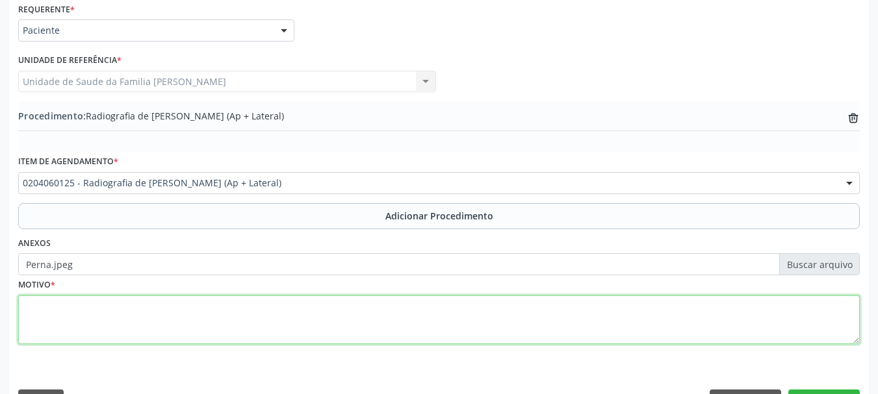
click at [24, 307] on textarea at bounding box center [439, 320] width 842 height 49
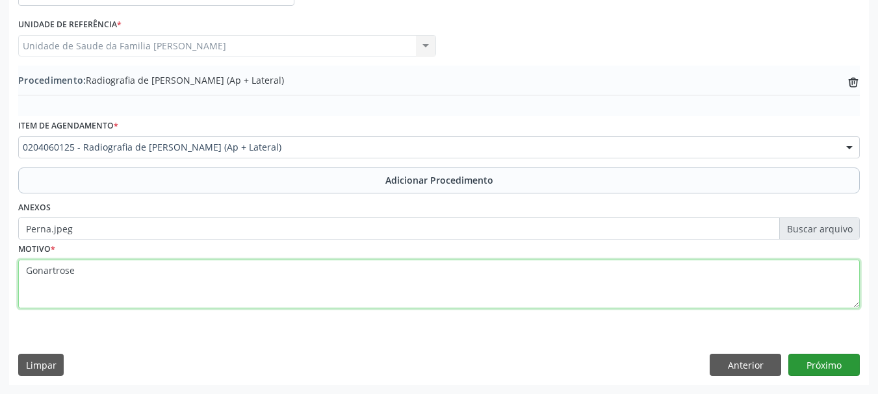
type textarea "Gonartrose"
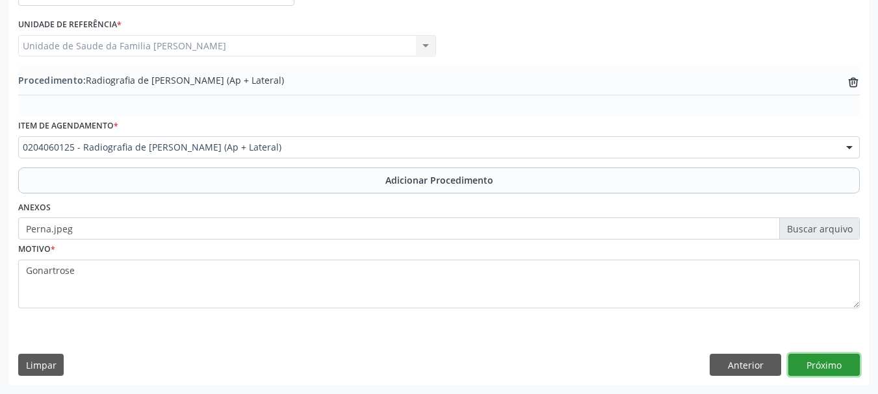
click at [812, 362] on button "Próximo" at bounding box center [823, 365] width 71 height 22
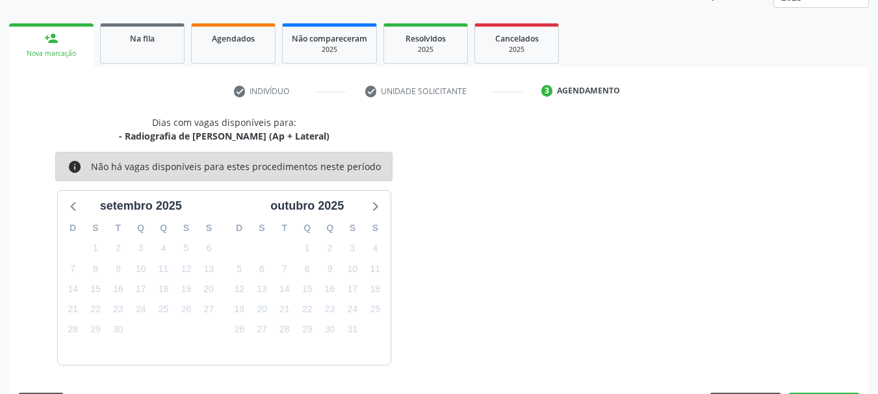
scroll to position [227, 0]
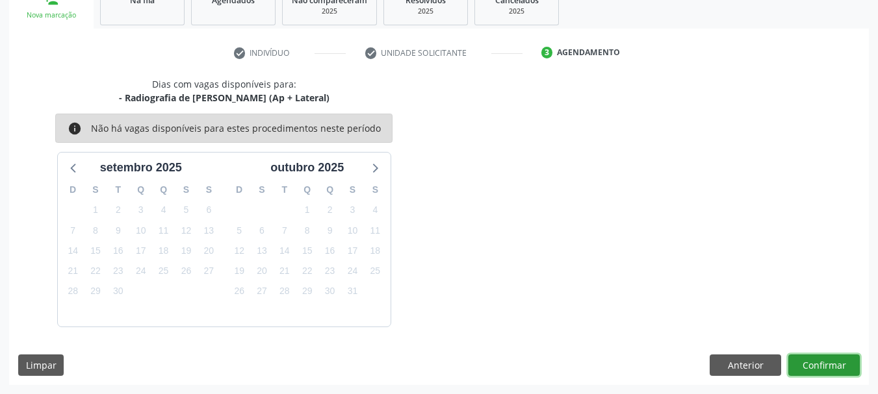
click at [831, 364] on button "Confirmar" at bounding box center [823, 366] width 71 height 22
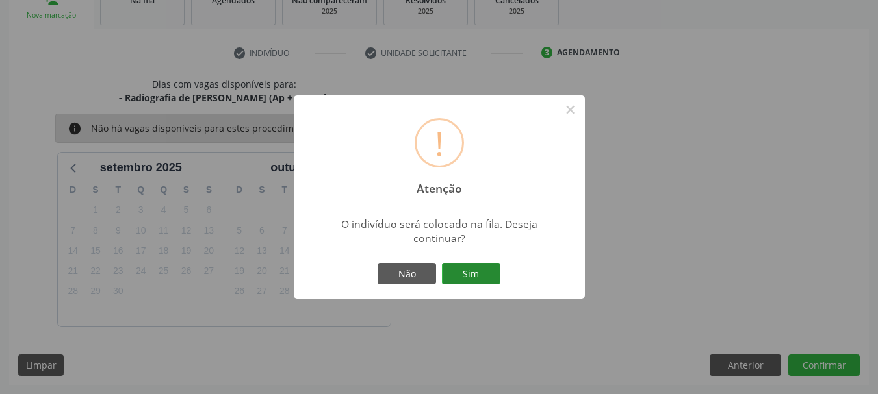
click at [482, 263] on button "Sim" at bounding box center [471, 274] width 58 height 22
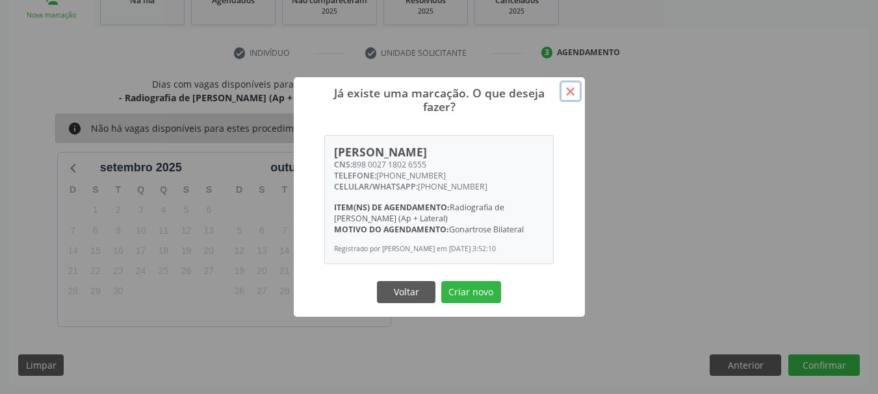
click at [581, 89] on button "×" at bounding box center [571, 92] width 22 height 22
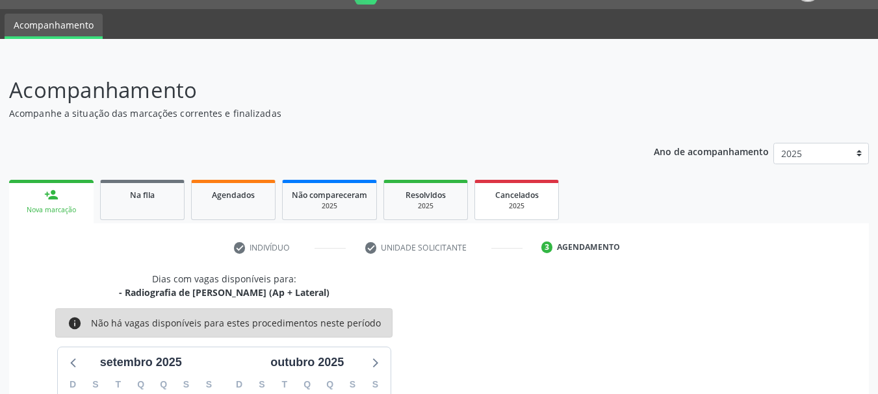
scroll to position [0, 0]
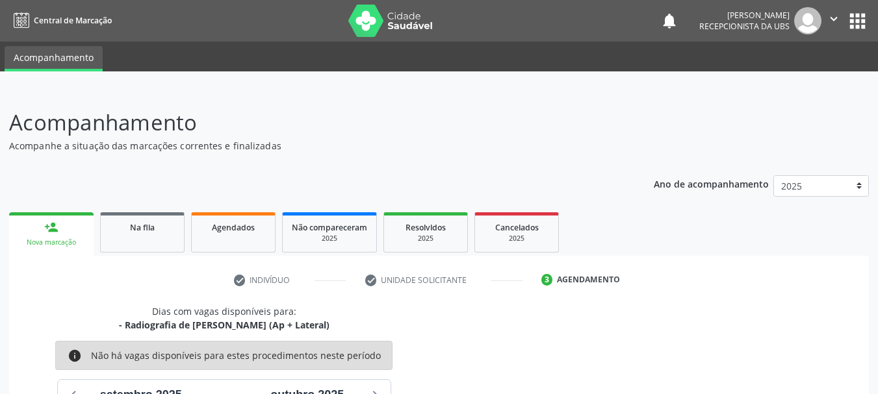
click at [838, 15] on icon "" at bounding box center [834, 19] width 14 height 14
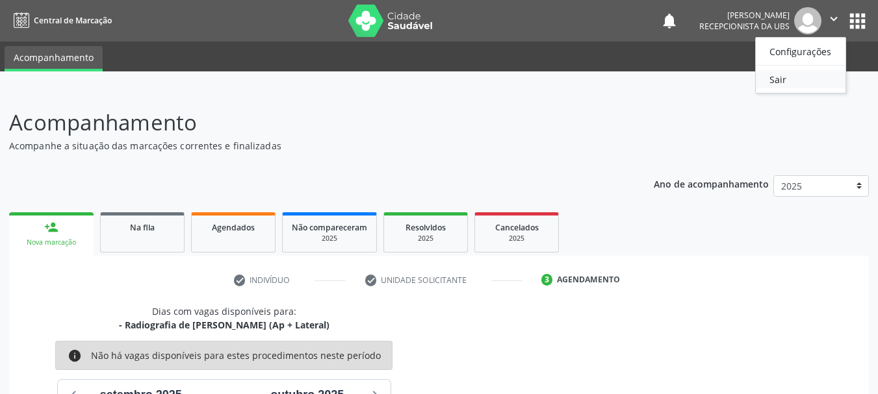
click at [782, 73] on link "Sair" at bounding box center [801, 79] width 90 height 18
